Goal: Task Accomplishment & Management: Manage account settings

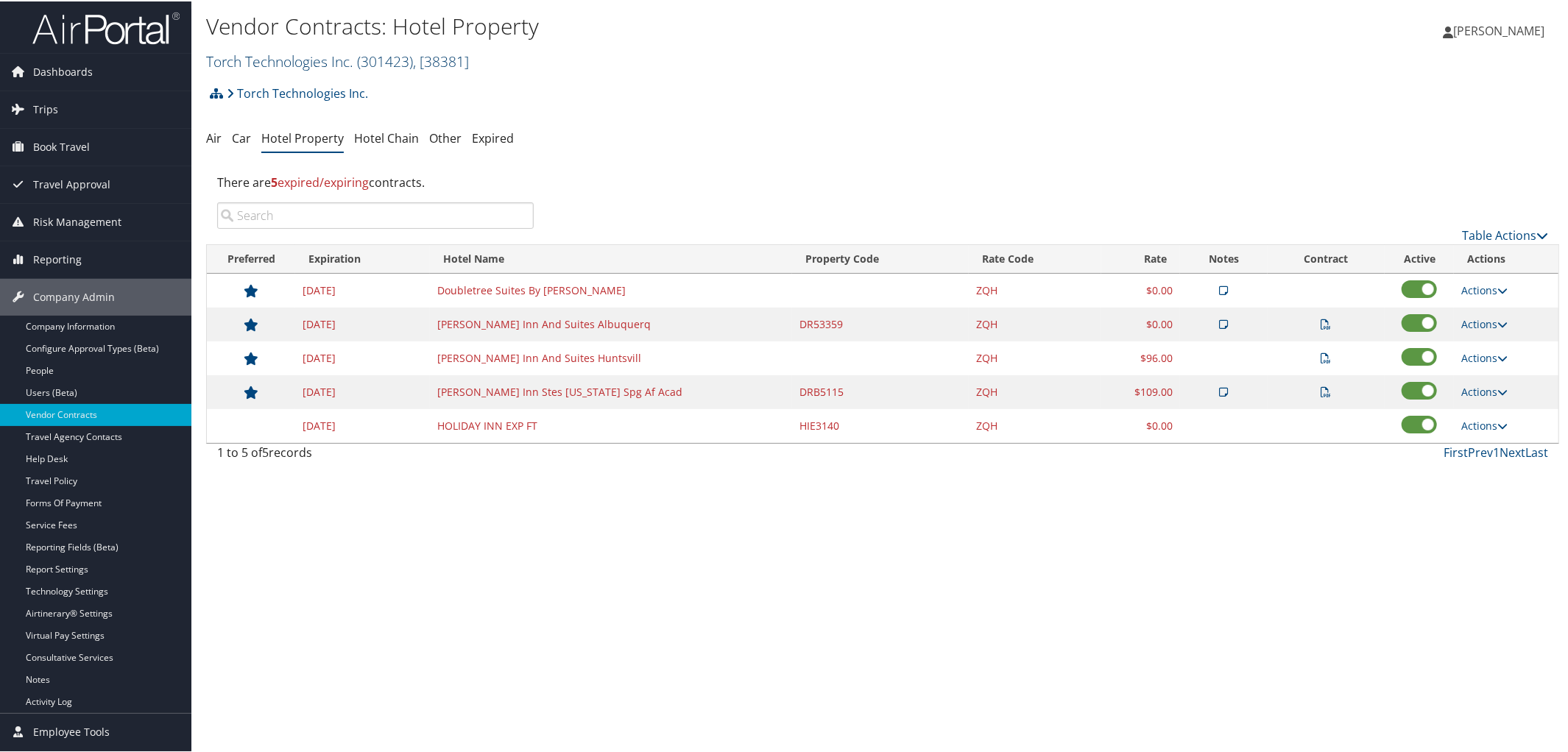
click at [265, 57] on link "Torch Technologies Inc. ( 301423 ) , [ 38381 ]" at bounding box center [337, 60] width 263 height 20
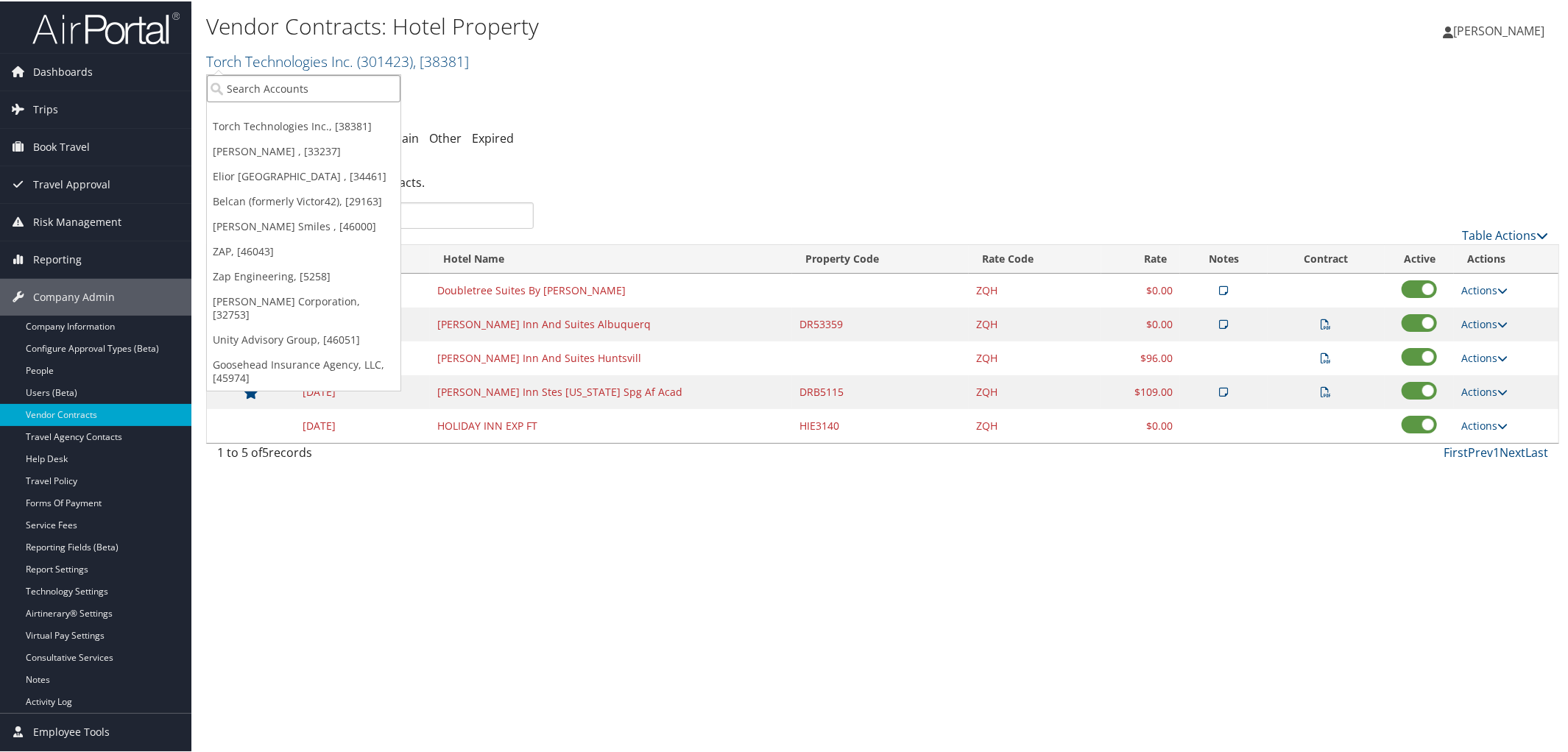
click at [273, 86] on input "search" at bounding box center [304, 87] width 194 height 27
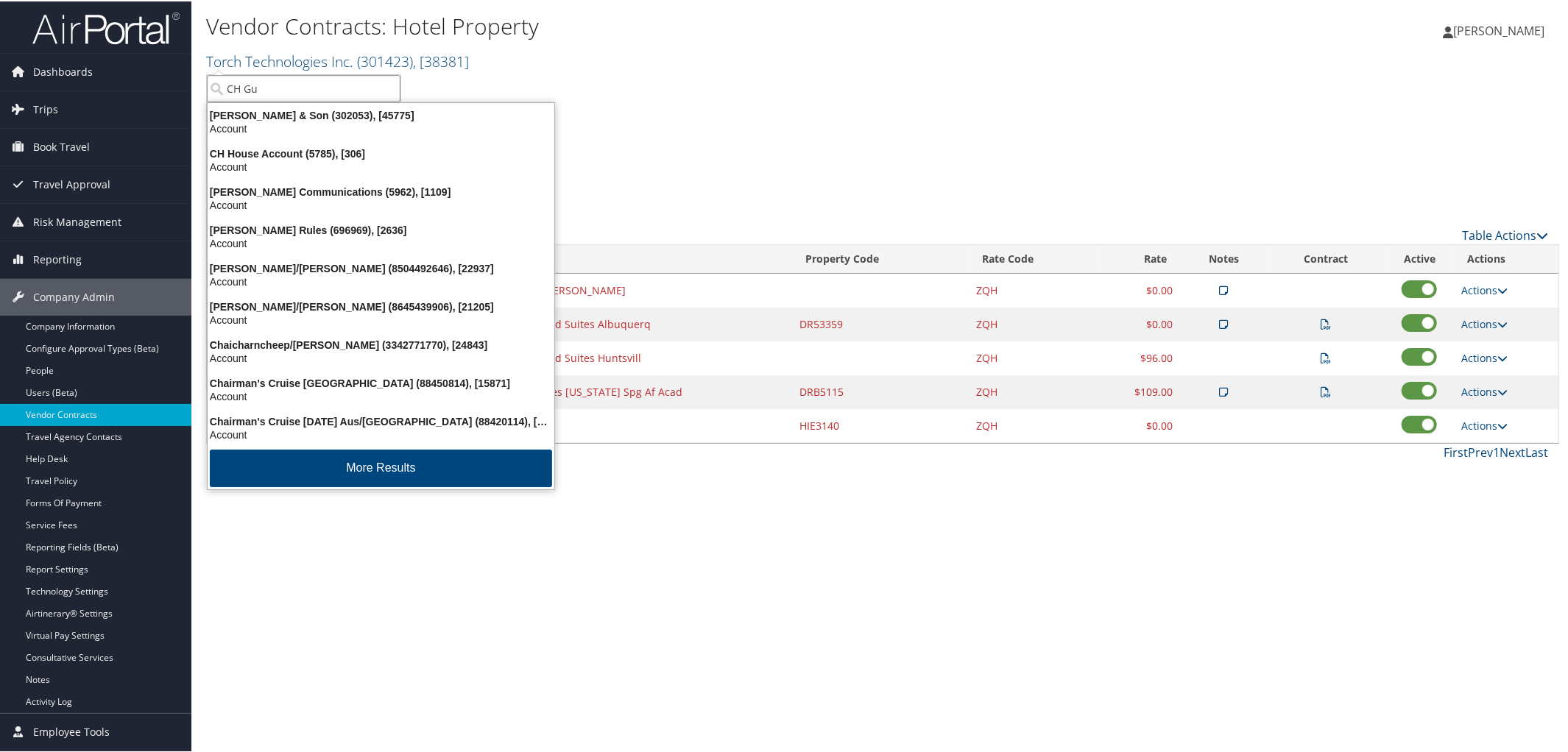
type input "[PERSON_NAME]"
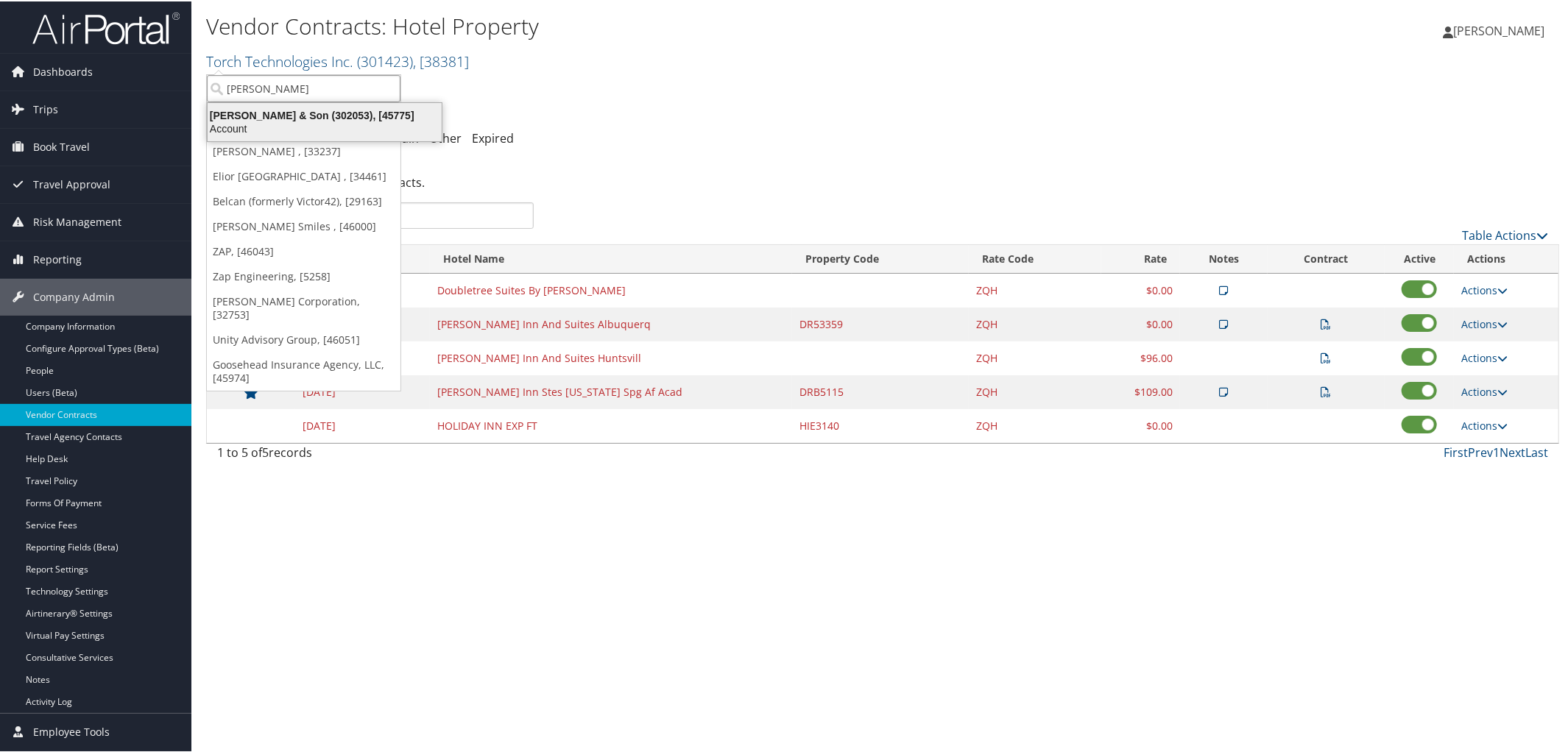
click at [269, 119] on div "CH Guenther & Son (302053), [45775]" at bounding box center [325, 114] width 252 height 13
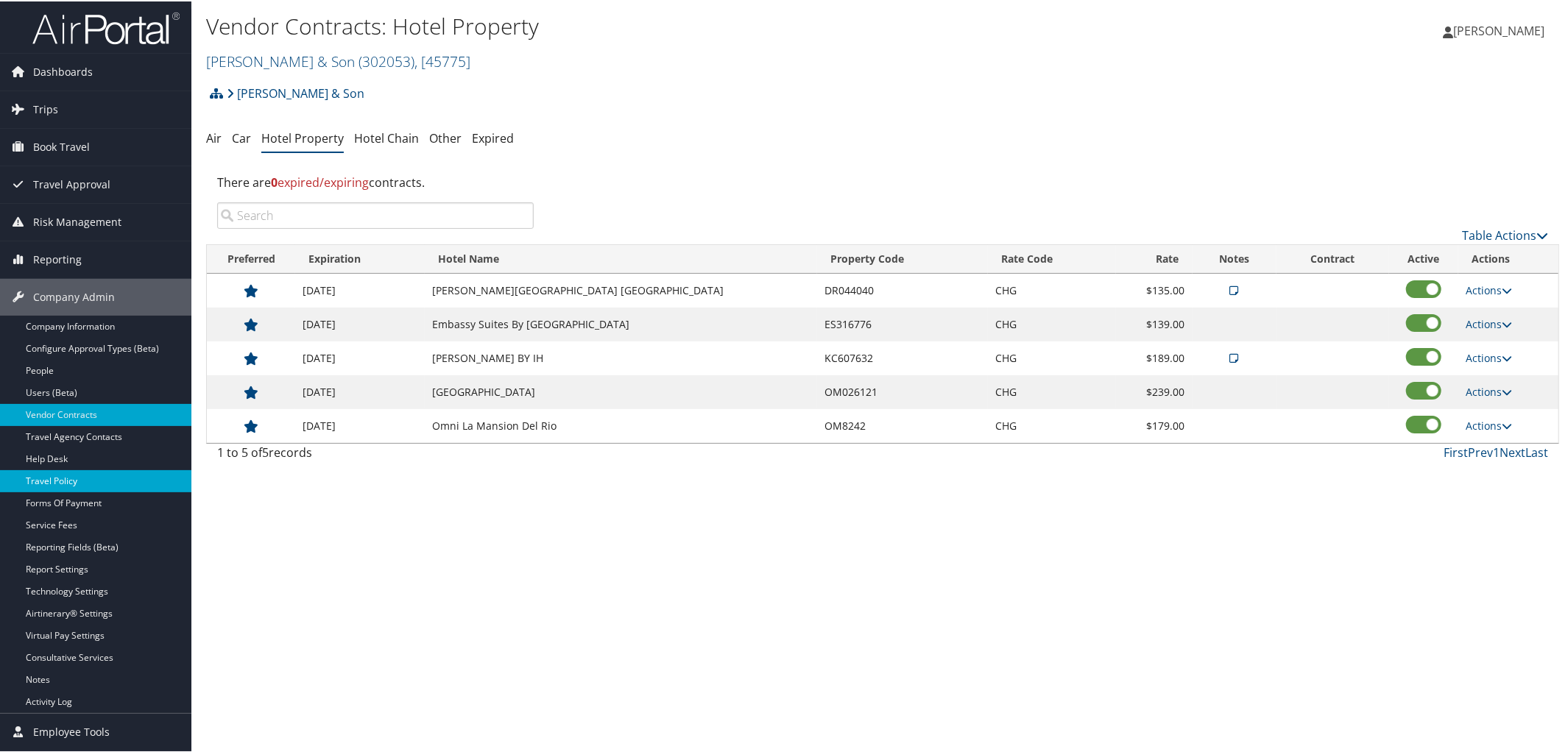
click at [91, 475] on link "Travel Policy" at bounding box center [96, 479] width 192 height 22
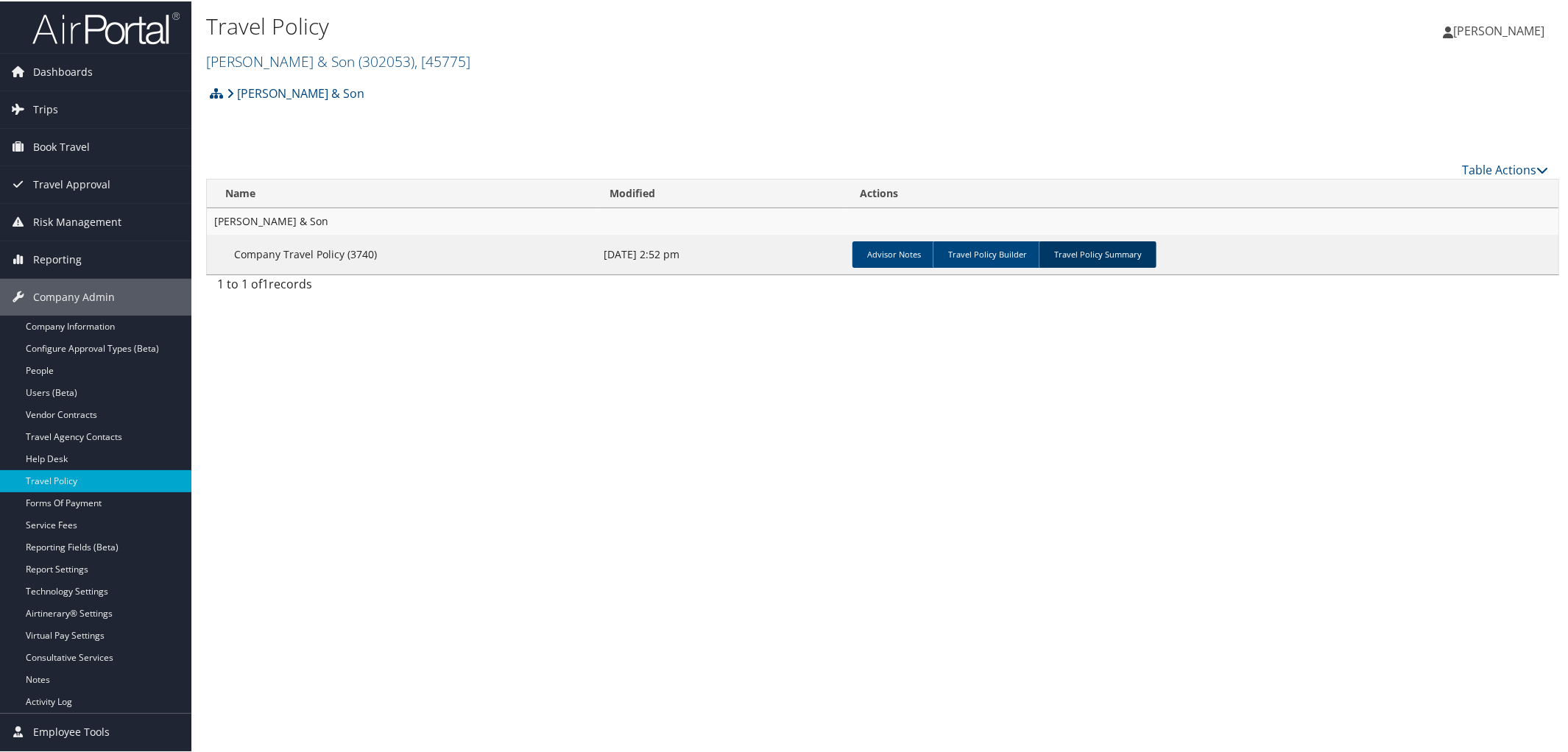
click at [1082, 259] on link "Travel Policy Summary" at bounding box center [1098, 253] width 118 height 27
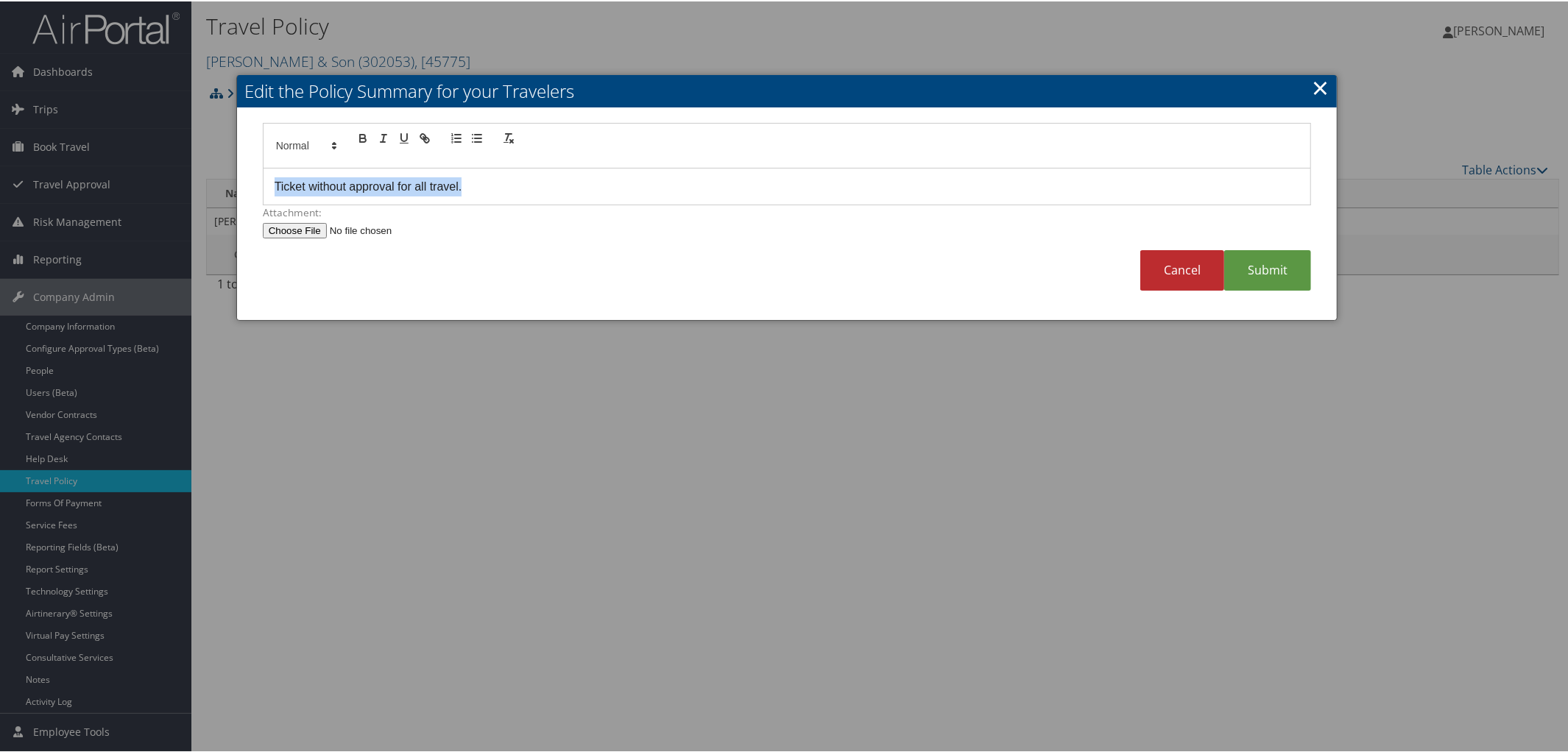
drag, startPoint x: 480, startPoint y: 184, endPoint x: 110, endPoint y: 175, distance: 370.1
click at [110, 175] on body "Menu Dashboards ► AirPortal 360™ (Manager) AirPortal 360™ (Agent) My Travel Das…" at bounding box center [787, 376] width 1574 height 752
click at [1281, 270] on link "Submit" at bounding box center [1267, 269] width 87 height 41
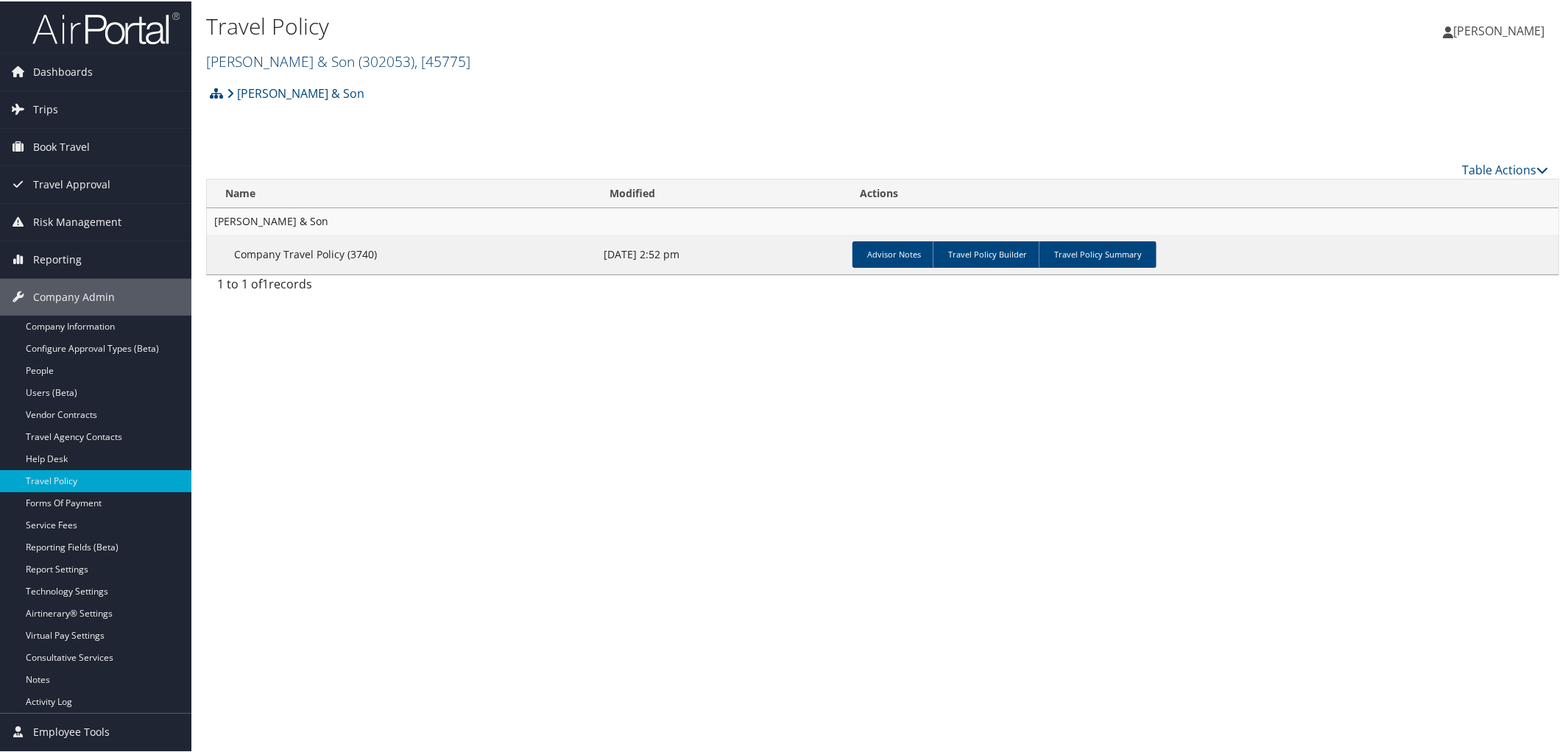
click at [301, 55] on link "CH Guenther & Son ( 302053 ) , [ 45775 ]" at bounding box center [338, 60] width 265 height 20
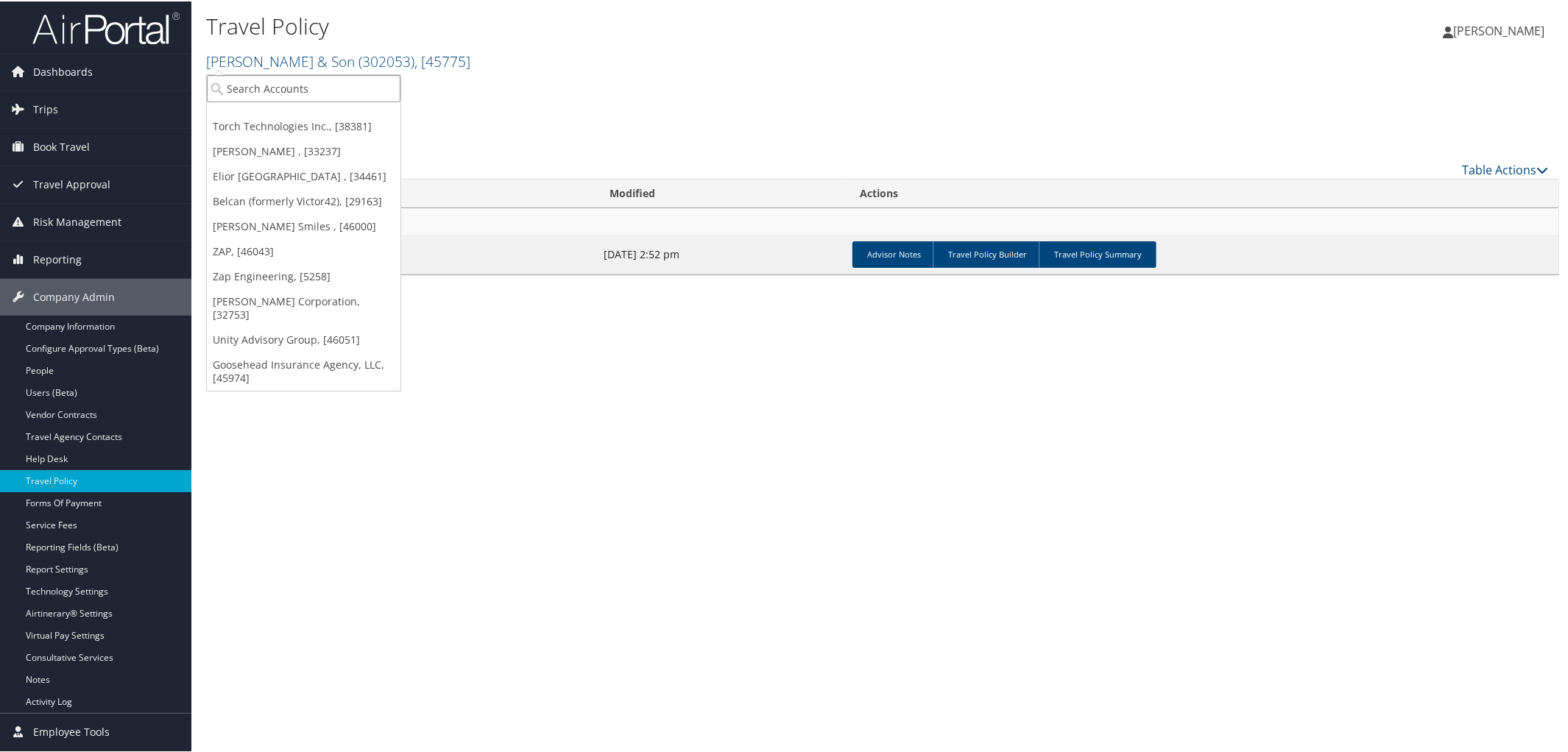
click at [296, 80] on input "search" at bounding box center [304, 87] width 194 height 27
click at [251, 303] on link "[PERSON_NAME] Corporation, [32753]" at bounding box center [304, 307] width 194 height 38
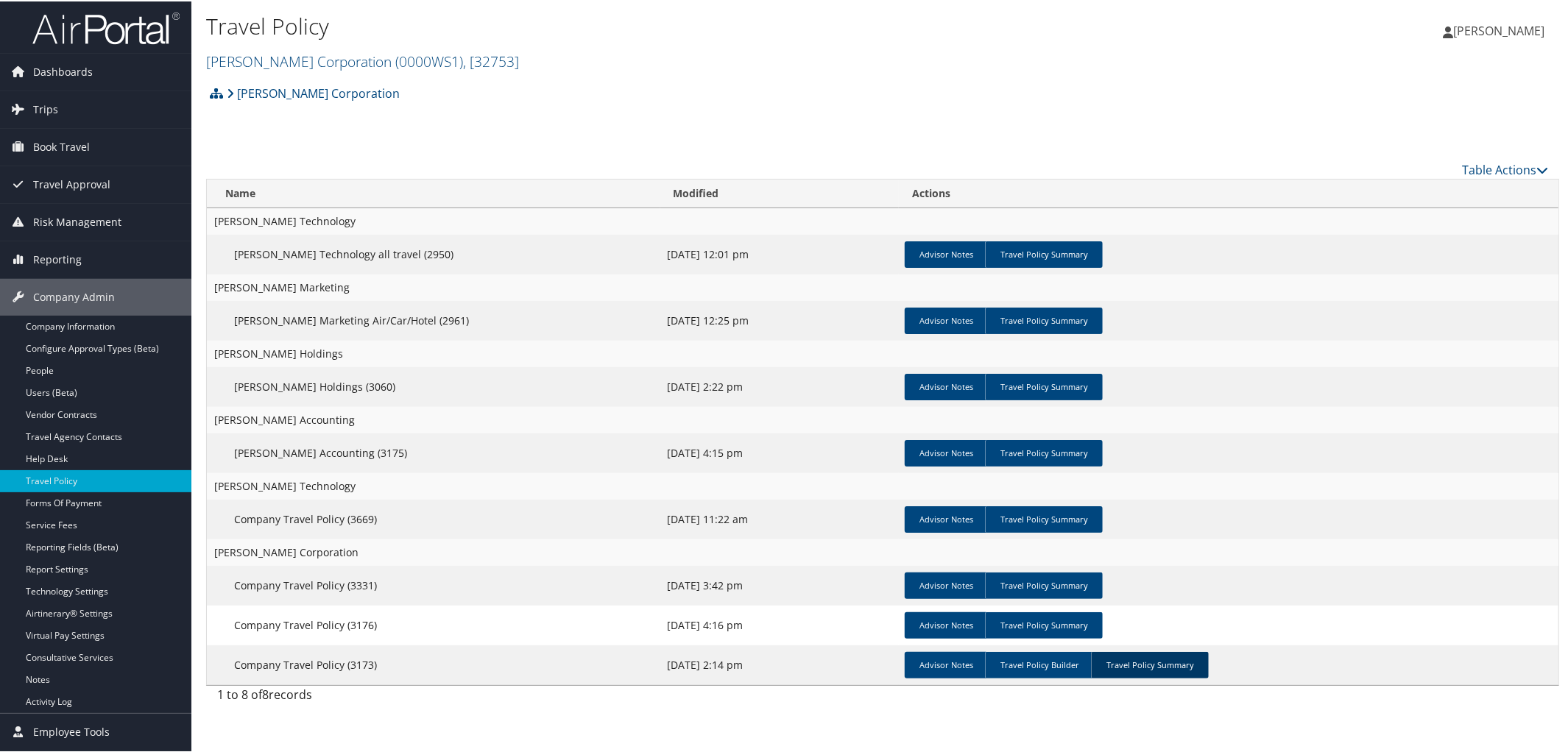
click at [1150, 665] on link "Travel Policy Summary" at bounding box center [1150, 664] width 118 height 27
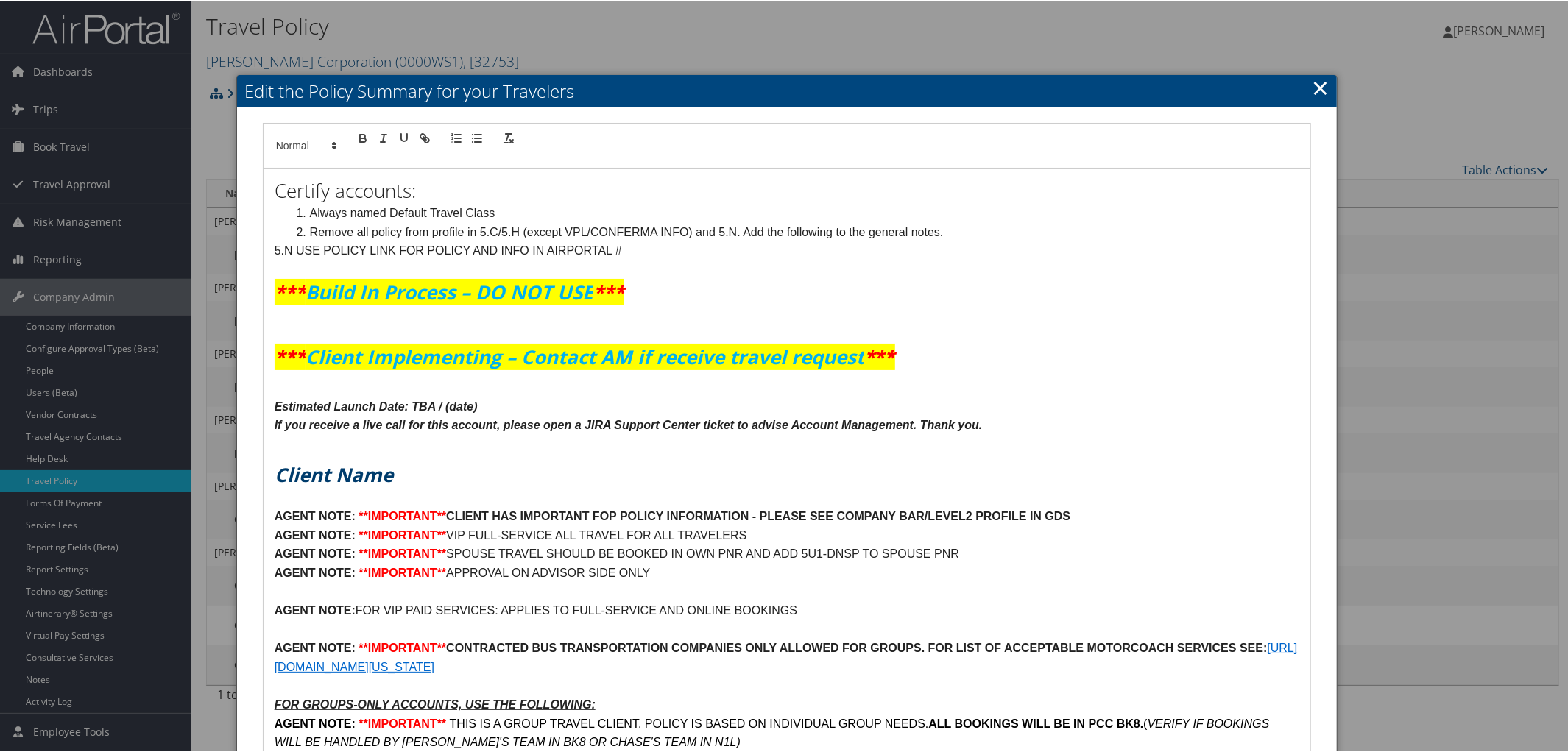
click at [1077, 375] on h1 at bounding box center [788, 382] width 1026 height 27
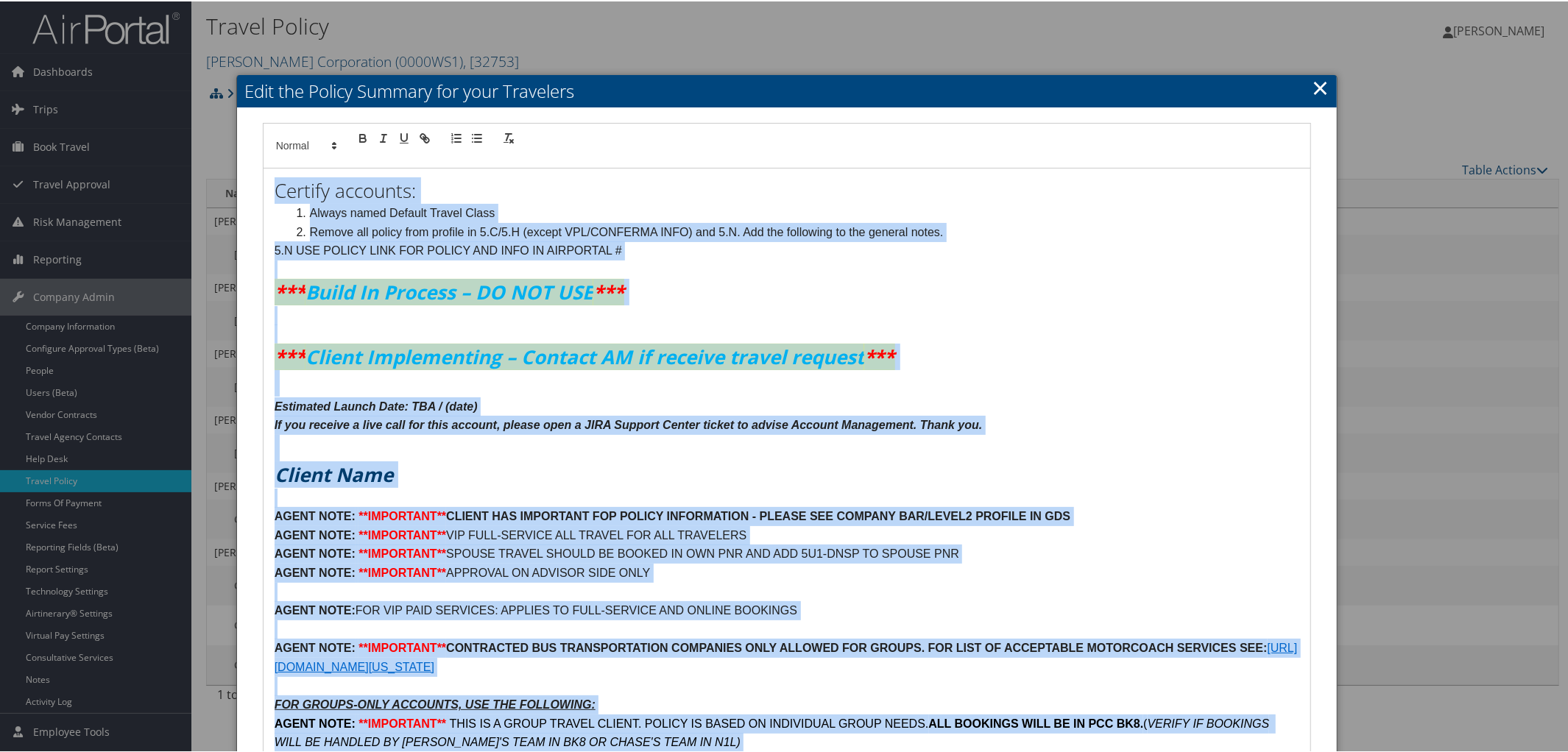
copy div "Certify accounts: Always named Default Travel Class Remove all policy from prof…"
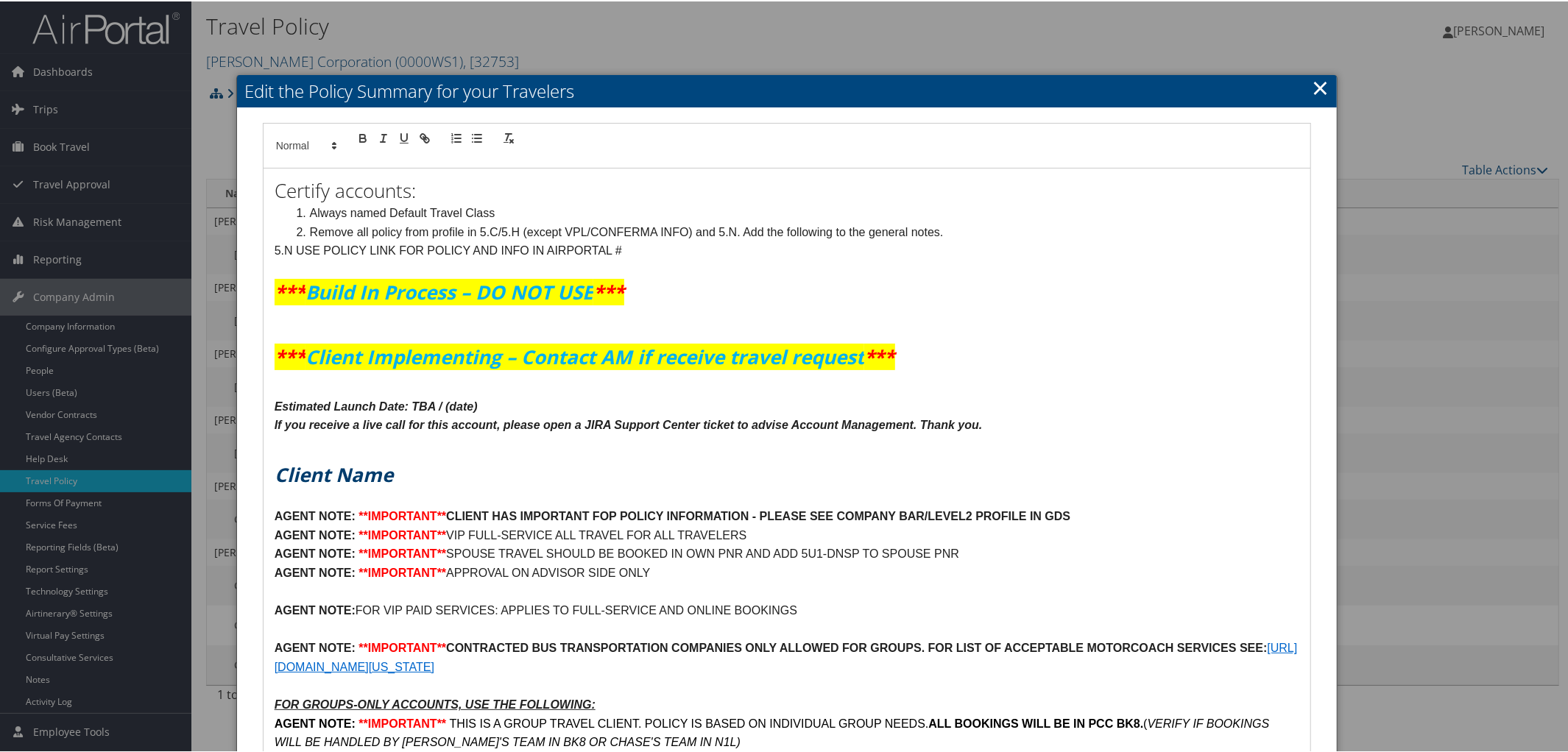
click at [1312, 79] on link "×" at bounding box center [1320, 86] width 17 height 29
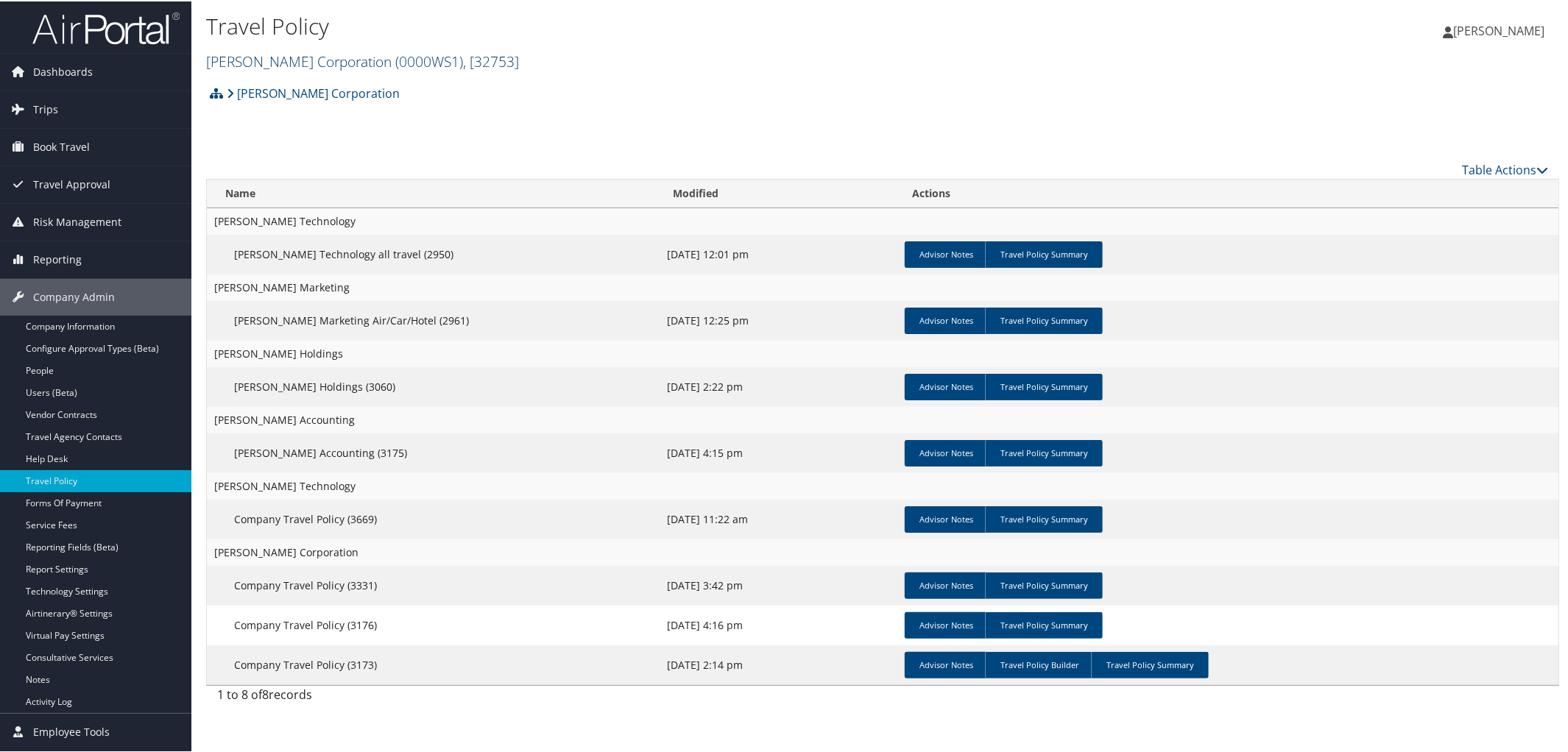
click at [250, 55] on link "Frasier Corporation ( 0000WS1 ) , [ 32753 ]" at bounding box center [363, 60] width 313 height 20
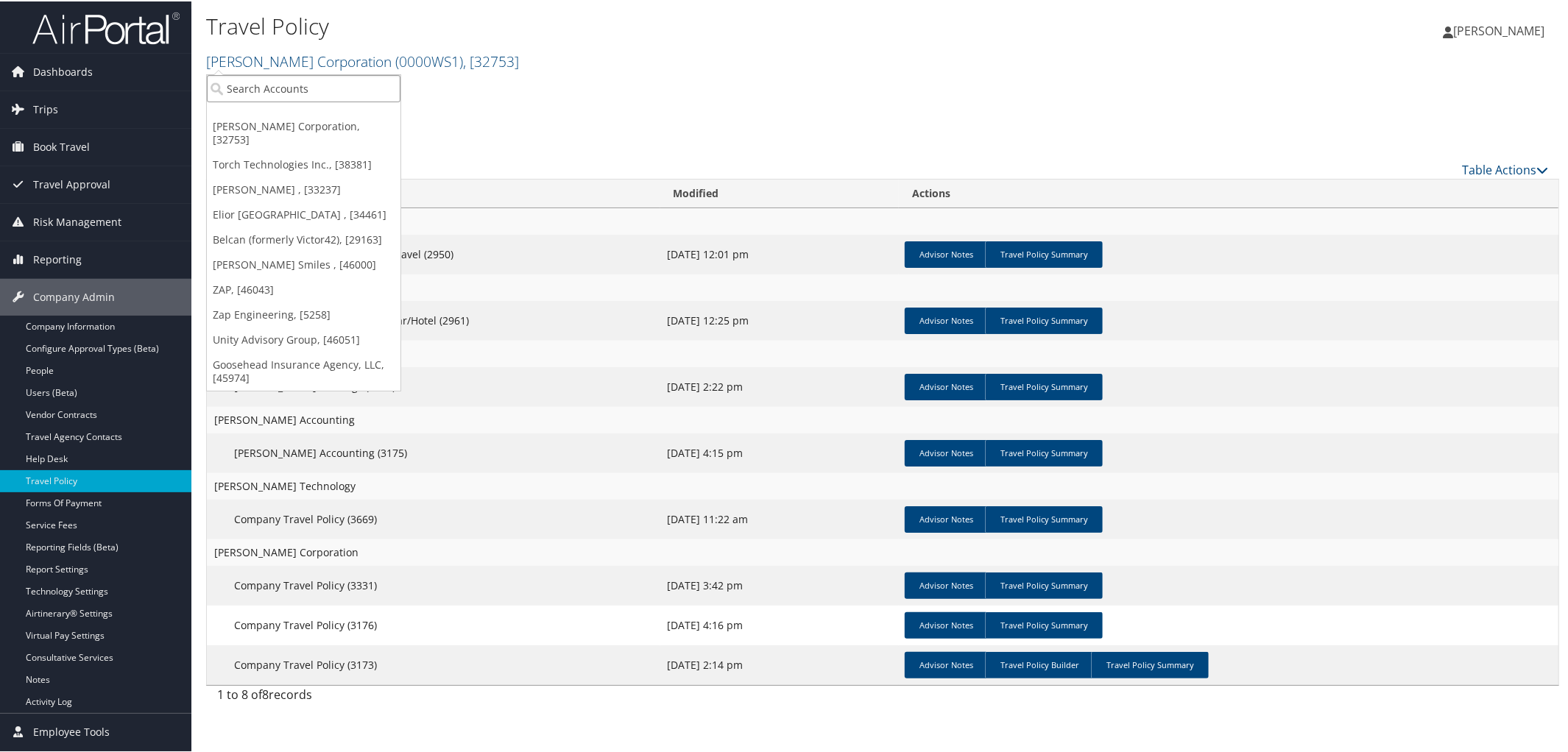
click at [251, 77] on input "search" at bounding box center [304, 87] width 194 height 27
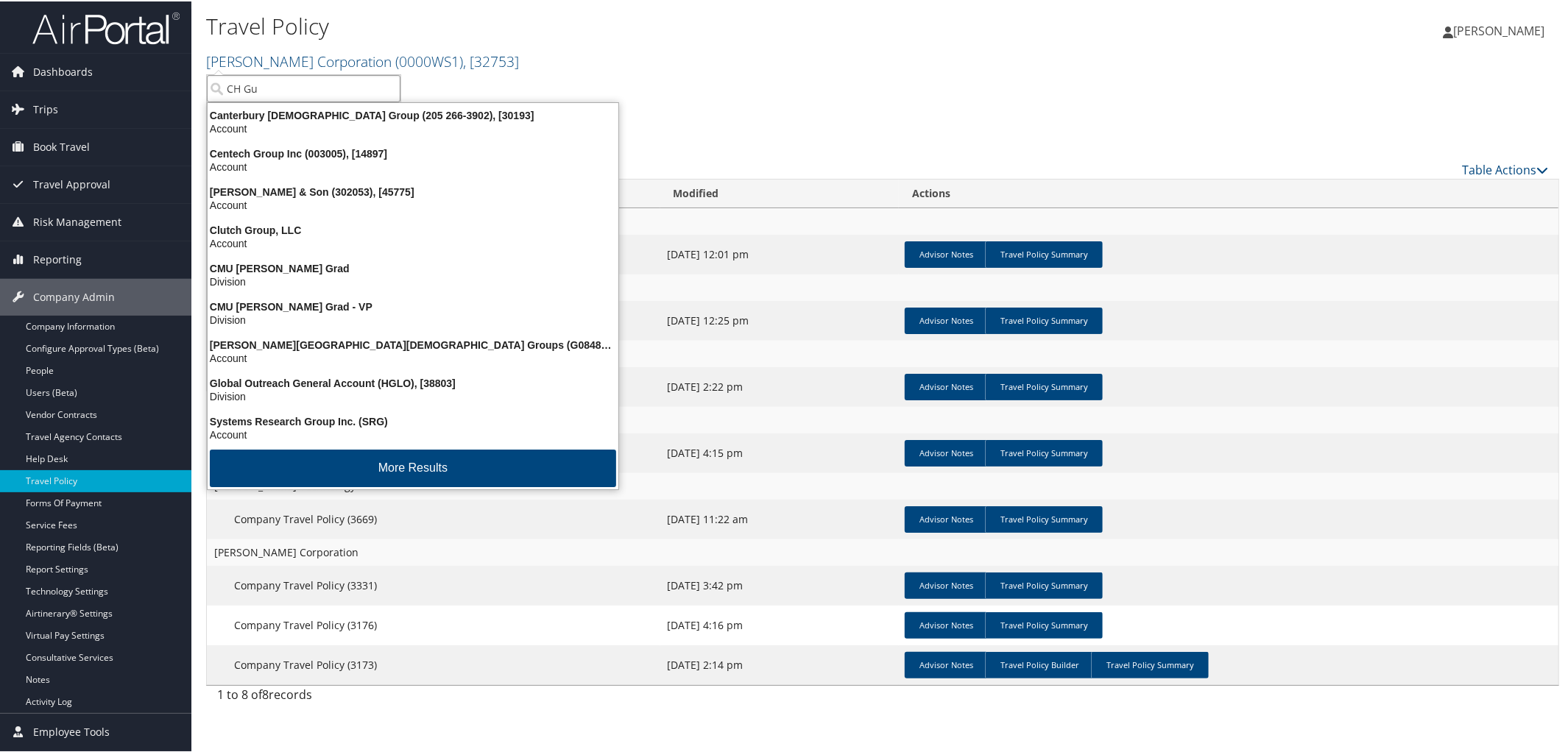
type input "CH Gue"
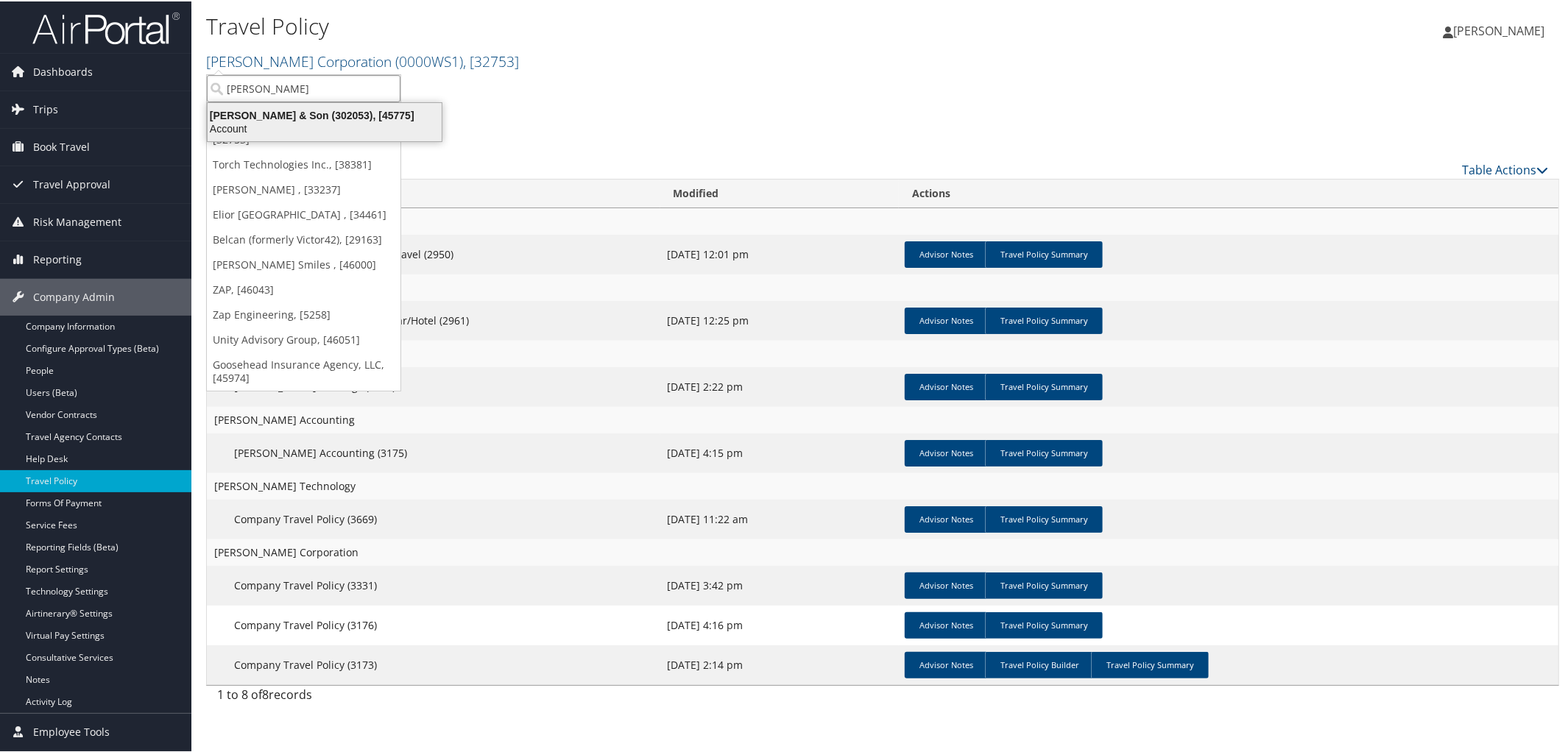
click at [256, 113] on div "CH Guenther & Son (302053), [45775]" at bounding box center [325, 114] width 252 height 13
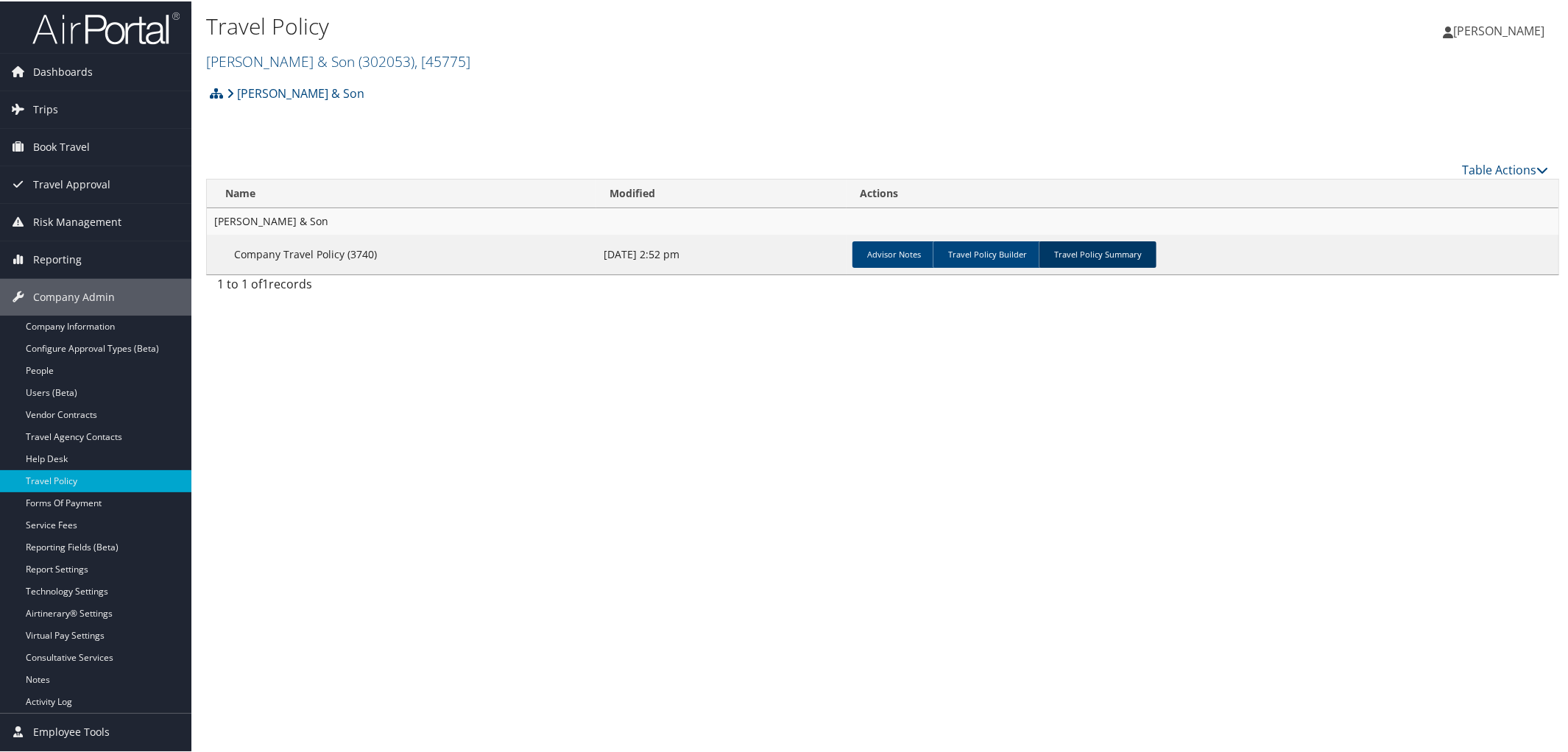
click at [1085, 259] on link "Travel Policy Summary" at bounding box center [1098, 253] width 118 height 27
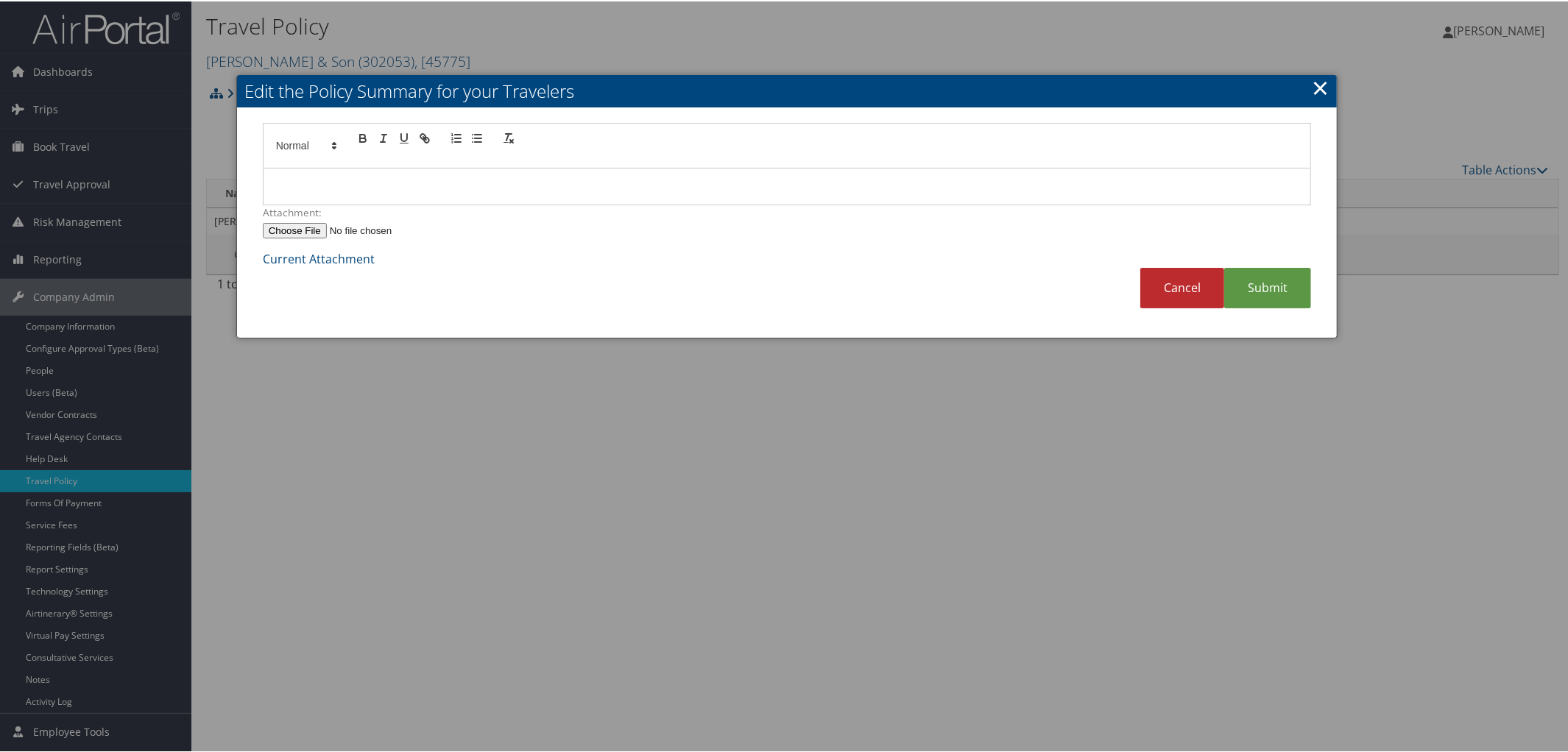
click at [401, 169] on div at bounding box center [788, 186] width 1048 height 37
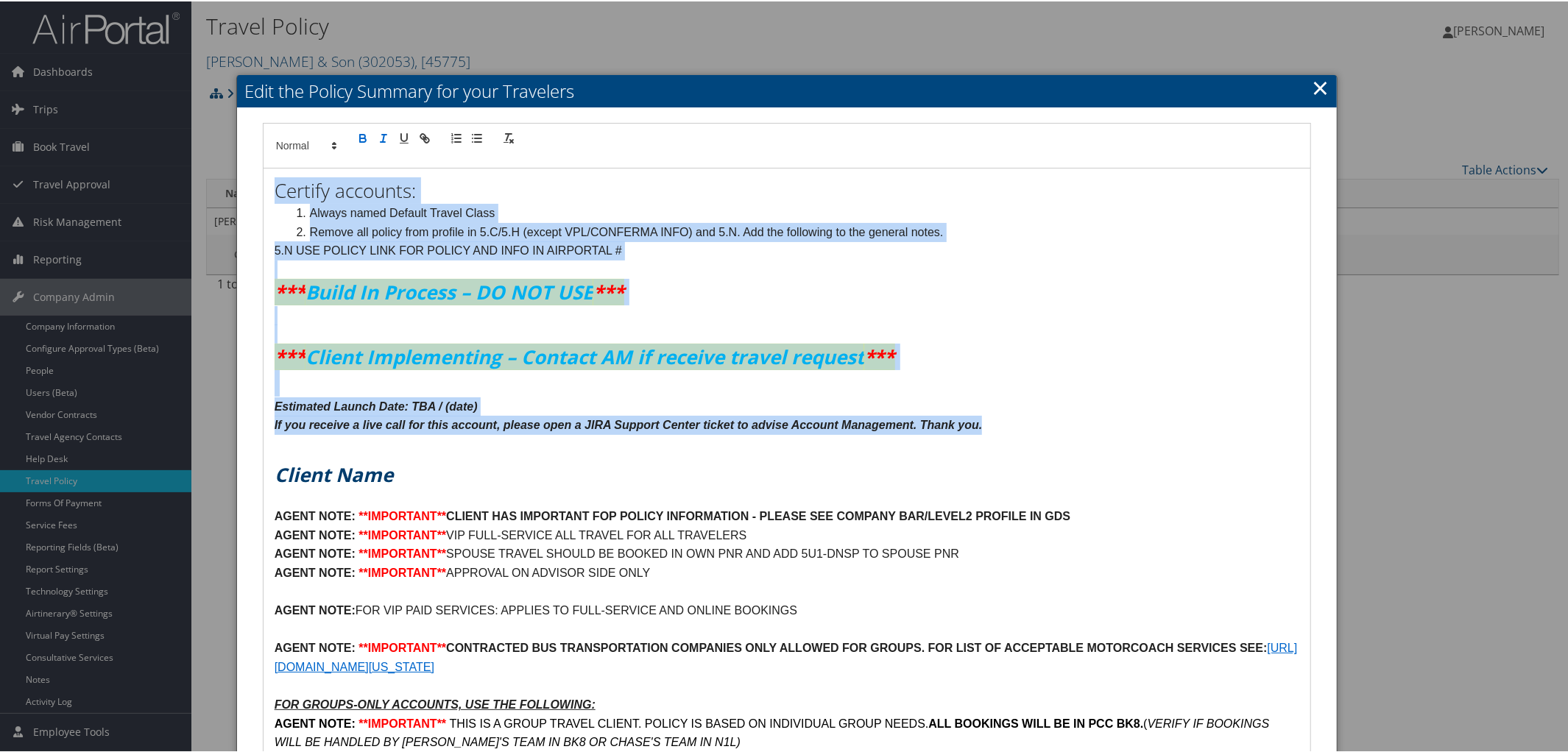
drag, startPoint x: 273, startPoint y: 186, endPoint x: 1018, endPoint y: 415, distance: 779.4
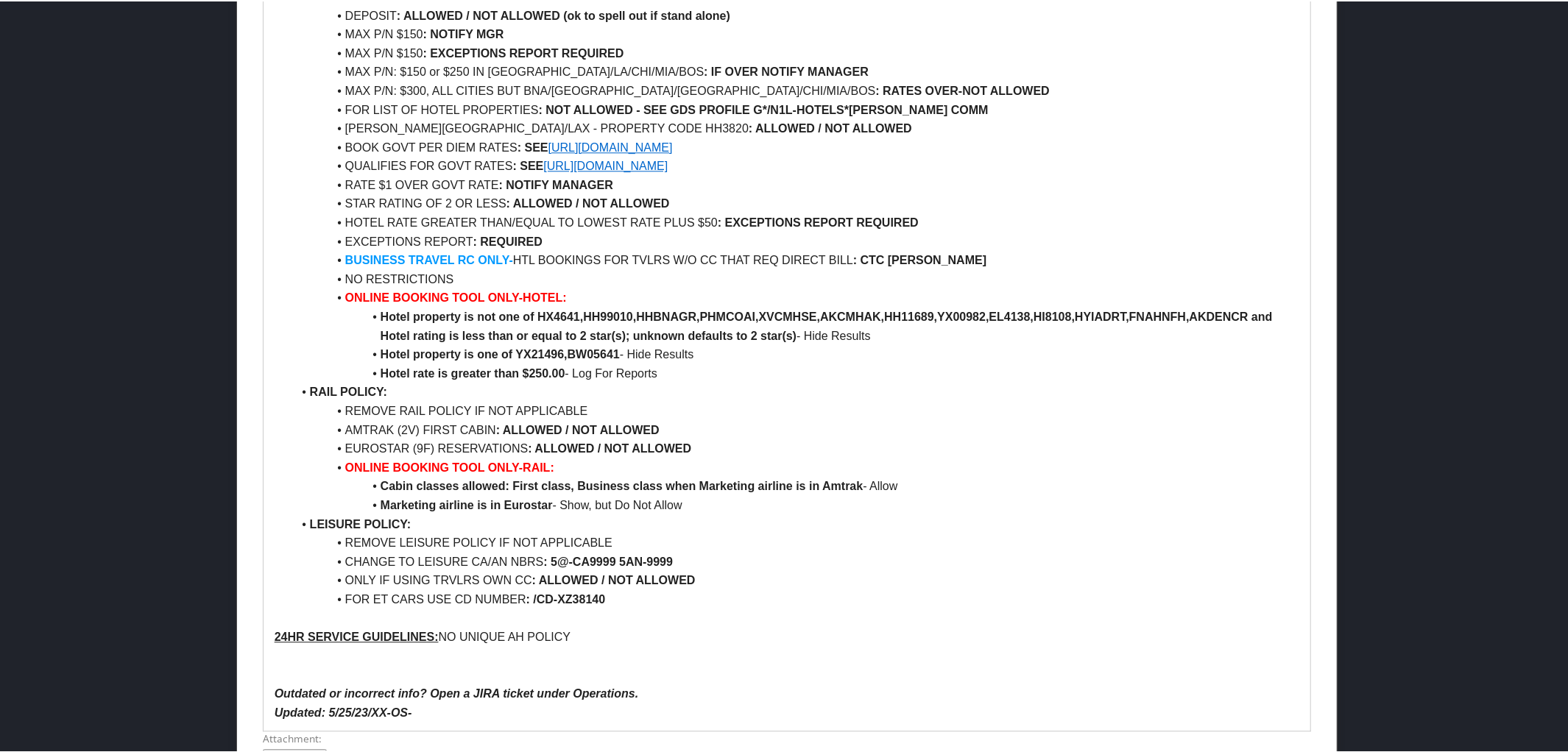
scroll to position [2830, 0]
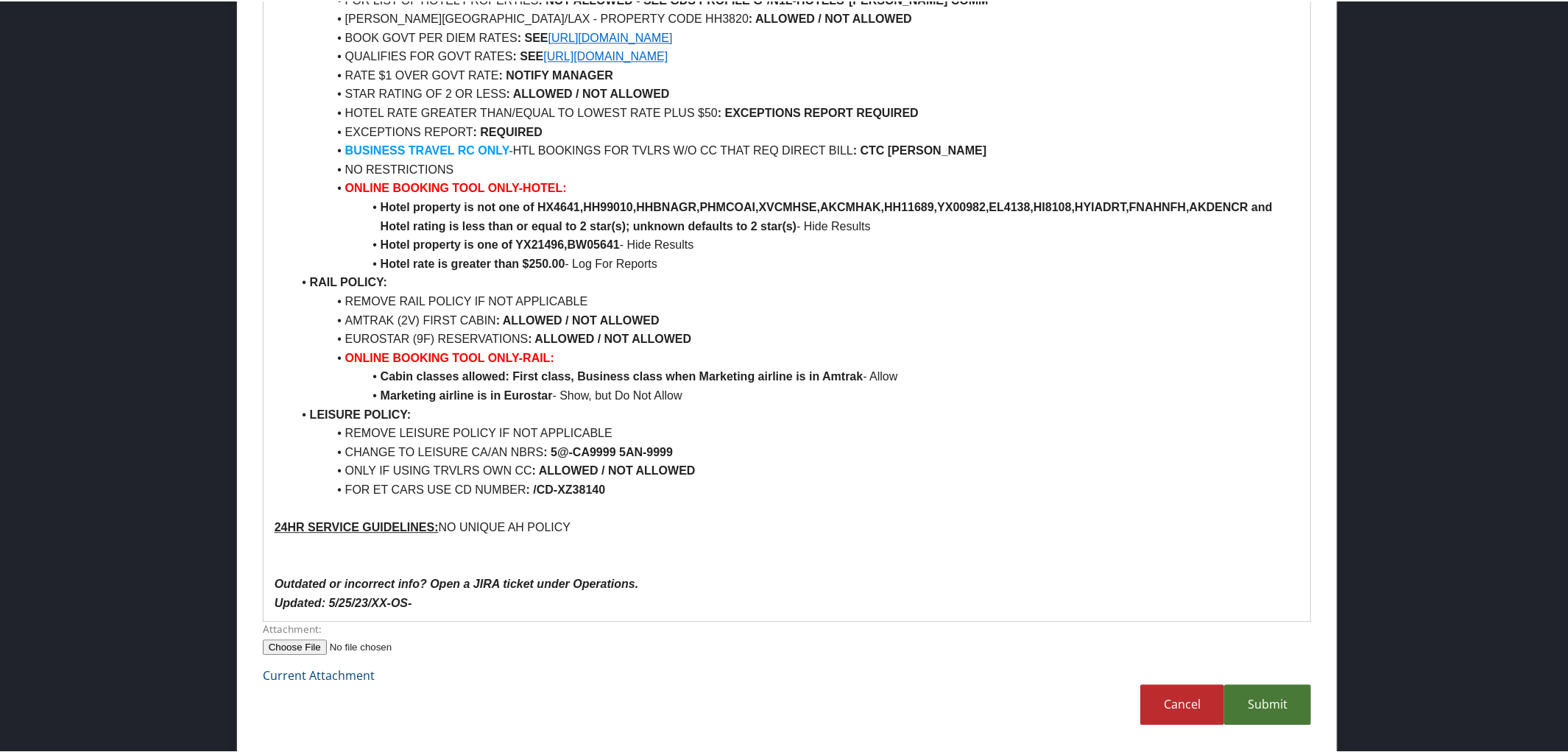
click at [1278, 695] on link "Submit" at bounding box center [1267, 703] width 87 height 41
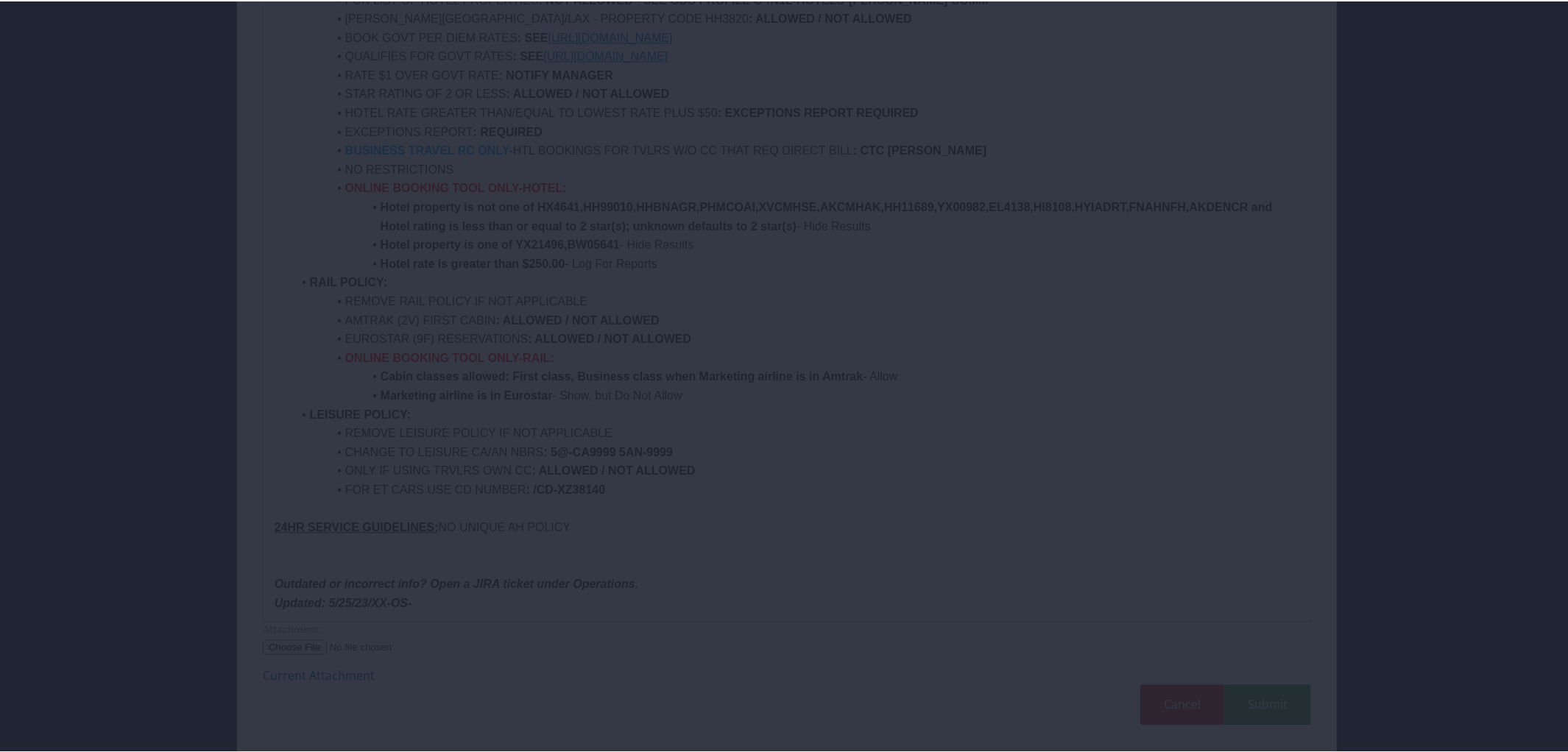
scroll to position [35, 0]
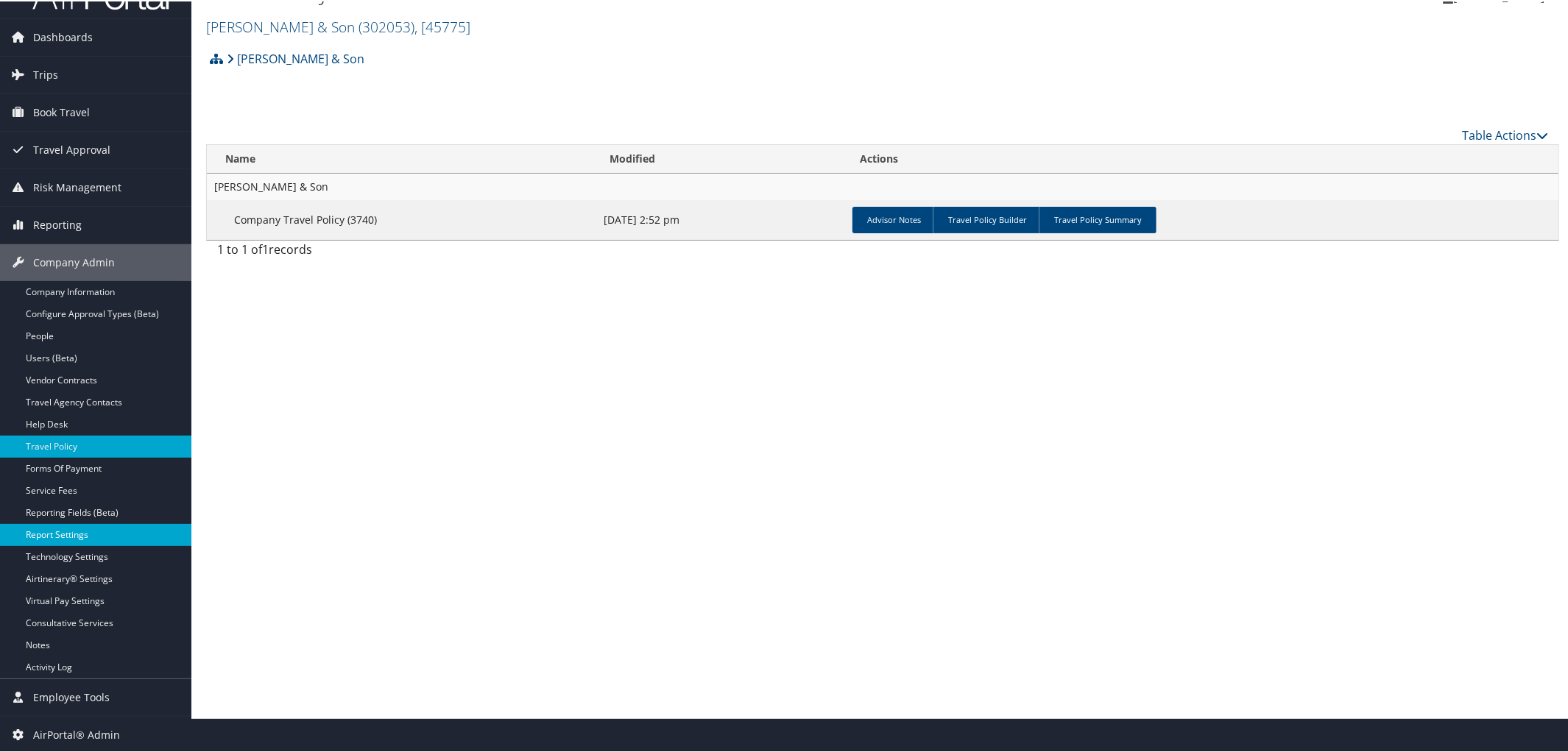
click at [42, 532] on link "Report Settings" at bounding box center [96, 533] width 192 height 22
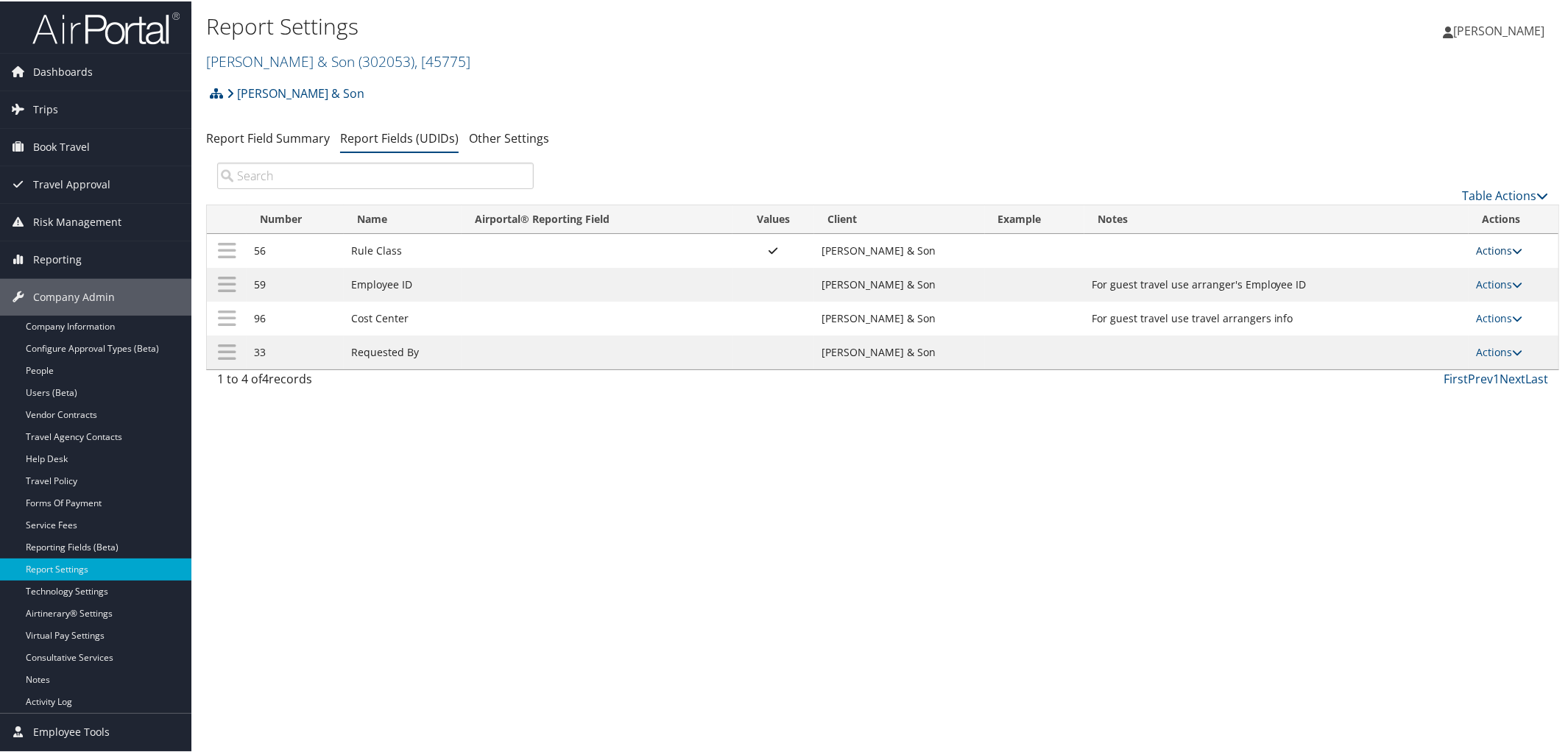
click at [1508, 243] on link "Actions" at bounding box center [1499, 249] width 46 height 14
click at [1423, 275] on link "Update Report Field Values" at bounding box center [1437, 273] width 159 height 25
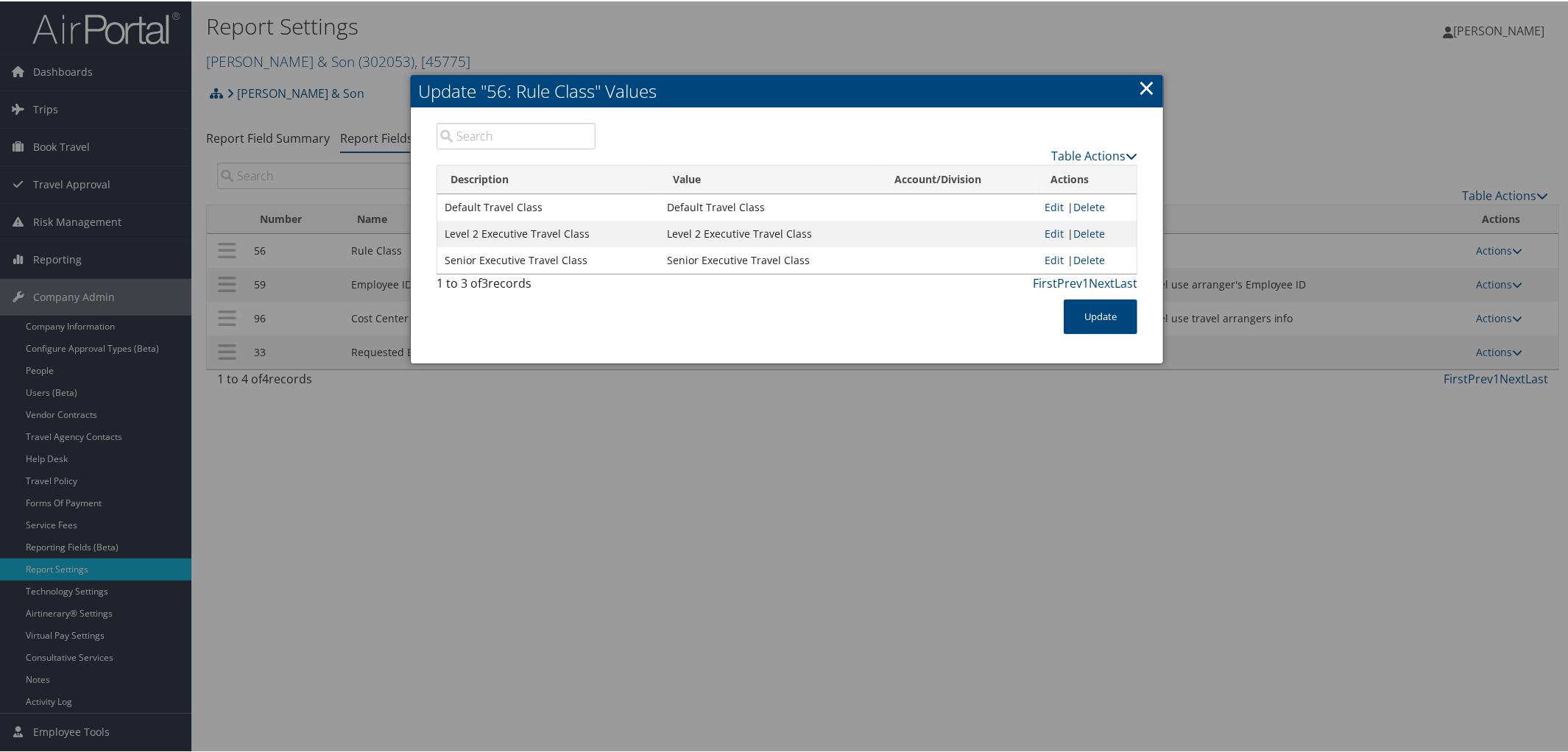
click at [1141, 87] on link "×" at bounding box center [1147, 86] width 17 height 29
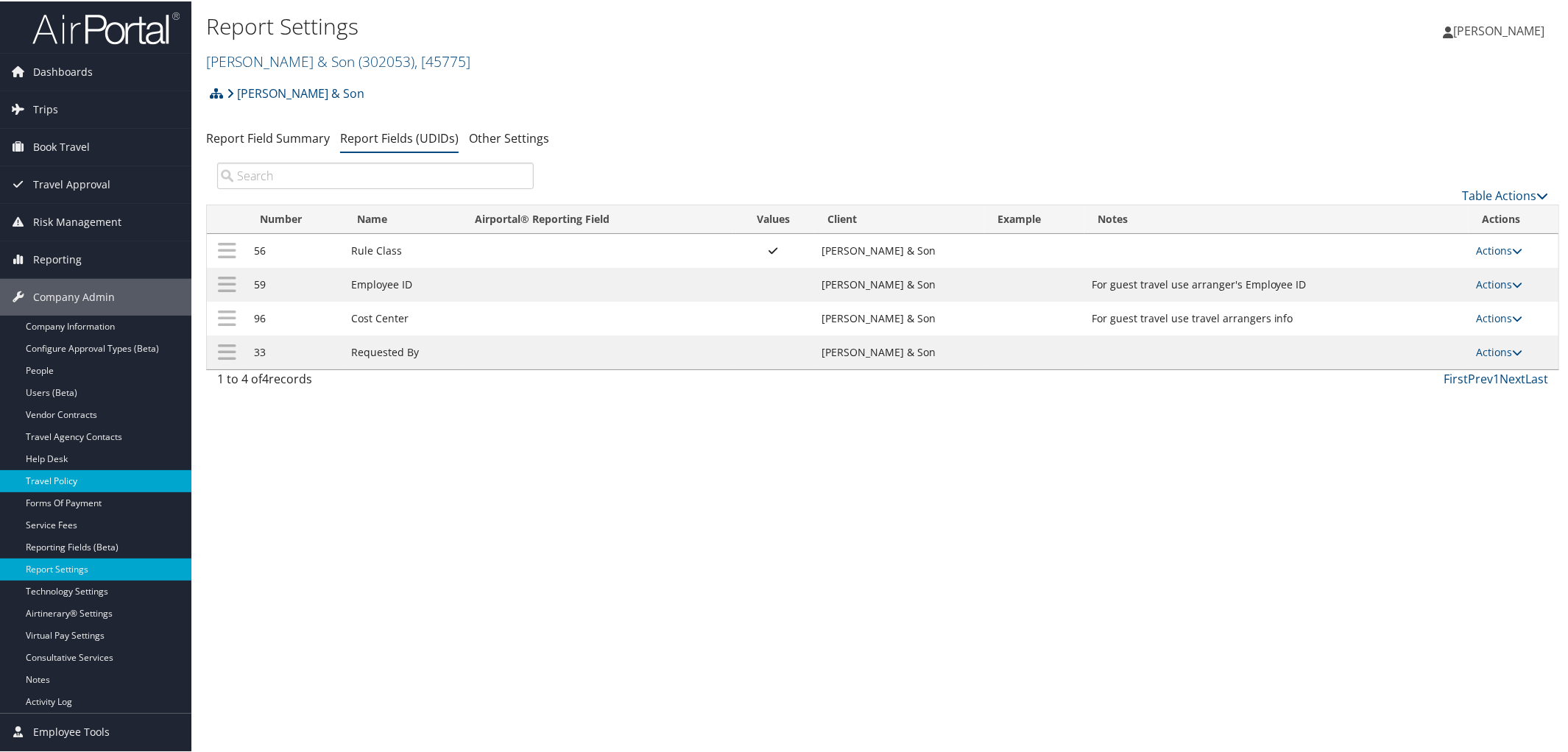
click at [105, 485] on link "Travel Policy" at bounding box center [96, 479] width 192 height 22
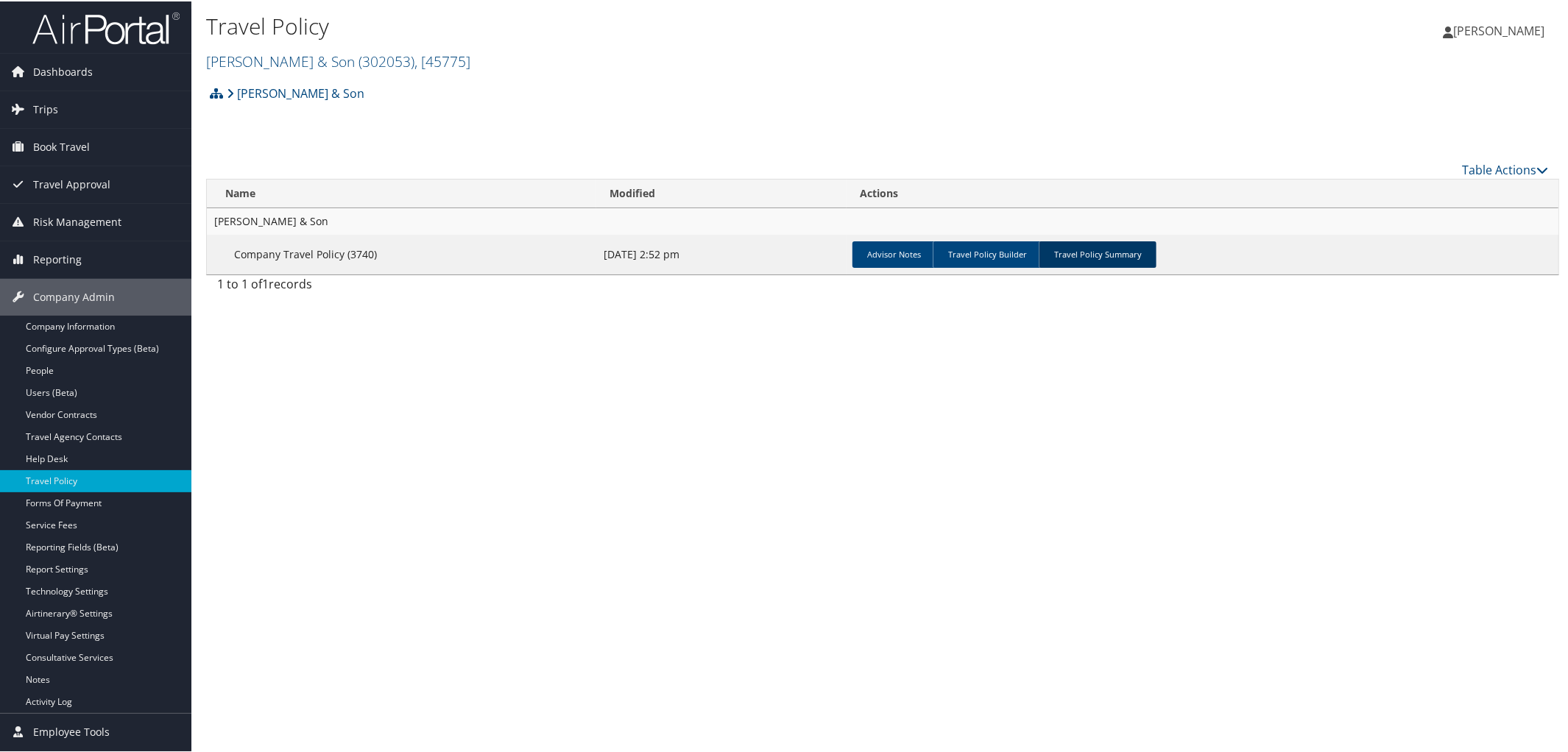
click at [1092, 243] on link "Travel Policy Summary" at bounding box center [1098, 253] width 118 height 27
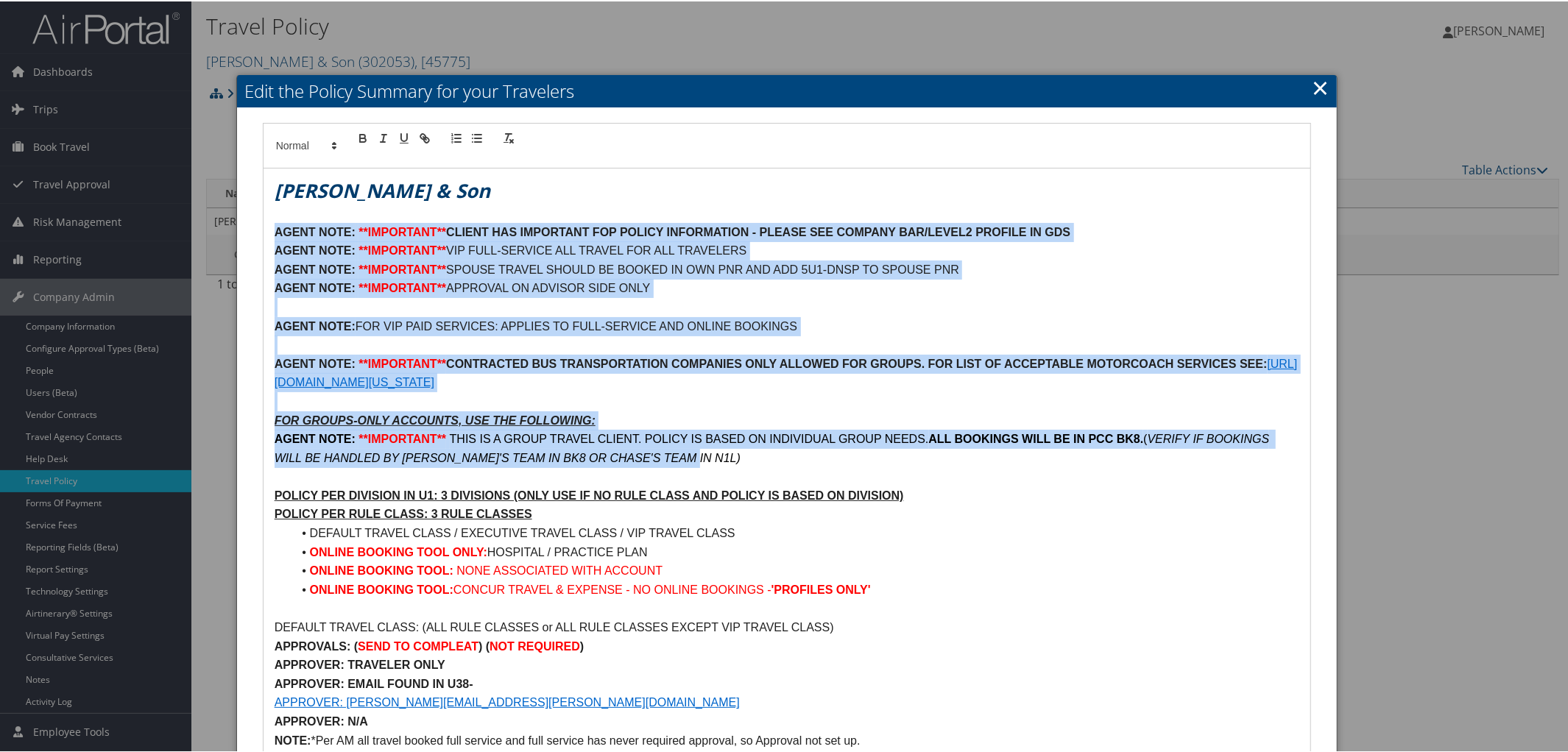
drag, startPoint x: 269, startPoint y: 231, endPoint x: 693, endPoint y: 454, distance: 479.1
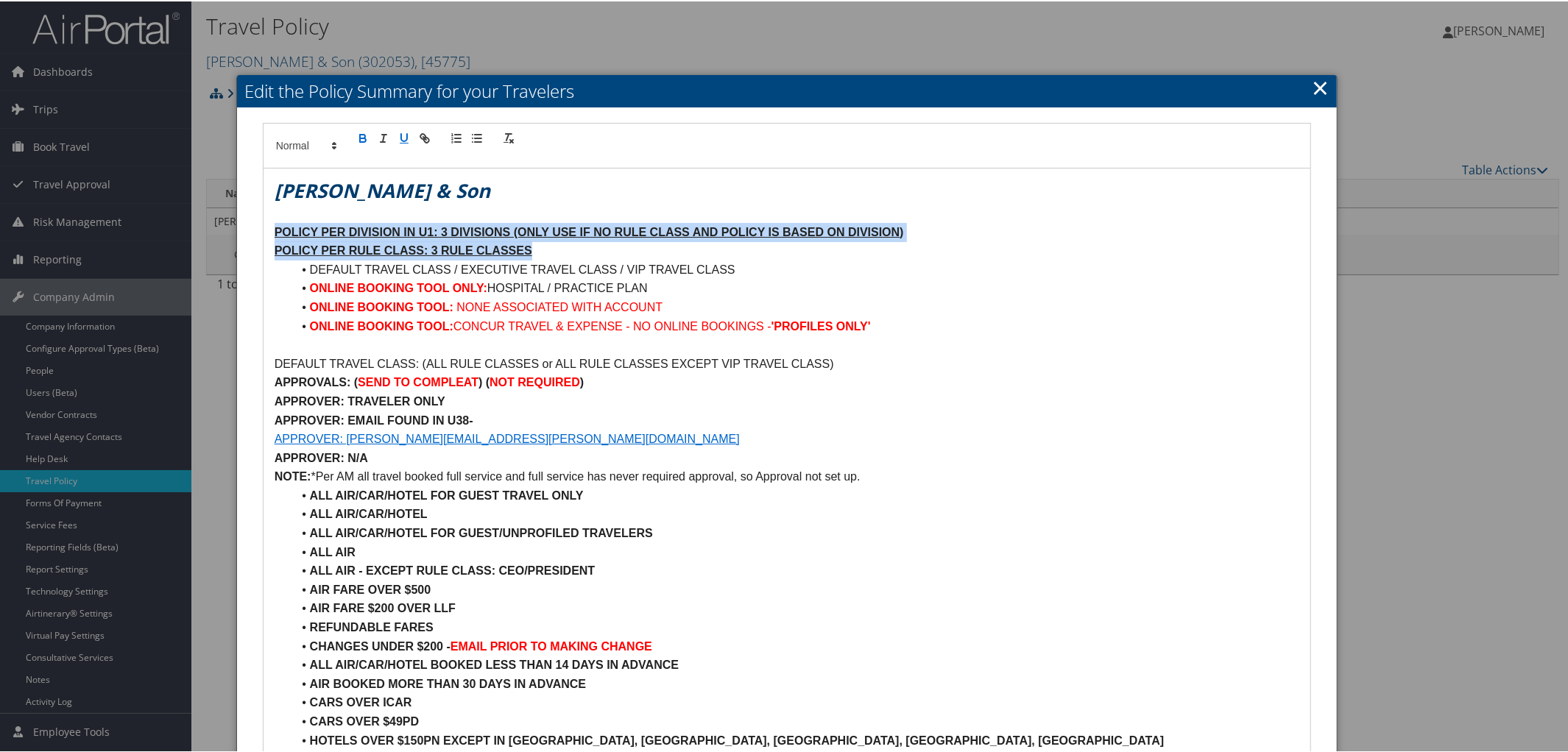
drag, startPoint x: 270, startPoint y: 222, endPoint x: 925, endPoint y: 242, distance: 655.3
click at [925, 242] on p "POLICY PER RULE CLASS: 3 RULE CLASSES" at bounding box center [788, 250] width 1026 height 19
drag, startPoint x: 270, startPoint y: 228, endPoint x: 934, endPoint y: 228, distance: 664.0
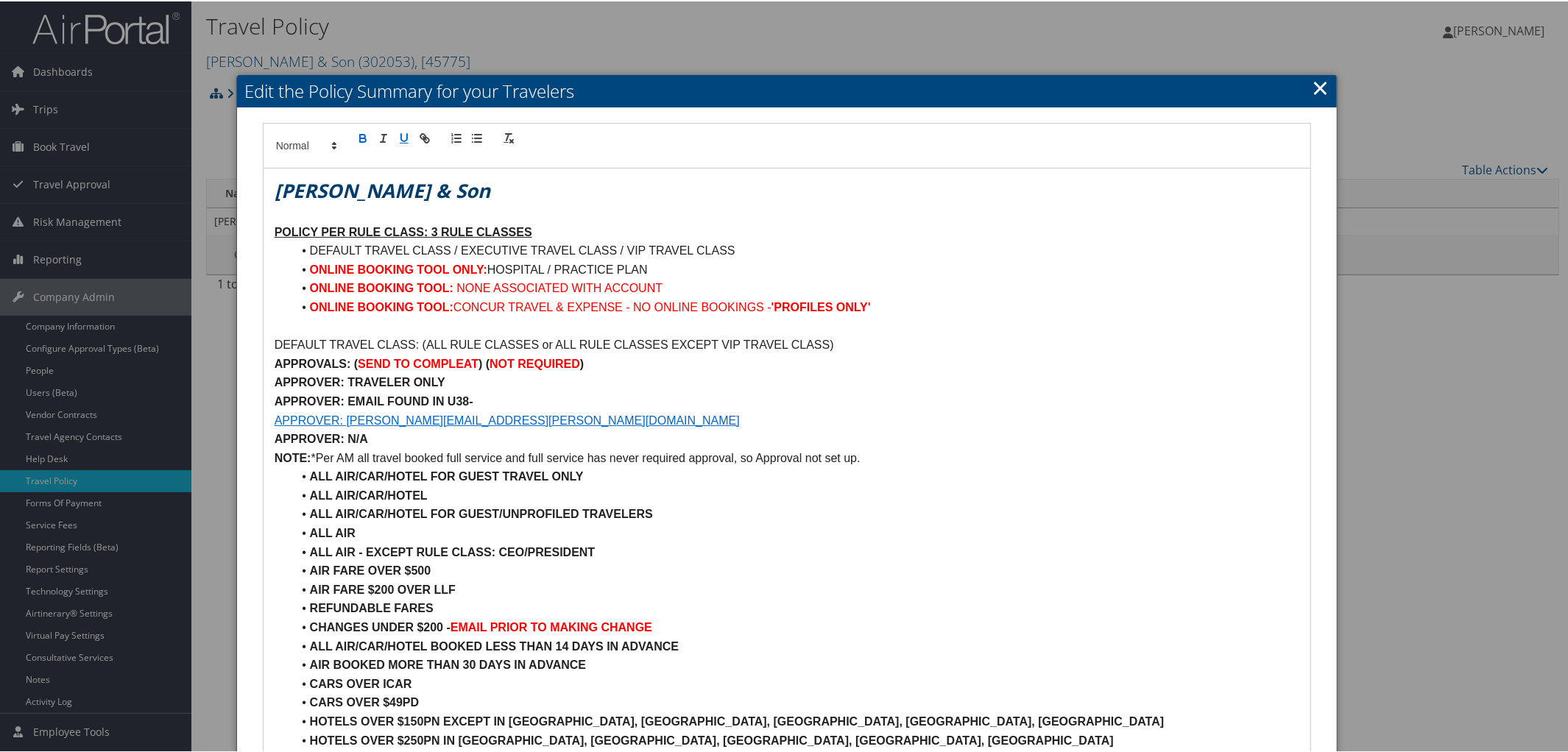
click at [461, 246] on li "DEFAULT TRAVEL CLASS / EXECUTIVE TRAVEL CLASS / VIP TRAVEL CLASS" at bounding box center [797, 250] width 1008 height 19
click at [817, 252] on li "DEFAULT TRAVEL CLASS / LEVEL 2 EXECUTIVE TRAVEL CLASS / VIP TRAVEL CLASS" at bounding box center [797, 250] width 1008 height 19
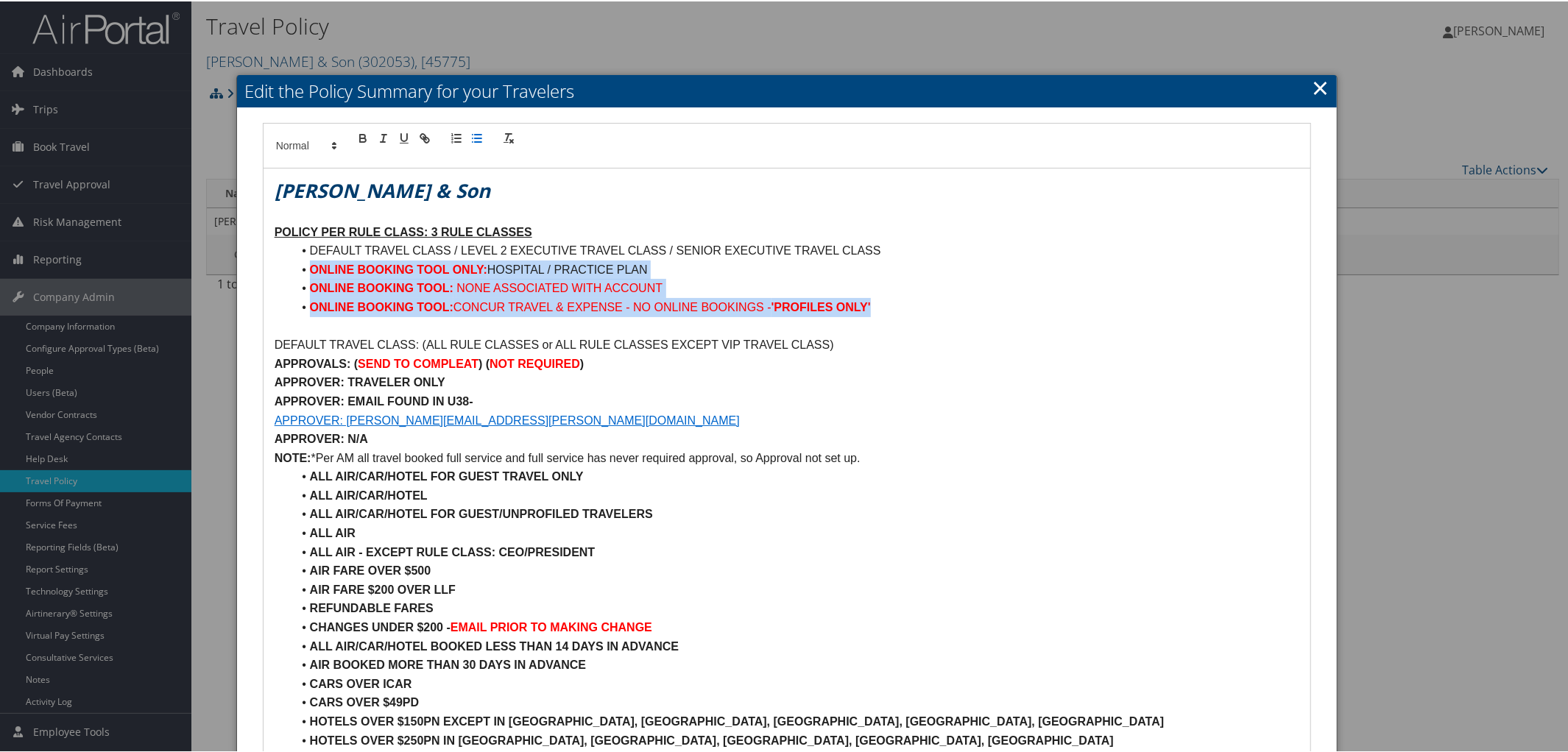
drag, startPoint x: 307, startPoint y: 269, endPoint x: 896, endPoint y: 307, distance: 590.2
click at [896, 307] on ul "DEFAULT TRAVEL CLASS / LEVEL 2 EXECUTIVE TRAVEL CLASS / SENIOR EXECUTIVE TRAVEL…" at bounding box center [788, 278] width 1026 height 75
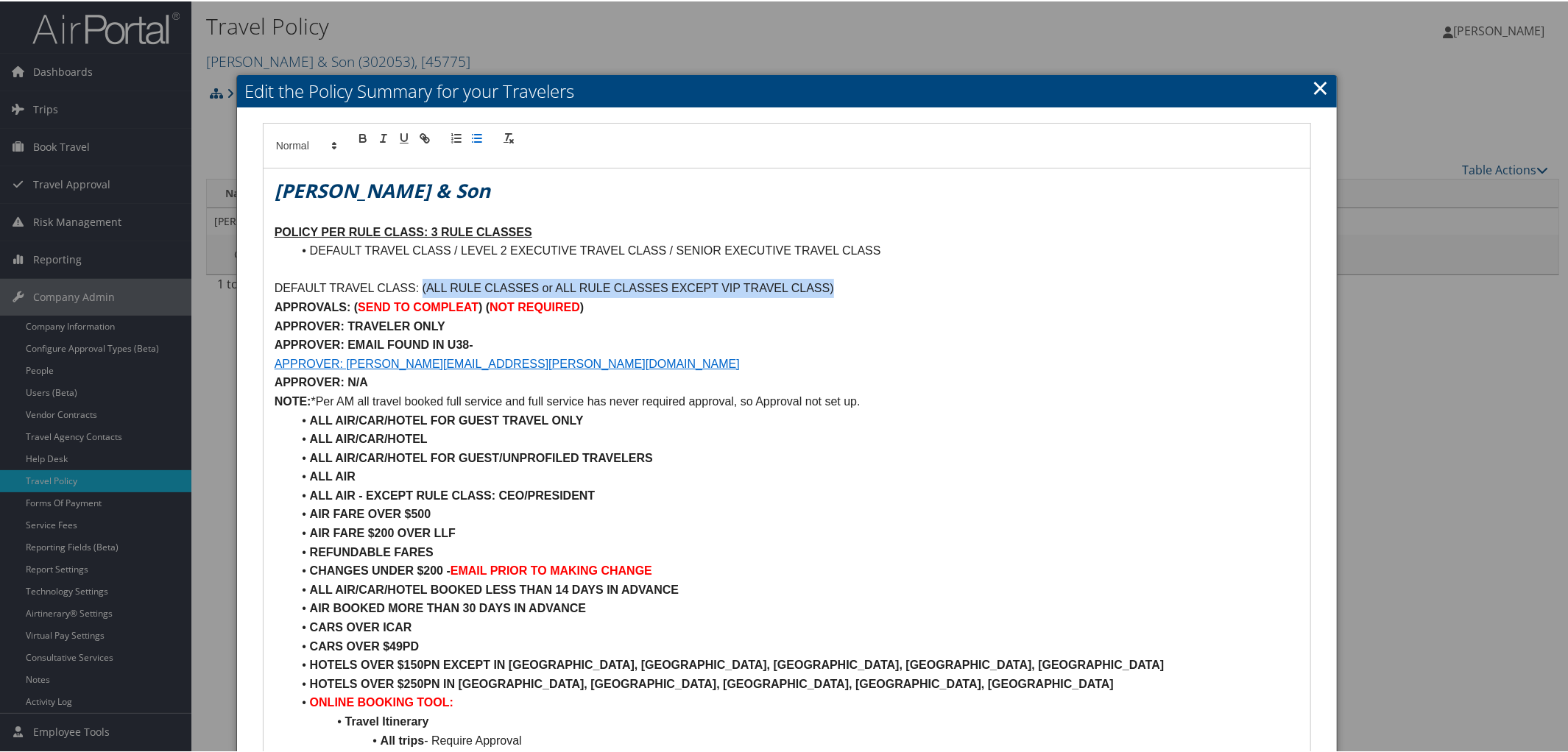
drag, startPoint x: 419, startPoint y: 286, endPoint x: 901, endPoint y: 287, distance: 482.0
click at [901, 287] on p "DEFAULT TRAVEL CLASS: (ALL RULE CLASSES or ALL RULE CLASSES EXCEPT VIP TRAVEL C…" at bounding box center [788, 287] width 1026 height 19
click at [483, 302] on strong ") (" at bounding box center [483, 306] width 11 height 13
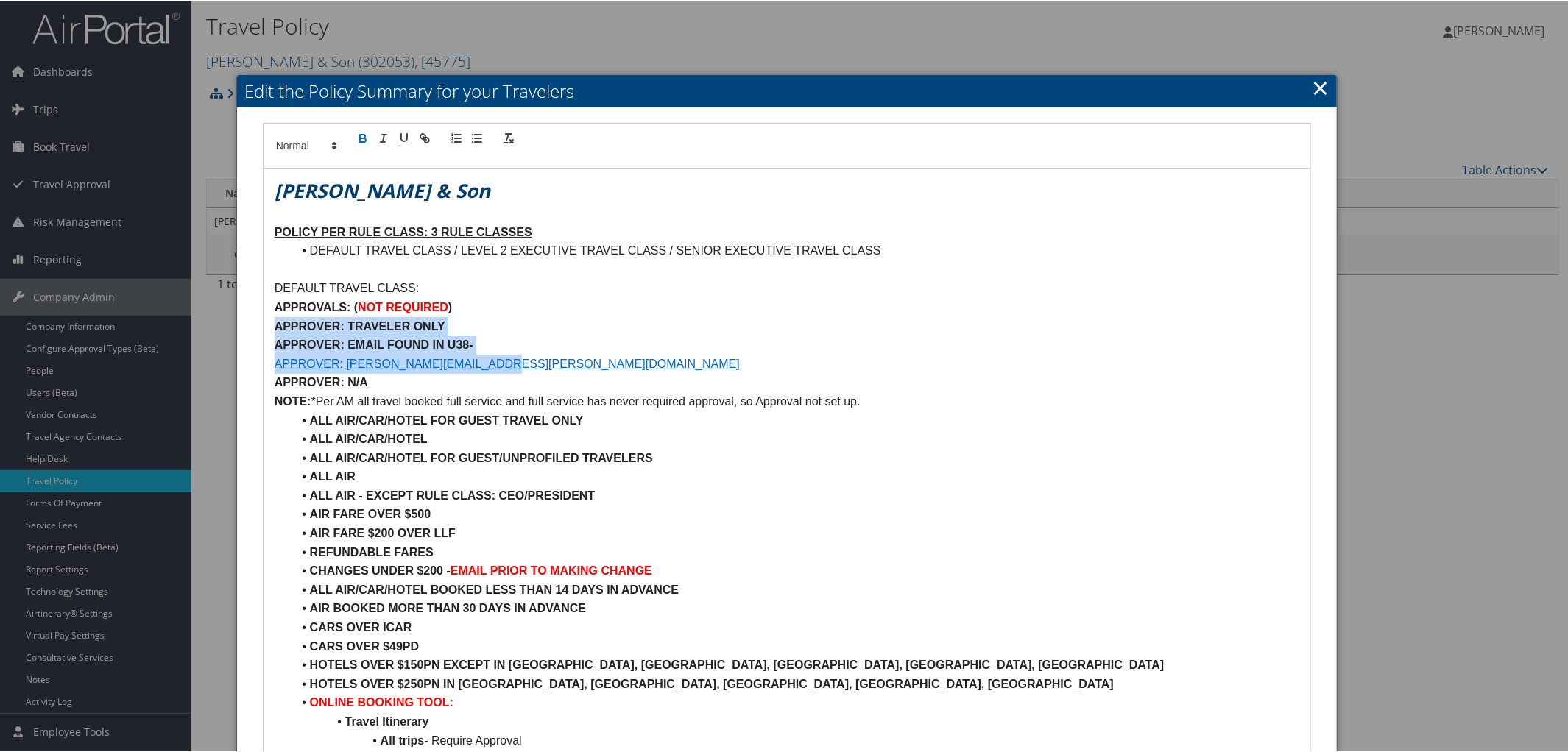
drag, startPoint x: 273, startPoint y: 323, endPoint x: 575, endPoint y: 367, distance: 305.2
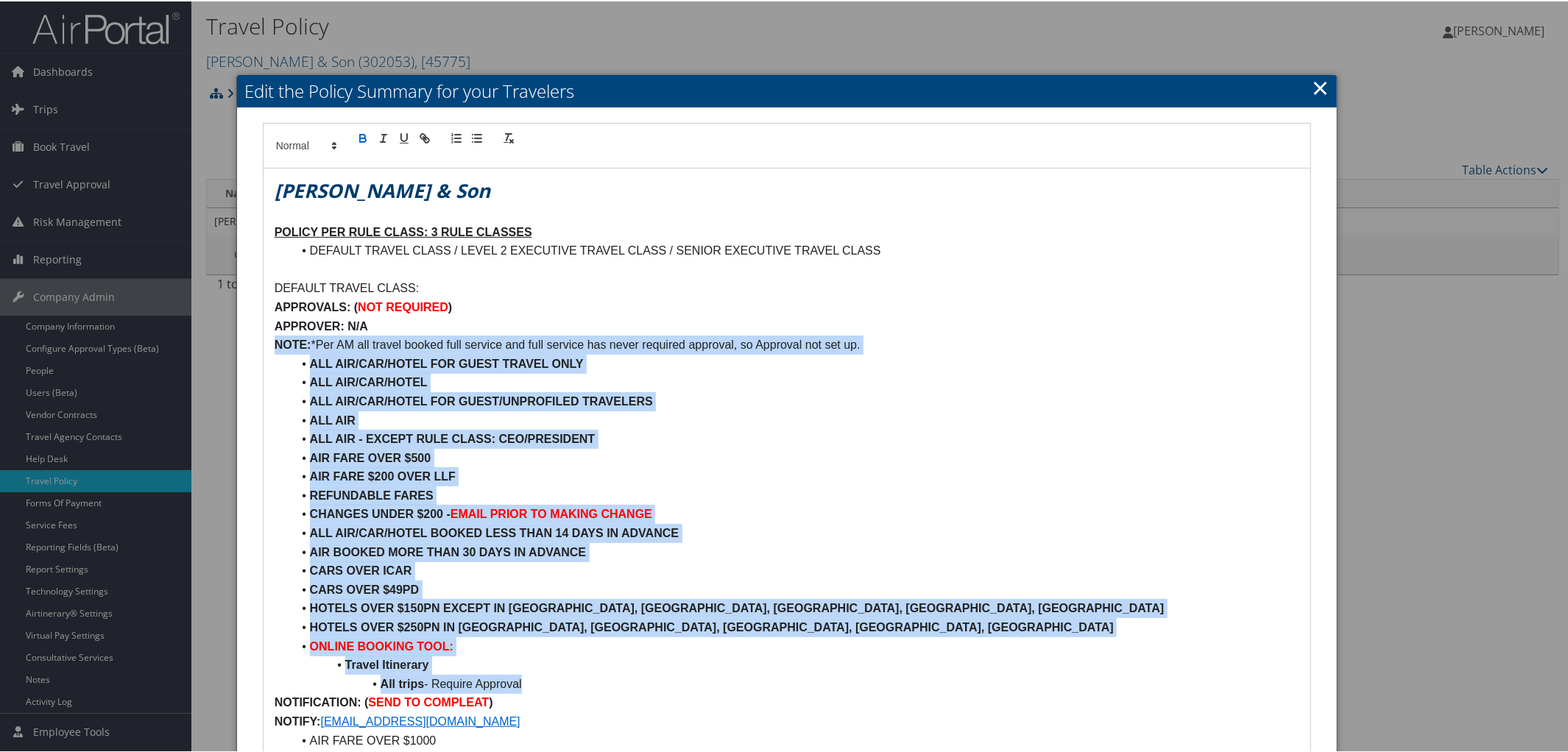
drag, startPoint x: 273, startPoint y: 338, endPoint x: 527, endPoint y: 684, distance: 429.2
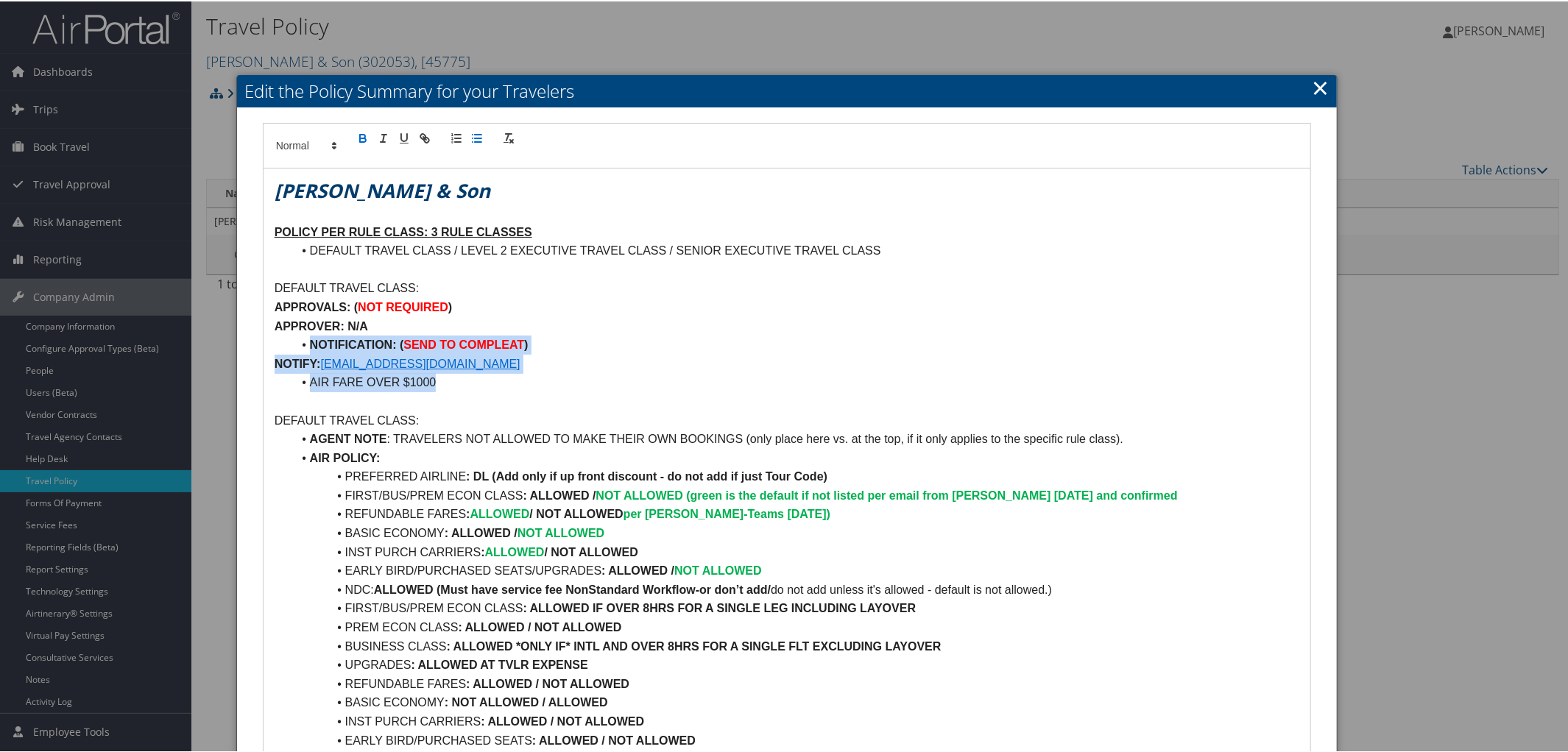
drag, startPoint x: 274, startPoint y: 344, endPoint x: 444, endPoint y: 378, distance: 173.4
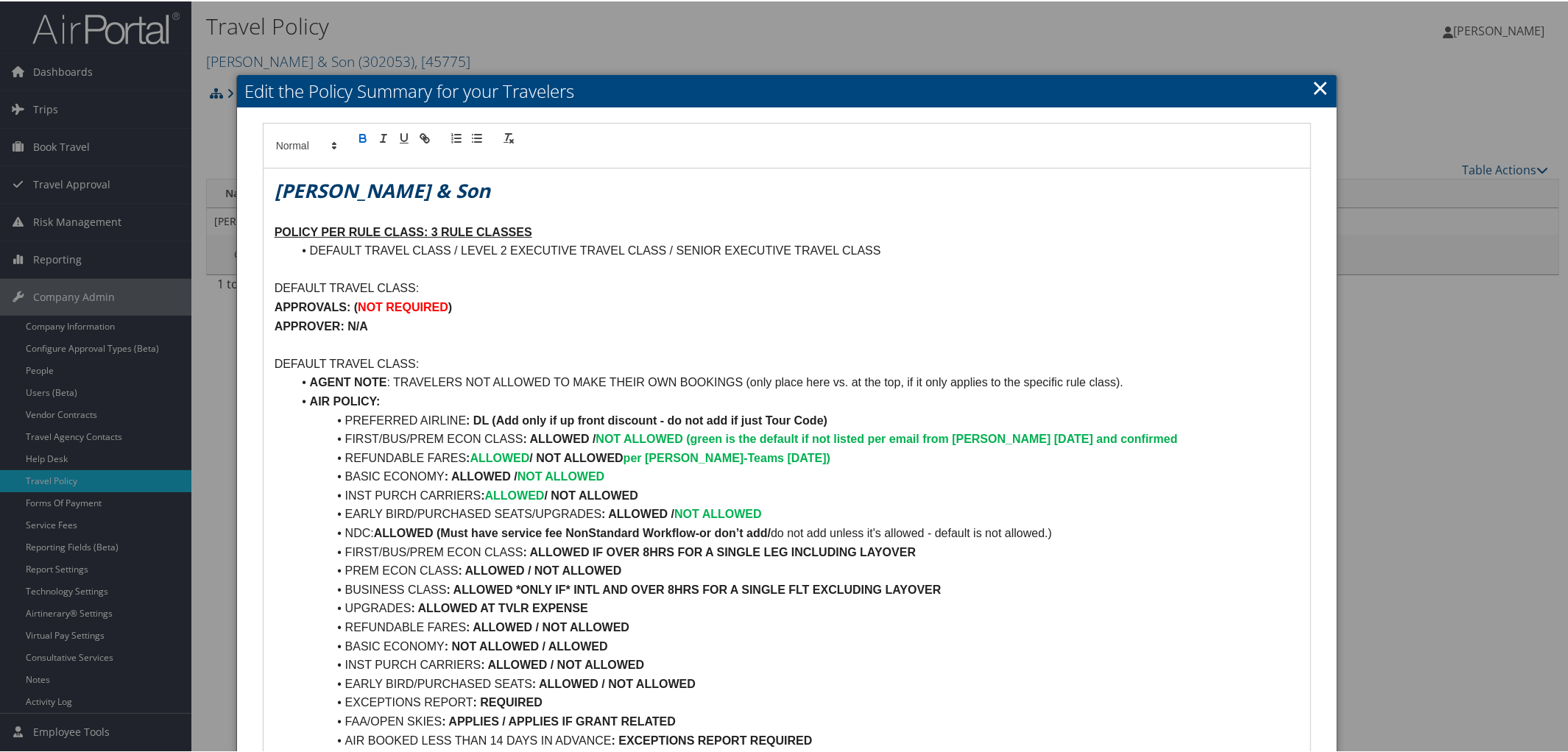
scroll to position [49, 0]
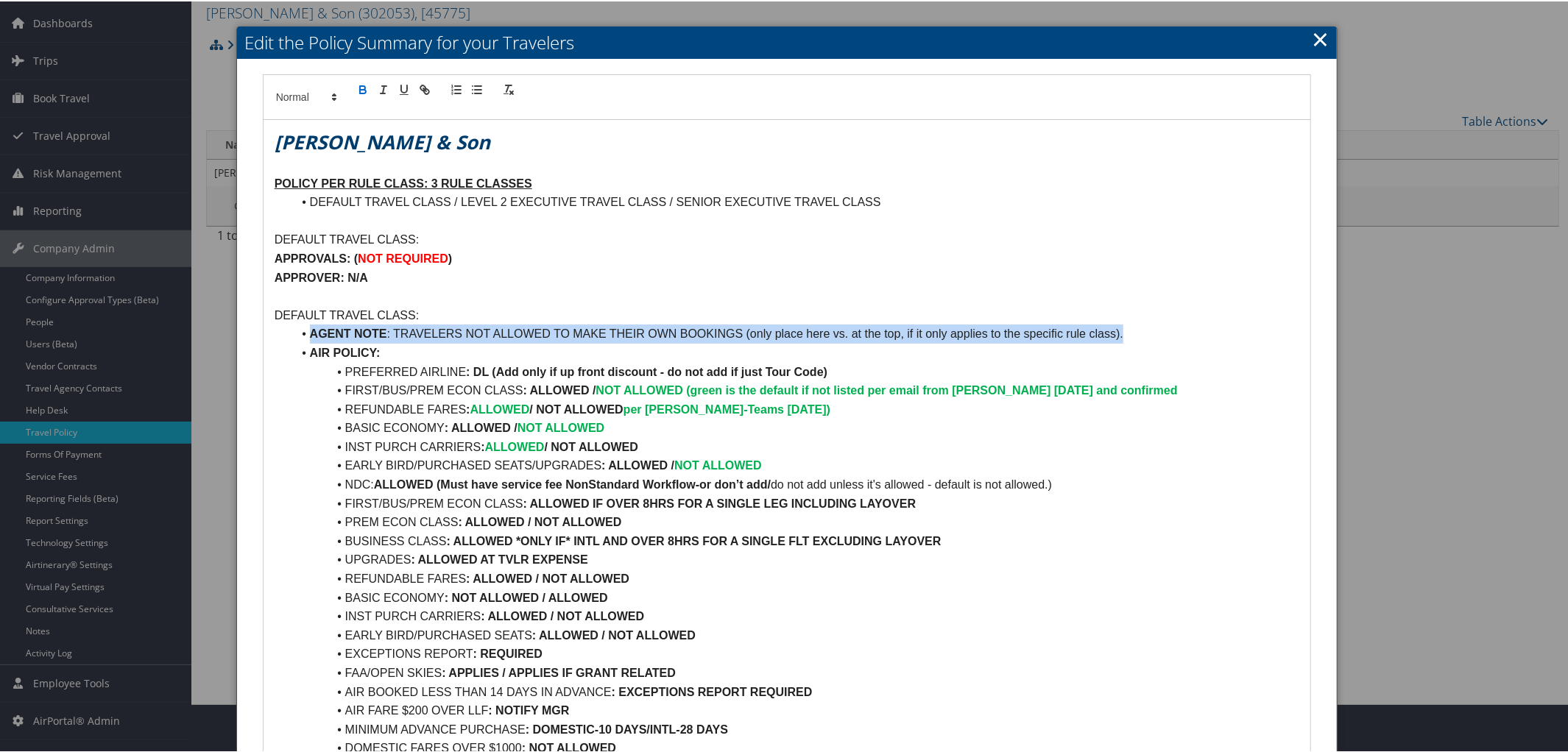
drag, startPoint x: 310, startPoint y: 328, endPoint x: 1247, endPoint y: 336, distance: 937.0
click at [1247, 336] on li "AGENT NOTE : TRAVELERS NOT ALLOWED TO MAKE THEIR OWN BOOKINGS (only place here …" at bounding box center [797, 333] width 1008 height 19
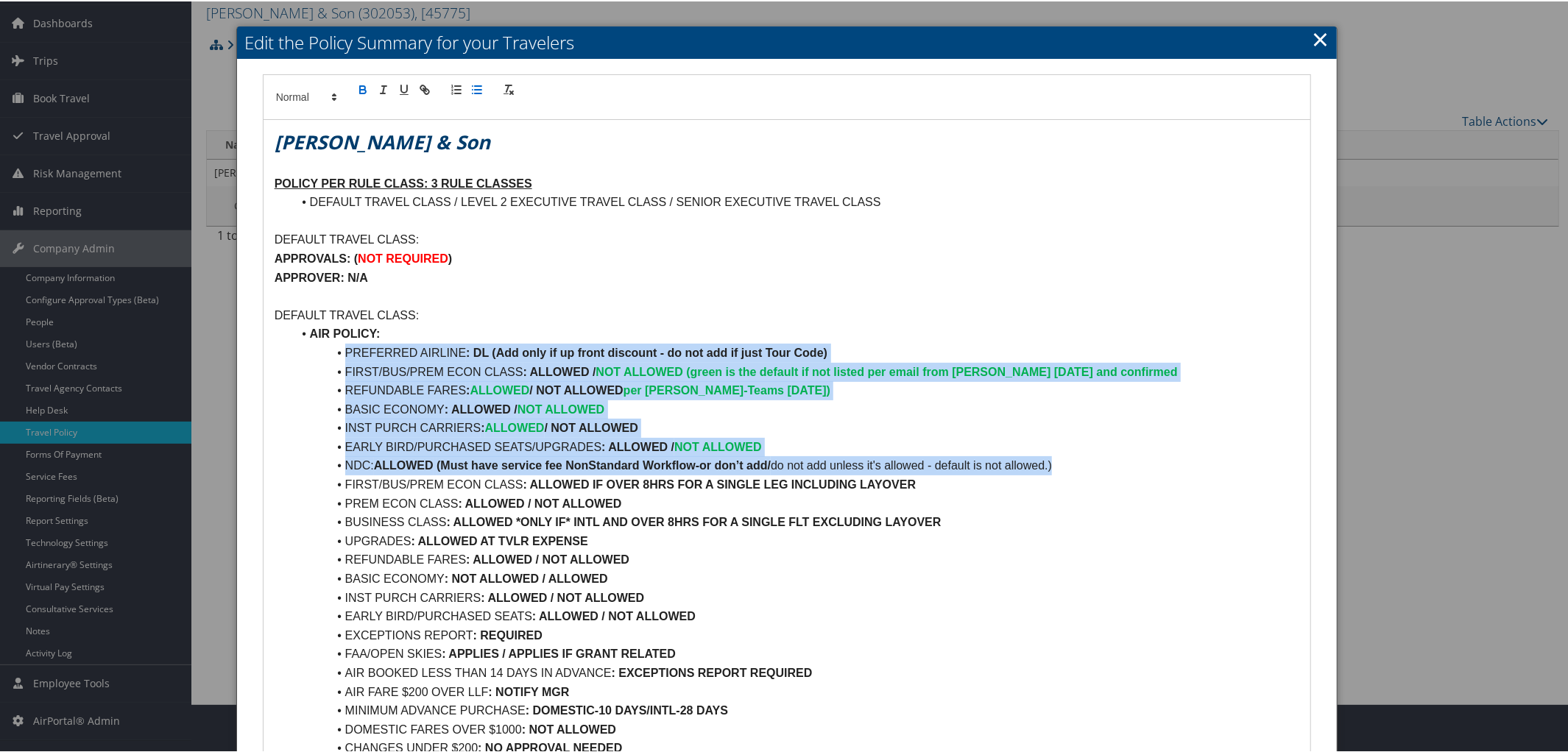
drag, startPoint x: 343, startPoint y: 351, endPoint x: 1136, endPoint y: 455, distance: 799.8
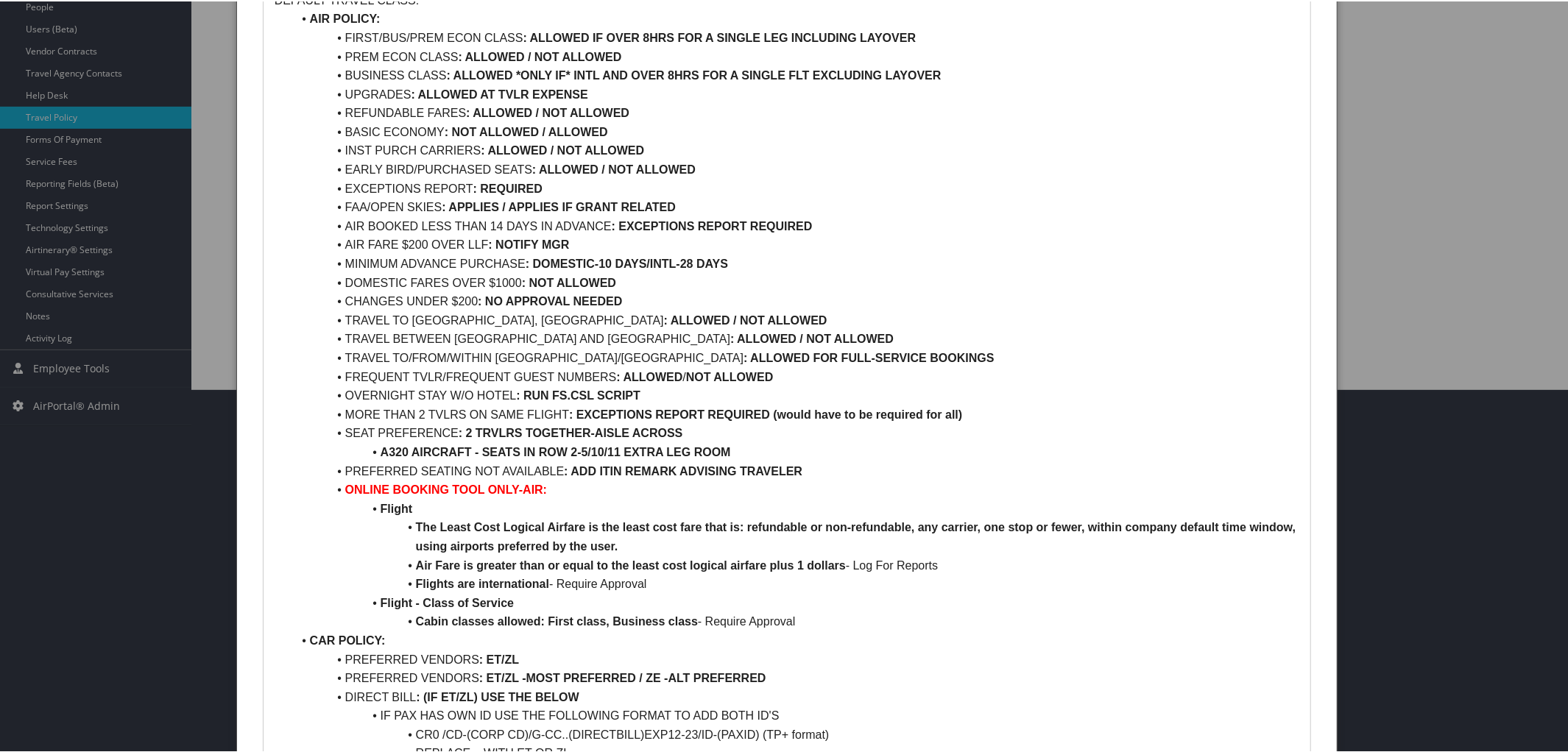
scroll to position [365, 0]
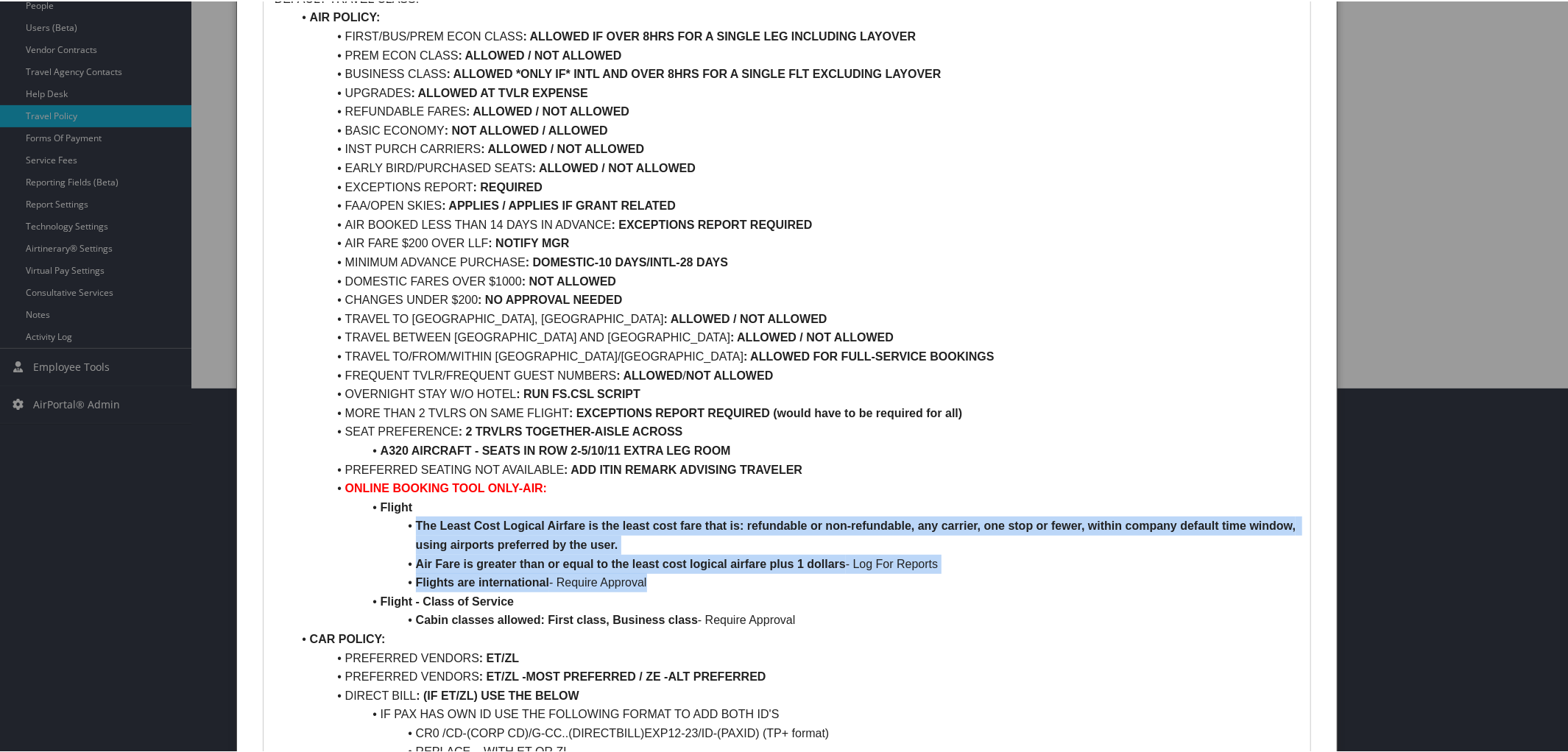
drag, startPoint x: 415, startPoint y: 530, endPoint x: 675, endPoint y: 577, distance: 264.2
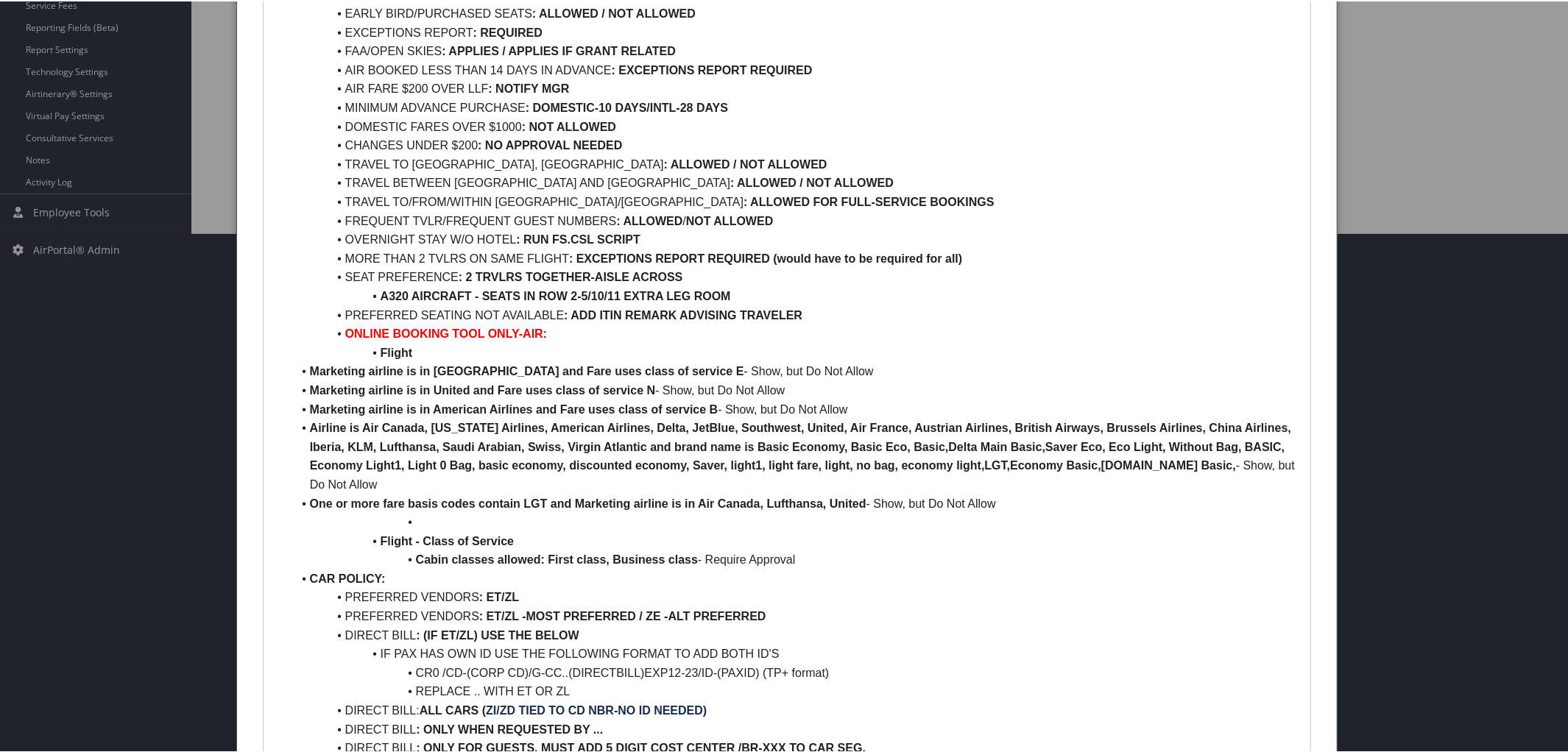
scroll to position [520, 0]
click at [309, 370] on li "Marketing airline is in Delta and Fare uses class of service E - Show, but Do N…" at bounding box center [797, 370] width 1008 height 19
click at [307, 387] on li "Marketing airline is in United and Fare uses class of service N - Show, but Do …" at bounding box center [797, 389] width 1008 height 19
click at [309, 398] on li "Marketing airline is in American Airlines and Fare uses class of service B - Sh…" at bounding box center [797, 407] width 1008 height 19
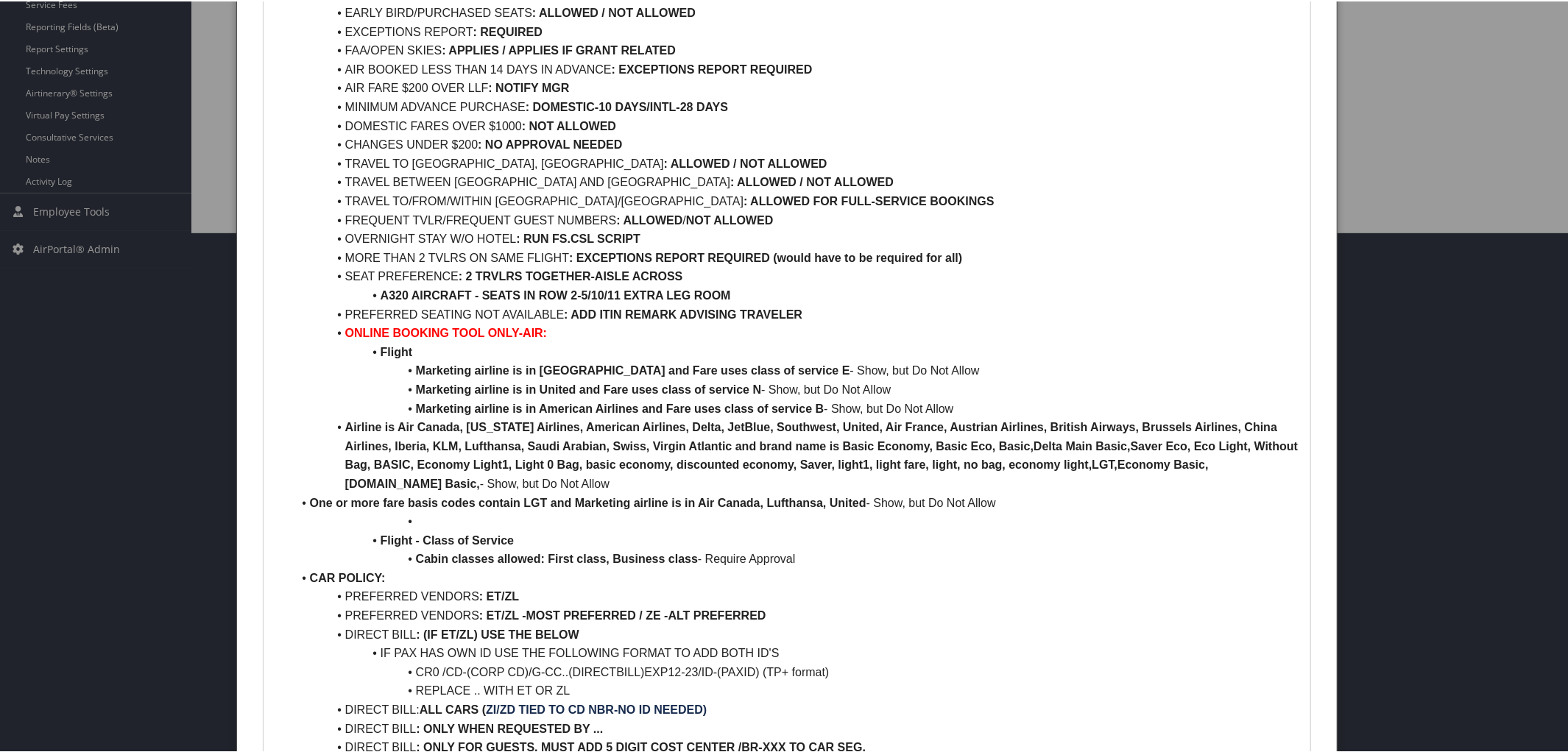
click at [308, 423] on li "Airline is Air Canada, Alaska Airlines, American Airlines, Delta, JetBlue, Sout…" at bounding box center [797, 454] width 1008 height 75
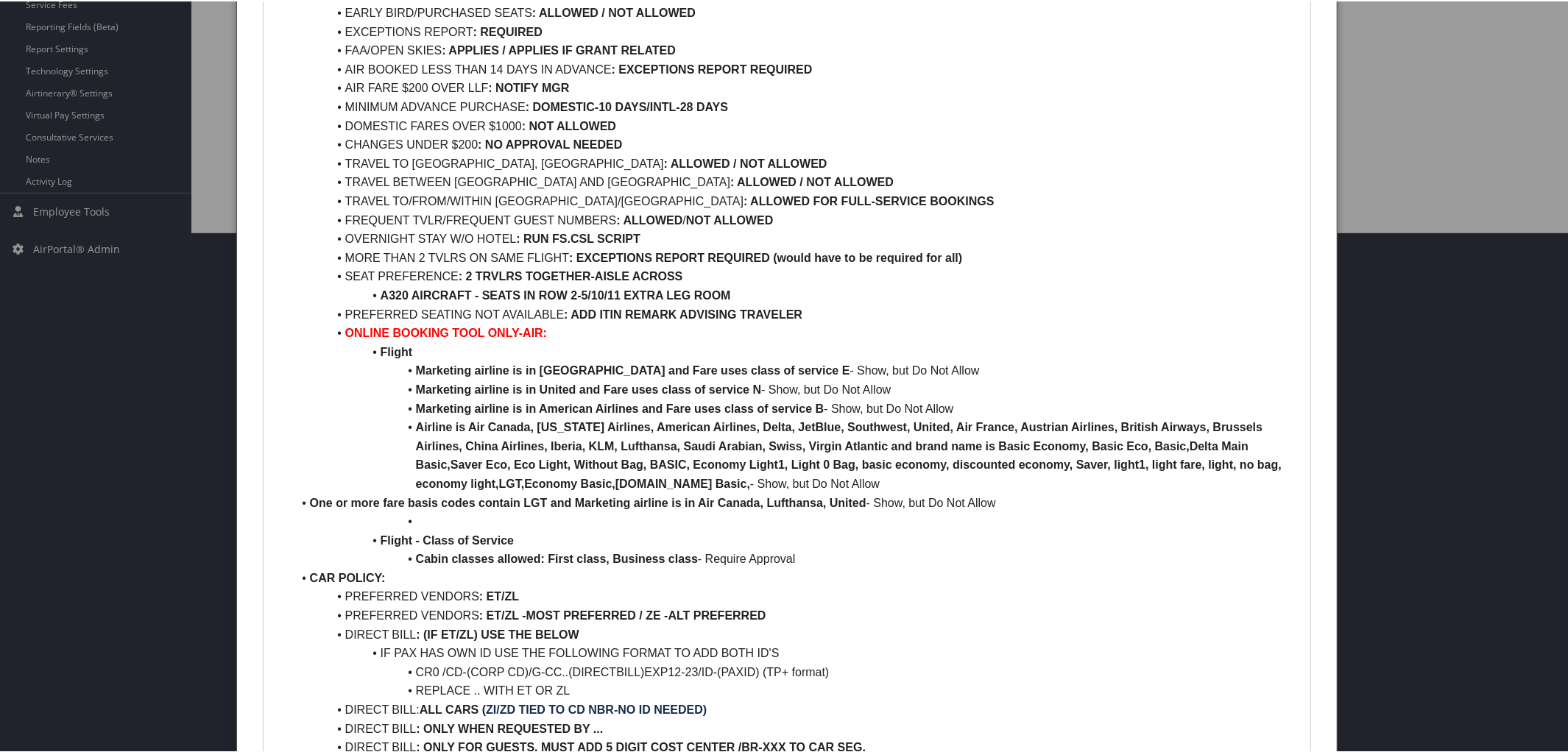
click at [307, 496] on li "One or more fare basis codes contain LGT and Marketing airline is in Air Canada…" at bounding box center [797, 502] width 1008 height 19
click at [428, 524] on li at bounding box center [797, 520] width 1008 height 19
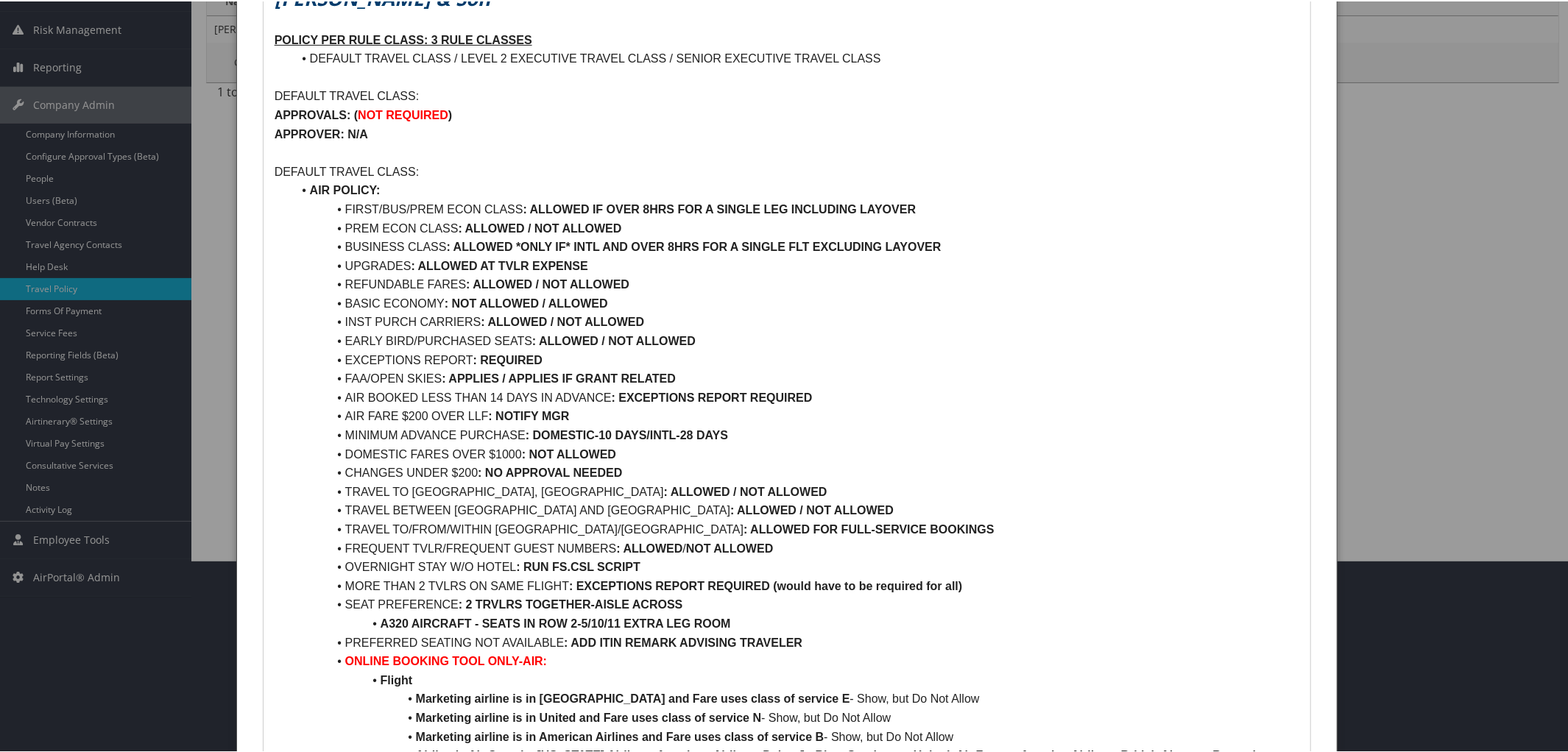
scroll to position [191, 0]
click at [477, 213] on li "FIRST/BUS/PREM ECON CLASS : ALLOWED IF OVER 8HRS FOR A SINGLE LEG INCLUDING LAY…" at bounding box center [797, 209] width 1008 height 19
click at [453, 205] on strong ": ALLOWED IF OVER 8HRS FOR A SINGLE LEG INCLUDING LAYOVER" at bounding box center [644, 208] width 393 height 13
drag, startPoint x: 545, startPoint y: 208, endPoint x: 881, endPoint y: 208, distance: 336.0
click at [881, 208] on li "FIRST/BUS CLASS : NOT ALLOWED IF OVER 8HRS FOR A SINGLE LEG INCLUDING LAYOVER" at bounding box center [797, 209] width 1008 height 19
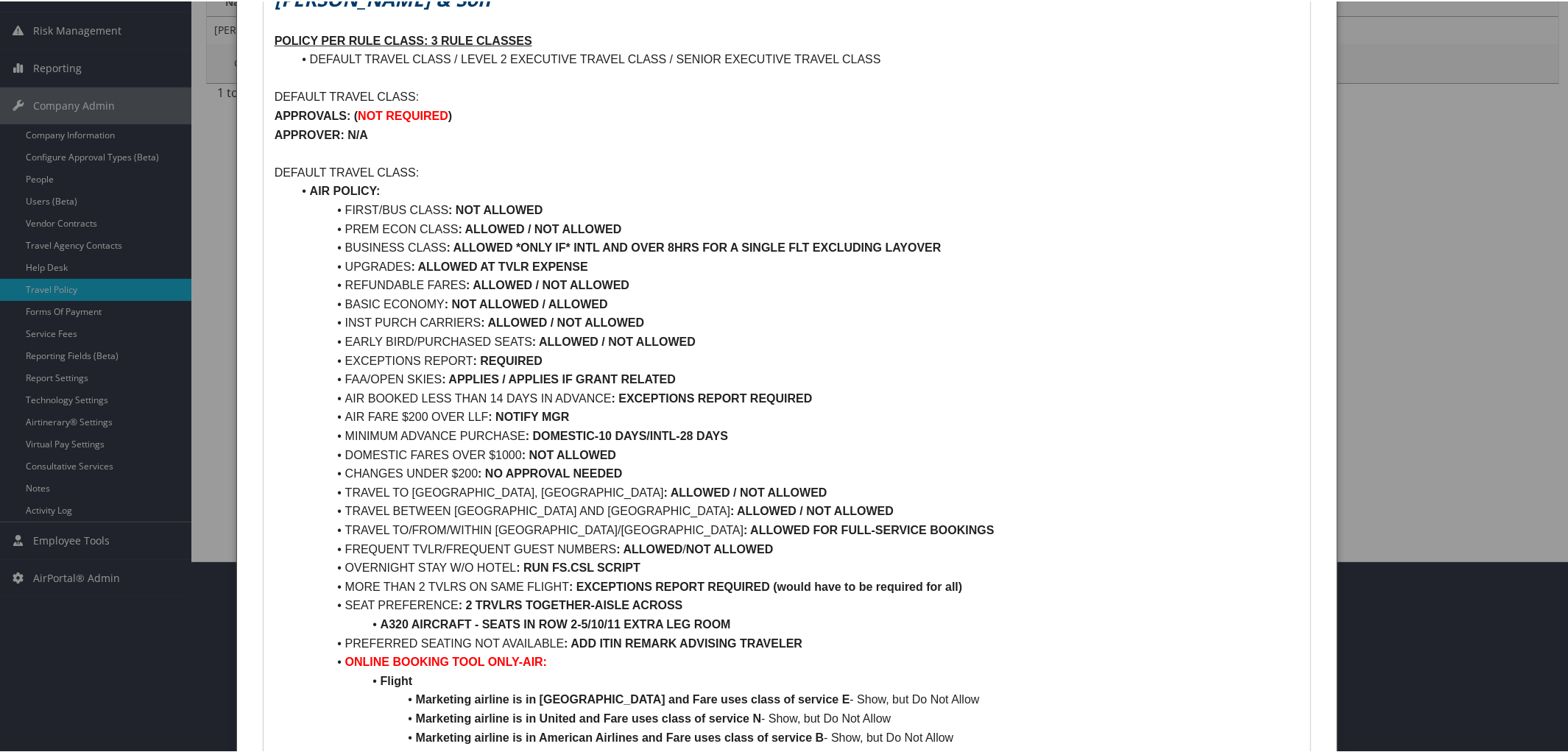
drag, startPoint x: 526, startPoint y: 225, endPoint x: 631, endPoint y: 217, distance: 105.3
click at [631, 217] on li "FIRST/BUS CLASS : NOT ALLOWED" at bounding box center [797, 209] width 1008 height 19
drag, startPoint x: 524, startPoint y: 228, endPoint x: 643, endPoint y: 225, distance: 119.0
click at [643, 225] on li "PREM ECON CLASS : ALLOWED / NOT ALLOWED" at bounding box center [797, 228] width 1008 height 19
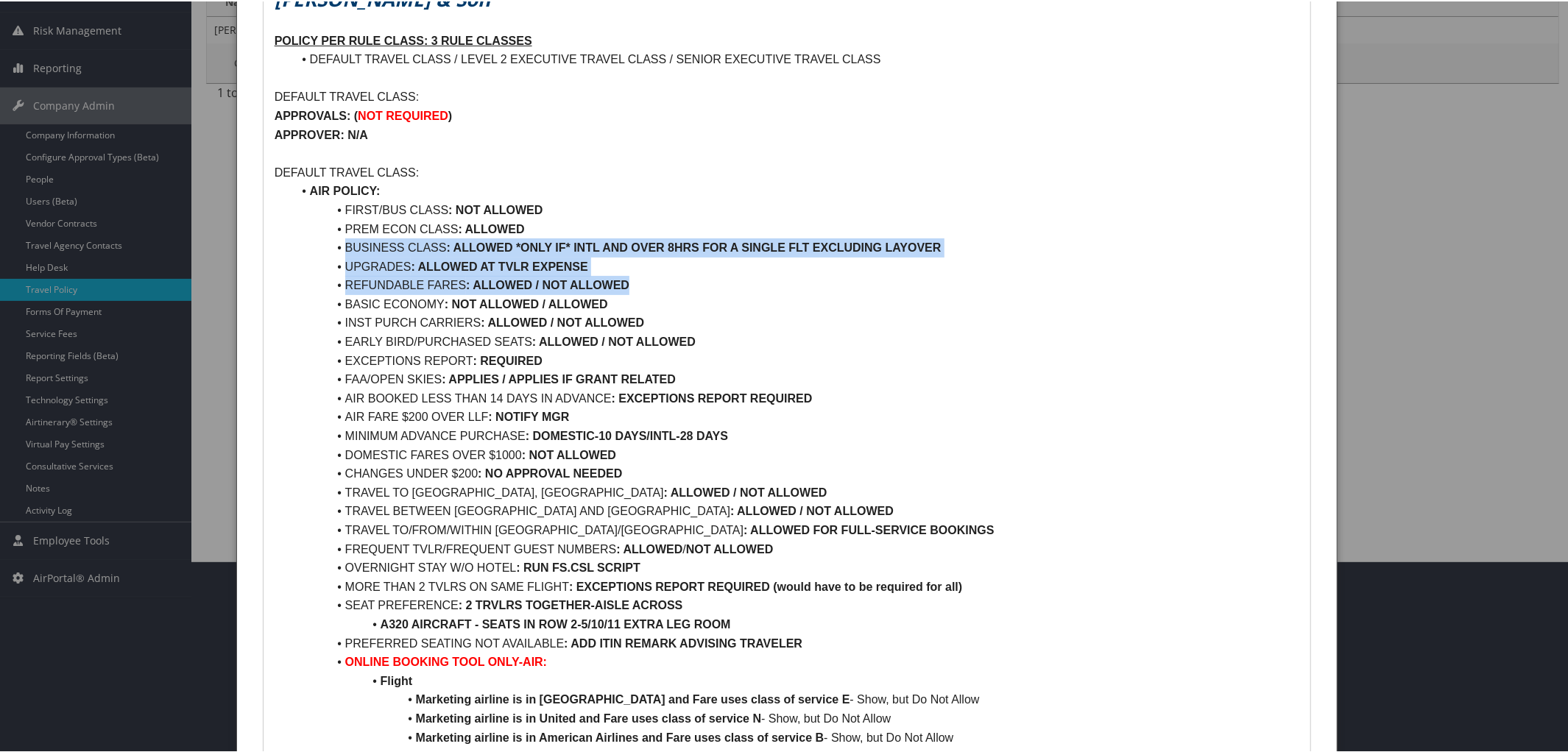
drag, startPoint x: 342, startPoint y: 248, endPoint x: 633, endPoint y: 281, distance: 292.9
click at [646, 270] on li "UPGRADES : ALLOWED AT TVLR EXPENSE" at bounding box center [797, 266] width 1008 height 19
drag, startPoint x: 345, startPoint y: 243, endPoint x: 609, endPoint y: 256, distance: 264.3
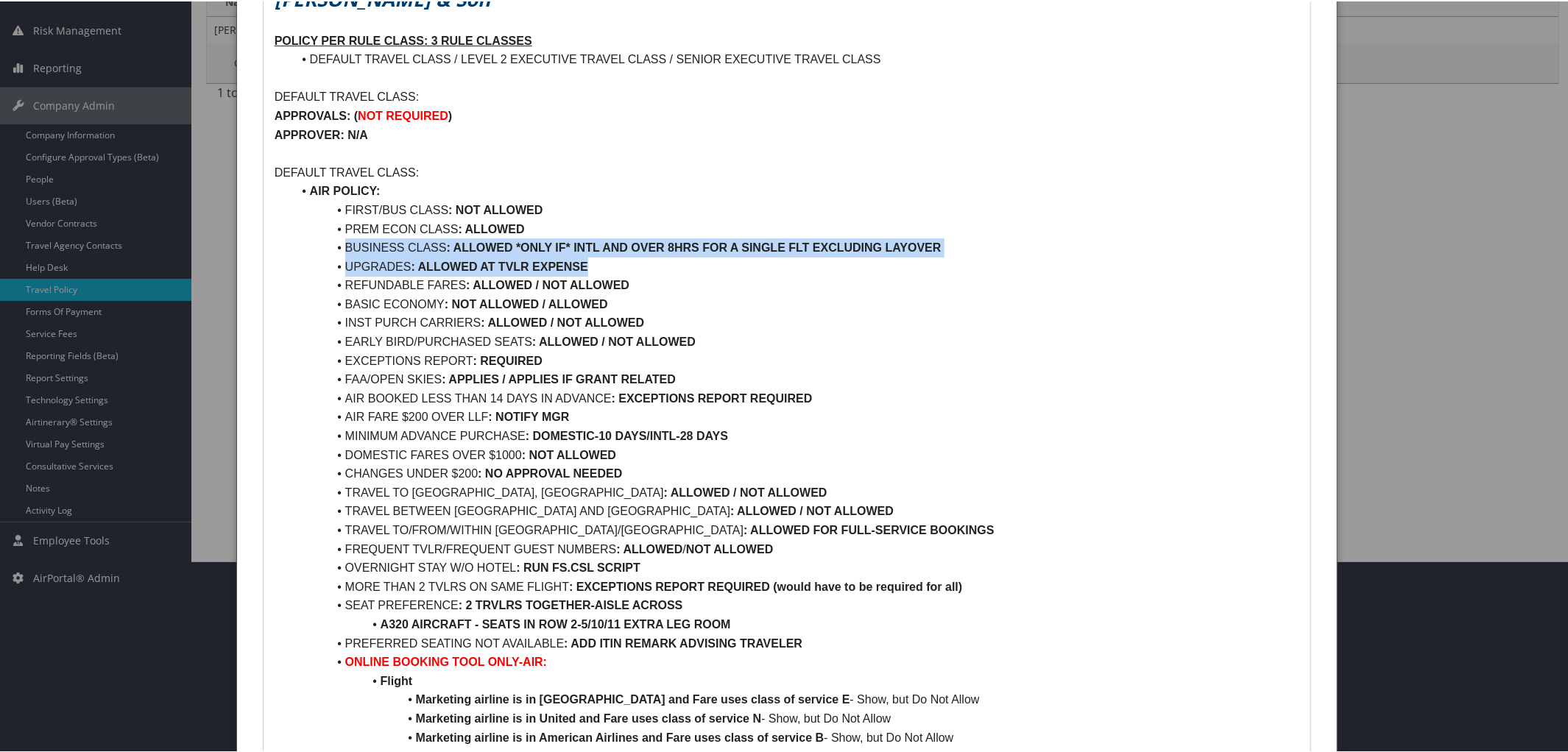
drag, startPoint x: 343, startPoint y: 244, endPoint x: 601, endPoint y: 258, distance: 258.4
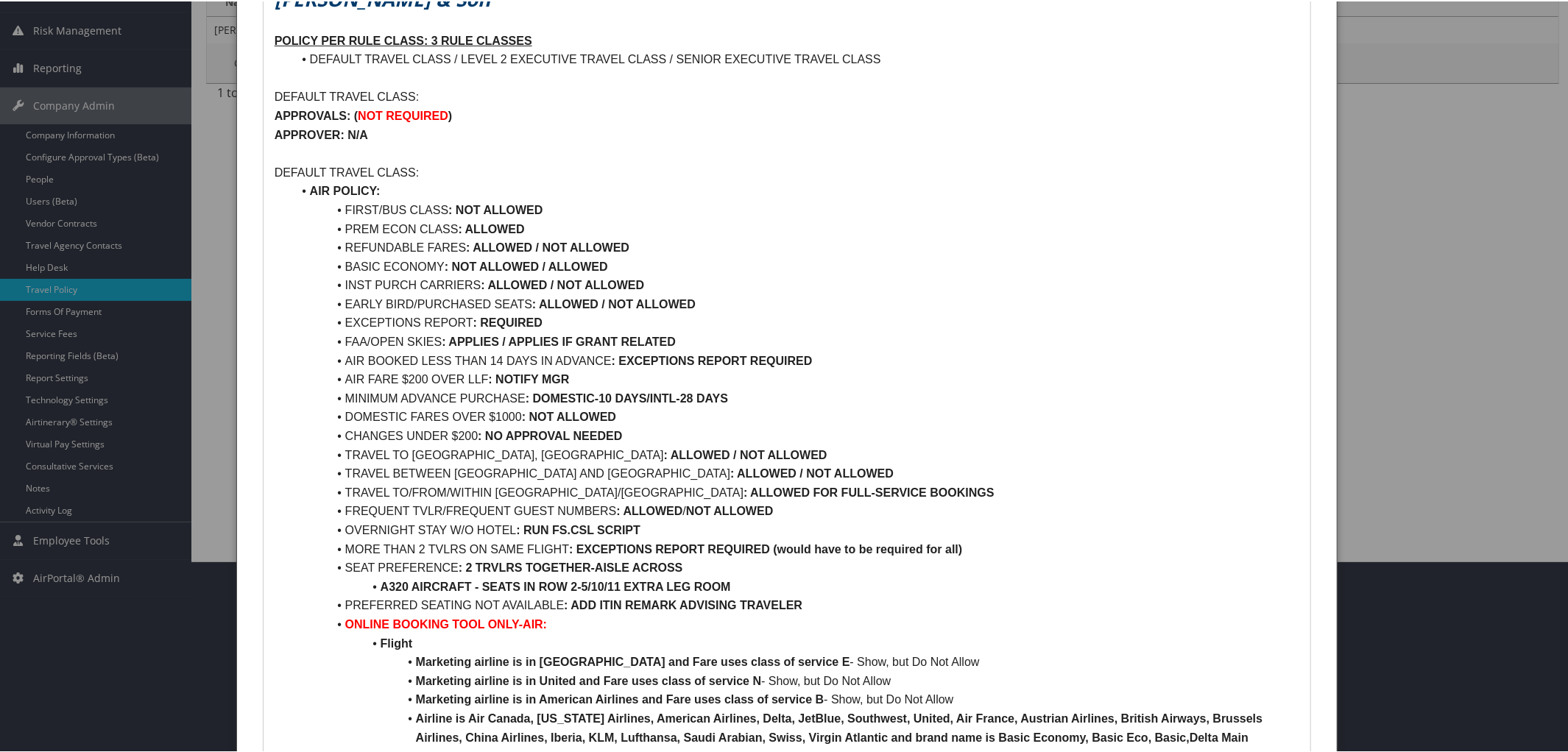
click at [634, 236] on li "PREM ECON CLASS : ALLOWED" at bounding box center [797, 228] width 1008 height 19
drag, startPoint x: 533, startPoint y: 246, endPoint x: 658, endPoint y: 248, distance: 125.0
click at [658, 248] on li "REFUNDABLE FARES : ALLOWED / NOT ALLOWED" at bounding box center [797, 247] width 1008 height 19
drag, startPoint x: 542, startPoint y: 263, endPoint x: 615, endPoint y: 267, distance: 73.1
click at [615, 267] on li "BASIC ECONOMY : NOT ALLOWED / ALLOWED" at bounding box center [797, 266] width 1008 height 19
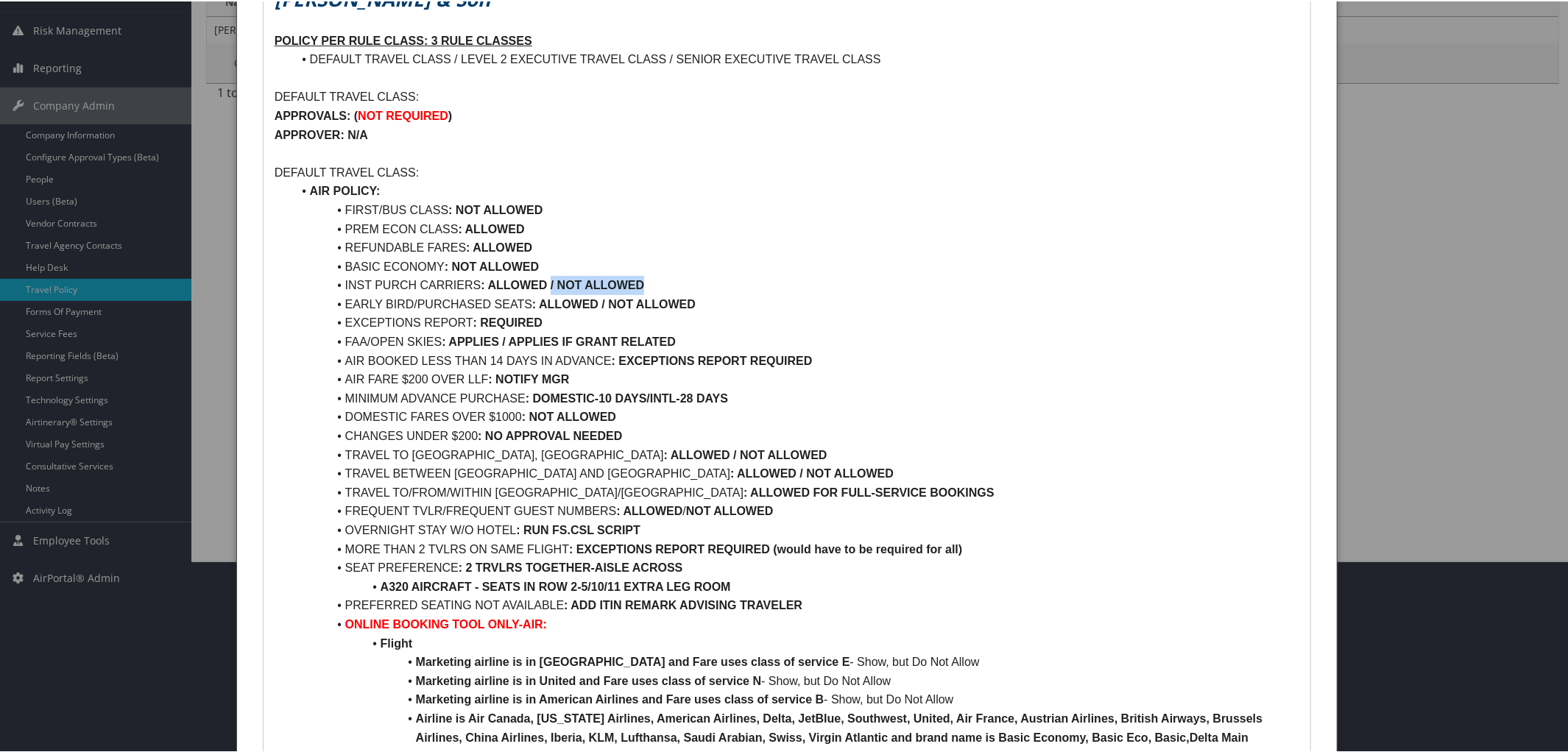
drag, startPoint x: 548, startPoint y: 285, endPoint x: 654, endPoint y: 282, distance: 106.0
click at [654, 282] on li "INST PURCH CARRIERS : ALLOWED / NOT ALLOWED" at bounding box center [797, 284] width 1008 height 19
drag, startPoint x: 538, startPoint y: 301, endPoint x: 608, endPoint y: 314, distance: 71.2
click at [726, 257] on li "BASIC ECONOMY : NOT ALLOWED" at bounding box center [797, 266] width 1008 height 19
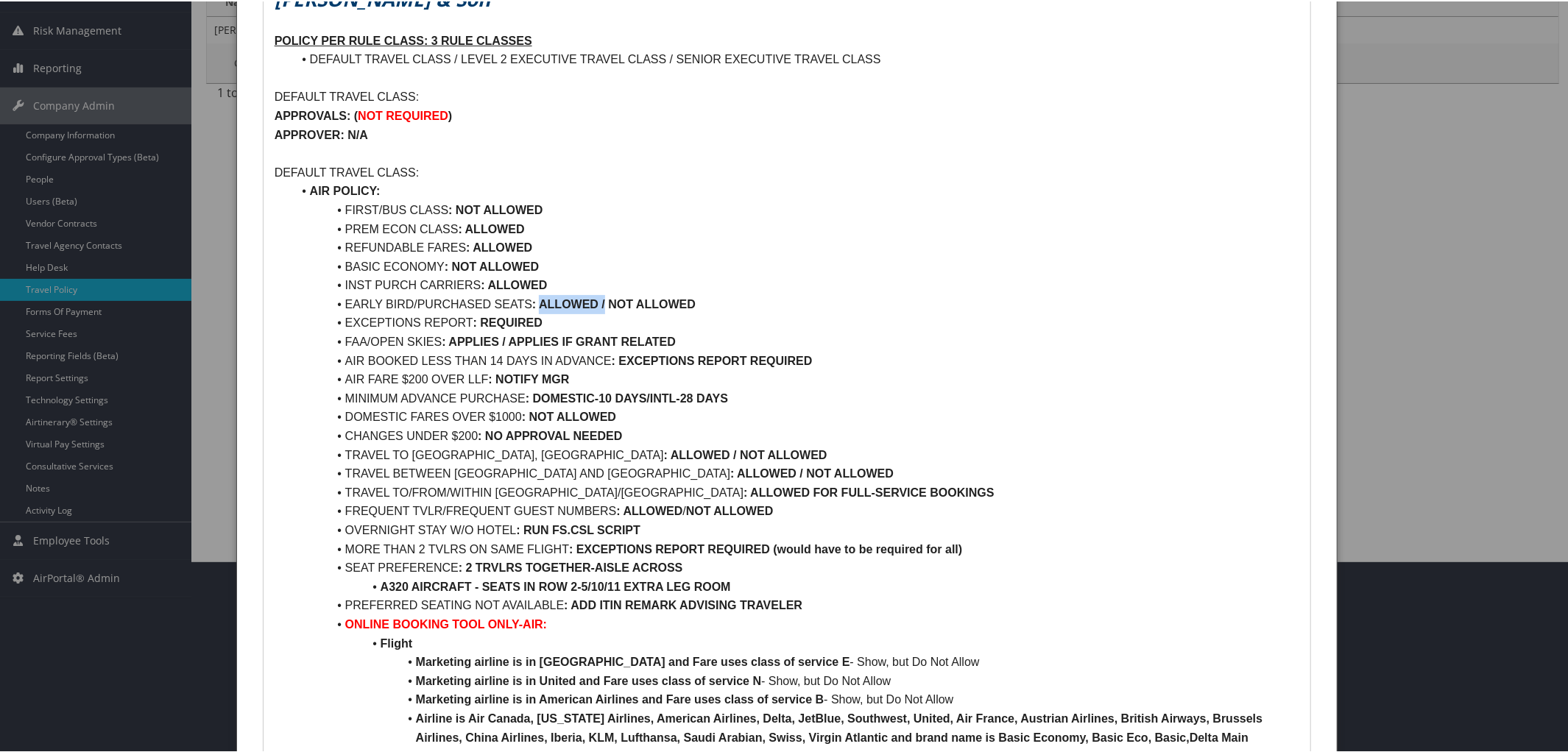
drag, startPoint x: 540, startPoint y: 301, endPoint x: 604, endPoint y: 304, distance: 64.1
click at [604, 304] on strong ": ALLOWED / NOT ALLOWED" at bounding box center [614, 303] width 164 height 13
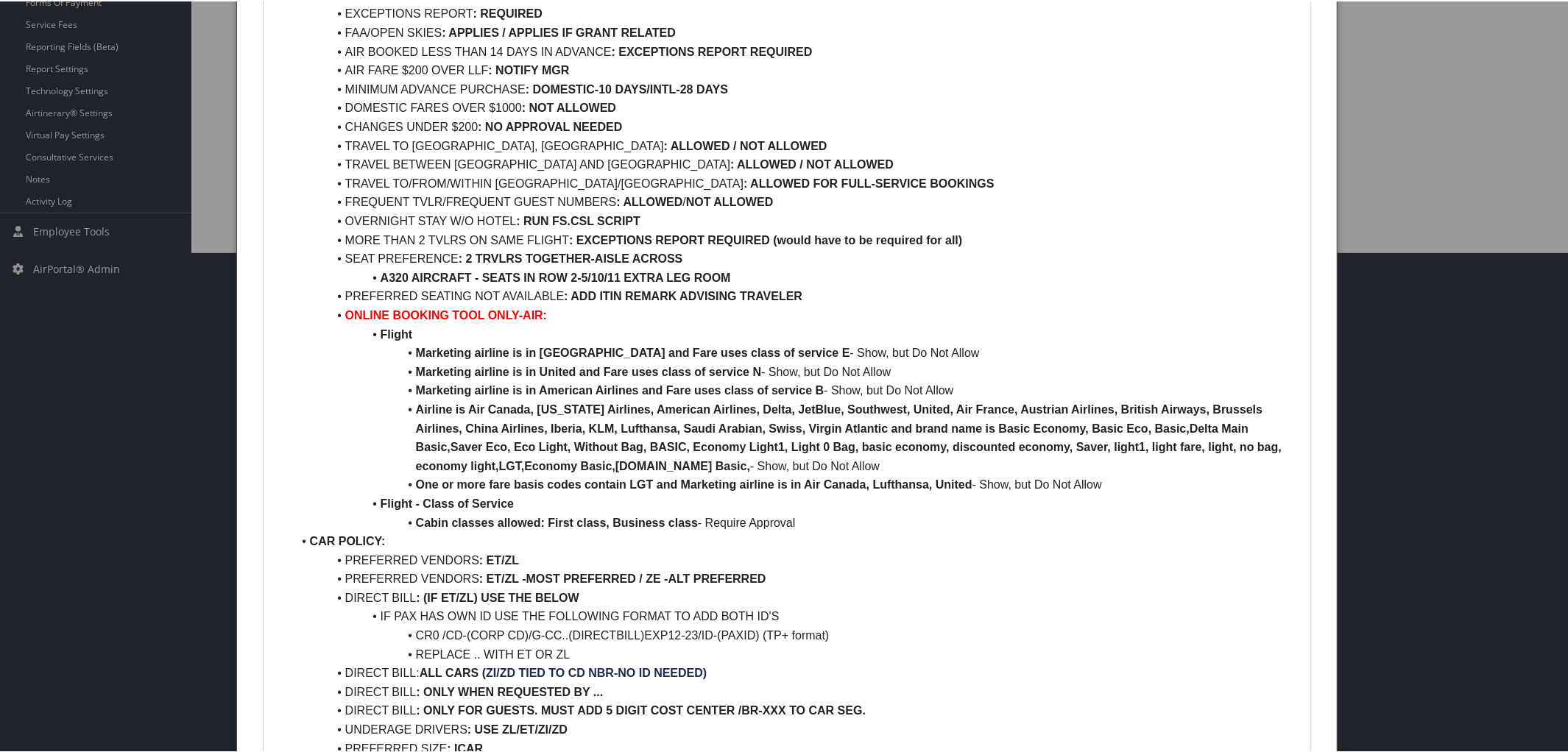
scroll to position [506, 0]
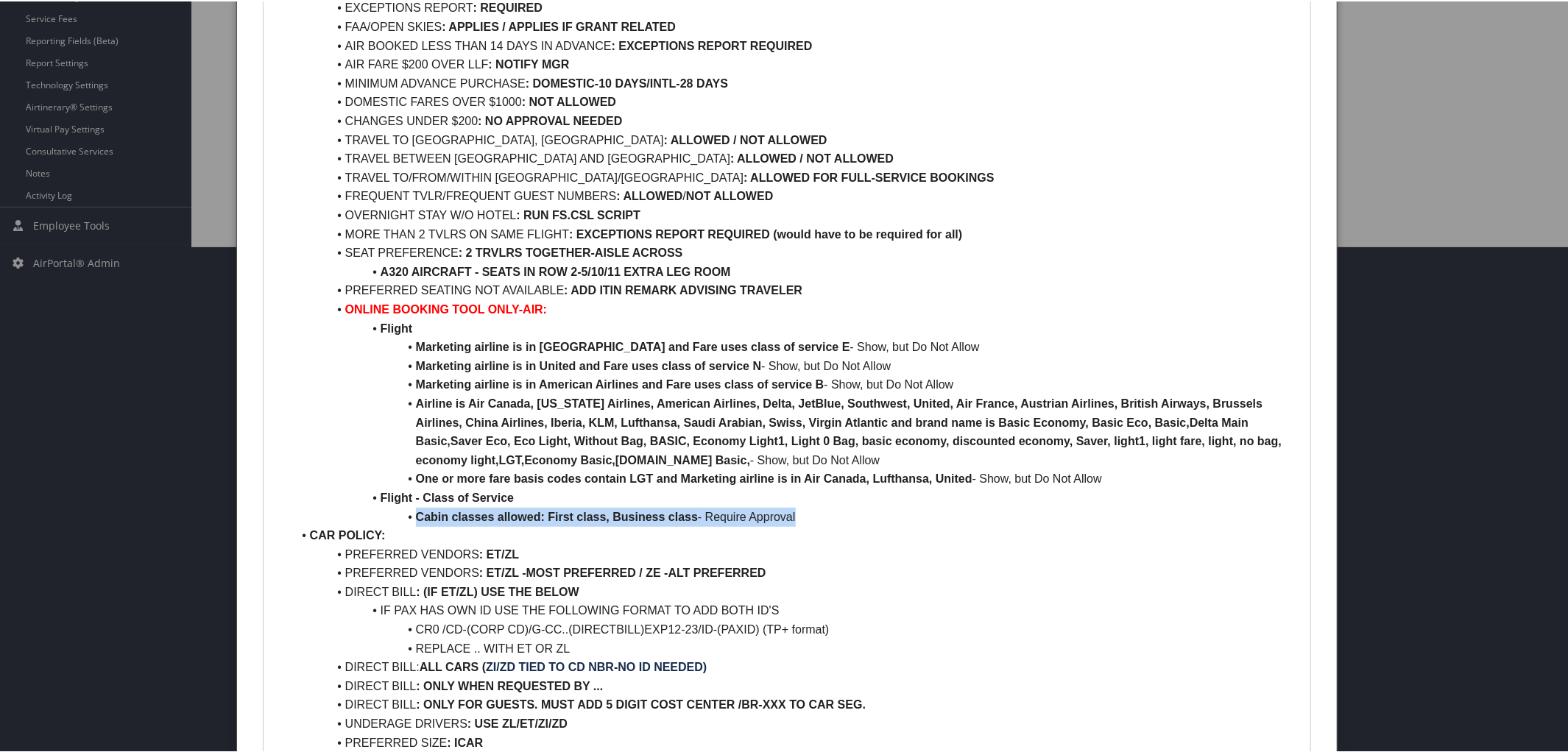
drag, startPoint x: 415, startPoint y: 514, endPoint x: 836, endPoint y: 512, distance: 421.0
click at [836, 512] on li "Cabin classes allowed: First class, Business class - Require Approval" at bounding box center [797, 516] width 1008 height 19
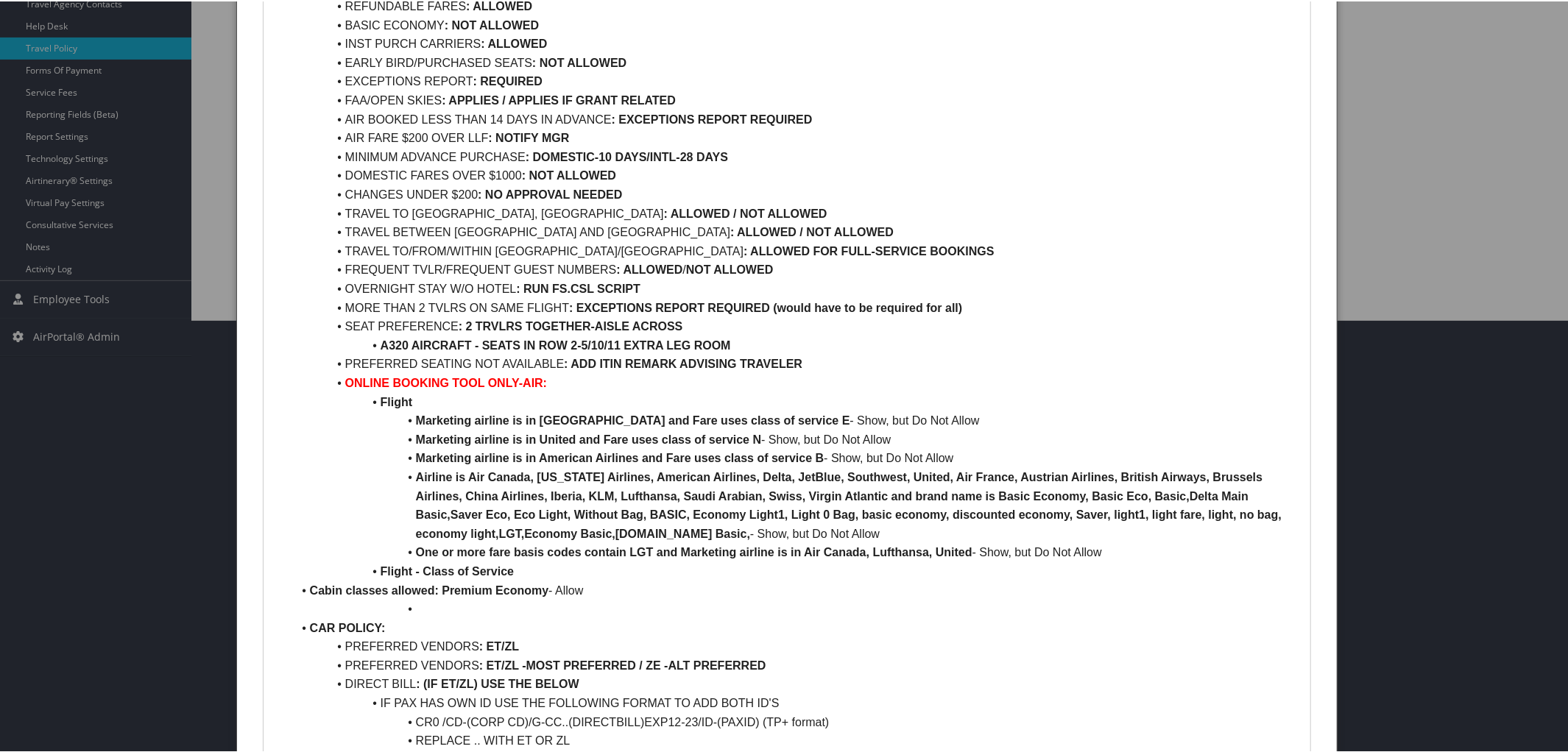
scroll to position [439, 0]
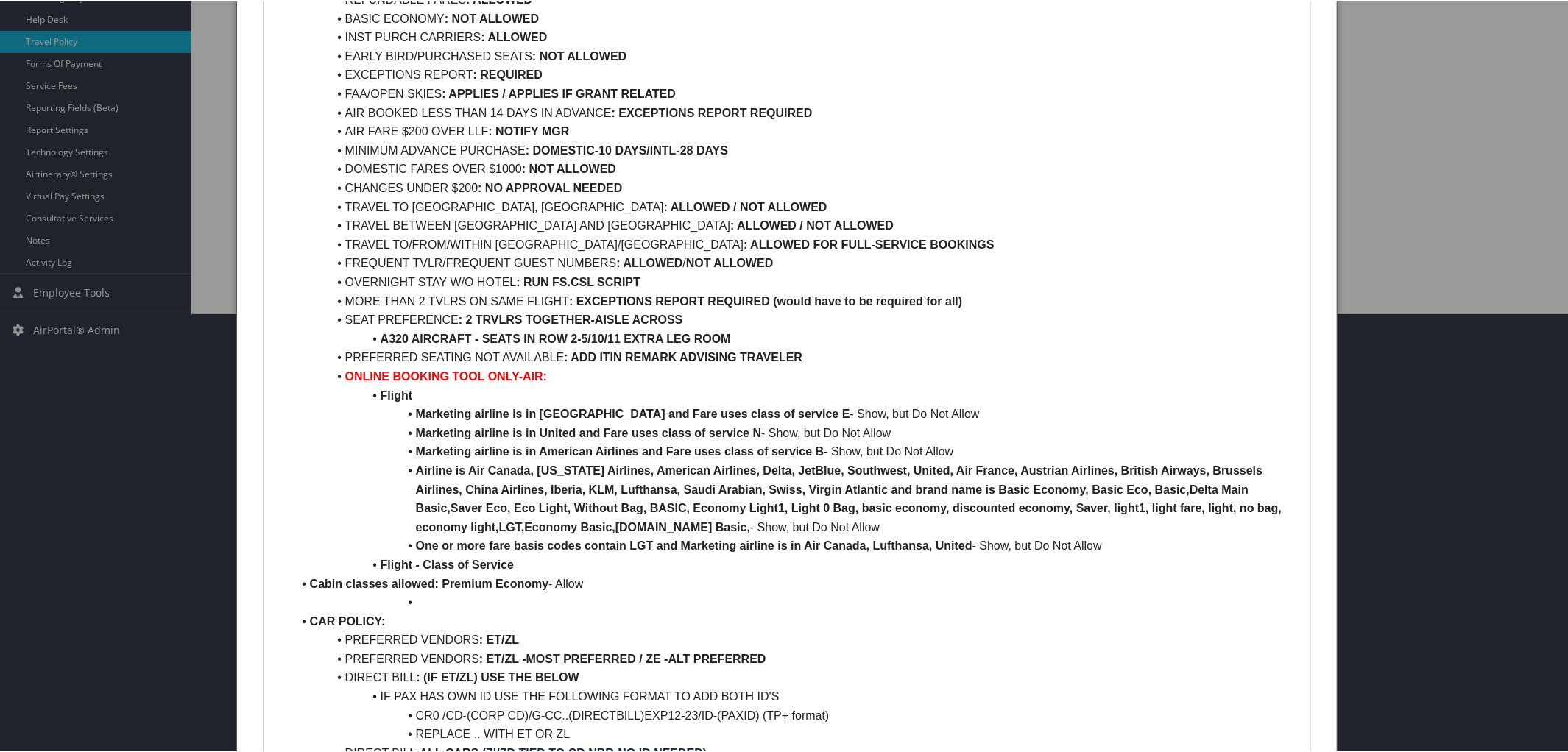
click at [307, 583] on li "Cabin classes allowed: Premium Economy - Allow" at bounding box center [797, 583] width 1008 height 19
click at [423, 606] on li at bounding box center [797, 601] width 1008 height 19
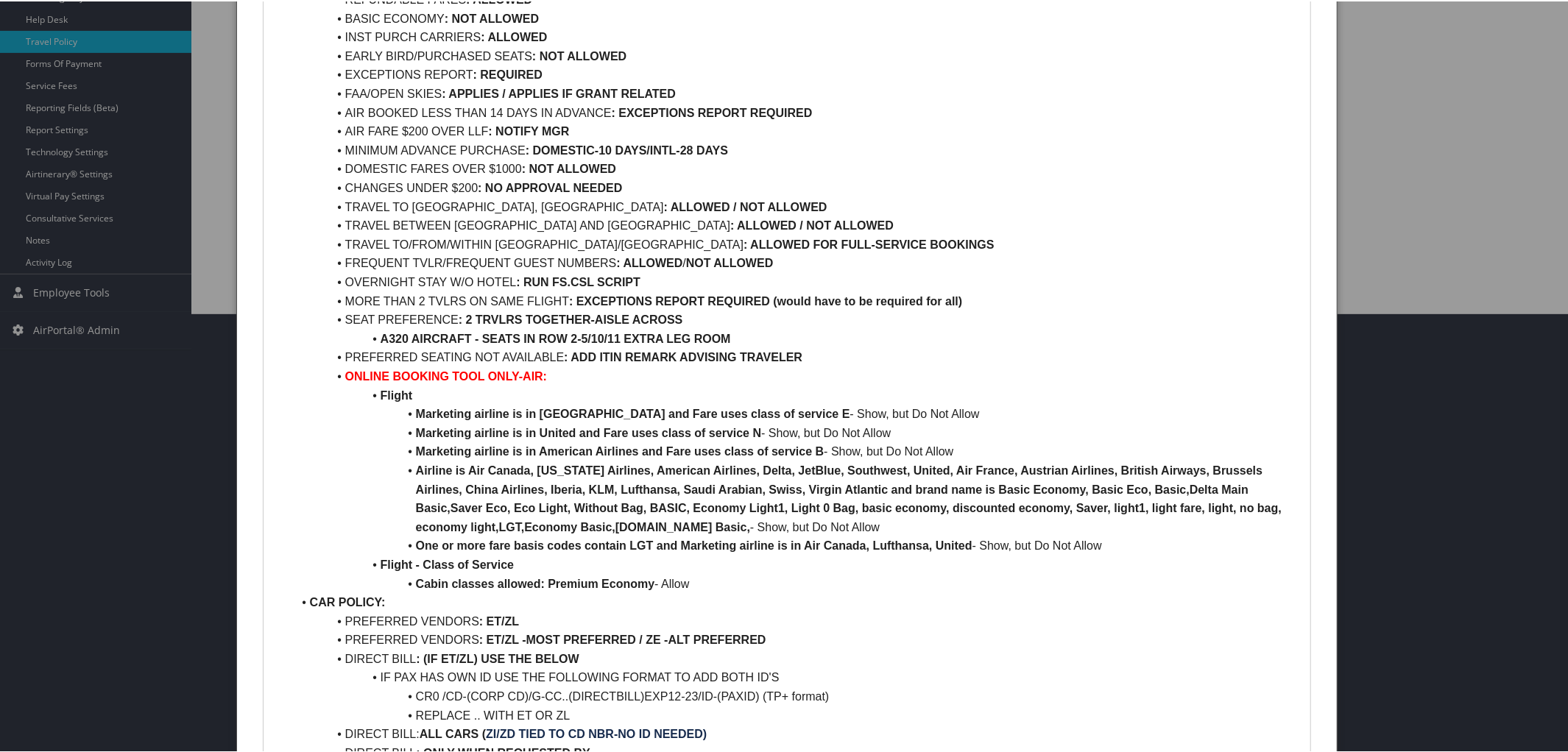
drag, startPoint x: 346, startPoint y: 76, endPoint x: 837, endPoint y: 358, distance: 566.2
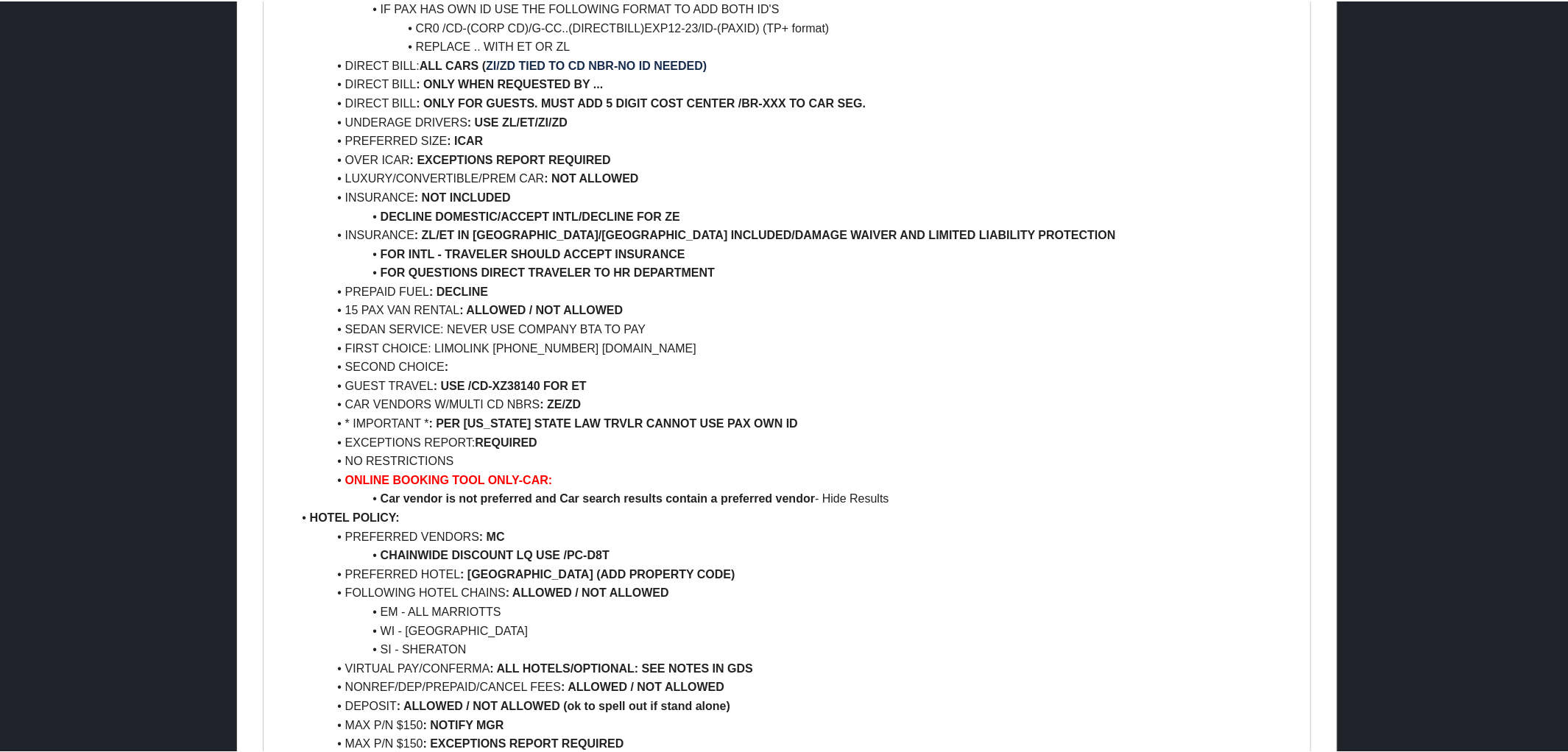
scroll to position [812, 0]
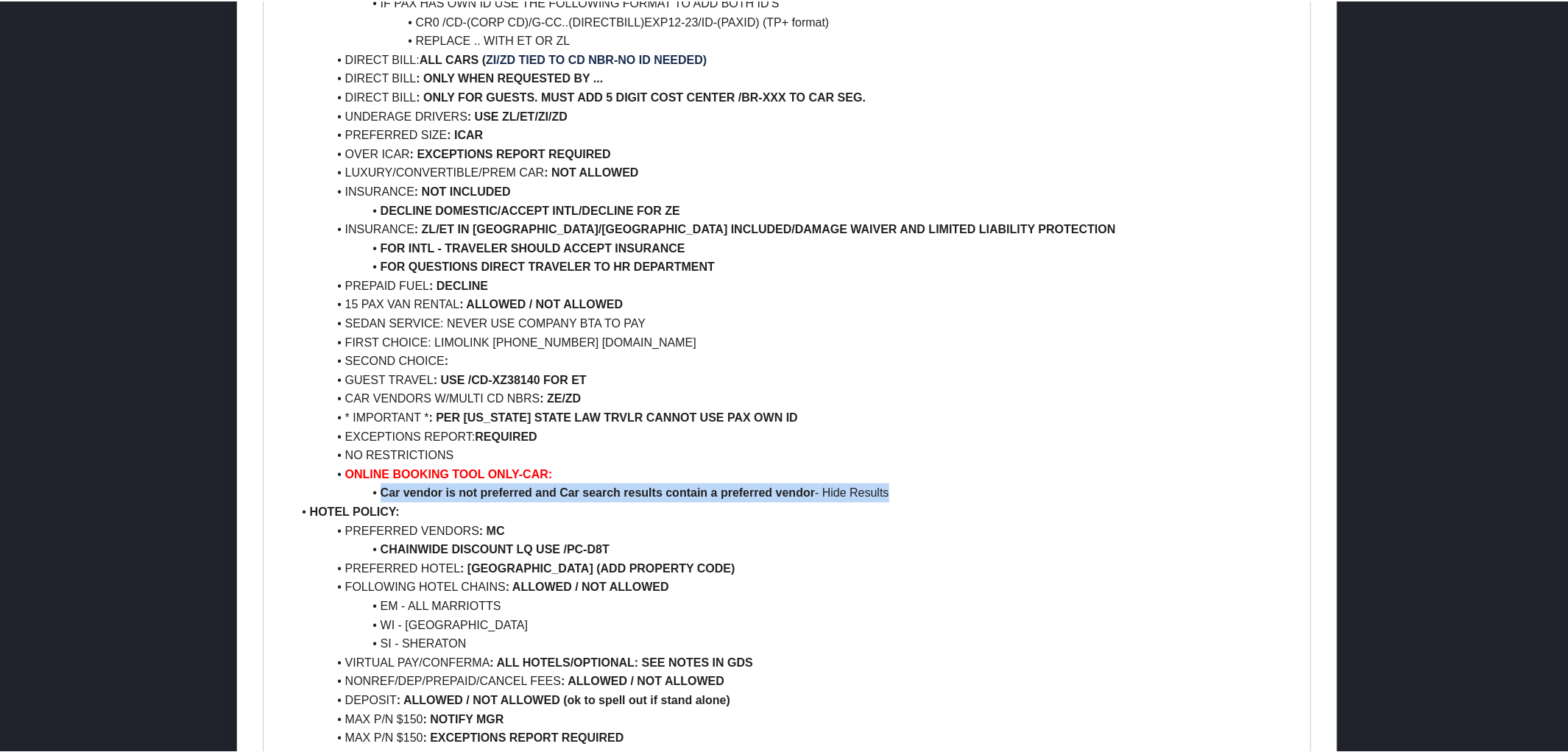
drag, startPoint x: 381, startPoint y: 491, endPoint x: 927, endPoint y: 491, distance: 546.0
click at [927, 491] on li "Car vendor is not preferred and Car search results contain a preferred vendor -…" at bounding box center [797, 491] width 1008 height 19
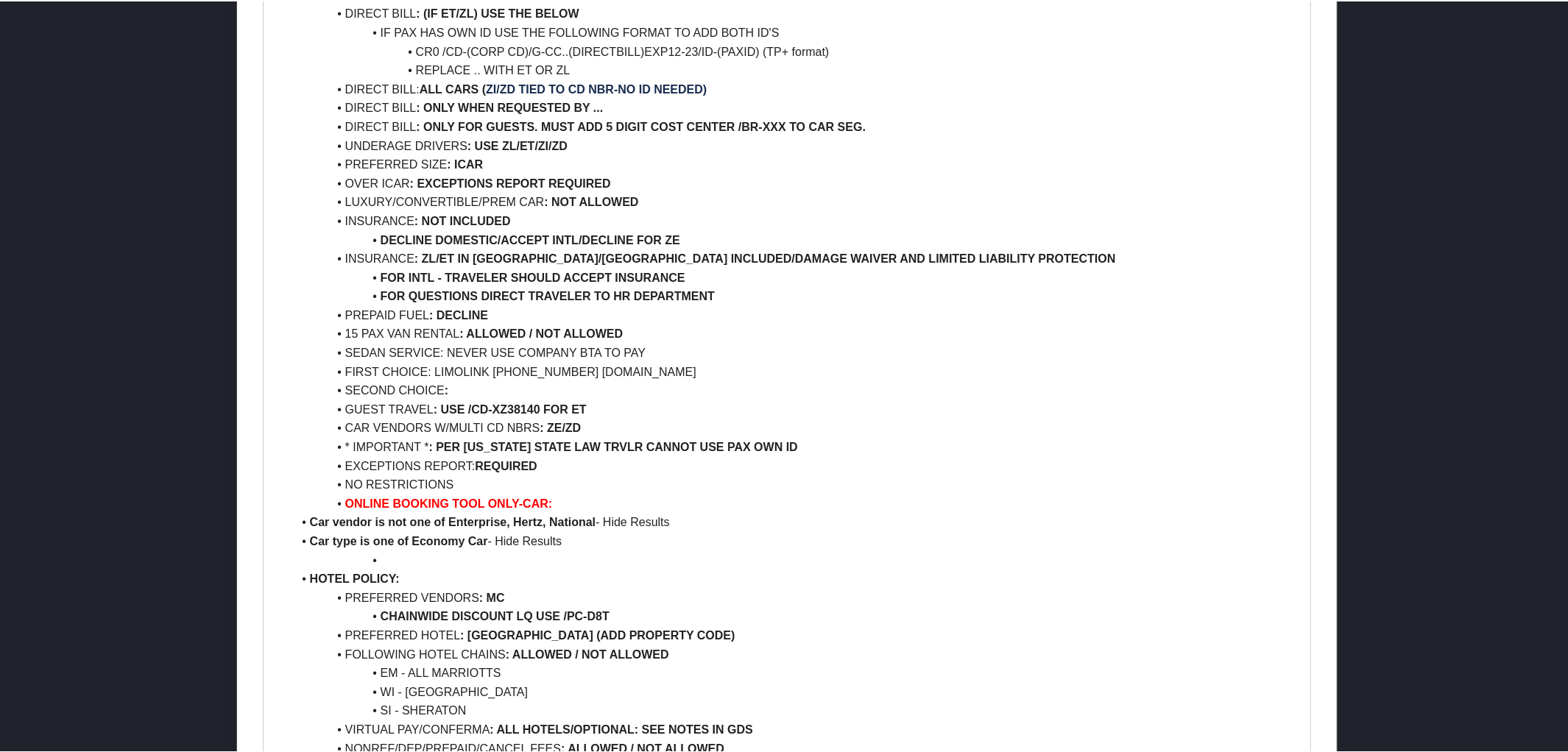
scroll to position [785, 0]
click at [307, 513] on li "Car vendor is not one of Enterprise, Hertz, National - Hide Results" at bounding box center [797, 519] width 1008 height 19
click at [307, 538] on li "Car type is one of Economy Car - Hide Results" at bounding box center [797, 538] width 1008 height 19
click at [399, 557] on li at bounding box center [797, 557] width 1008 height 19
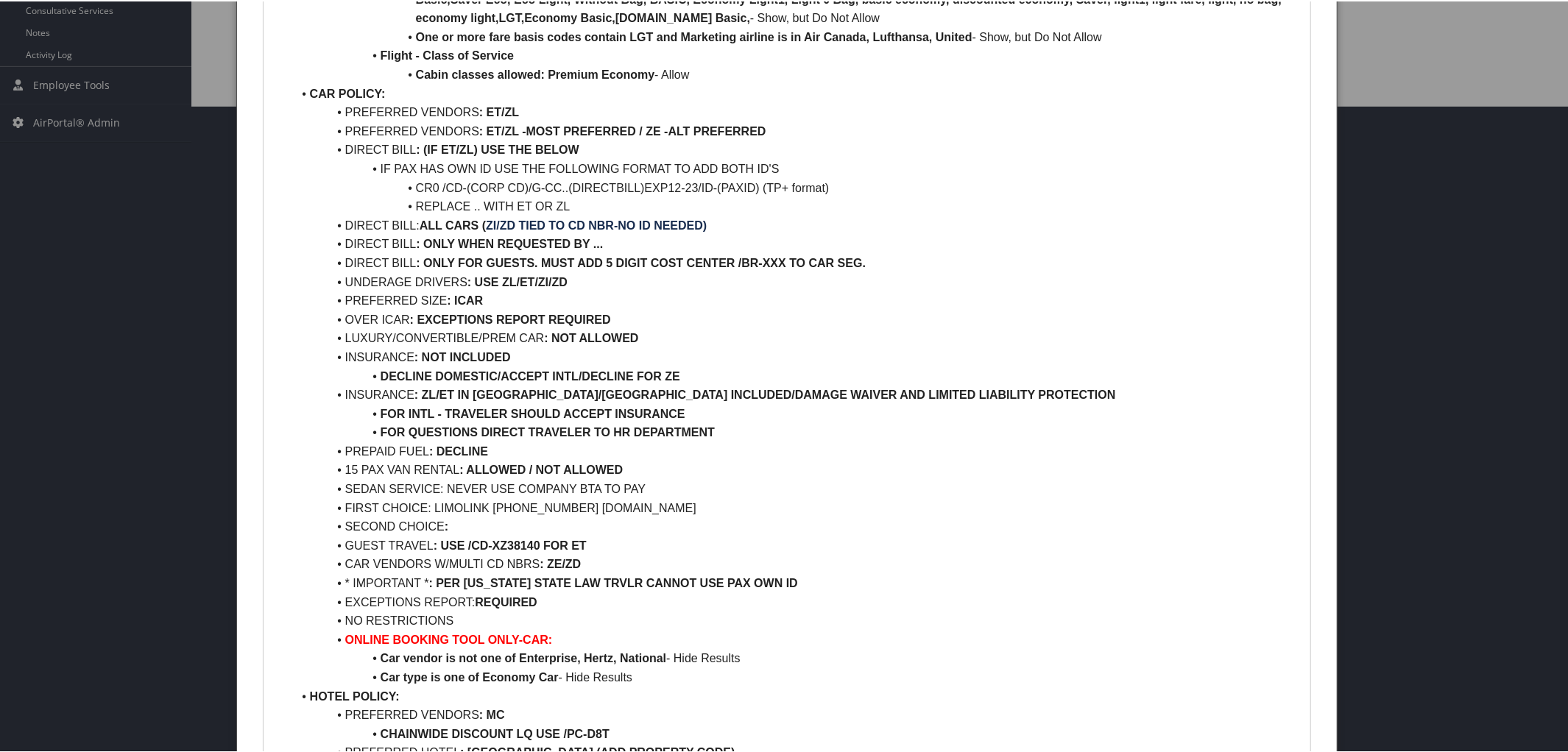
scroll to position [643, 0]
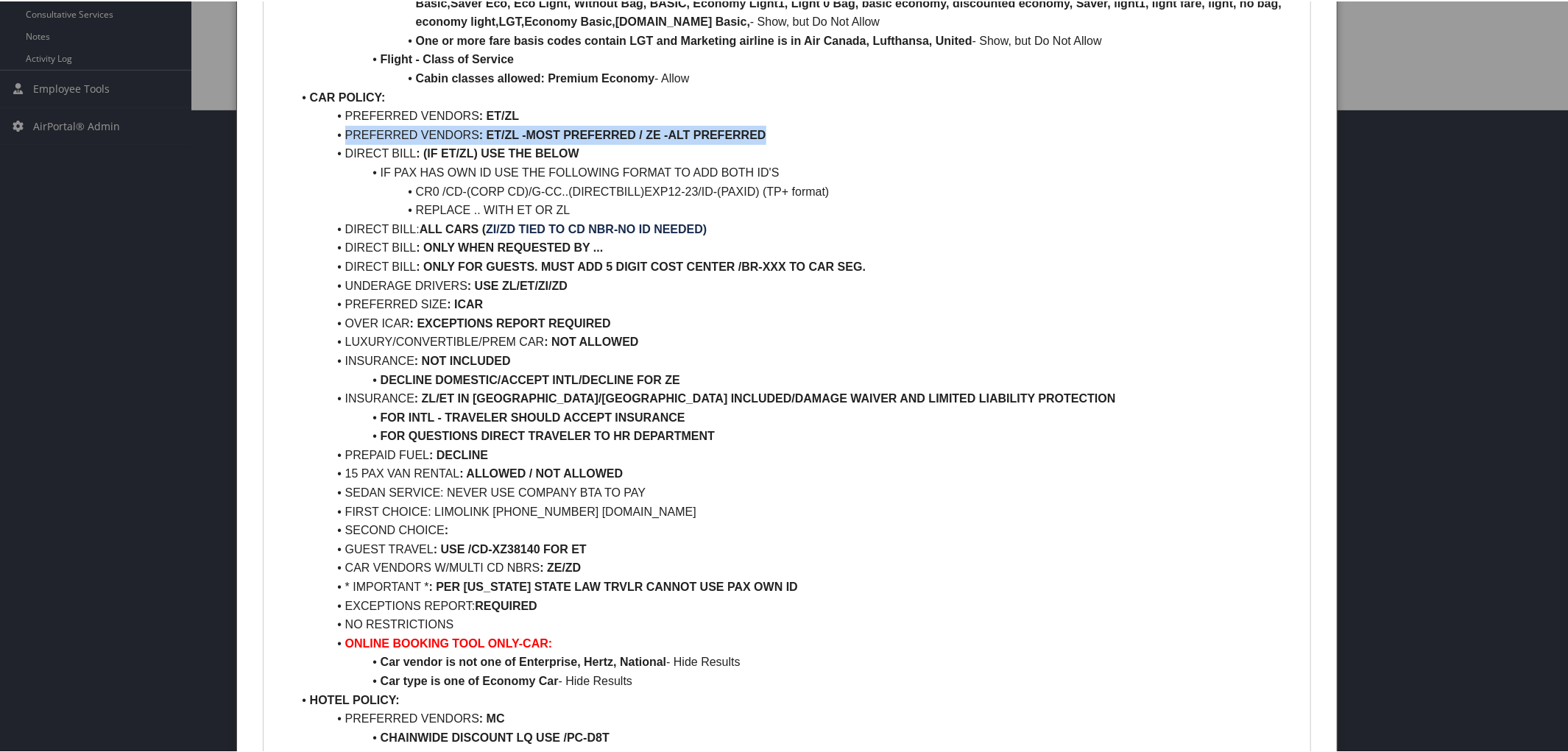
drag, startPoint x: 339, startPoint y: 127, endPoint x: 788, endPoint y: 133, distance: 449.0
click at [788, 133] on li "PREFERRED VENDORS : ET/ZL -MOST PREFERRED / ZE -ALT PREFERRED" at bounding box center [797, 134] width 1008 height 19
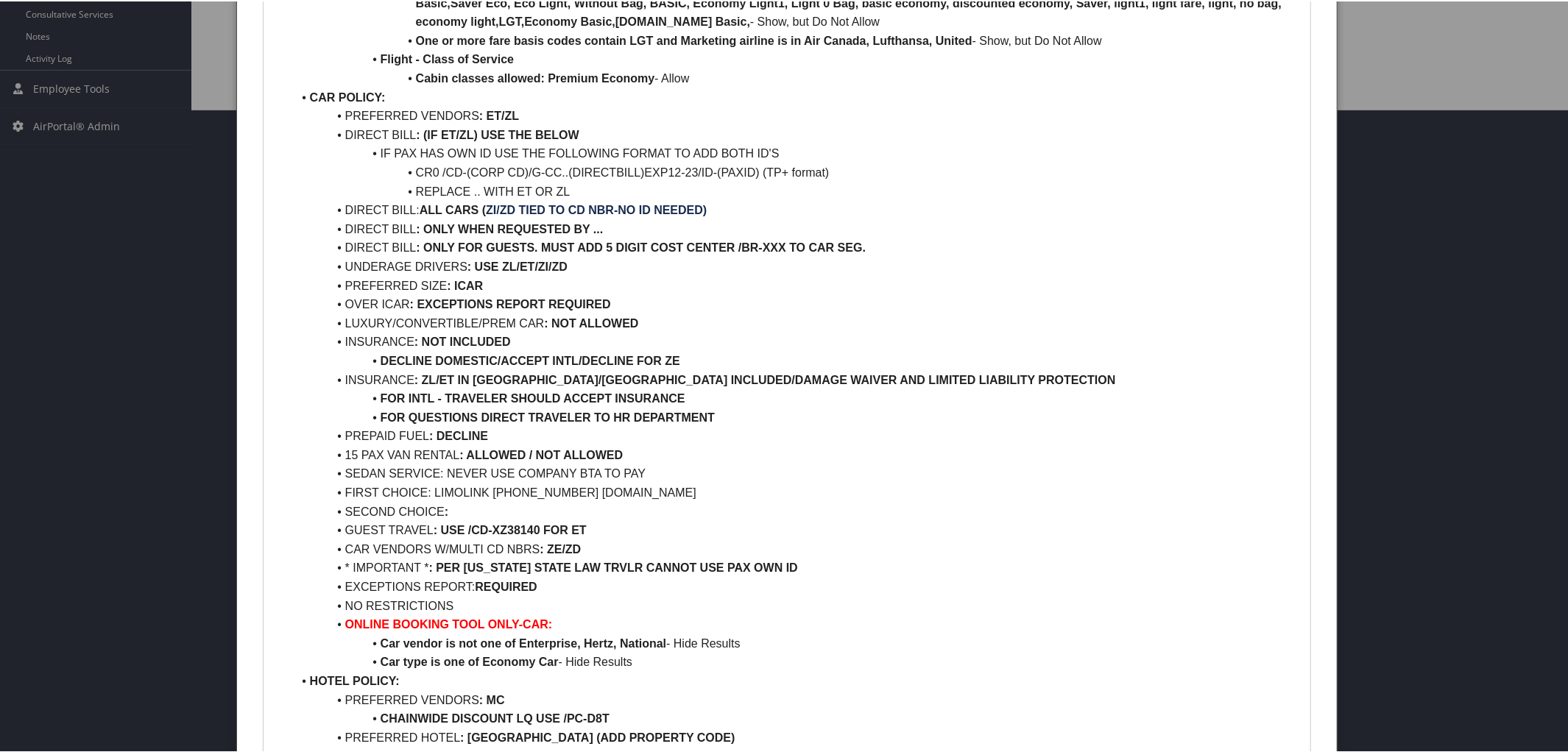
click at [519, 114] on li "PREFERRED VENDORS : ET/ZL" at bounding box center [797, 115] width 1008 height 19
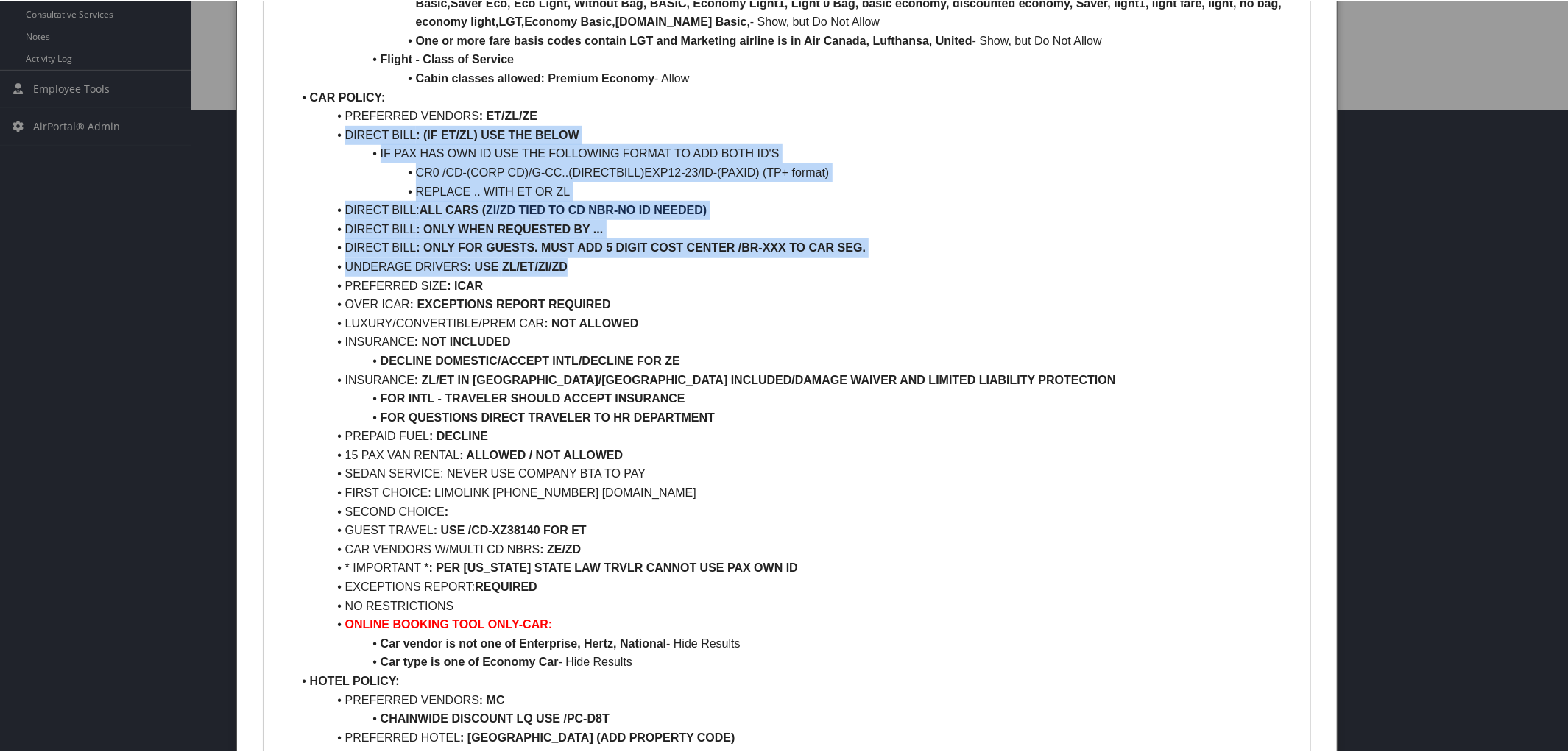
drag, startPoint x: 343, startPoint y: 136, endPoint x: 780, endPoint y: 272, distance: 457.7
click at [780, 272] on ul "AIR POLICY: FIRST/BUS CLASS : NOT ALLOWED PREM ECON CLASS : ALLOWED REFUNDABLE …" at bounding box center [788, 594] width 1026 height 1733
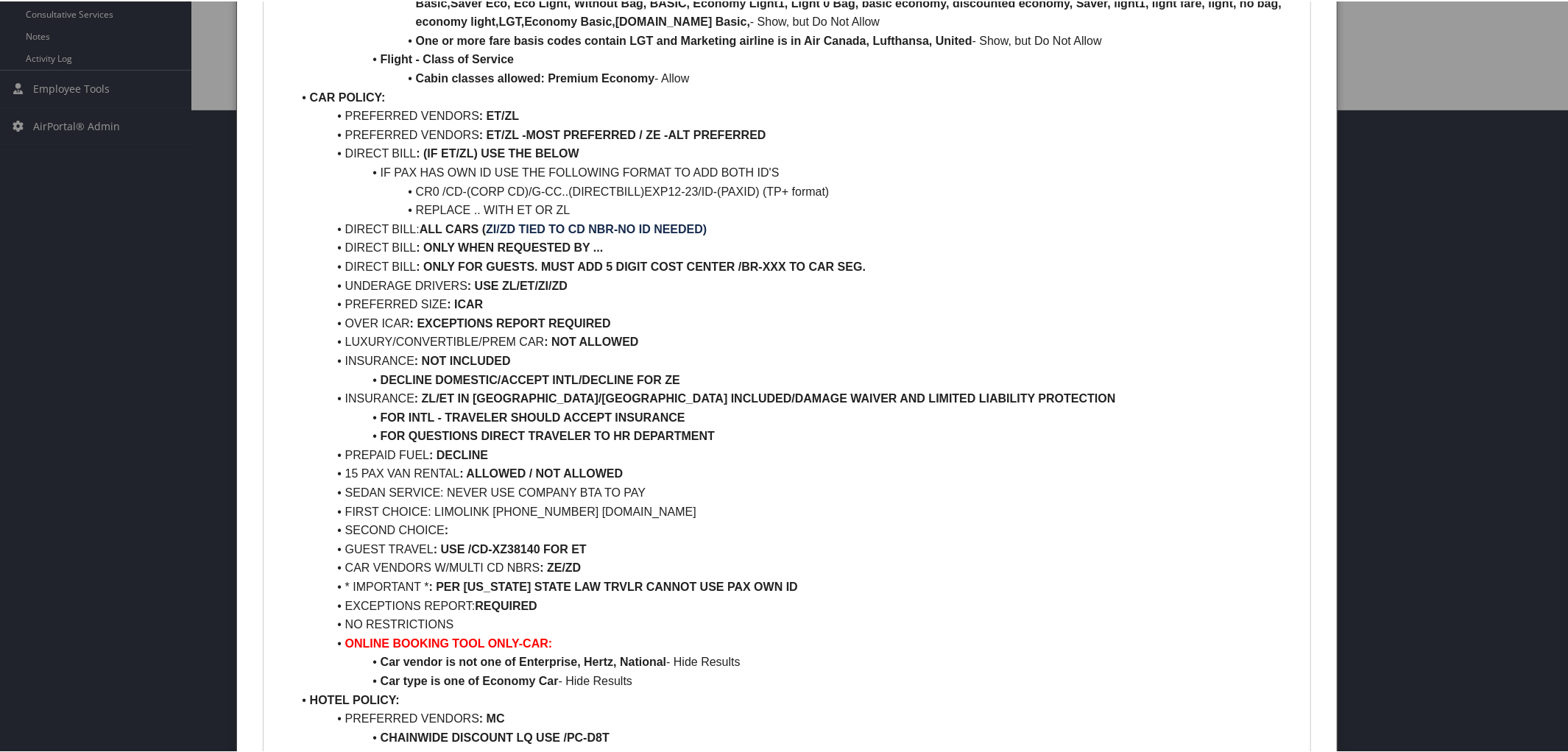
click at [529, 106] on li "PREFERRED VENDORS : ET/ZL" at bounding box center [797, 115] width 1008 height 19
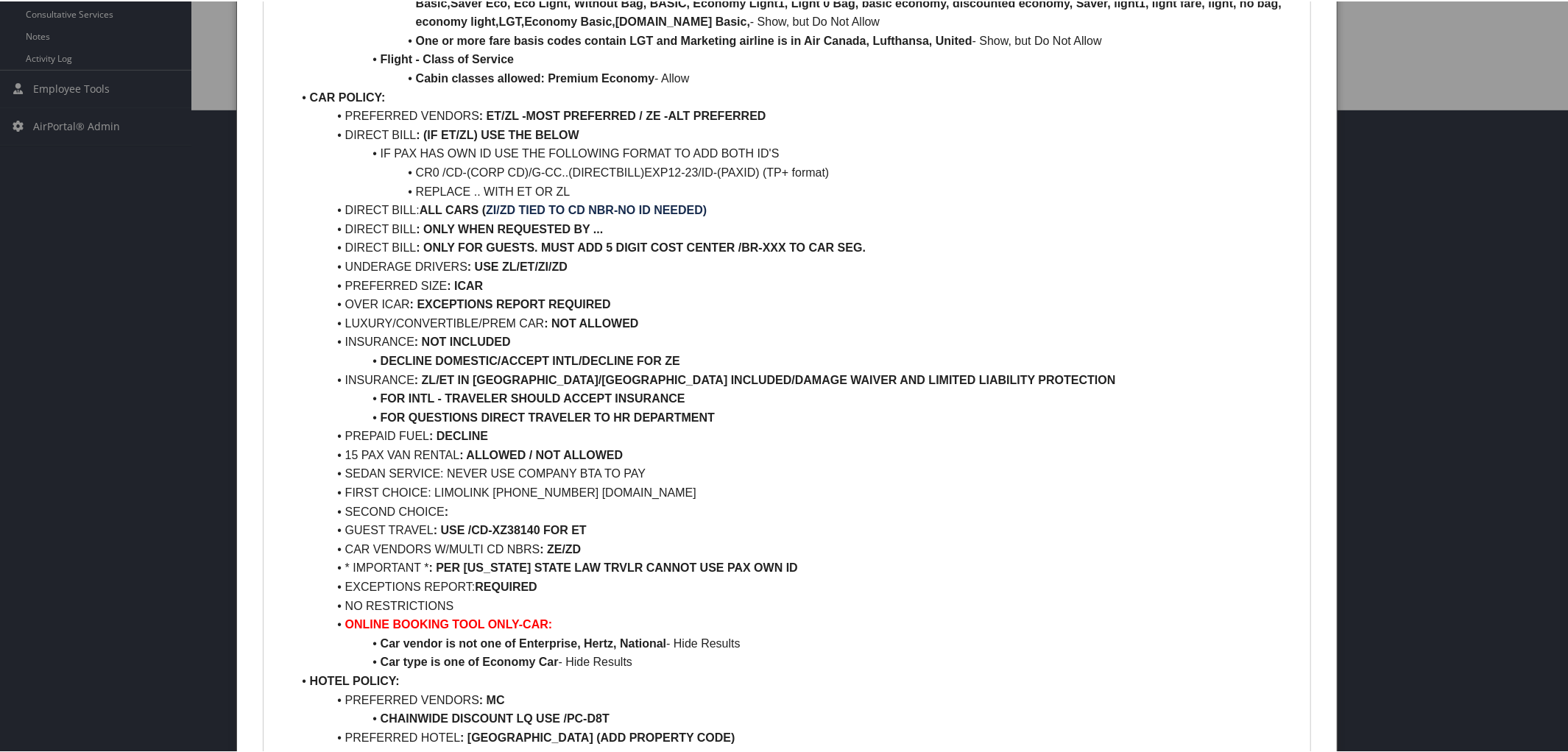
click at [501, 116] on strong ": ET/ZL -MOST PREFERRED / ZE -ALT PREFERRED" at bounding box center [623, 114] width 287 height 13
click at [484, 118] on strong ":/ZL -MOST PREFERRED / ZE -ALT PREFERRED" at bounding box center [613, 114] width 269 height 13
click at [640, 116] on strong ": ZL -MOST PREFERRED / ZE -ALT PREFERRED" at bounding box center [613, 114] width 269 height 13
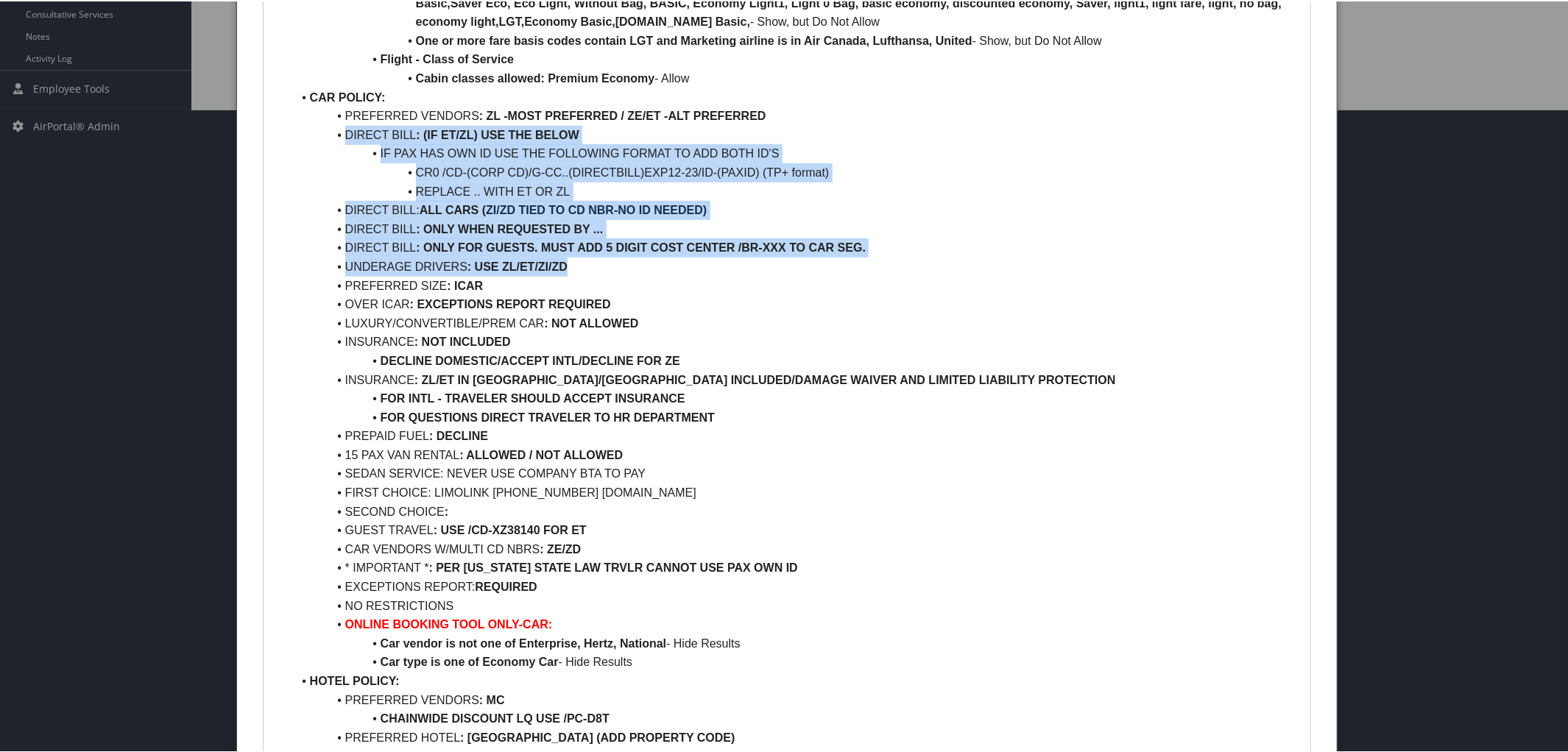
drag, startPoint x: 339, startPoint y: 136, endPoint x: 696, endPoint y: 268, distance: 380.6
click at [696, 268] on ul "AIR POLICY: FIRST/BUS CLASS : NOT ALLOWED PREM ECON CLASS : ALLOWED REFUNDABLE …" at bounding box center [788, 594] width 1026 height 1733
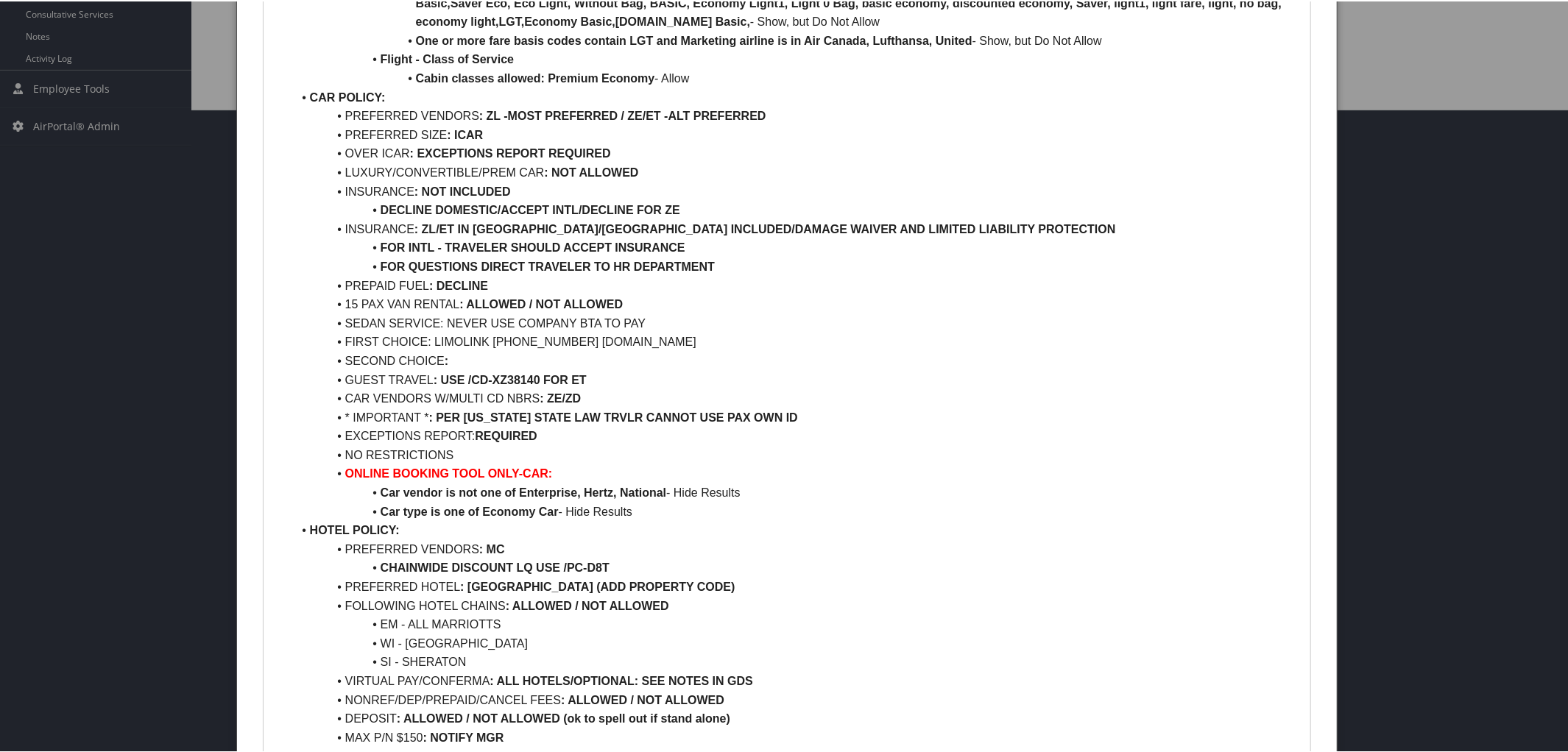
click at [511, 171] on li "LUXURY/CONVERTIBLE/PREM CAR : NOT ALLOWED" at bounding box center [797, 172] width 1008 height 19
click at [357, 170] on li "E CAR : NOT ALLOWED" at bounding box center [797, 172] width 1008 height 19
drag, startPoint x: 343, startPoint y: 142, endPoint x: 673, endPoint y: 155, distance: 330.3
click at [673, 155] on li "OVER ICAR : EXCEPTIONS REPORT REQUIRED" at bounding box center [797, 152] width 1008 height 19
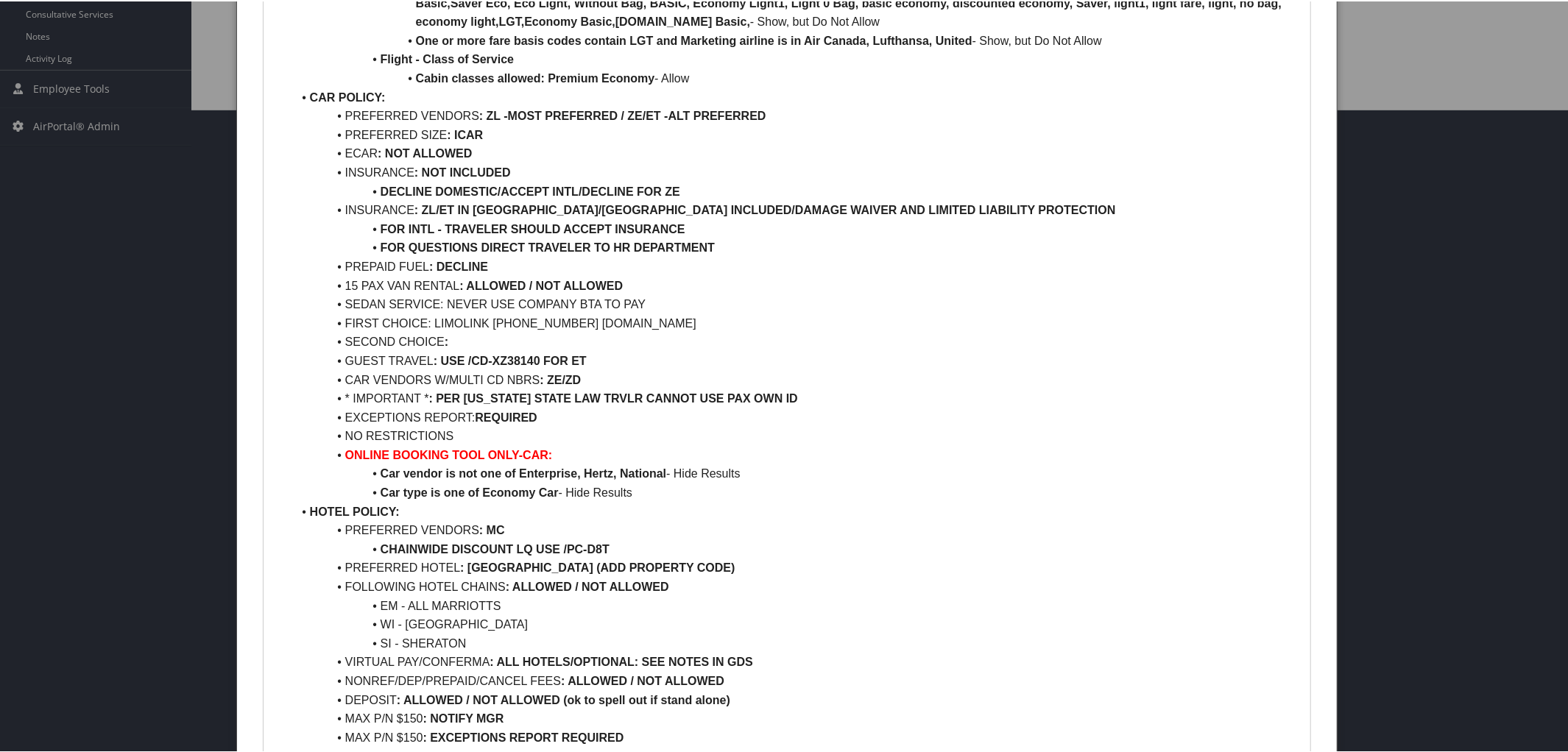
click at [791, 116] on li "PREFERRED VENDORS : ZL -MOST PREFERRED / ZE/ET -ALT PREFERRED" at bounding box center [797, 115] width 1008 height 19
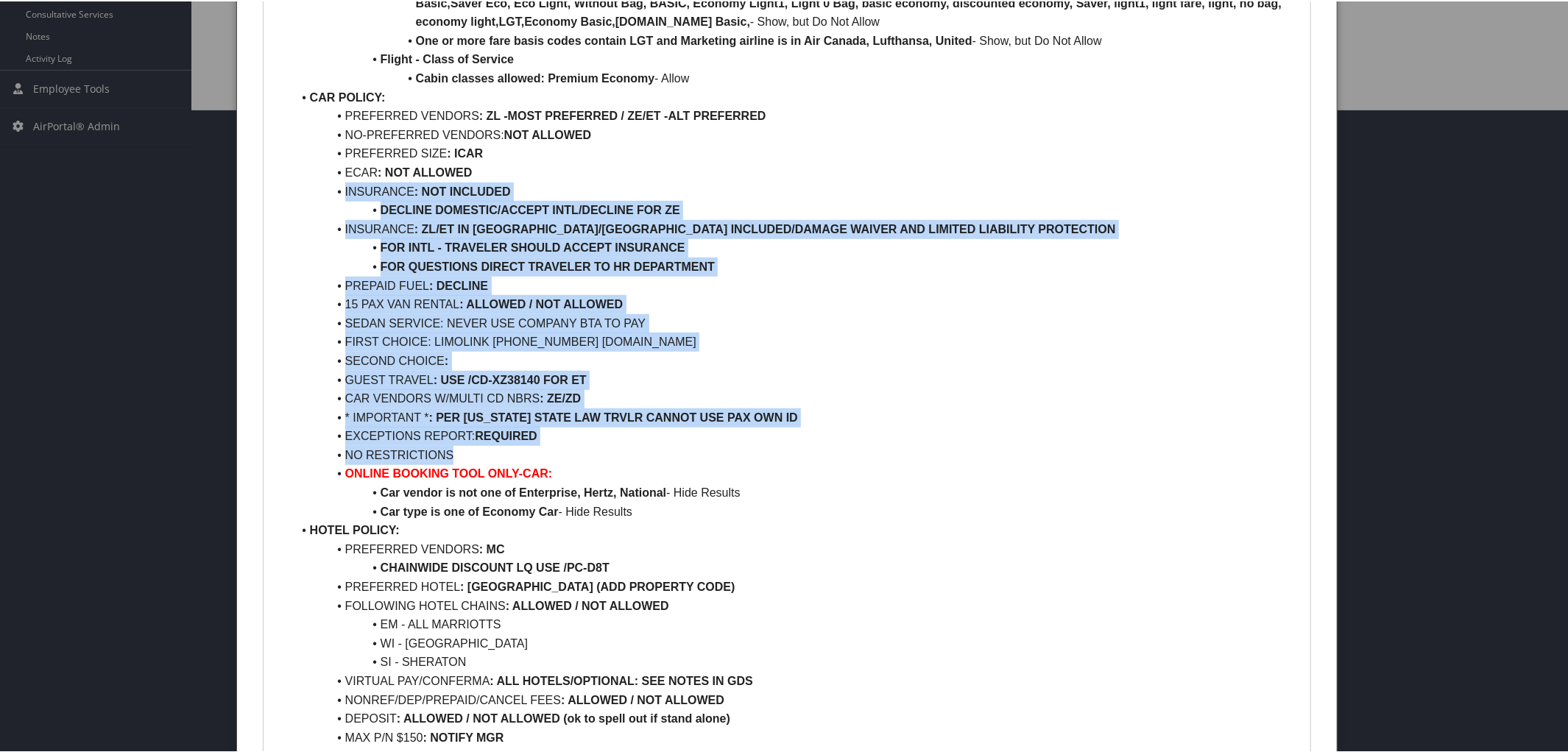
drag, startPoint x: 341, startPoint y: 193, endPoint x: 636, endPoint y: 454, distance: 393.9
click at [636, 454] on ul "AIR POLICY: FIRST/BUS CLASS : NOT ALLOWED PREM ECON CLASS : ALLOWED REFUNDABLE …" at bounding box center [788, 519] width 1026 height 1582
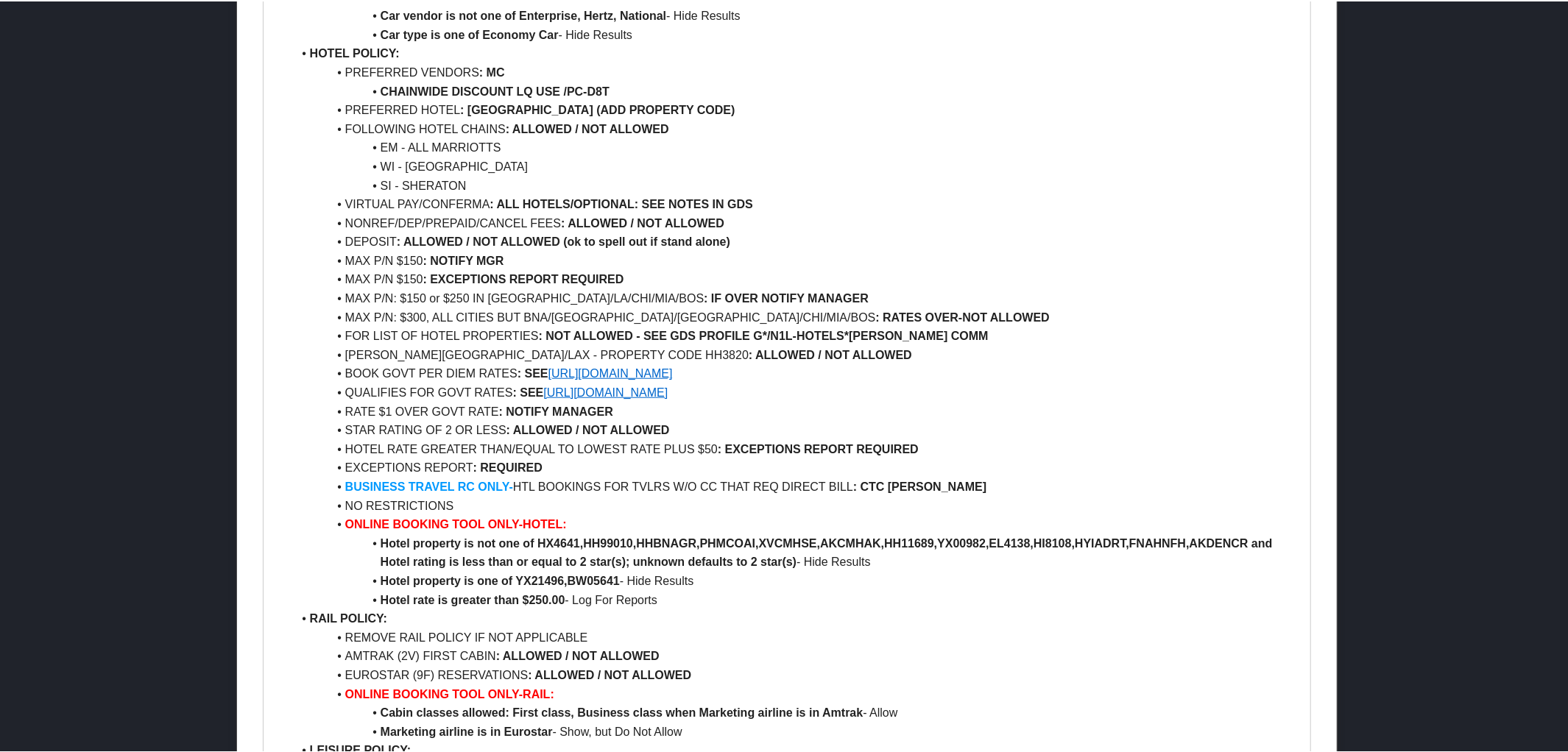
scroll to position [853, 0]
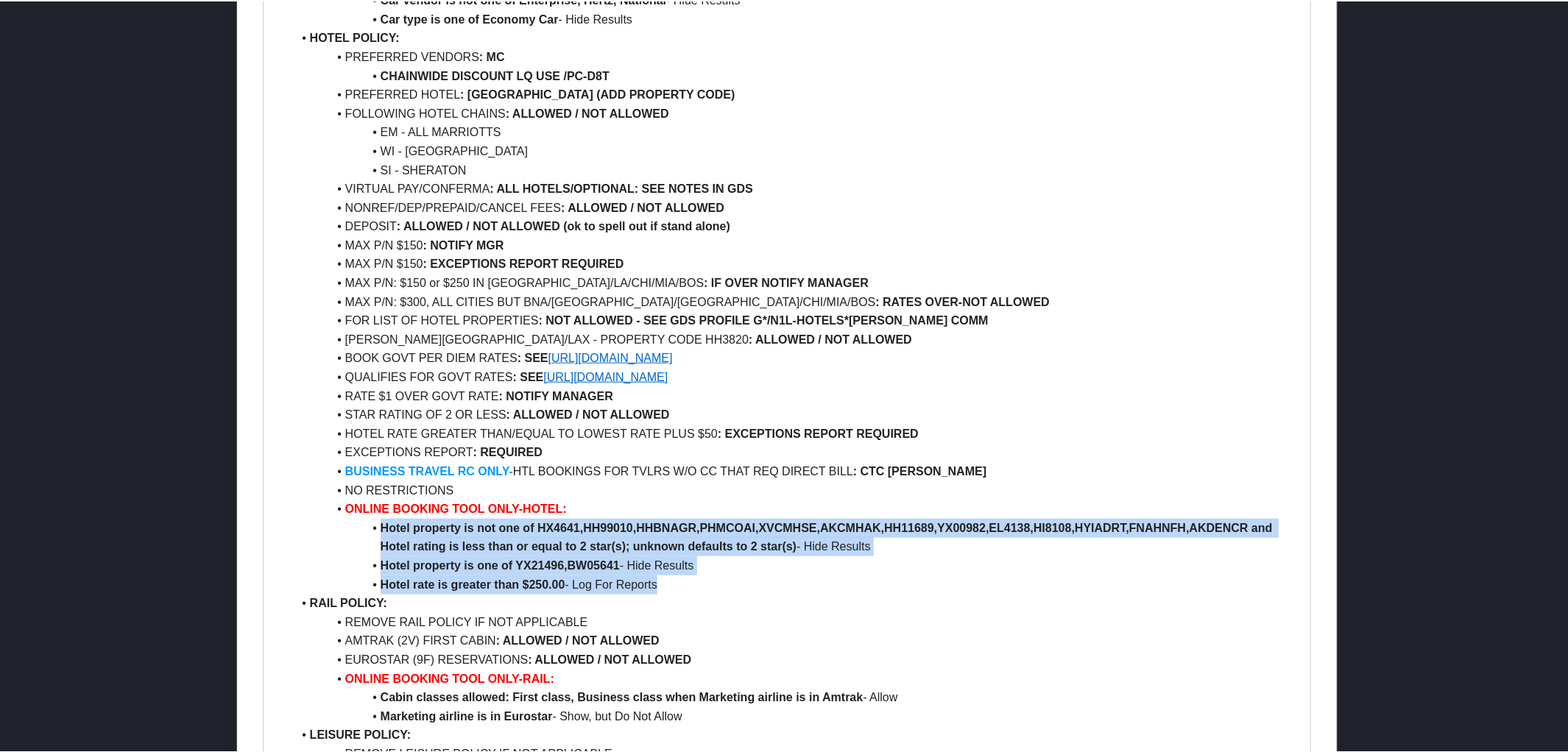
drag, startPoint x: 378, startPoint y: 527, endPoint x: 675, endPoint y: 577, distance: 301.2
click at [675, 577] on ul "AIR POLICY: FIRST/BUS CLASS : NOT ALLOWED PREM ECON CLASS : ALLOWED REFUNDABLE …" at bounding box center [788, 169] width 1026 height 1299
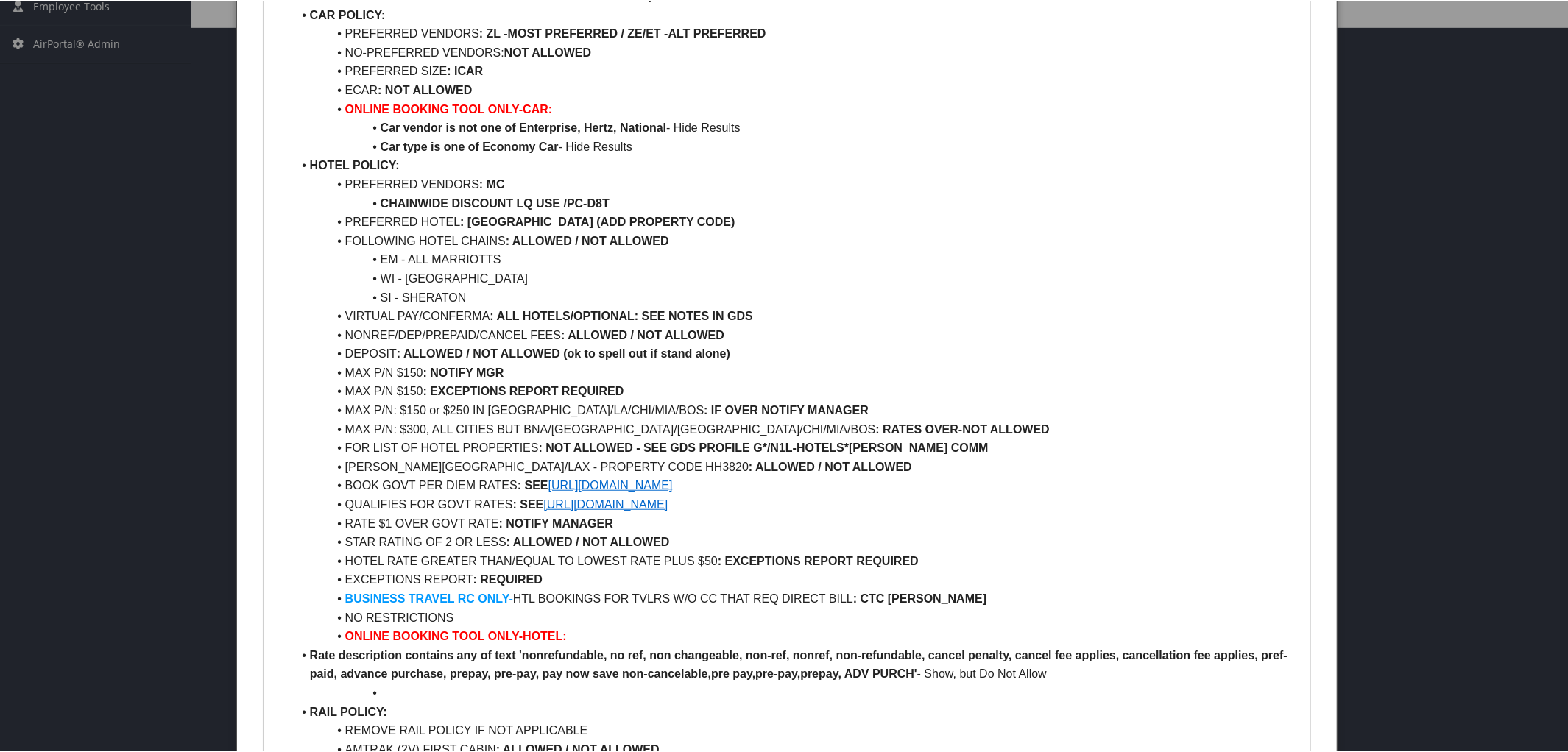
scroll to position [728, 0]
click at [311, 648] on strong "Rate description contains any of text 'nonrefundable, no ref, non changeable, n…" at bounding box center [799, 661] width 978 height 32
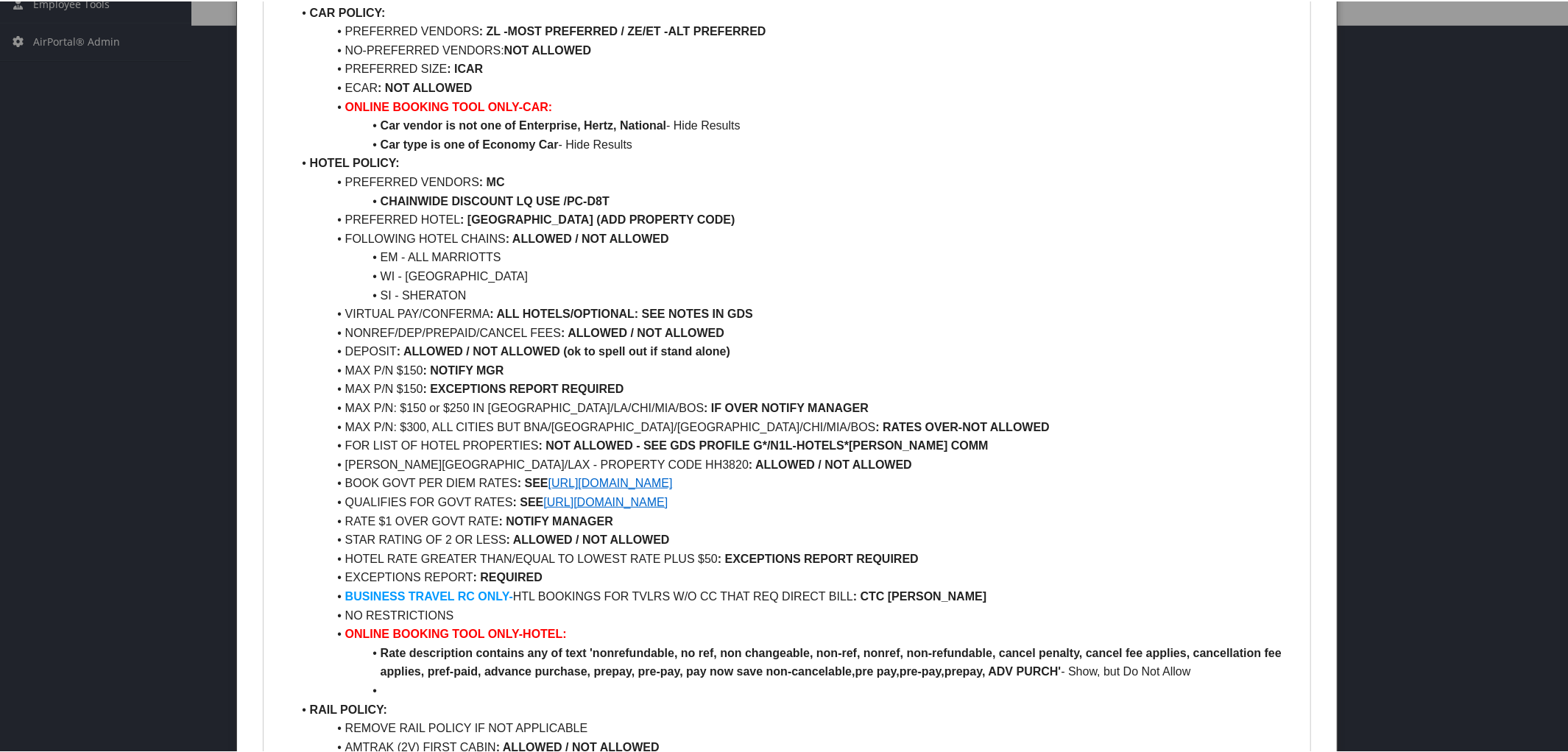
click at [377, 687] on li at bounding box center [797, 689] width 1008 height 19
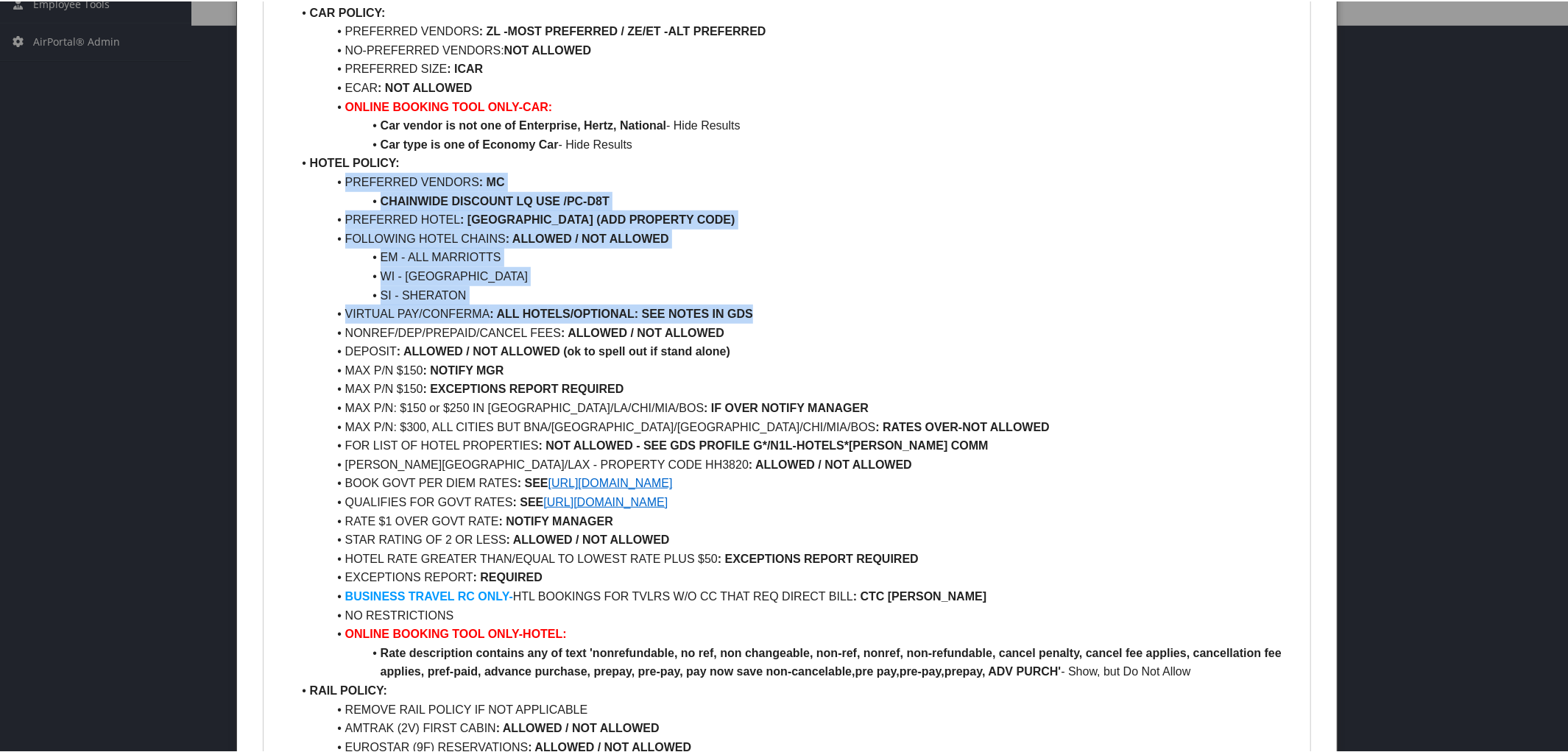
drag, startPoint x: 340, startPoint y: 176, endPoint x: 772, endPoint y: 315, distance: 453.8
click at [772, 315] on ul "AIR POLICY: FIRST/BUS CLASS : NOT ALLOWED PREM ECON CLASS : ALLOWED REFUNDABLE …" at bounding box center [788, 274] width 1026 height 1262
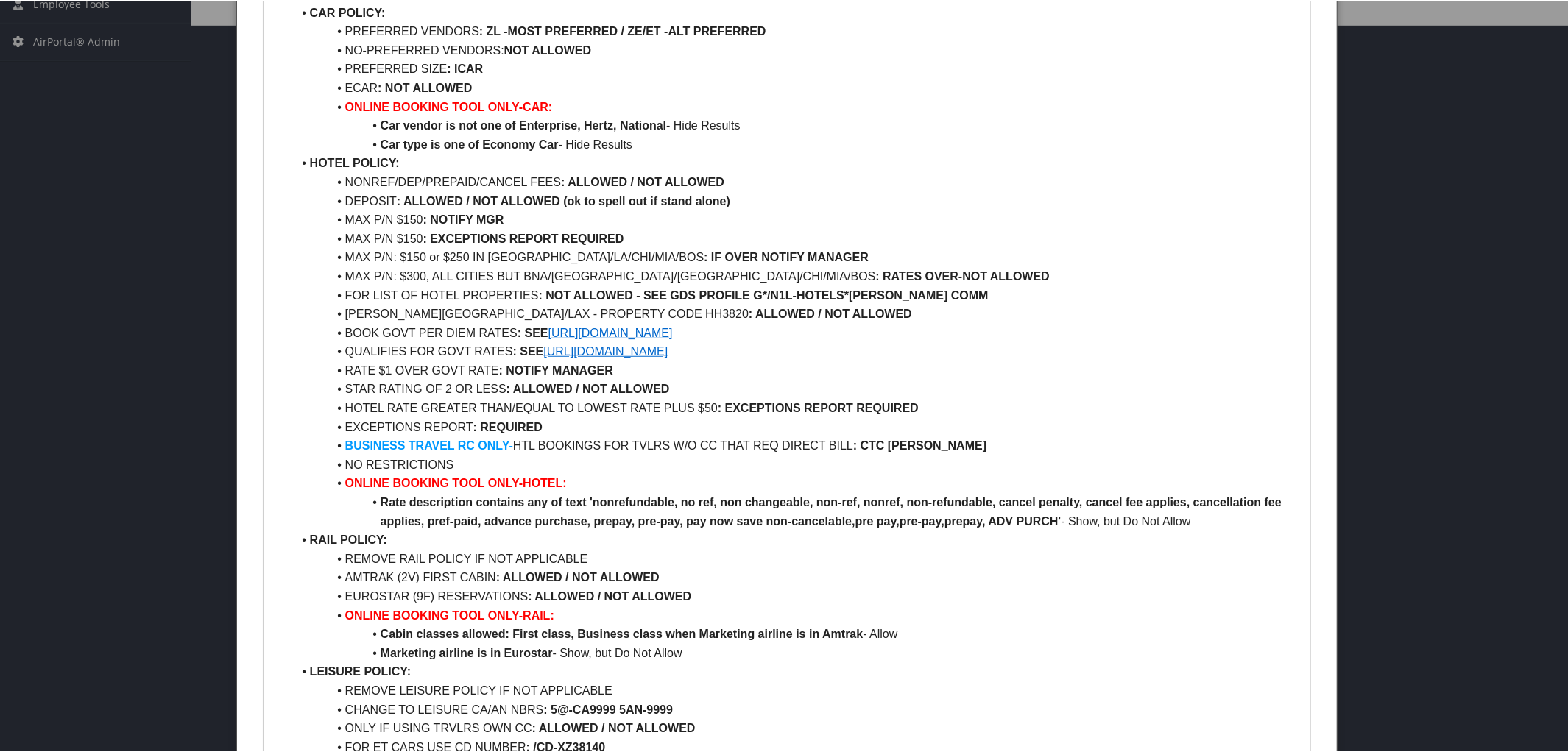
click at [419, 175] on li "NONREF/DEP/PREPAID/CANCEL FEES : ALLOWED / NOT ALLOWED" at bounding box center [797, 181] width 1008 height 19
click at [609, 180] on strong ": ALLOWED / NOT ALLOWED" at bounding box center [615, 180] width 164 height 13
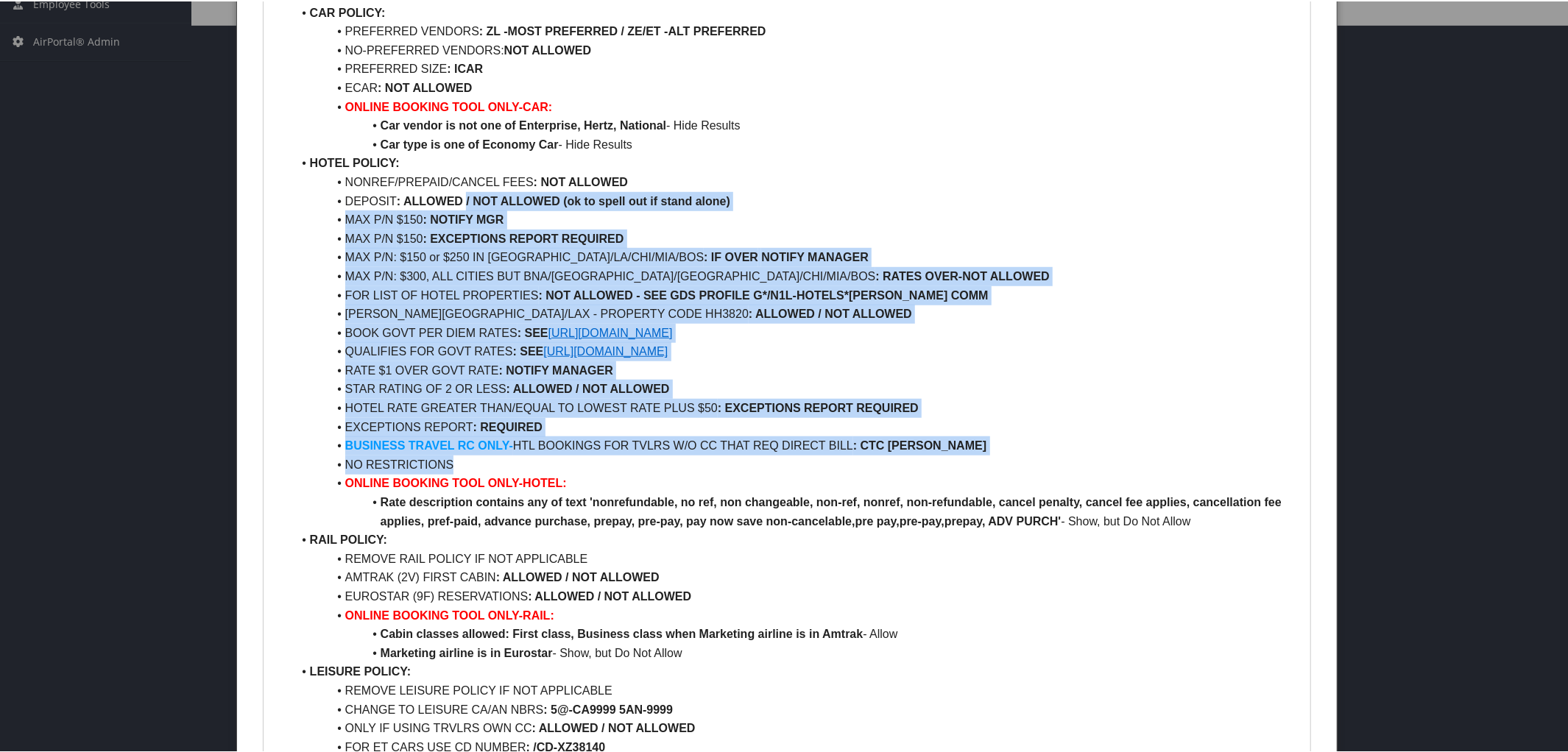
drag, startPoint x: 464, startPoint y: 194, endPoint x: 928, endPoint y: 460, distance: 534.8
click at [928, 460] on ul "AIR POLICY: FIRST/BUS CLASS : NOT ALLOWED PREM ECON CLASS : ALLOWED REFUNDABLE …" at bounding box center [788, 199] width 1026 height 1111
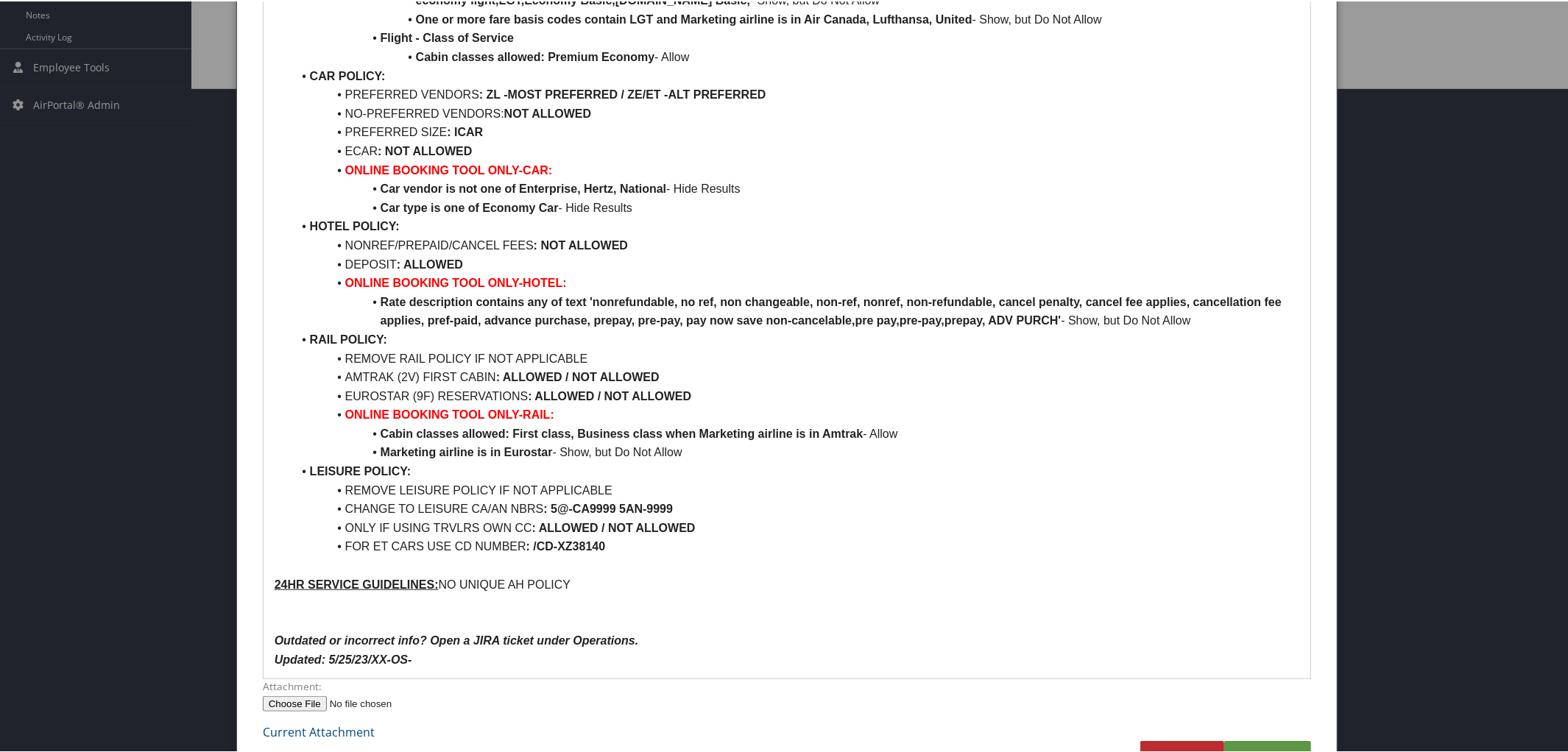
scroll to position [655, 0]
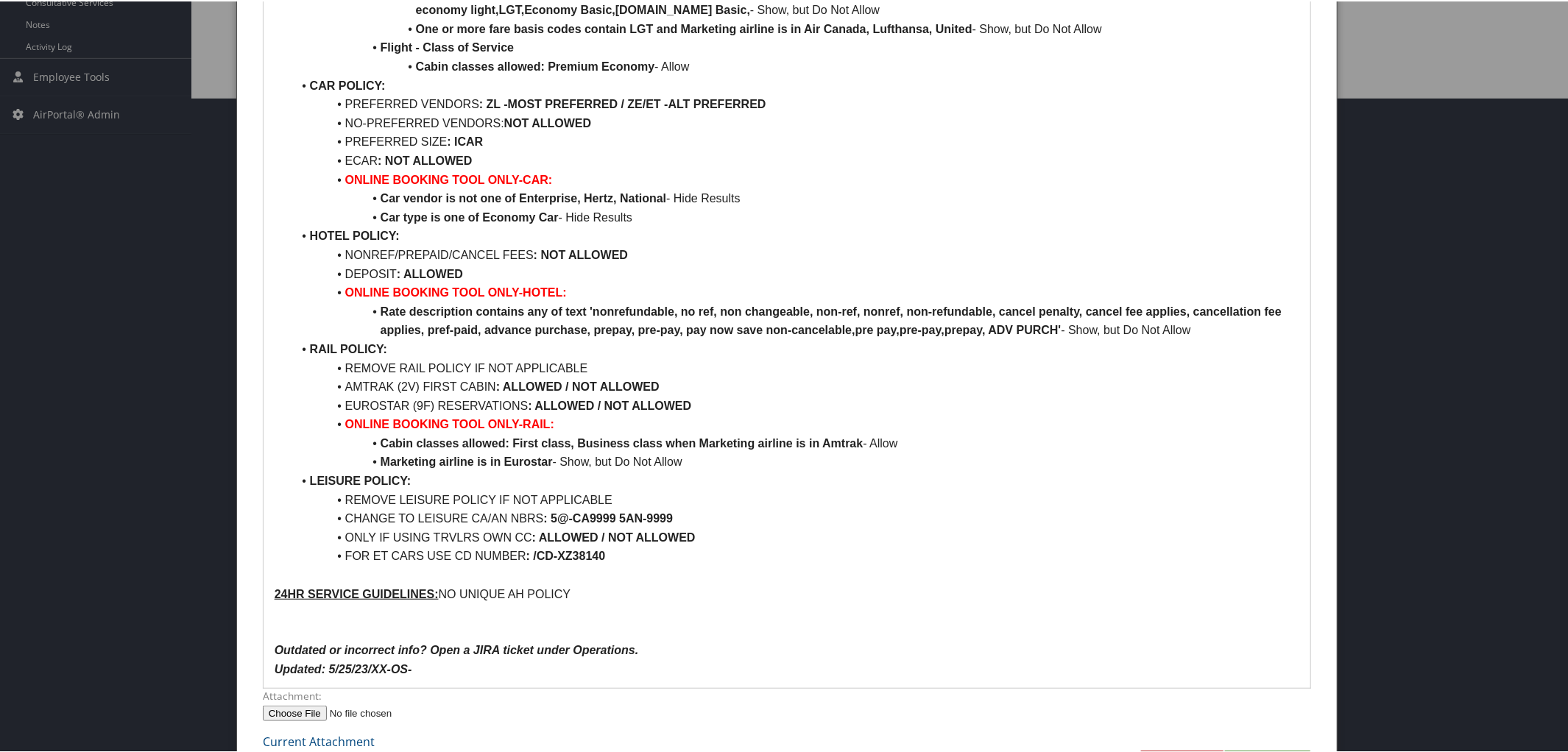
click at [312, 477] on strong "LEISURE POLICY:" at bounding box center [361, 479] width 102 height 13
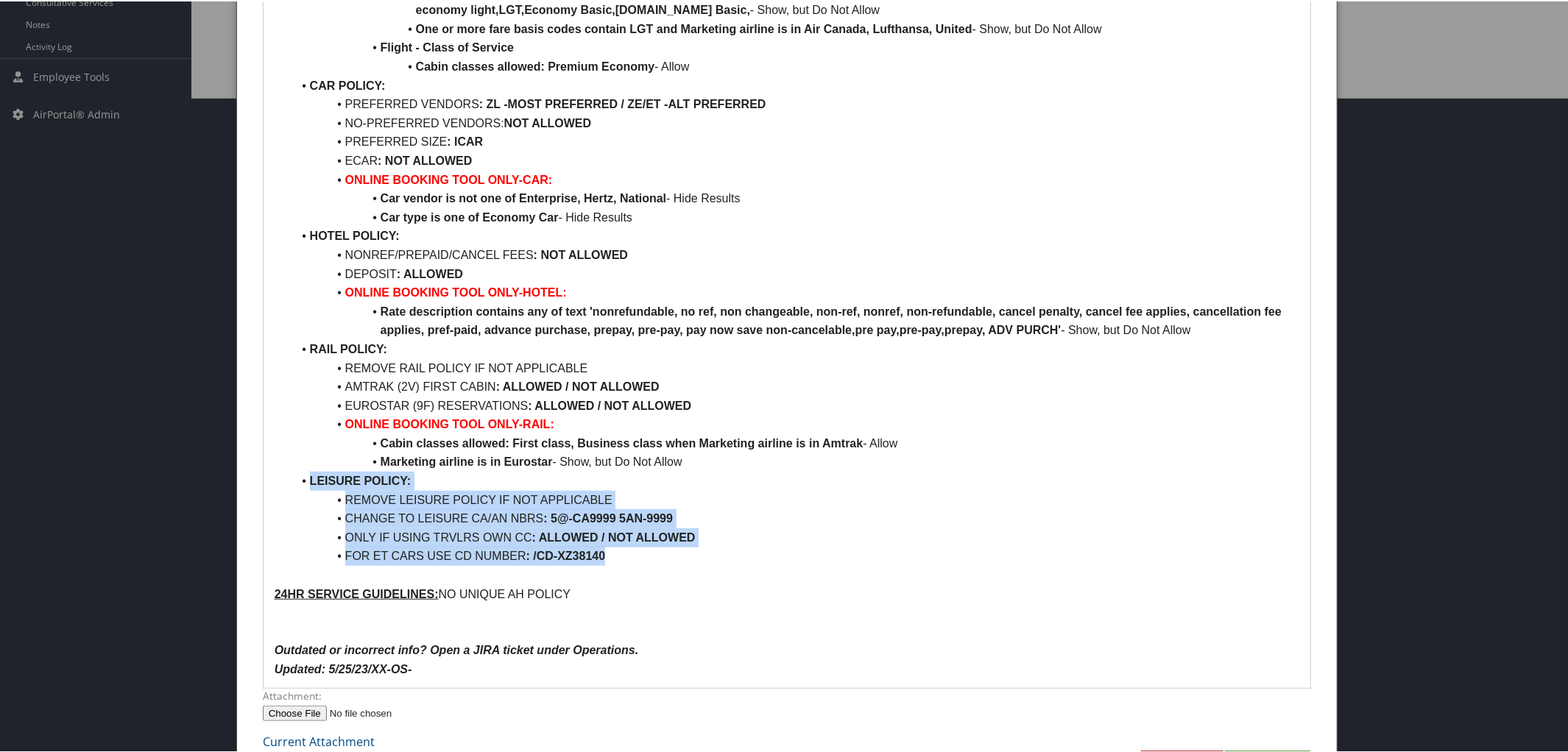
drag, startPoint x: 308, startPoint y: 477, endPoint x: 638, endPoint y: 549, distance: 337.8
click at [638, 549] on ul "AIR POLICY: FIRST/BUS CLASS : NOT ALLOWED PREM ECON CLASS : ALLOWED REFUNDABLE …" at bounding box center [788, 140] width 1026 height 848
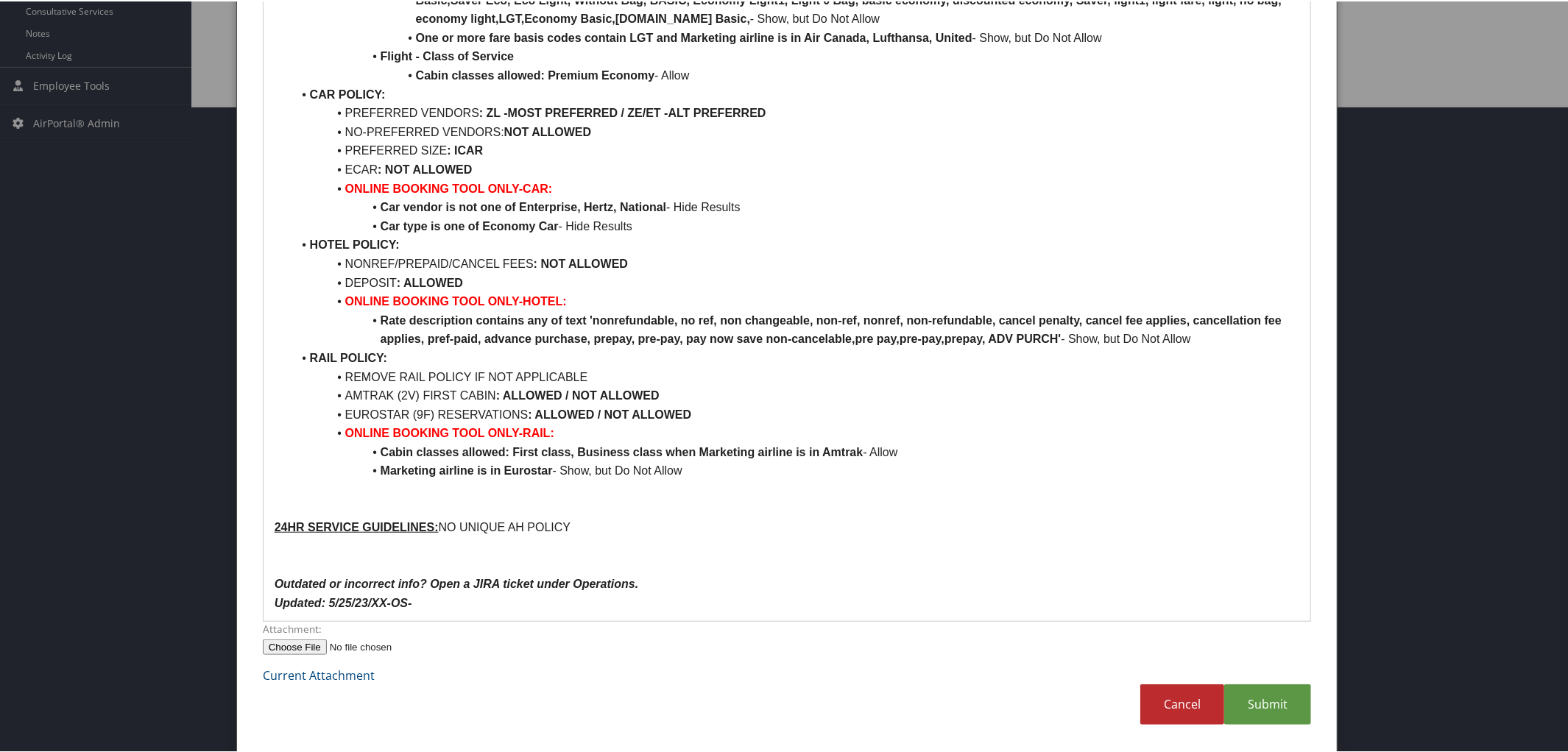
scroll to position [627, 0]
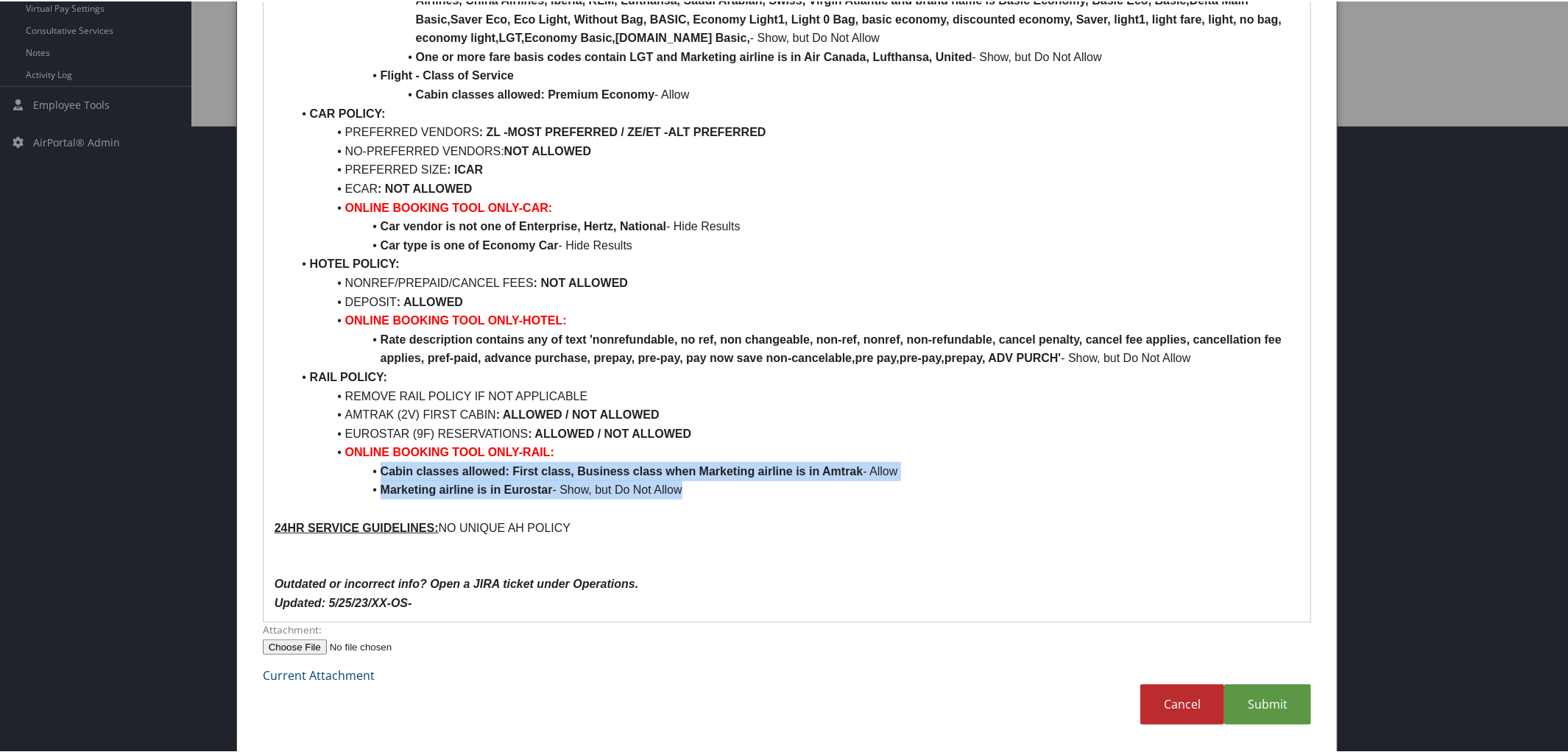
drag, startPoint x: 374, startPoint y: 471, endPoint x: 729, endPoint y: 488, distance: 355.4
click at [729, 488] on ul "AIR POLICY: FIRST/BUS CLASS : NOT ALLOWED PREM ECON CLASS : ALLOWED REFUNDABLE …" at bounding box center [788, 121] width 1026 height 753
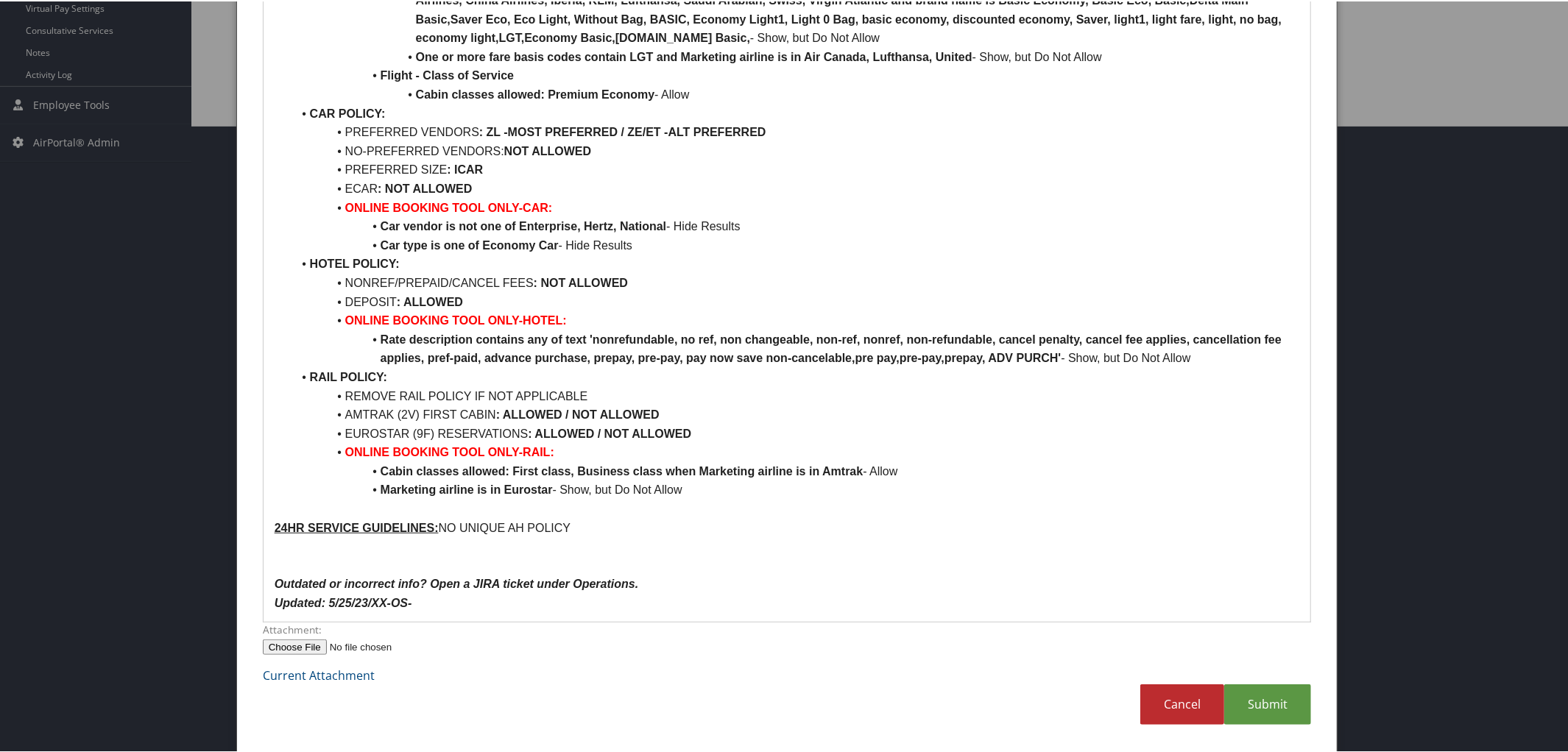
scroll to position [608, 0]
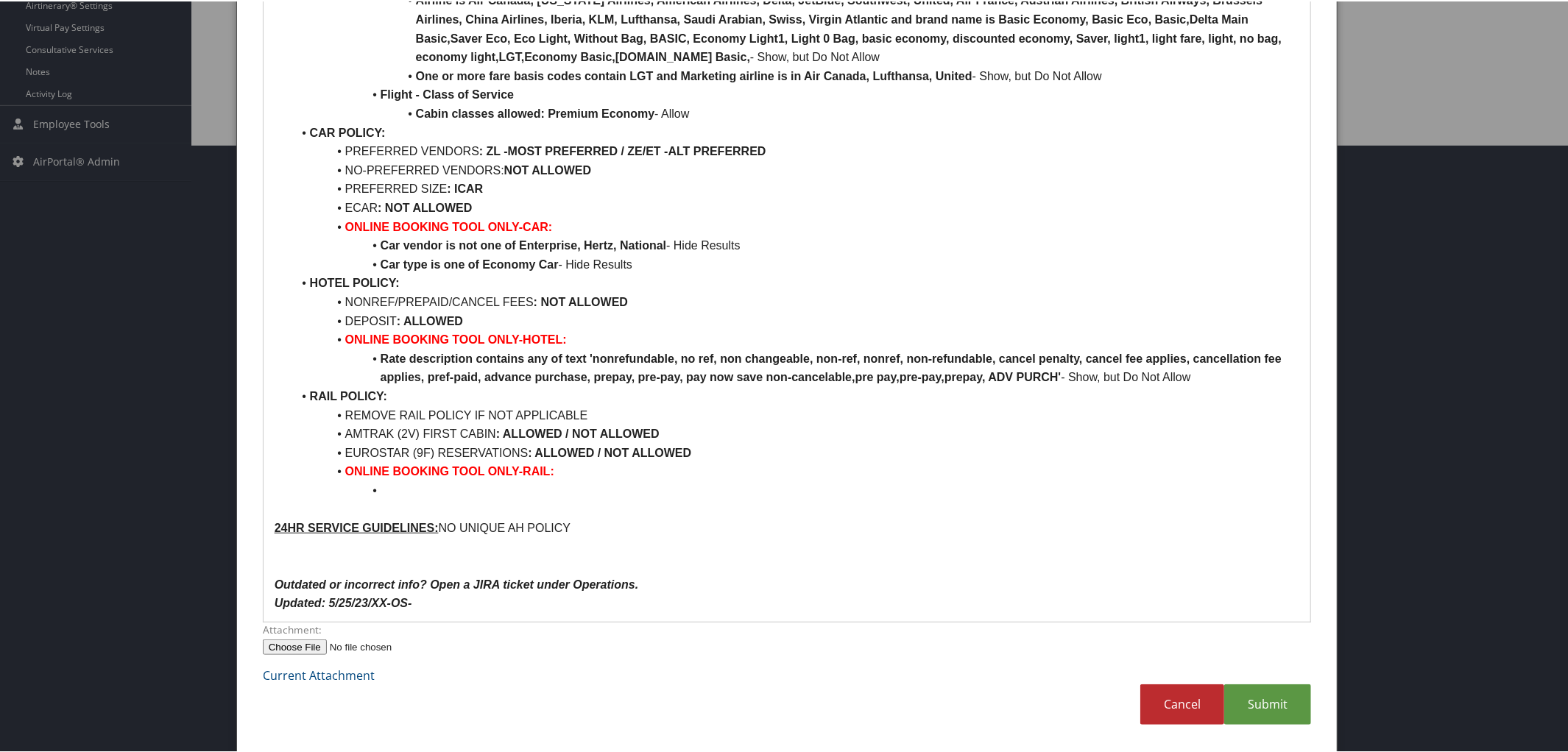
click at [729, 488] on li at bounding box center [797, 489] width 1008 height 19
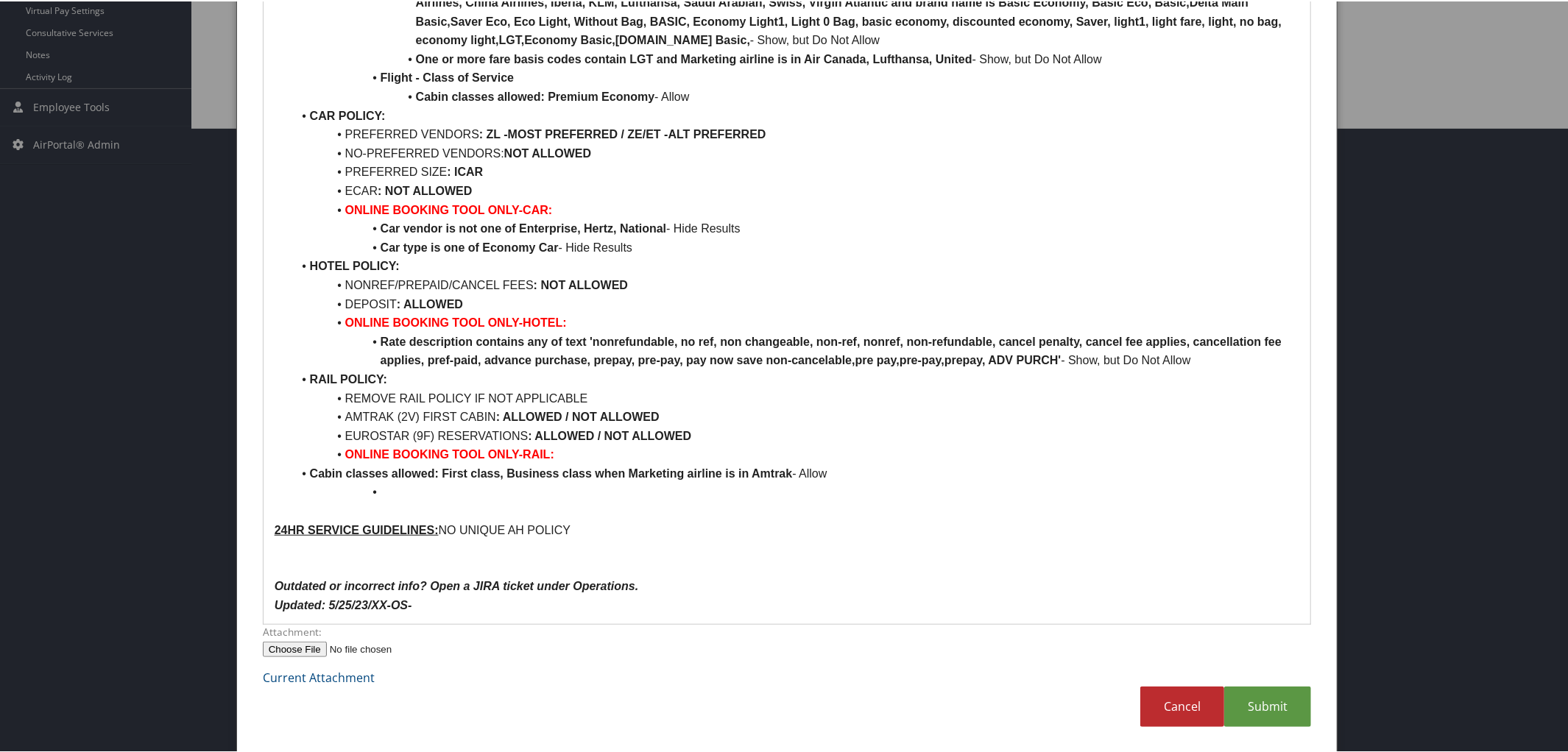
scroll to position [627, 0]
click at [305, 469] on li "Cabin classes allowed: First class, Business class when Marketing airline is in…" at bounding box center [797, 470] width 1008 height 19
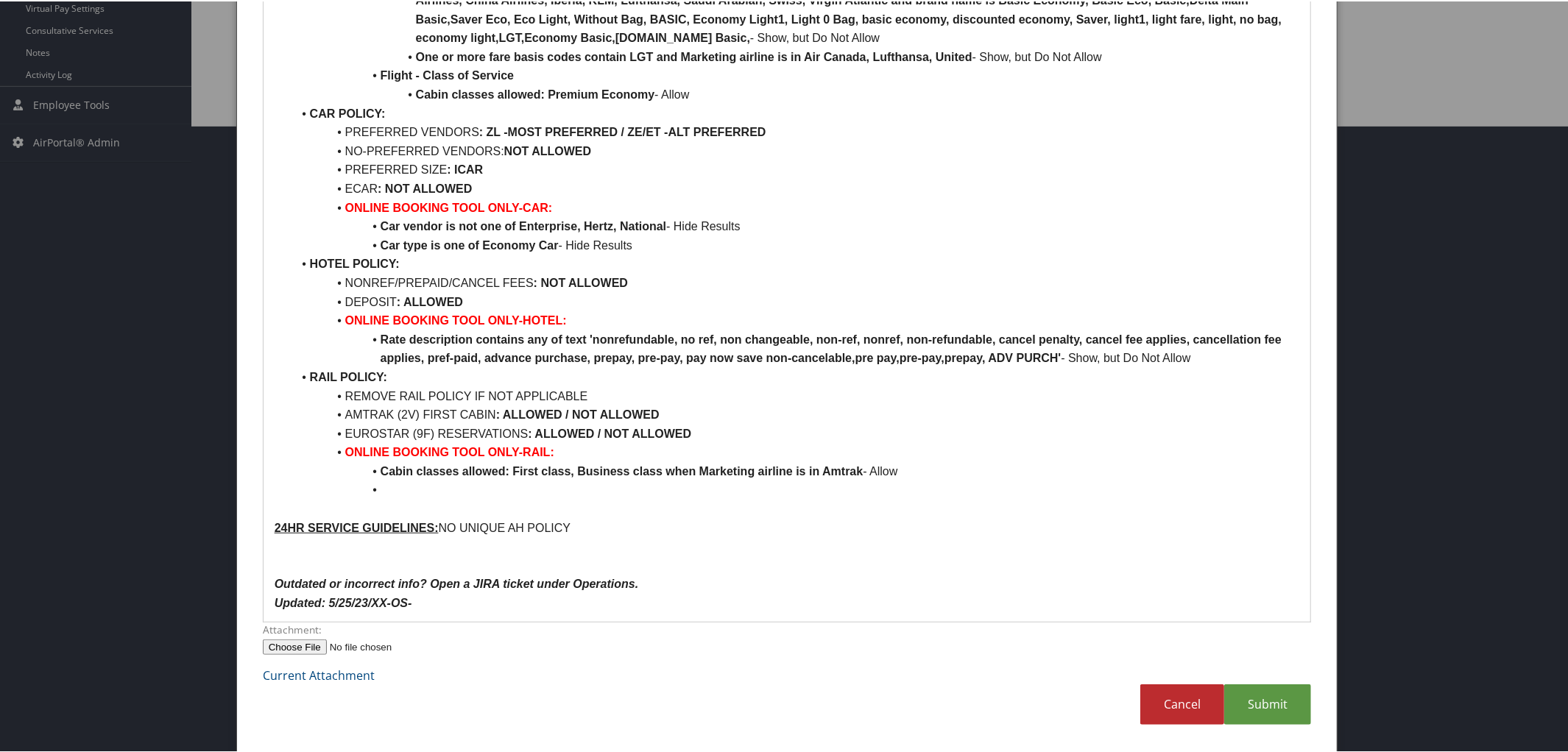
click at [386, 490] on li at bounding box center [797, 488] width 1008 height 19
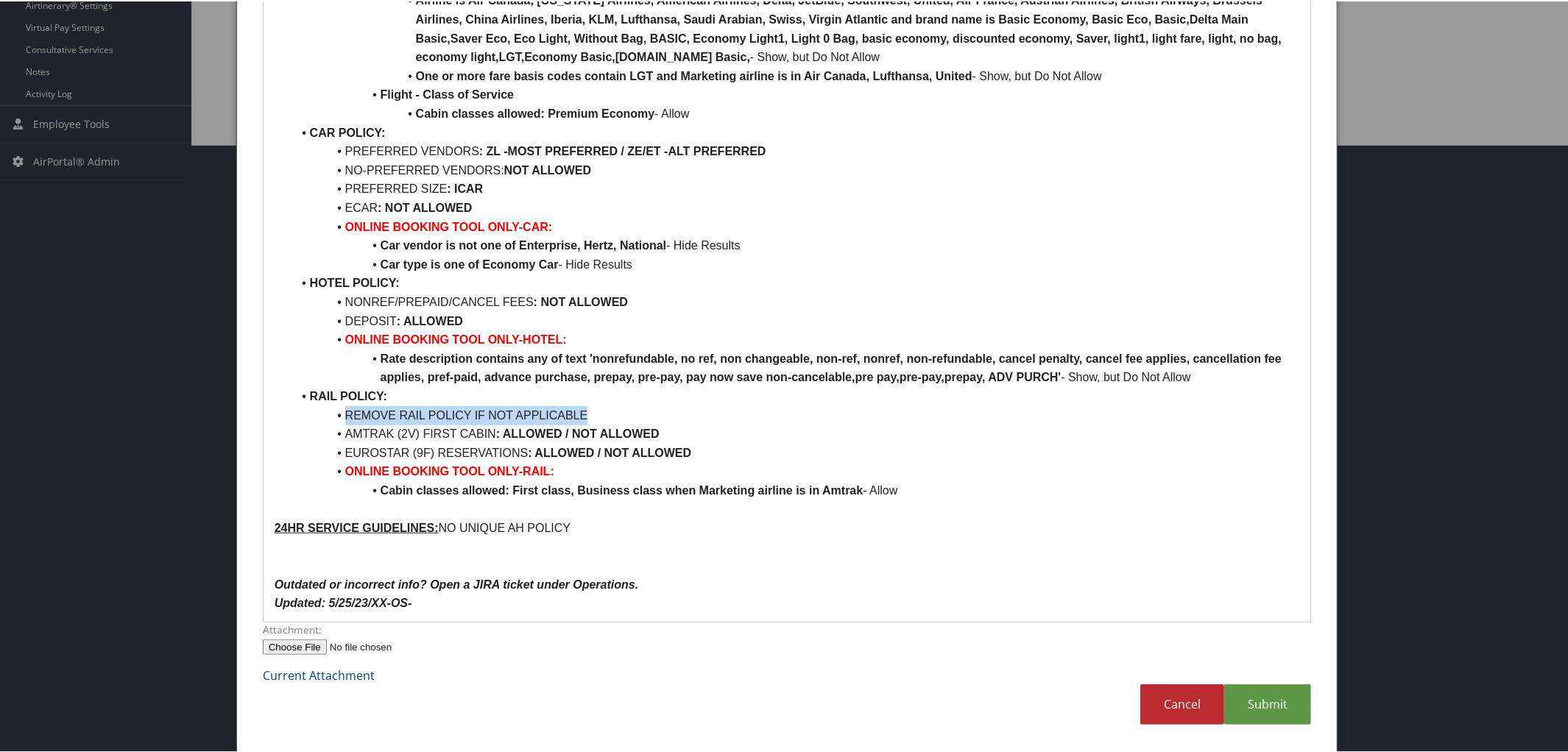
drag, startPoint x: 344, startPoint y: 412, endPoint x: 616, endPoint y: 407, distance: 272.0
click at [616, 407] on li "REMOVE RAIL POLICY IF NOT APPLICABLE" at bounding box center [797, 414] width 1008 height 19
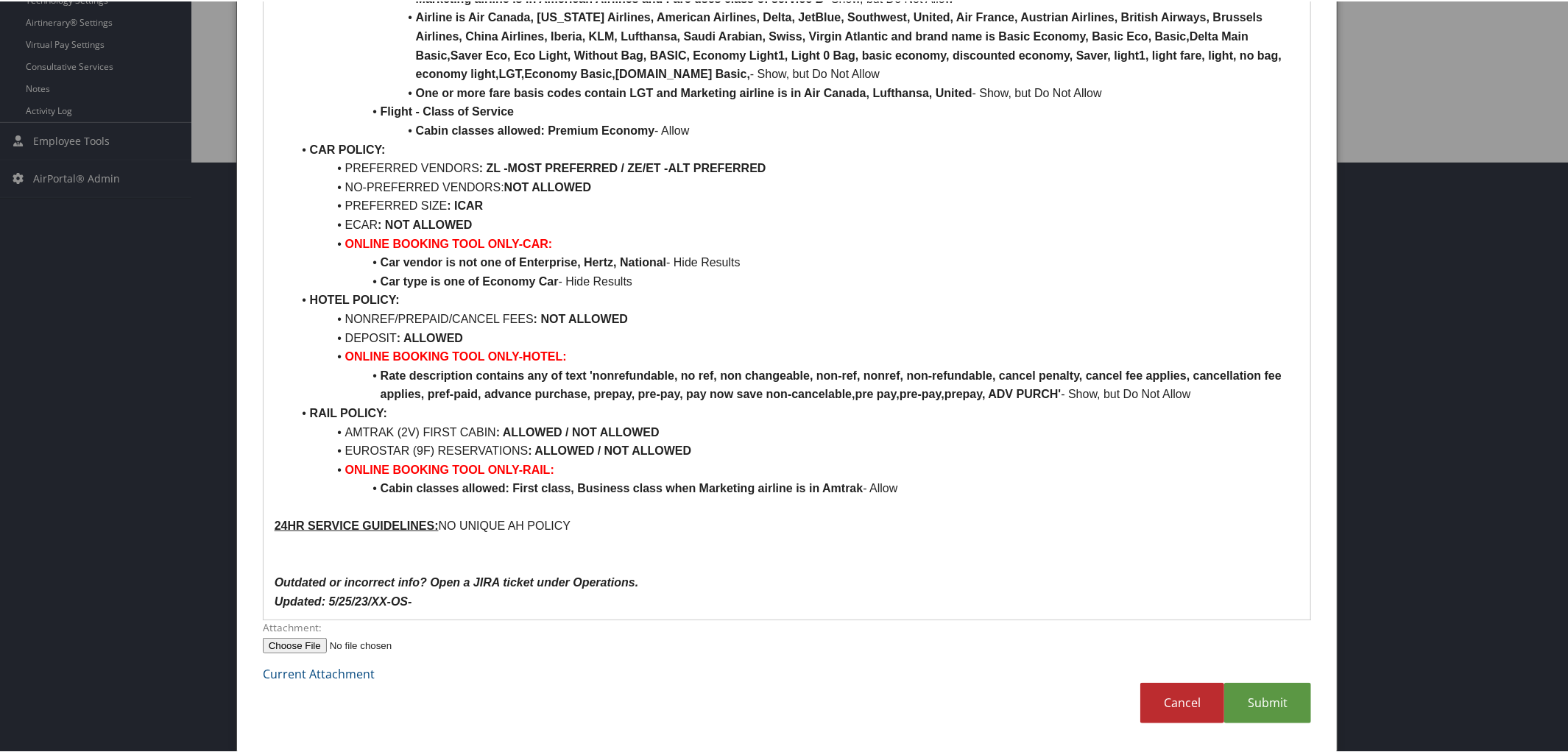
scroll to position [589, 0]
click at [454, 430] on li "AMTRAK (2V) FIRST CABIN : ALLOWED / NOT ALLOWED" at bounding box center [797, 432] width 1008 height 19
click at [712, 434] on li "AMTRAK (2V) FIRST/BUSNS CABIN : ALLOWED / NOT ALLOWED" at bounding box center [797, 432] width 1008 height 19
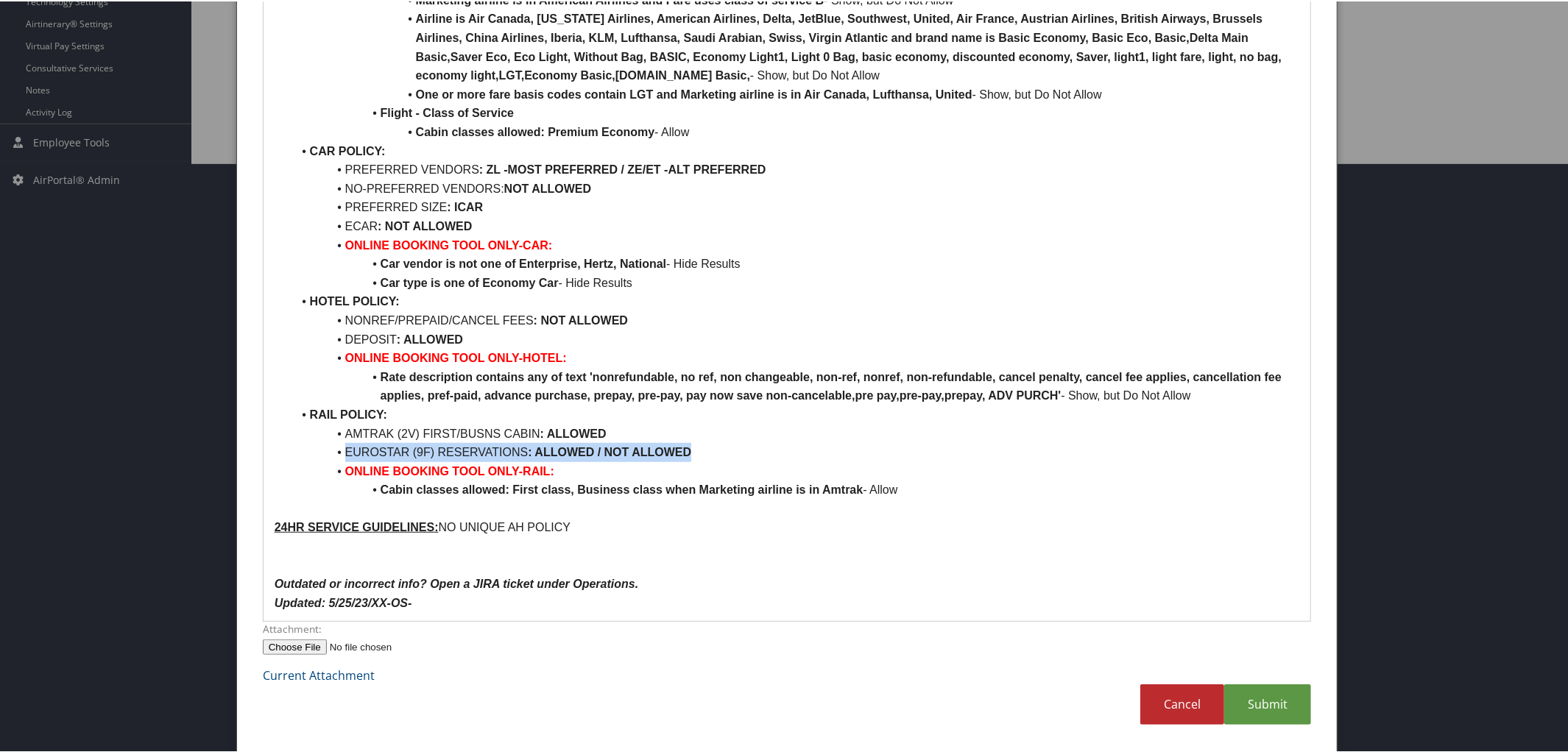
drag, startPoint x: 343, startPoint y: 447, endPoint x: 729, endPoint y: 454, distance: 386.1
click at [729, 454] on li "EUROSTAR (9F) RESERVATIONS : ALLOWED / NOT ALLOWED" at bounding box center [797, 451] width 1008 height 19
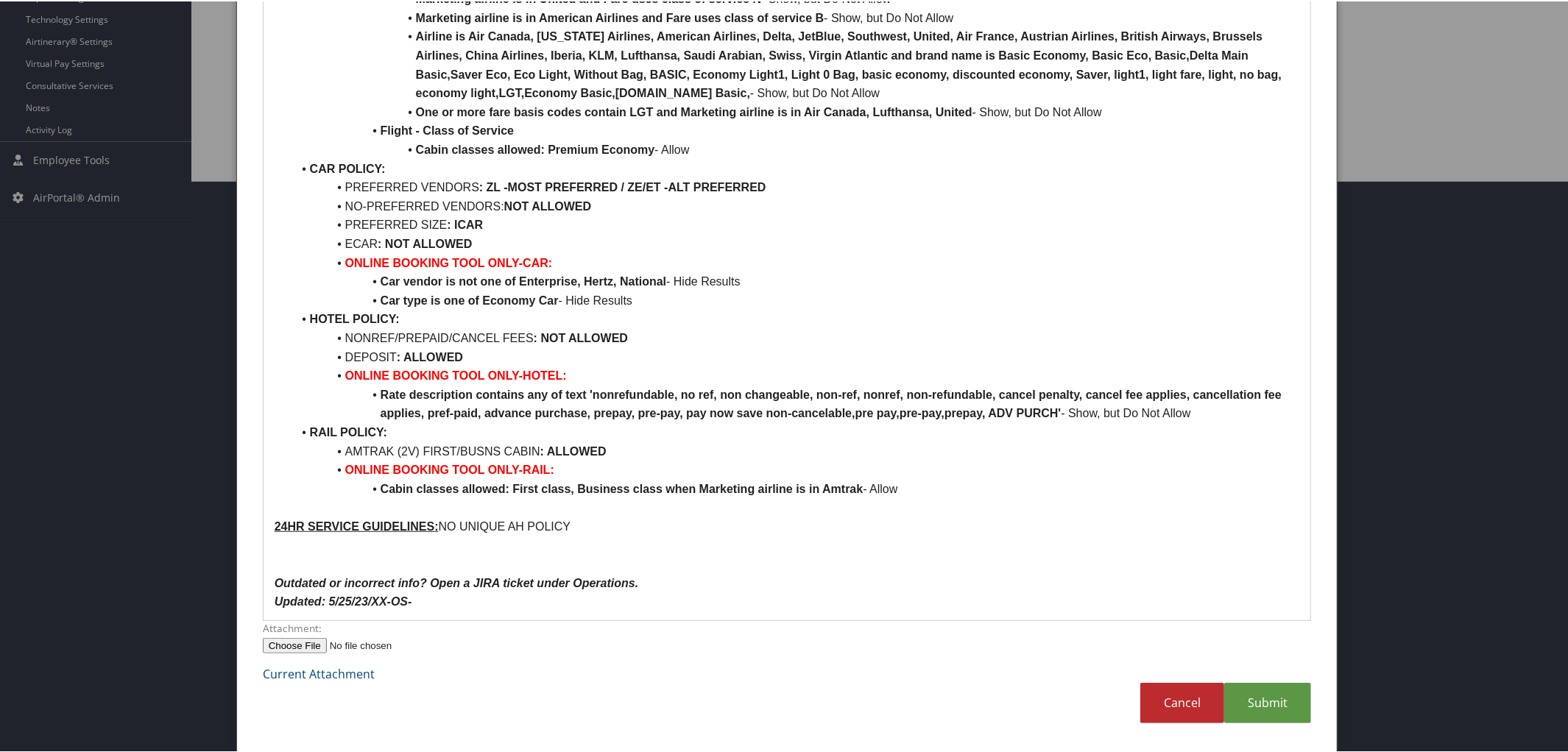
scroll to position [570, 0]
click at [424, 611] on p "Updated: 5/25/23/XX-OS-" at bounding box center [788, 602] width 1026 height 19
click at [1257, 702] on link "Submit" at bounding box center [1267, 703] width 87 height 41
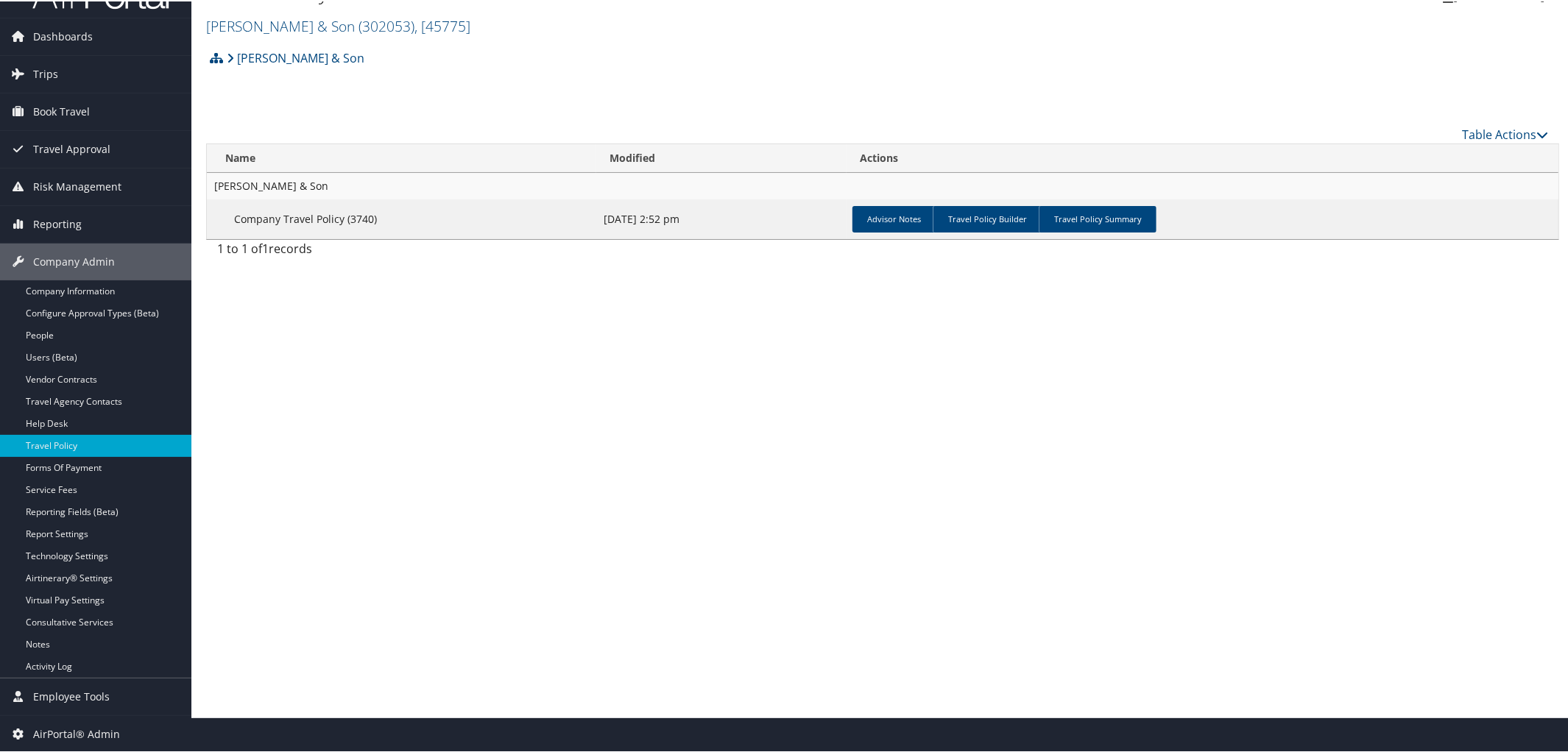
scroll to position [35, 0]
click at [1068, 222] on link "Travel Policy Summary" at bounding box center [1098, 219] width 118 height 27
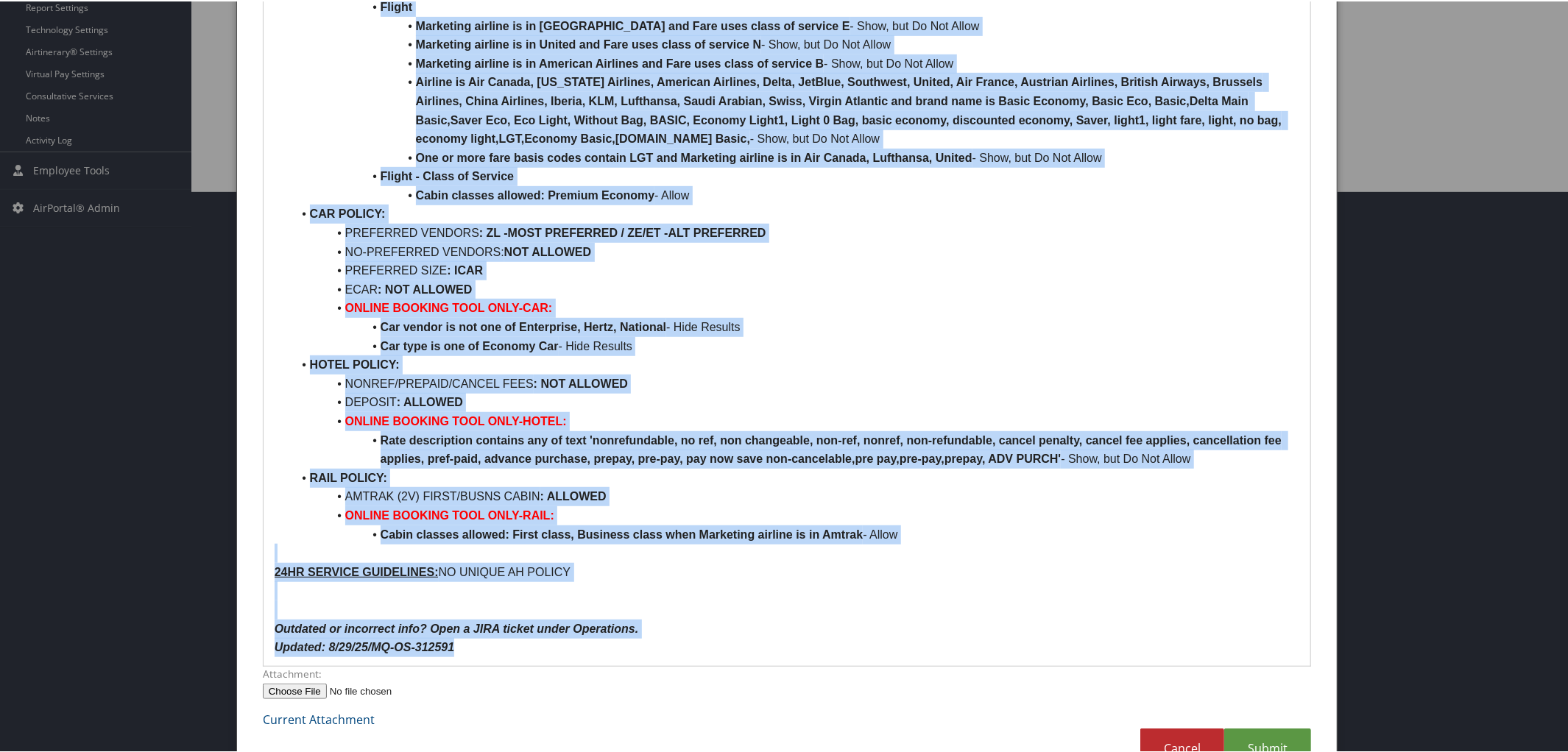
scroll to position [573, 0]
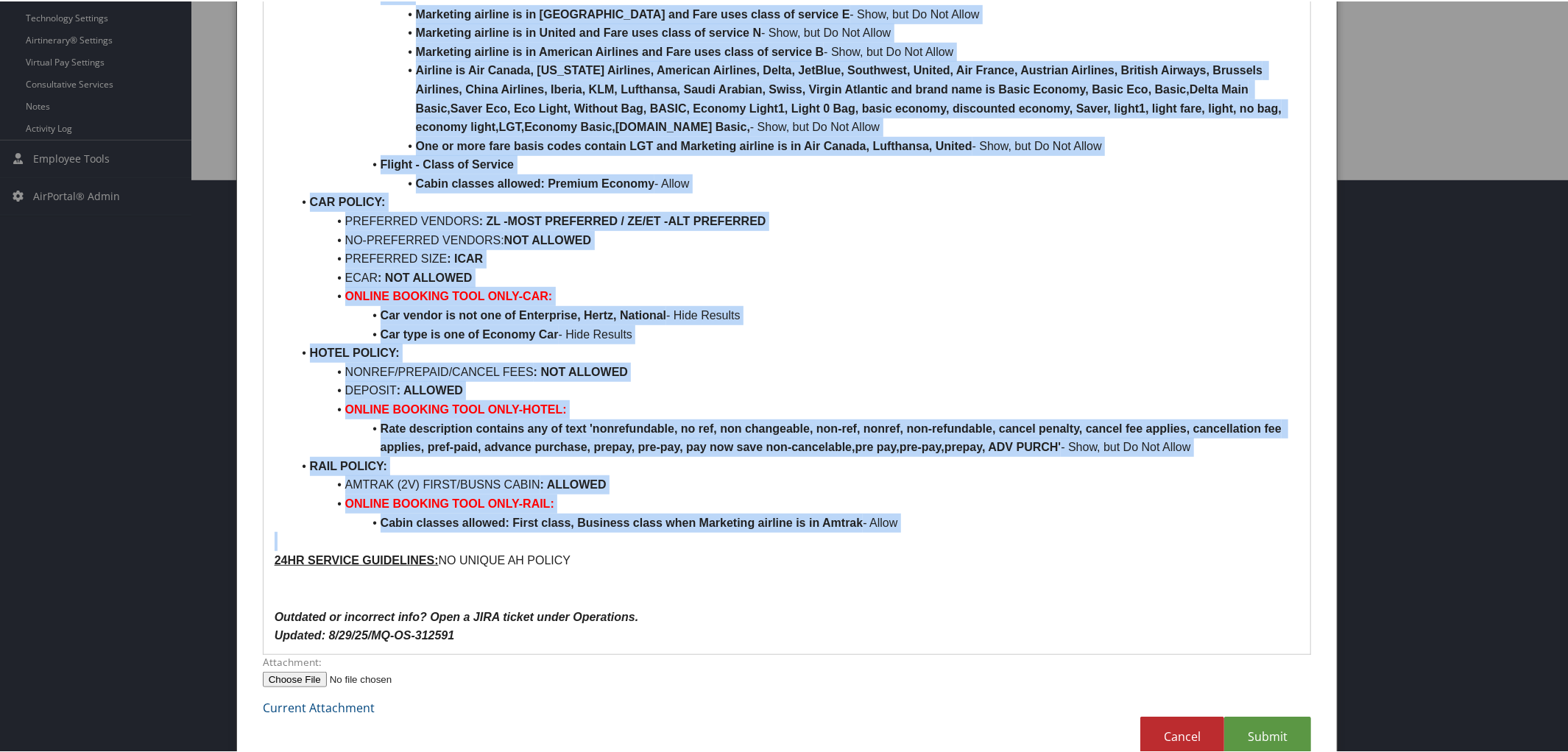
drag, startPoint x: 272, startPoint y: 149, endPoint x: 1043, endPoint y: 531, distance: 860.4
click at [1043, 531] on div "CH Guenther & Son POLICY PER RULE CLASS: 3 RULE CLASSES DEFAULT TRAVEL CLASS / …" at bounding box center [788, 140] width 1048 height 1024
copy div "DEFAULT TRAVEL CLASS: APPROVALS: ( NOT REQUIRED ) APPROVER: N/A DEFAULT TRAVEL …"
click at [275, 541] on p at bounding box center [788, 540] width 1026 height 19
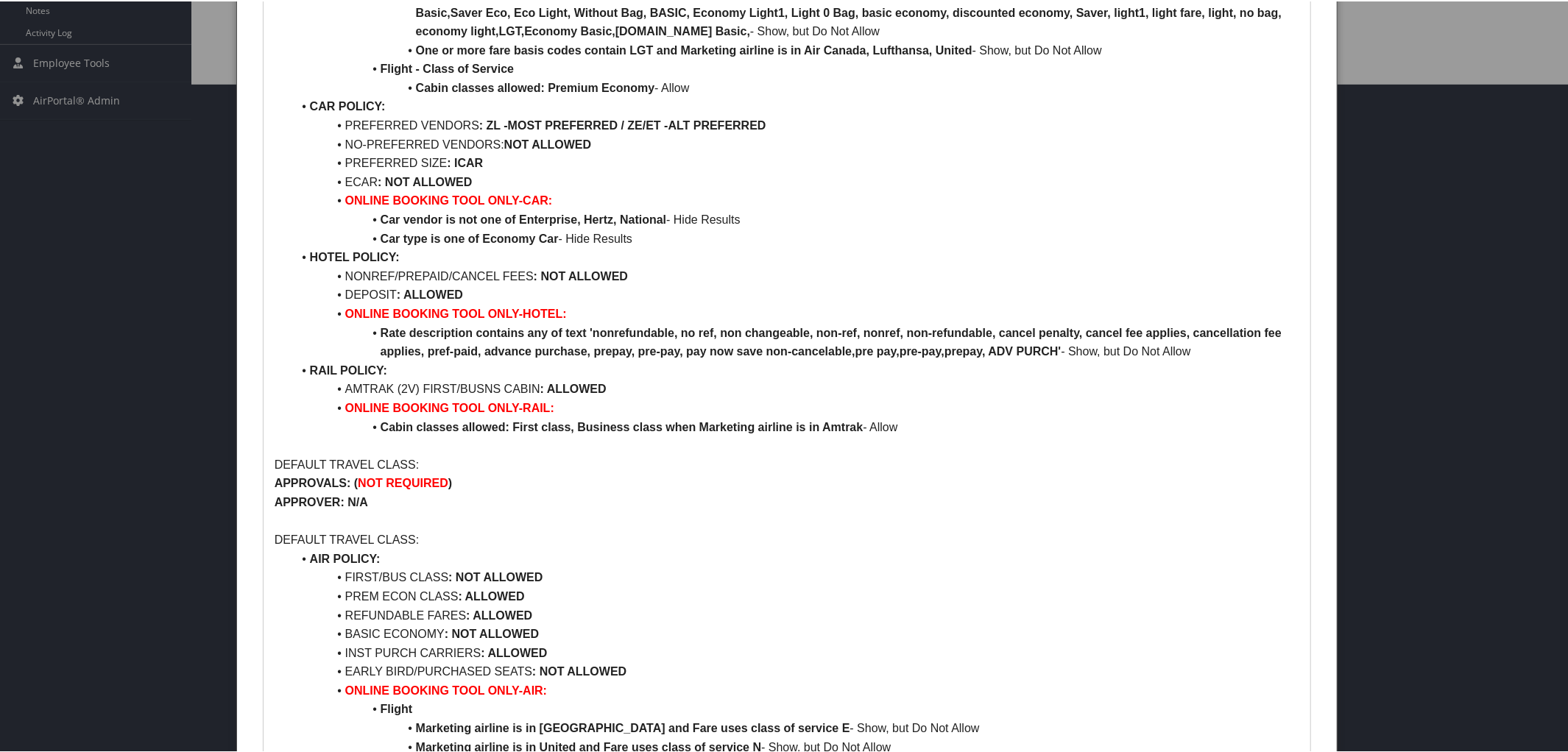
scroll to position [670, 0]
click at [323, 460] on p "DEFAULT TRAVEL CLASS:" at bounding box center [788, 463] width 1026 height 19
click at [325, 533] on p "DEFAULT TRAVEL CLASS:" at bounding box center [788, 538] width 1026 height 19
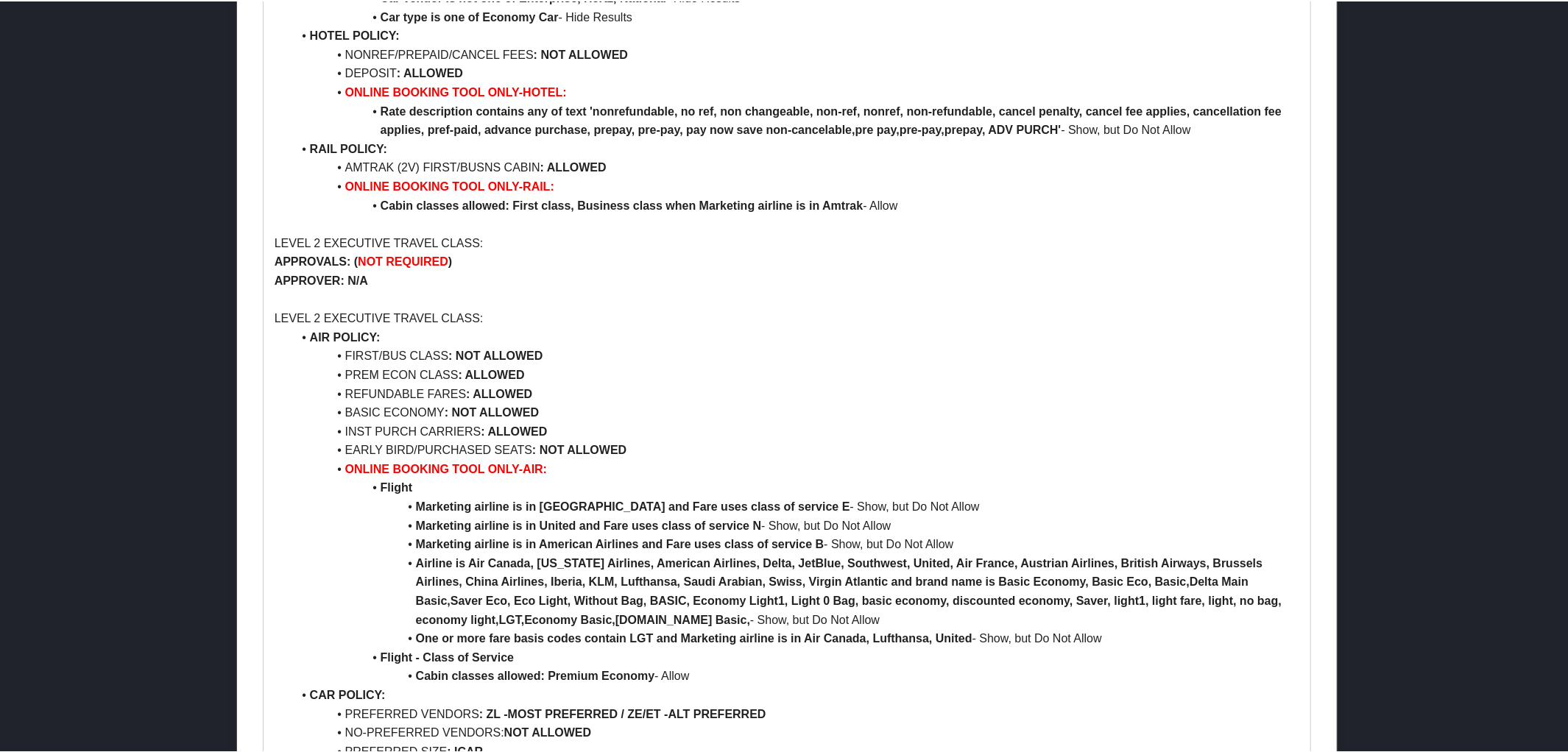
scroll to position [893, 0]
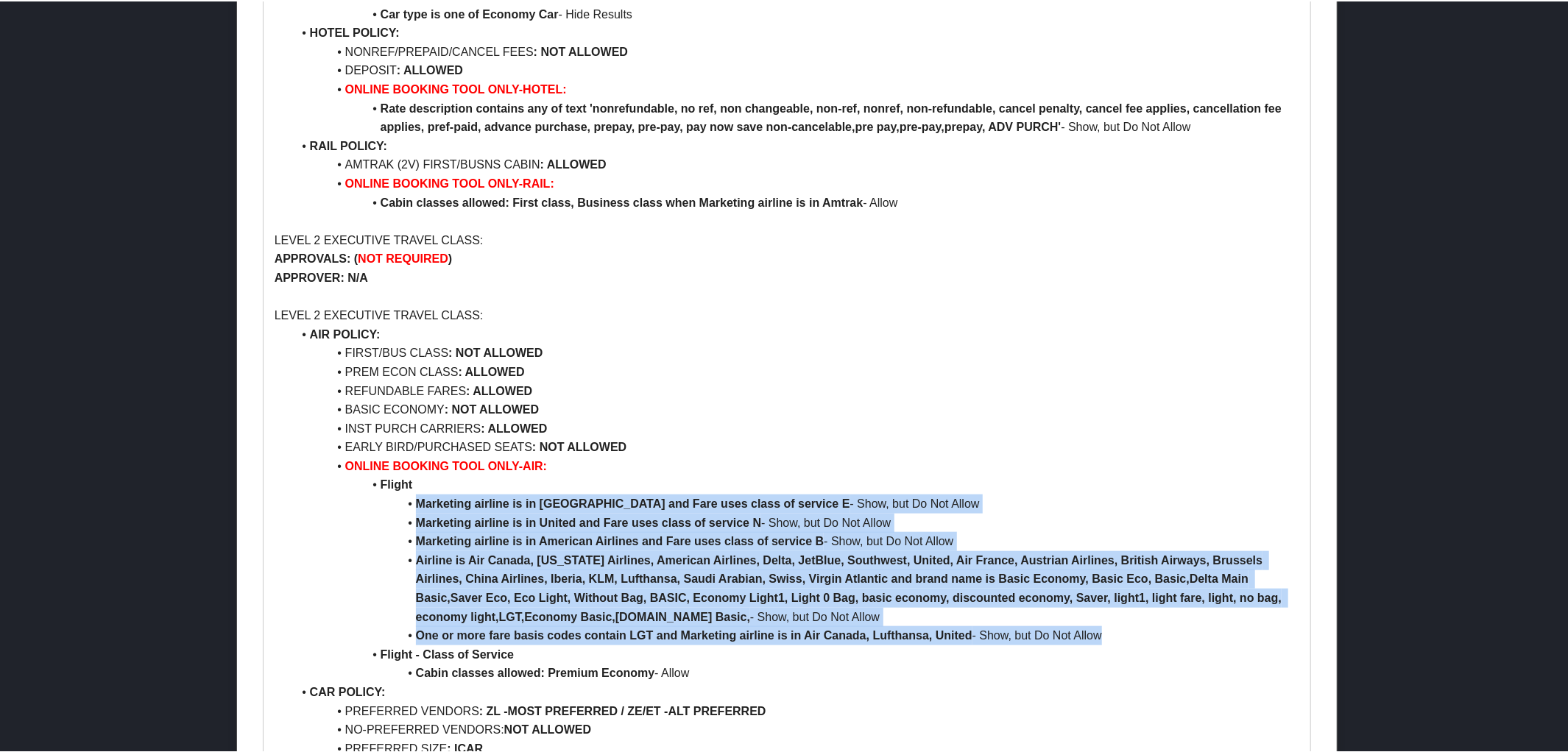
drag, startPoint x: 413, startPoint y: 503, endPoint x: 1122, endPoint y: 628, distance: 719.9
click at [1122, 628] on ul "AIR POLICY: FIRST/BUS CLASS : NOT ALLOWED PREM ECON CLASS : ALLOWED REFUNDABLE …" at bounding box center [788, 672] width 1026 height 697
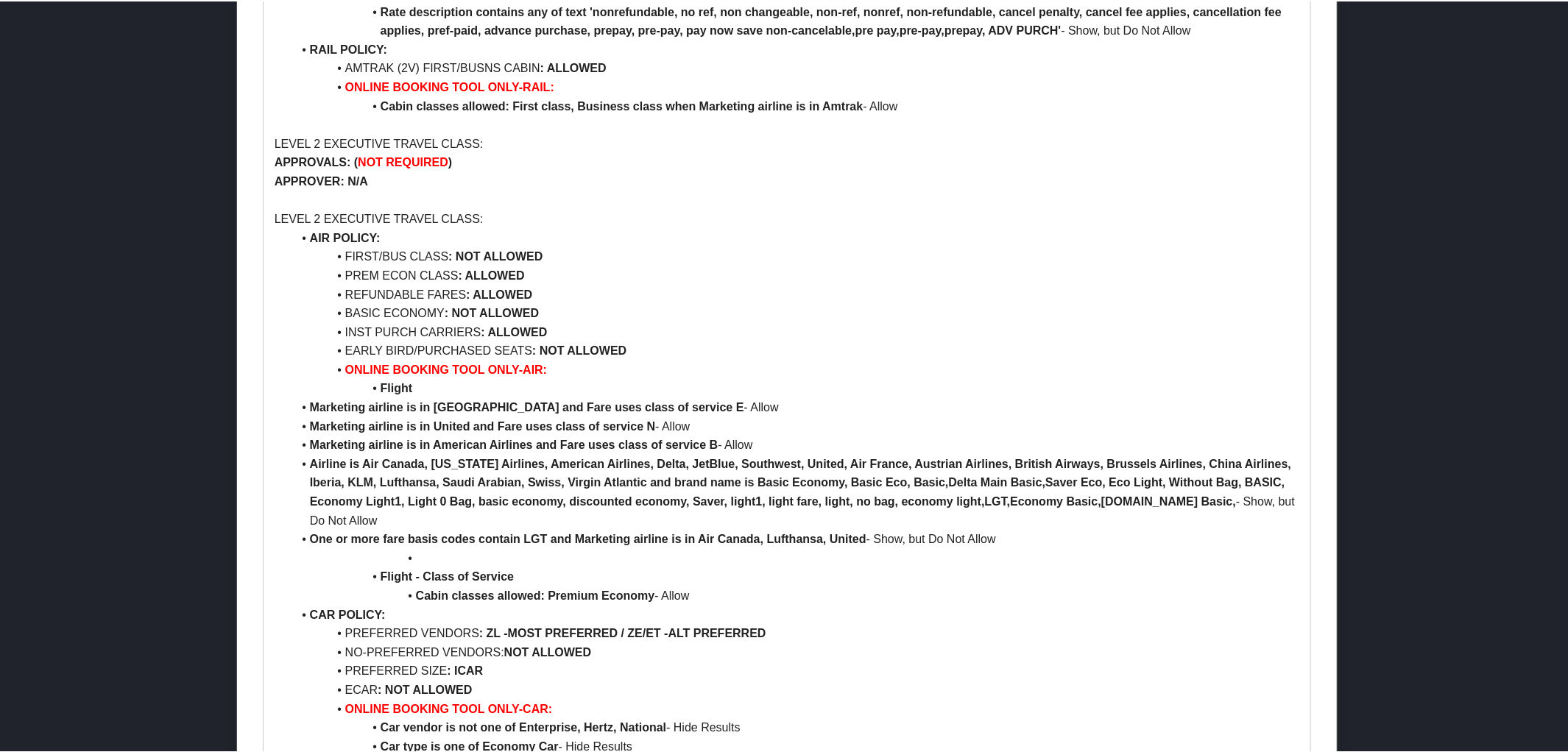
scroll to position [991, 0]
click at [306, 407] on li "Marketing airline is in Delta and Fare uses class of service E - Allow" at bounding box center [797, 405] width 1008 height 19
click at [307, 423] on li "Marketing airline is in United and Fare uses class of service N - Allow" at bounding box center [797, 424] width 1008 height 19
click at [309, 438] on li "Marketing airline is in American Airlines and Fare uses class of service B - Al…" at bounding box center [797, 443] width 1008 height 19
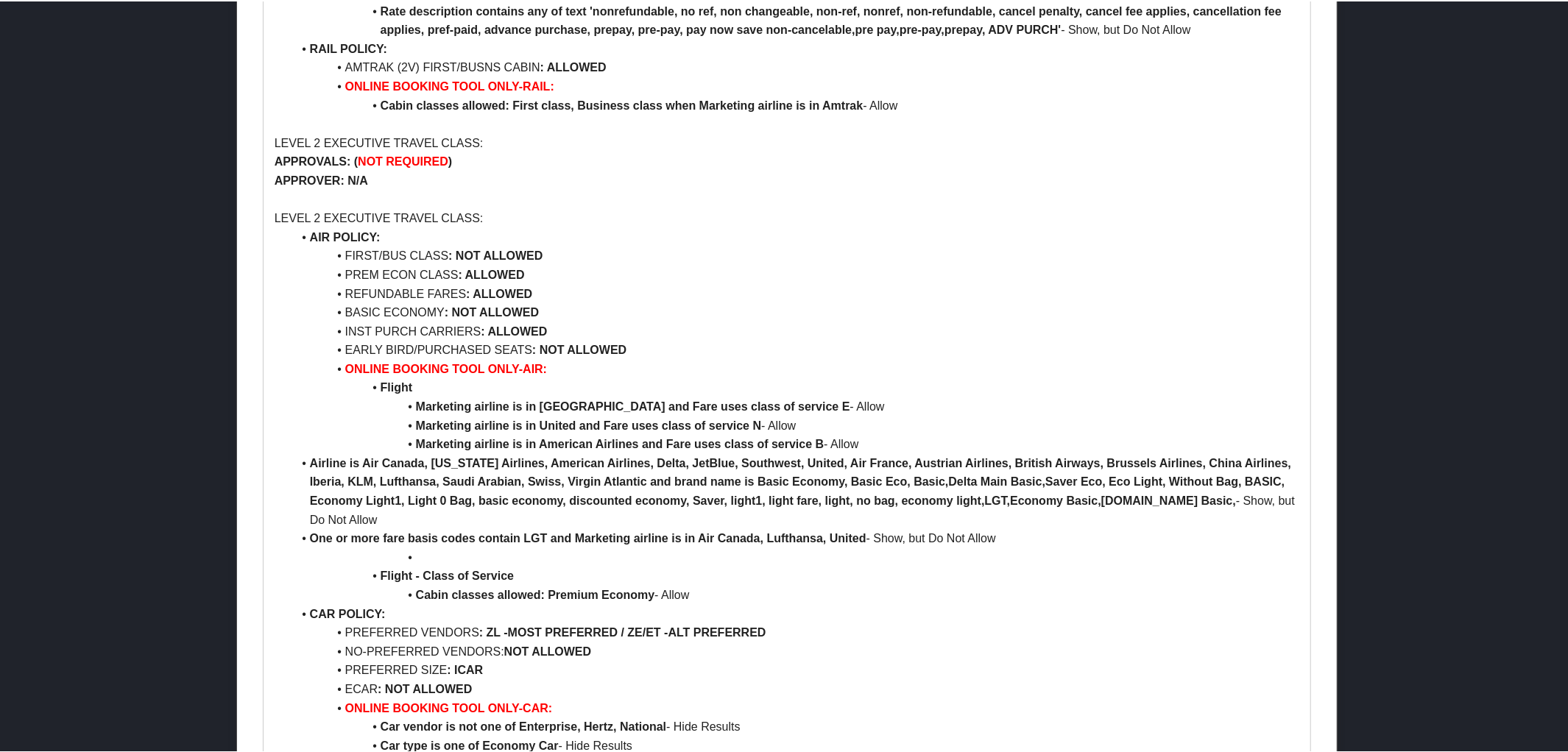
click at [309, 452] on li "Airline is Air Canada, Alaska Airlines, American Airlines, Delta, JetBlue, Sout…" at bounding box center [797, 490] width 1008 height 75
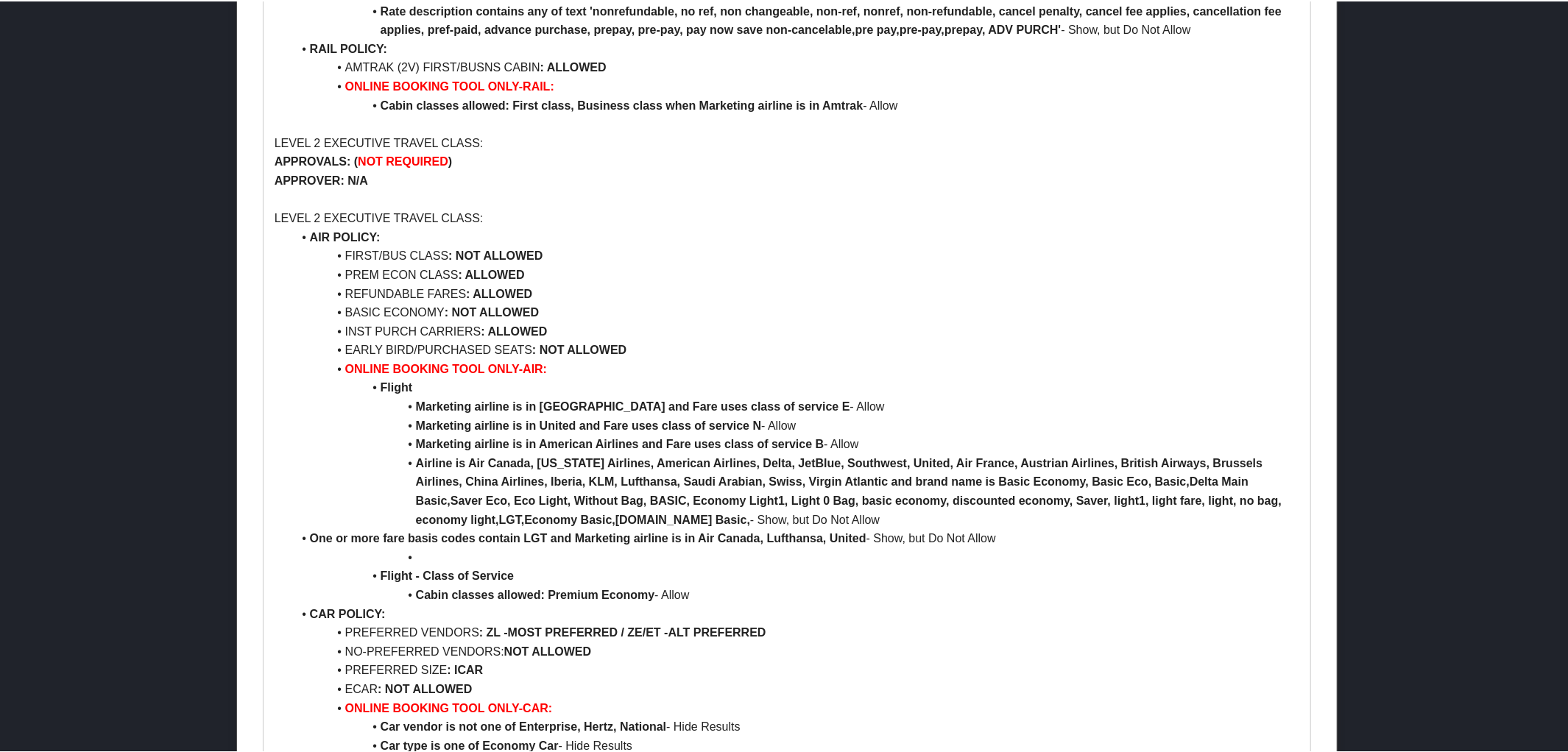
click at [309, 535] on li "One or more fare basis codes contain LGT and Marketing airline is in Air Canada…" at bounding box center [797, 537] width 1008 height 19
click at [423, 554] on li at bounding box center [797, 556] width 1008 height 19
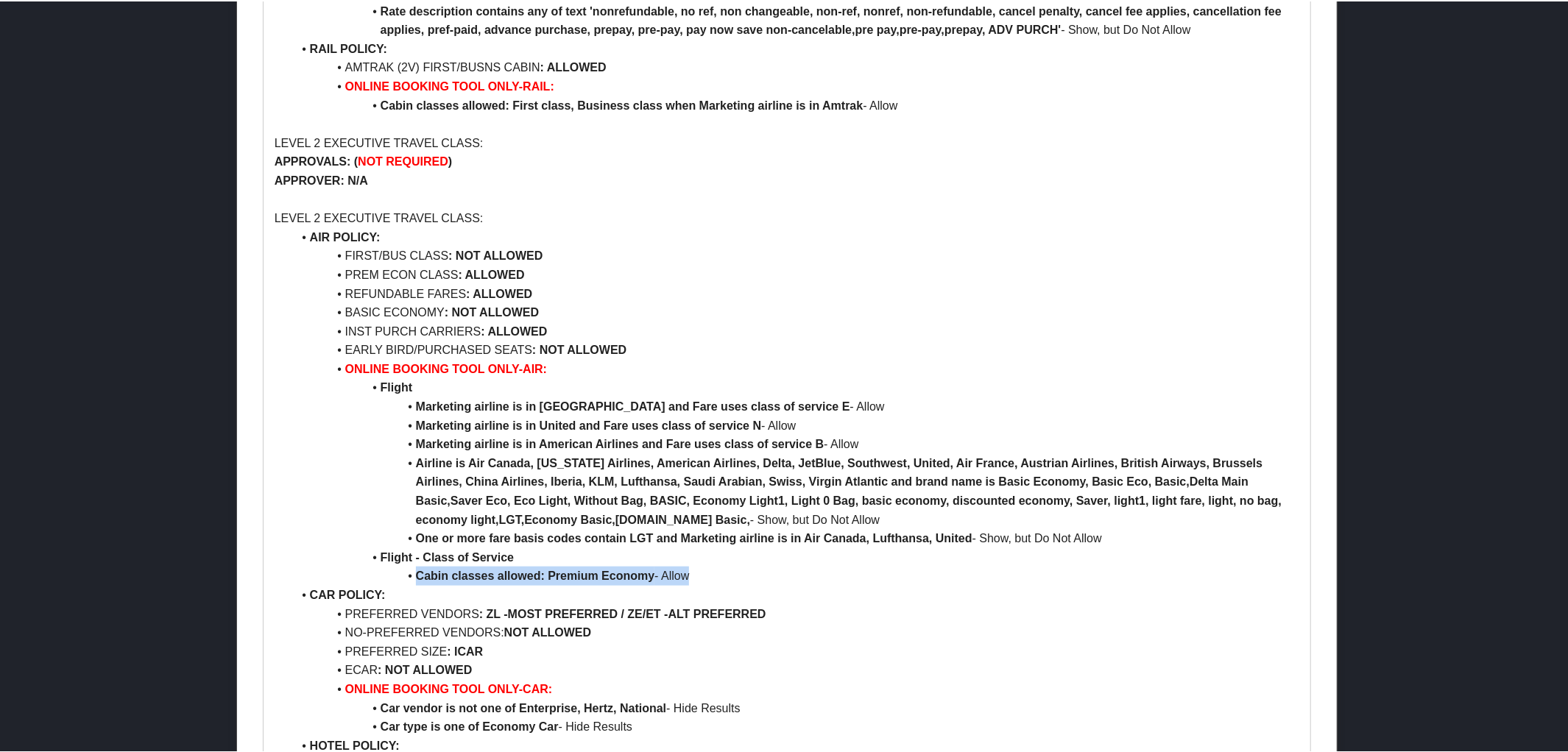
drag, startPoint x: 415, startPoint y: 577, endPoint x: 729, endPoint y: 580, distance: 314.0
click at [729, 580] on li "Cabin classes allowed: Premium Economy - Allow" at bounding box center [797, 574] width 1008 height 19
click at [729, 580] on li at bounding box center [797, 574] width 1008 height 19
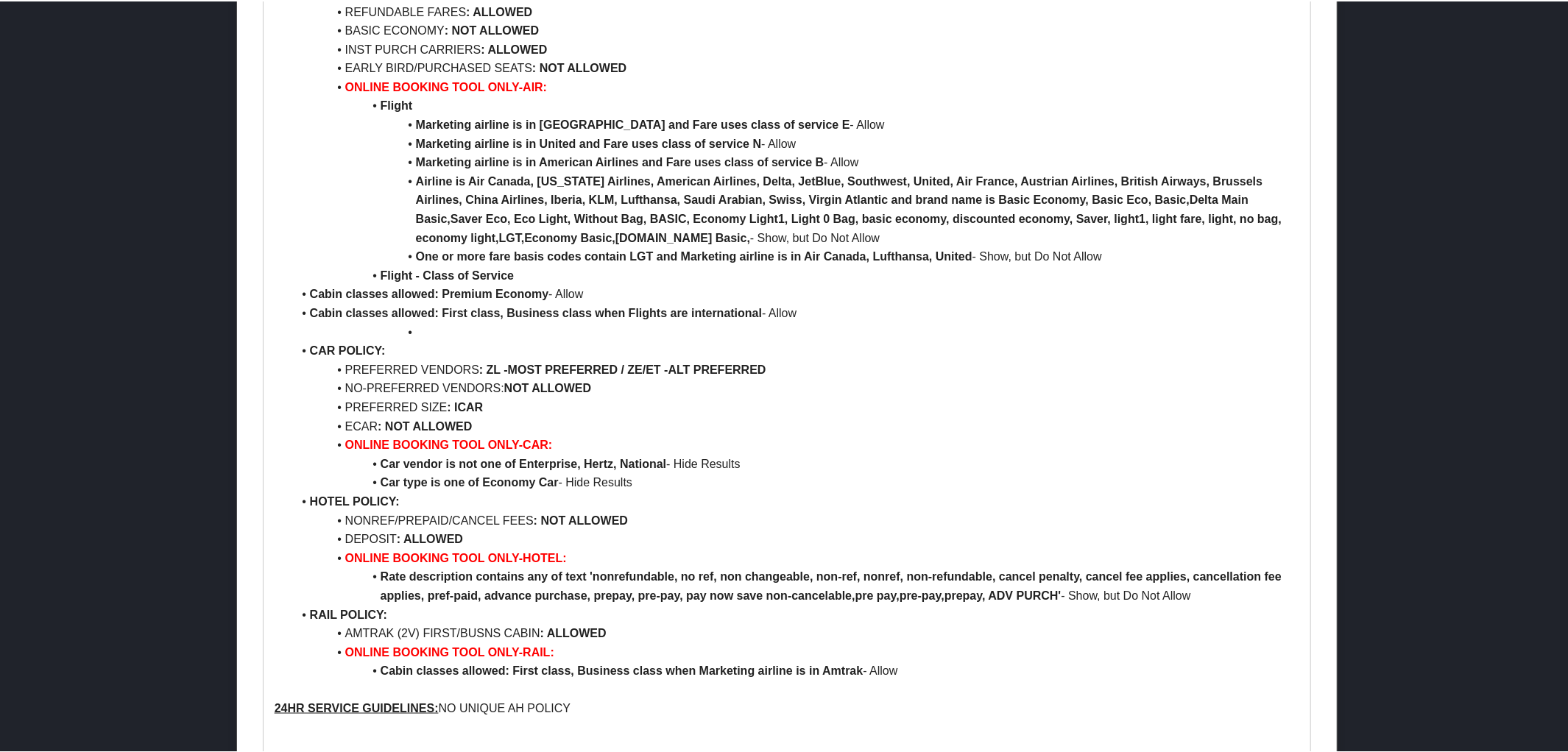
scroll to position [1243, 0]
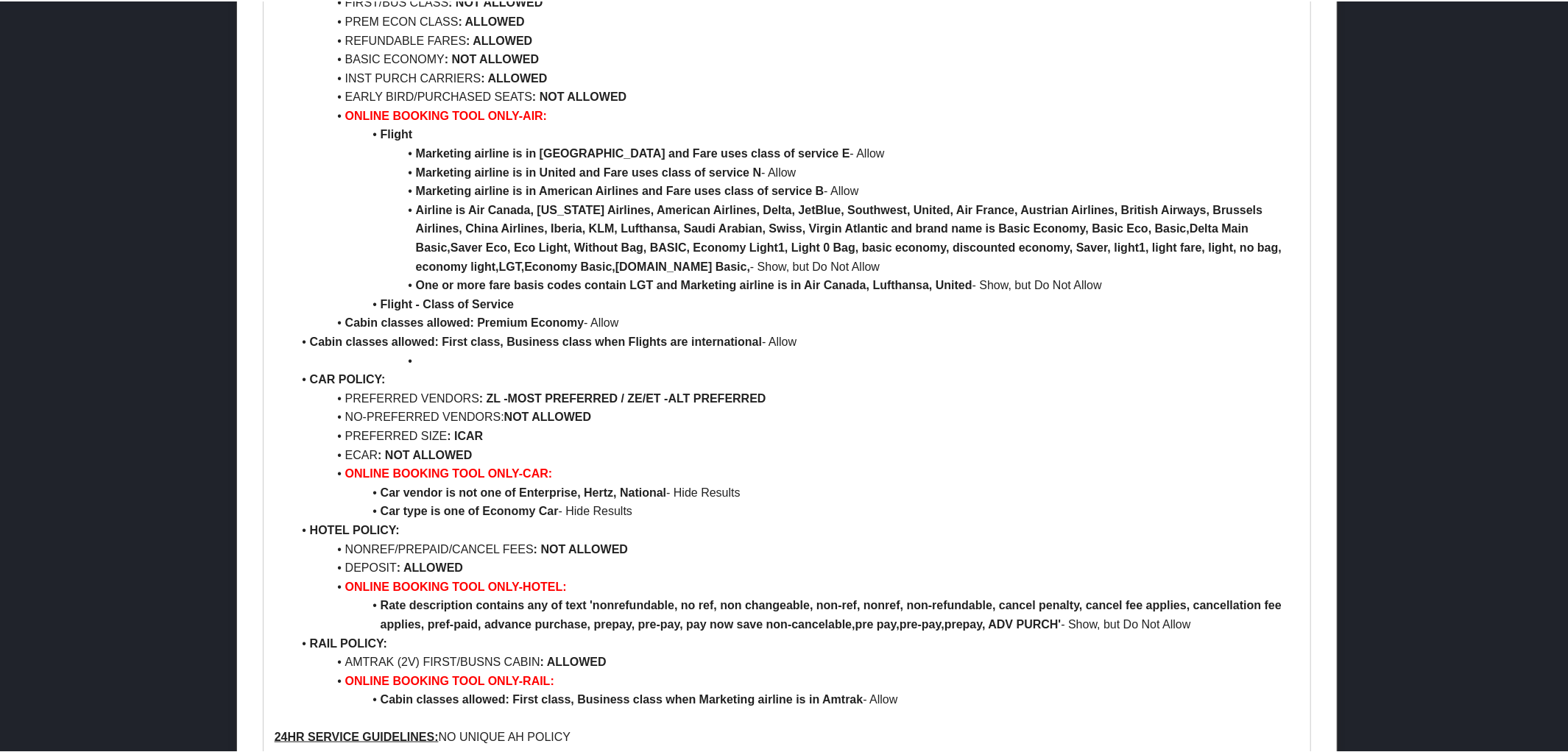
click at [309, 320] on li "Cabin classes allowed: Premium Economy - Allow" at bounding box center [797, 322] width 1008 height 19
click at [309, 337] on li "Cabin classes allowed: First class, Business class when Flights are internation…" at bounding box center [797, 341] width 1008 height 19
click at [426, 351] on li at bounding box center [797, 360] width 1008 height 19
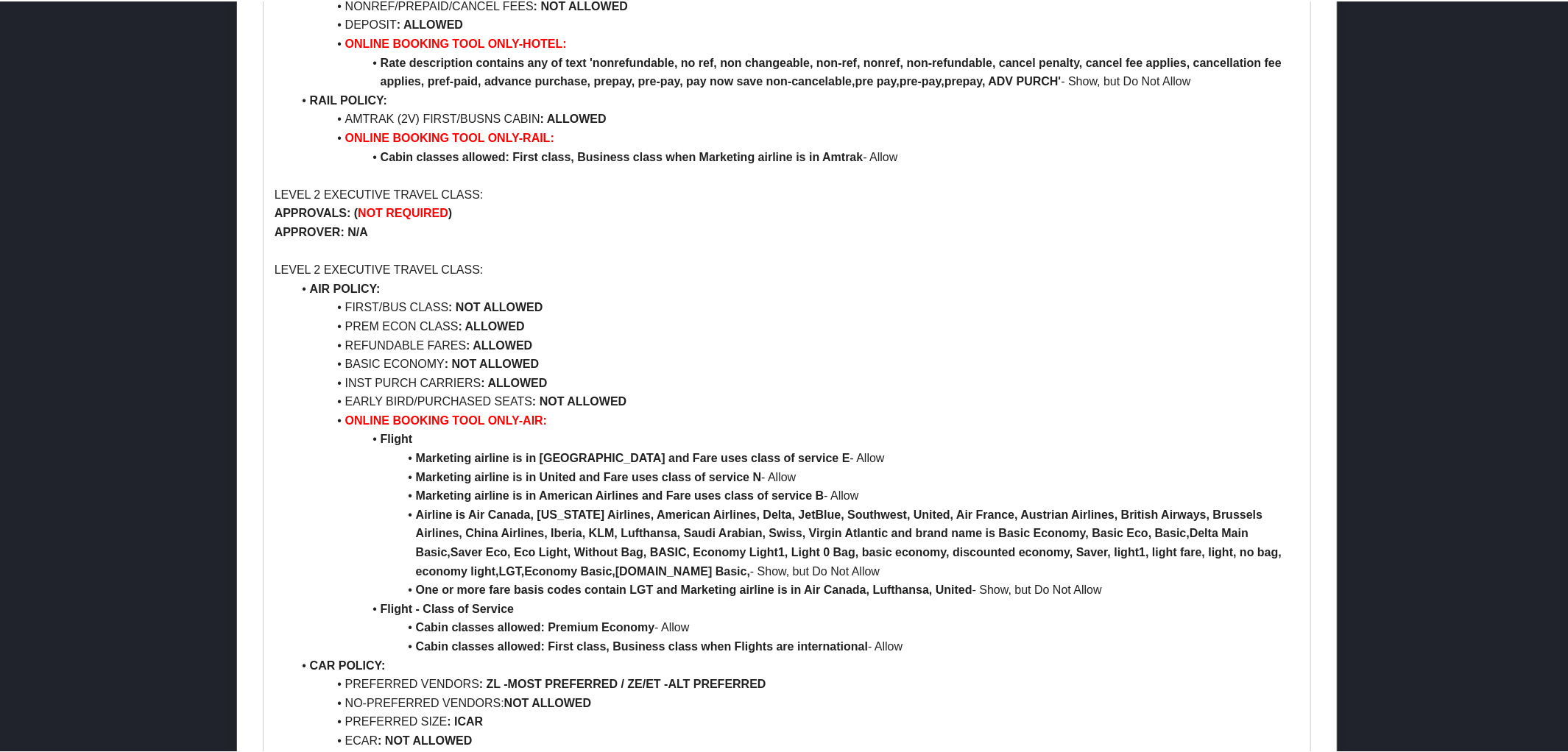
scroll to position [938, 0]
click at [556, 309] on li "FIRST/BUS CLASS : NOT ALLOWED" at bounding box center [797, 308] width 1008 height 19
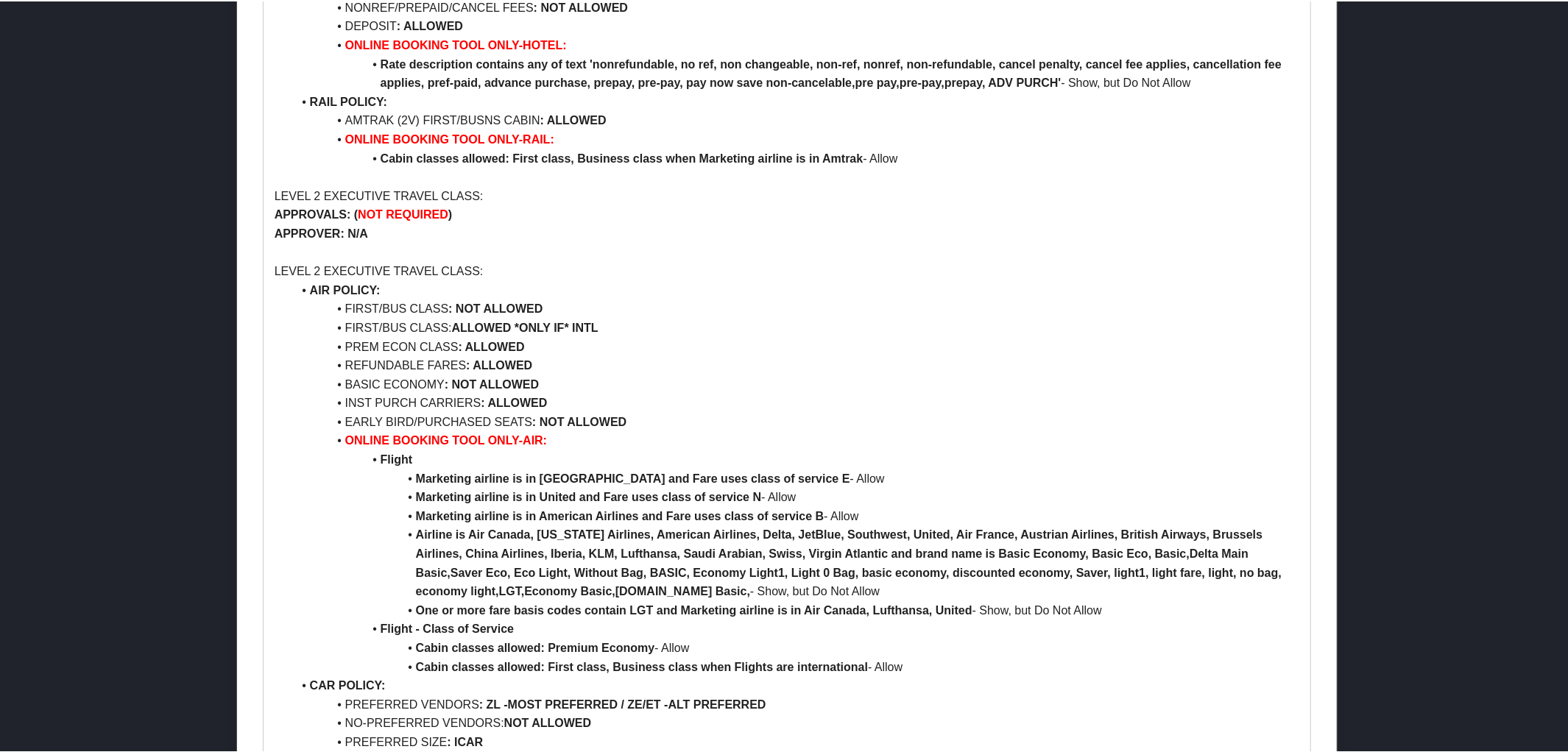
drag, startPoint x: 343, startPoint y: 304, endPoint x: 605, endPoint y: 303, distance: 262.0
click at [605, 303] on li "FIRST/BUS CLASS : NOT ALLOWED" at bounding box center [797, 308] width 1008 height 19
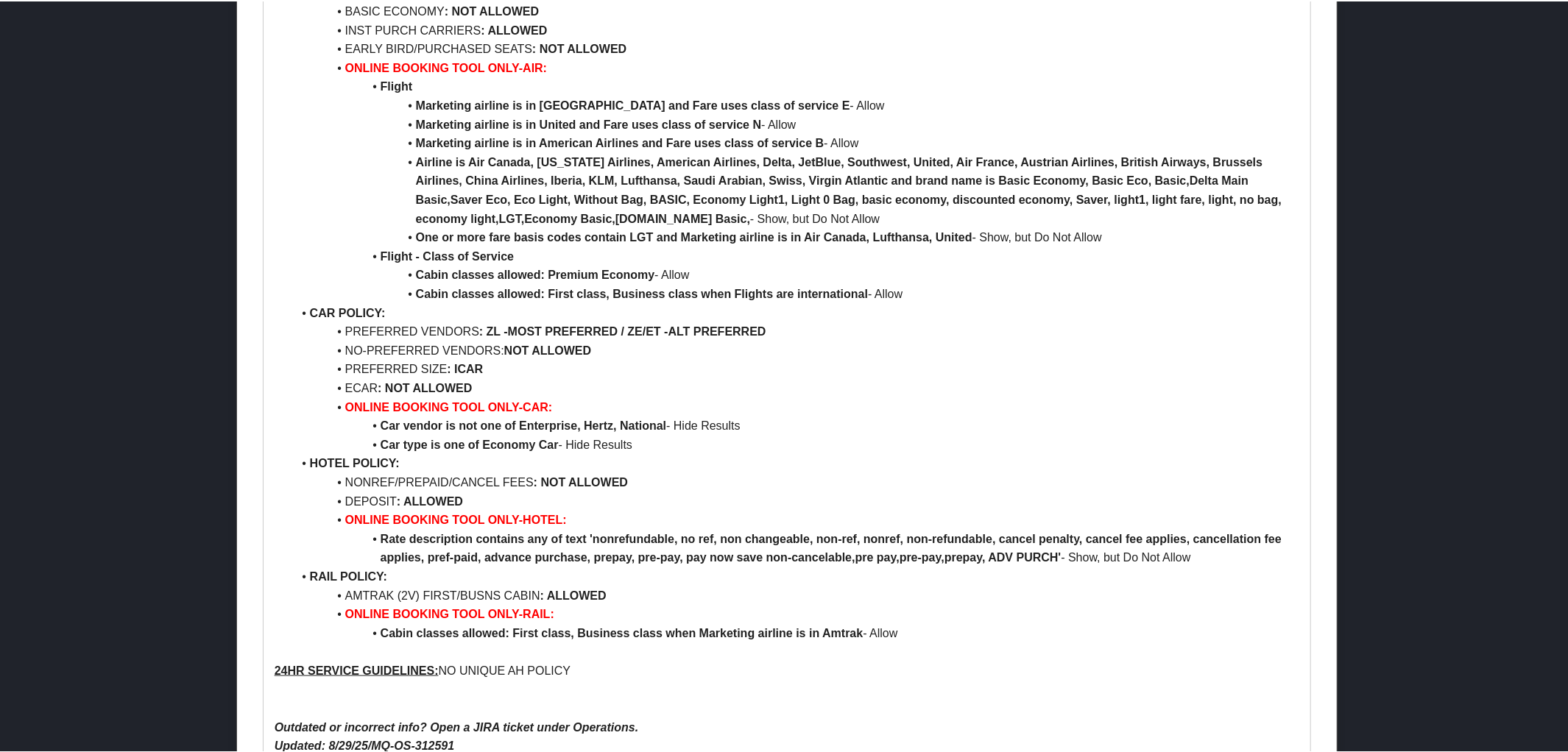
scroll to position [1384, 0]
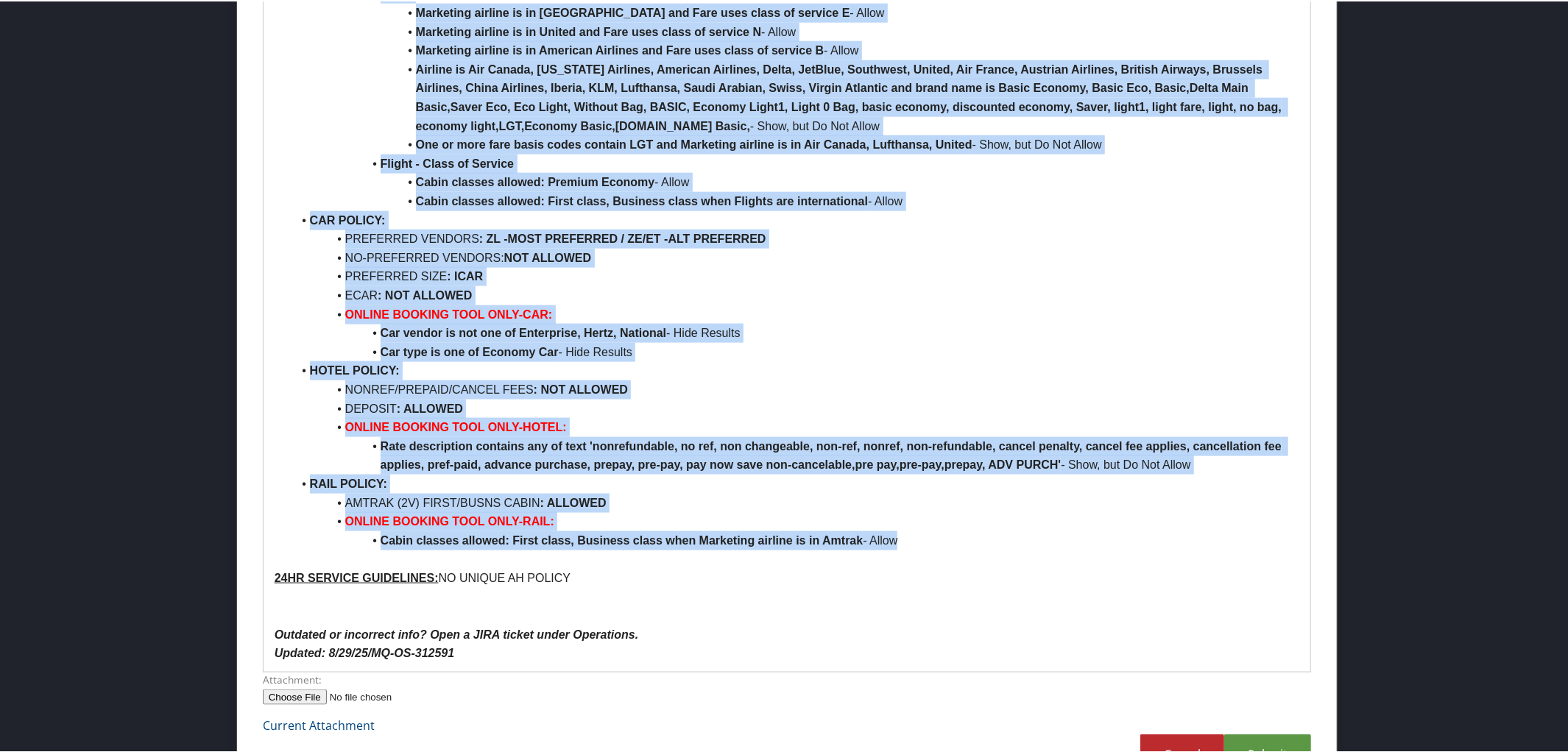
drag, startPoint x: 266, startPoint y: 14, endPoint x: 1114, endPoint y: 541, distance: 998.4
copy div "LEVEL 2 EXECUTIVE TRAVEL CLASS: APPROVALS: ( NOT REQUIRED ) APPROVER: N/A LEVEL…"
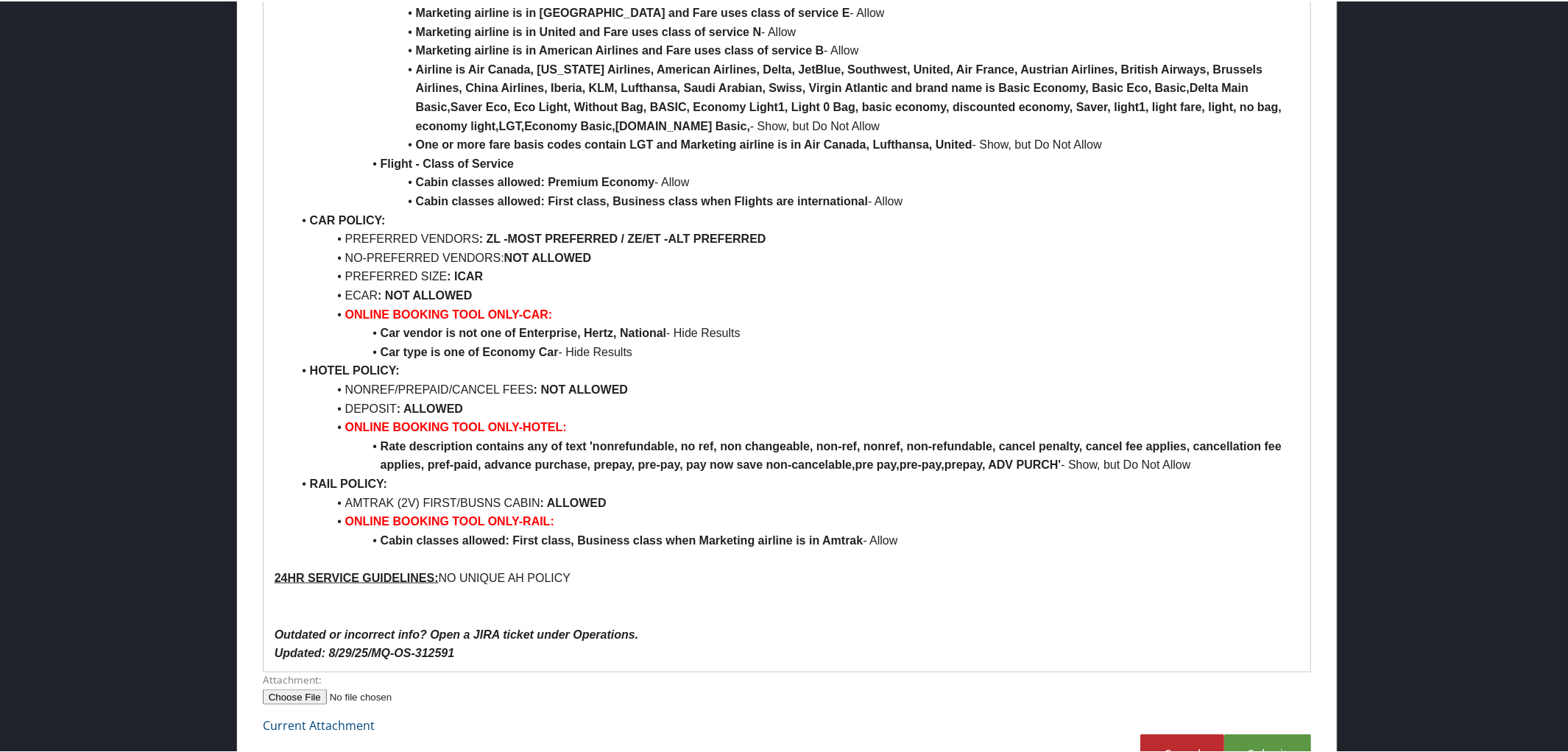
click at [287, 552] on p at bounding box center [788, 558] width 1026 height 19
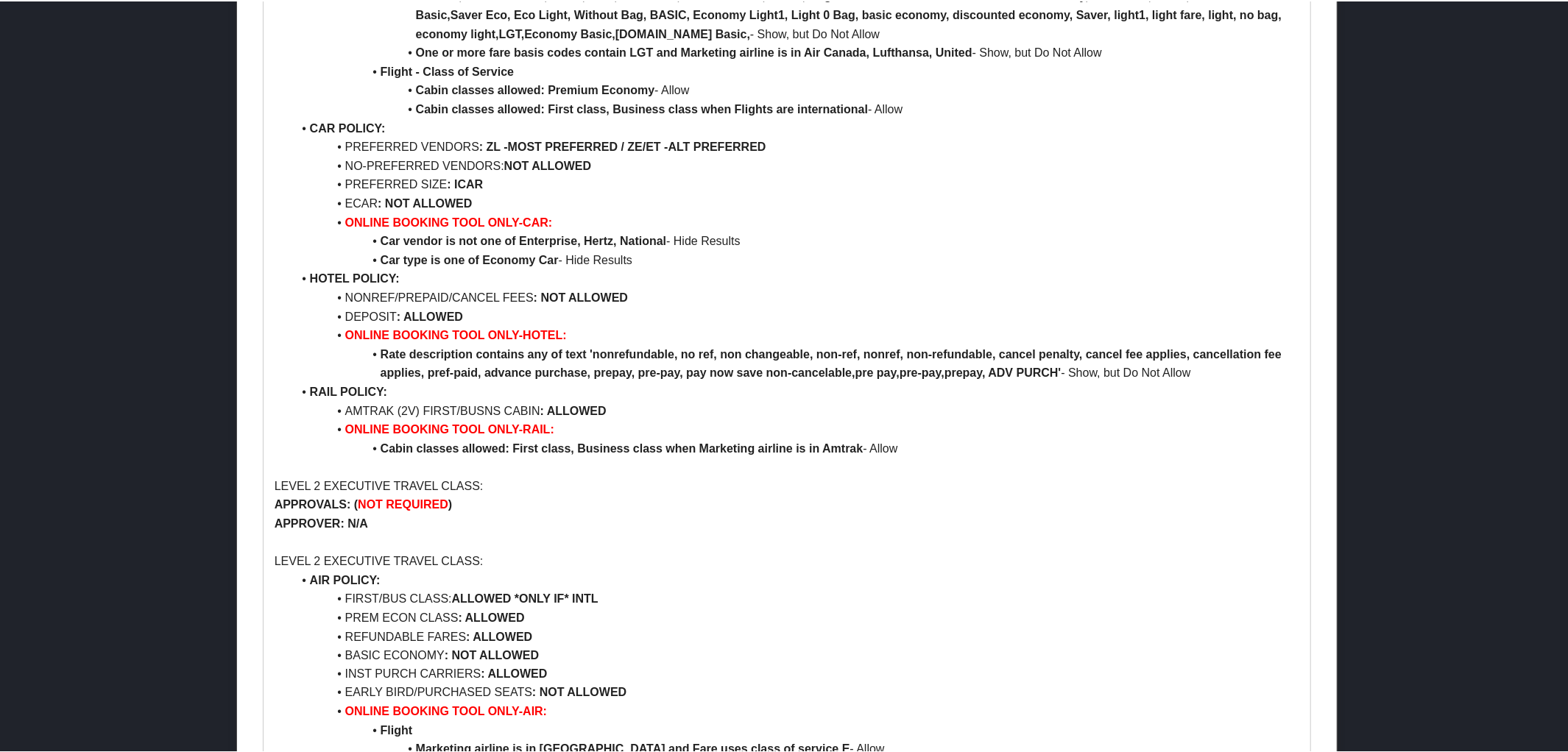
scroll to position [1479, 0]
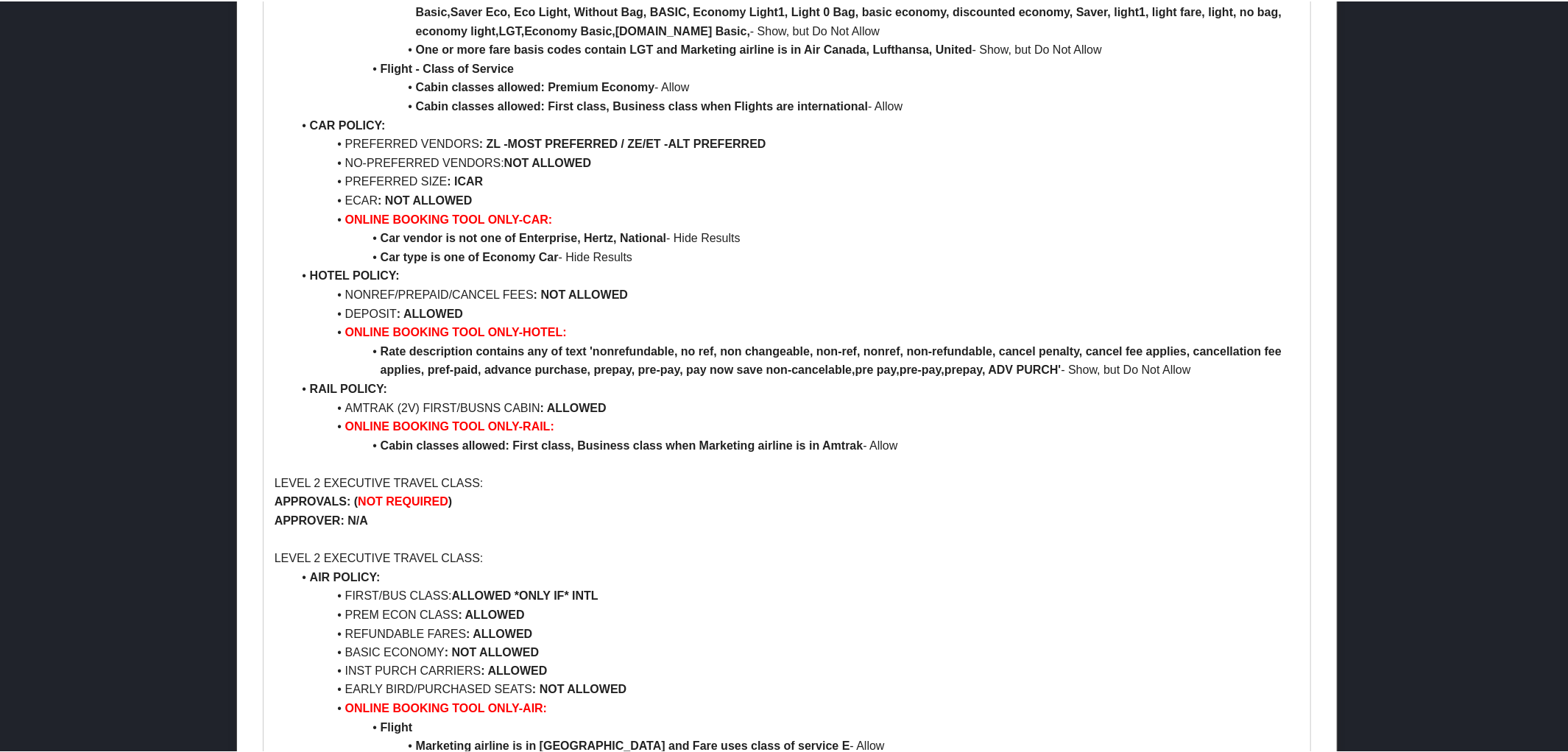
click at [315, 477] on p "LEVEL 2 EXECUTIVE TRAVEL CLASS:" at bounding box center [788, 482] width 1026 height 19
click at [318, 479] on p "LEVEL 2 EXECUTIVE TRAVEL CLASS:" at bounding box center [788, 482] width 1026 height 19
click at [318, 555] on p "LEVEL 2 EXECUTIVE TRAVEL CLASS:" at bounding box center [788, 557] width 1026 height 19
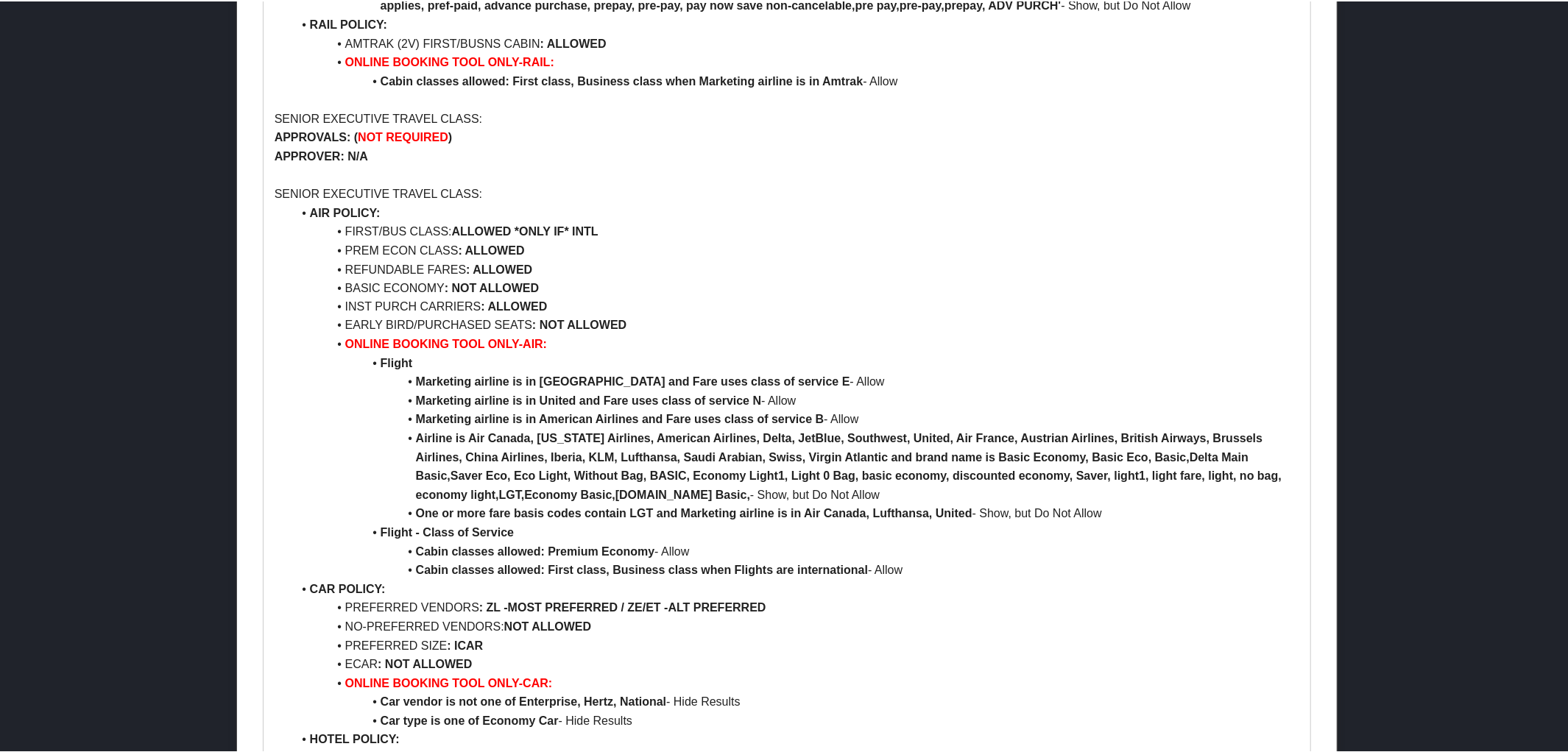
scroll to position [1856, 0]
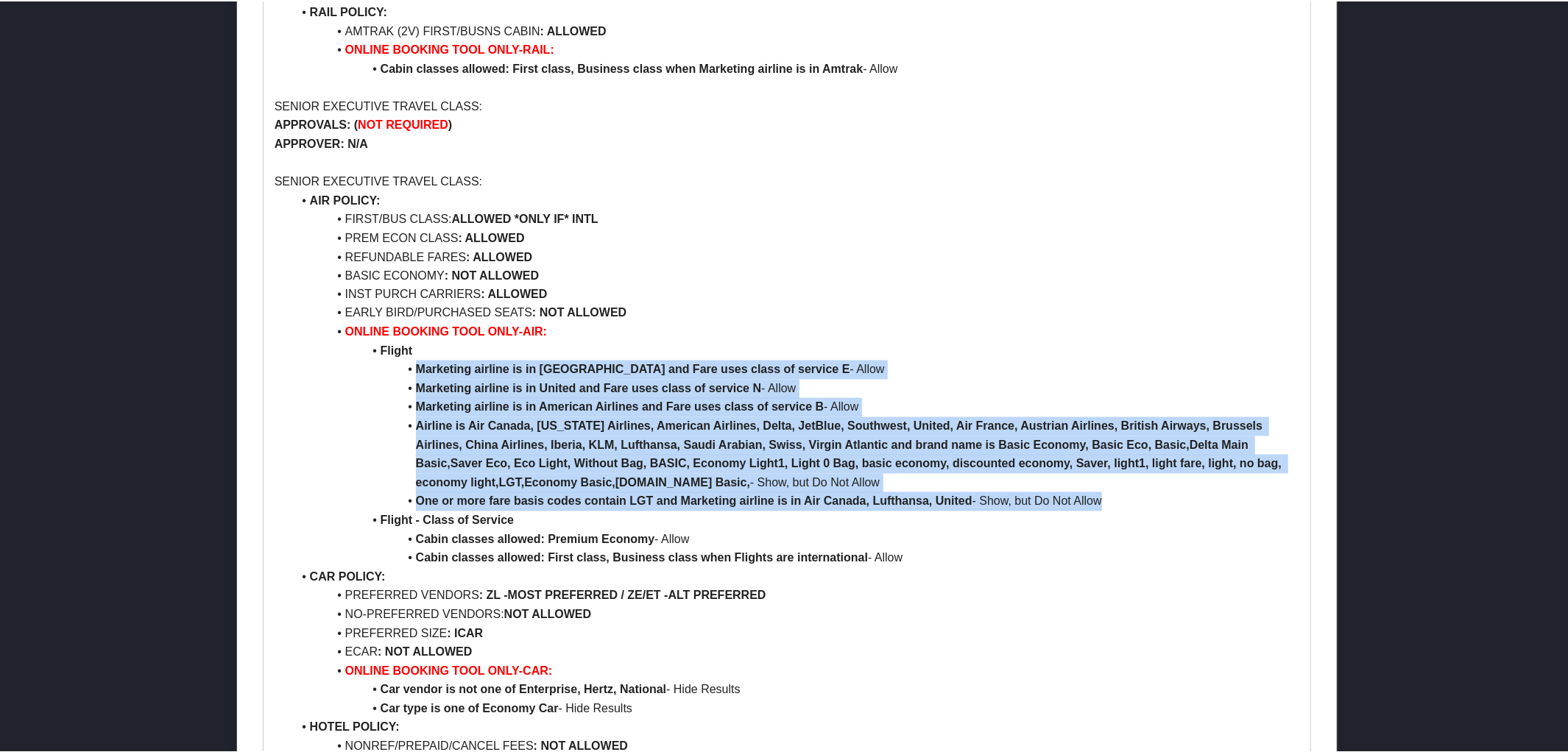
drag, startPoint x: 411, startPoint y: 370, endPoint x: 1120, endPoint y: 500, distance: 720.8
click at [1120, 500] on ul "AIR POLICY: FIRST/BUS CLASS: ALLOWED *ONLY IF* INTL PREM ECON CLASS : ALLOWED R…" at bounding box center [788, 548] width 1026 height 716
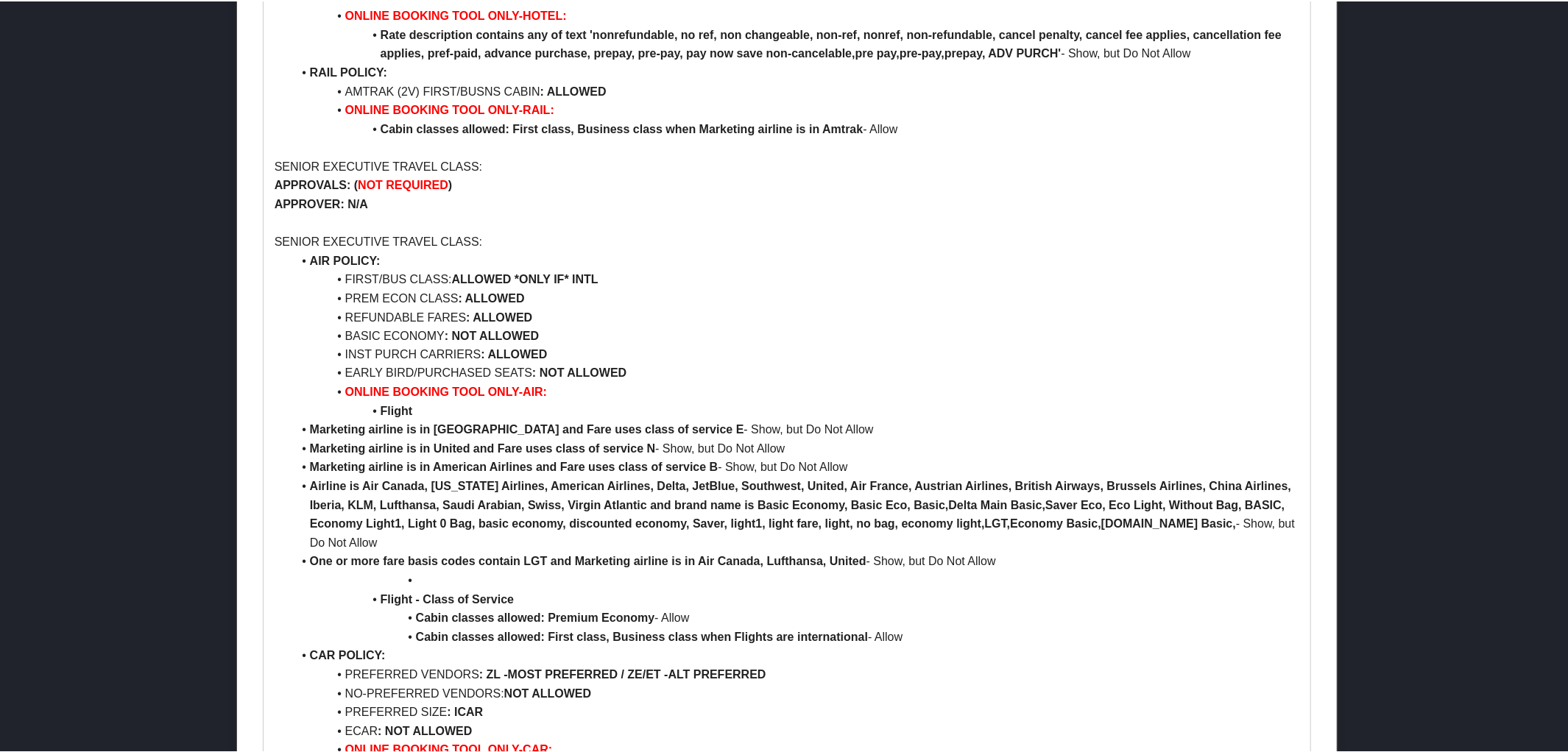
scroll to position [1805, 0]
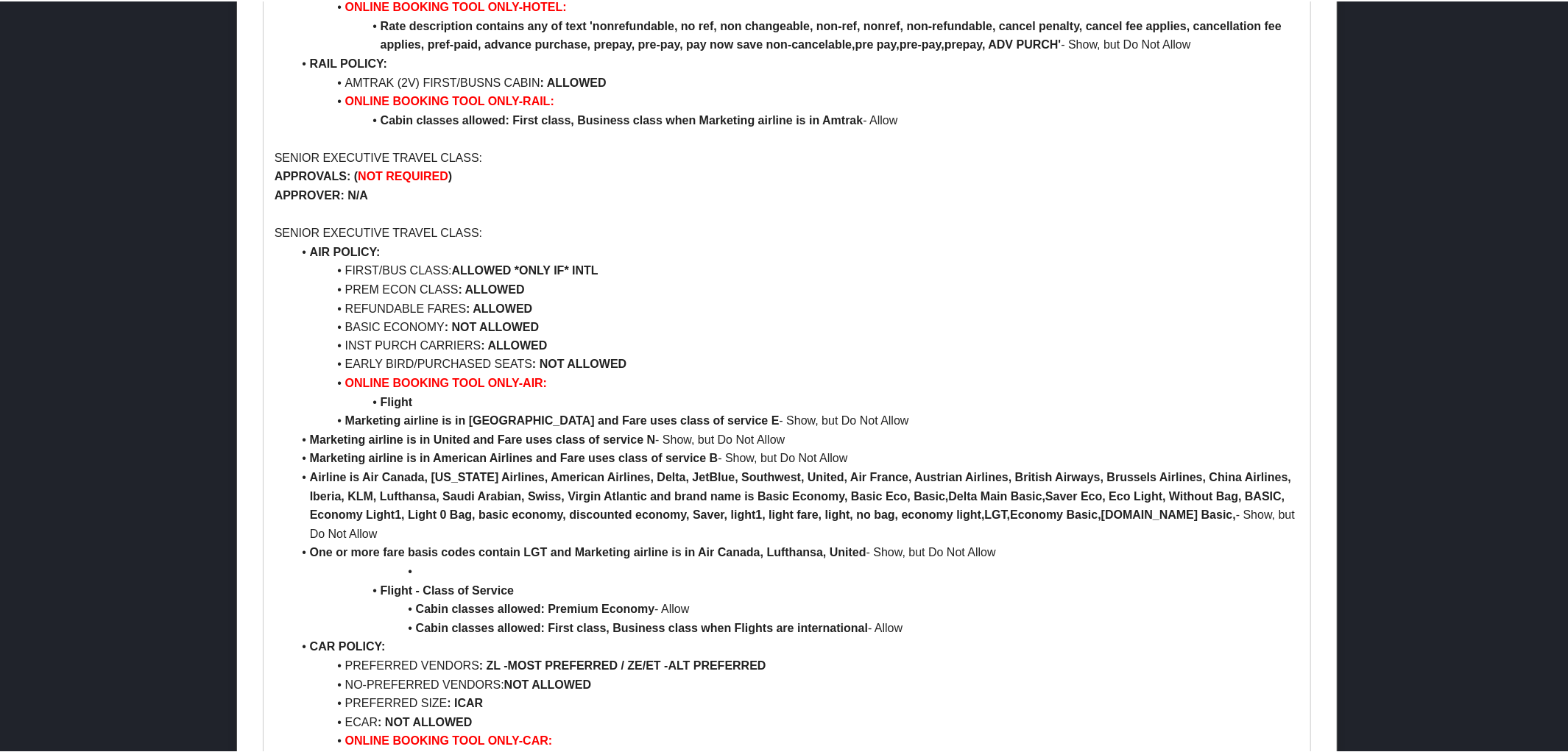
click at [308, 415] on li "Marketing airline is in Delta and Fare uses class of service E - Show, but Do N…" at bounding box center [797, 420] width 1008 height 19
click at [308, 436] on li "Marketing airline is in United and Fare uses class of service N - Show, but Do …" at bounding box center [797, 439] width 1008 height 19
click at [308, 461] on li "Marketing airline is in American Airlines and Fare uses class of service B - Sh…" at bounding box center [797, 457] width 1008 height 19
click at [310, 481] on li "Airline is Air Canada, Alaska Airlines, American Airlines, Delta, JetBlue, Sout…" at bounding box center [797, 505] width 1008 height 75
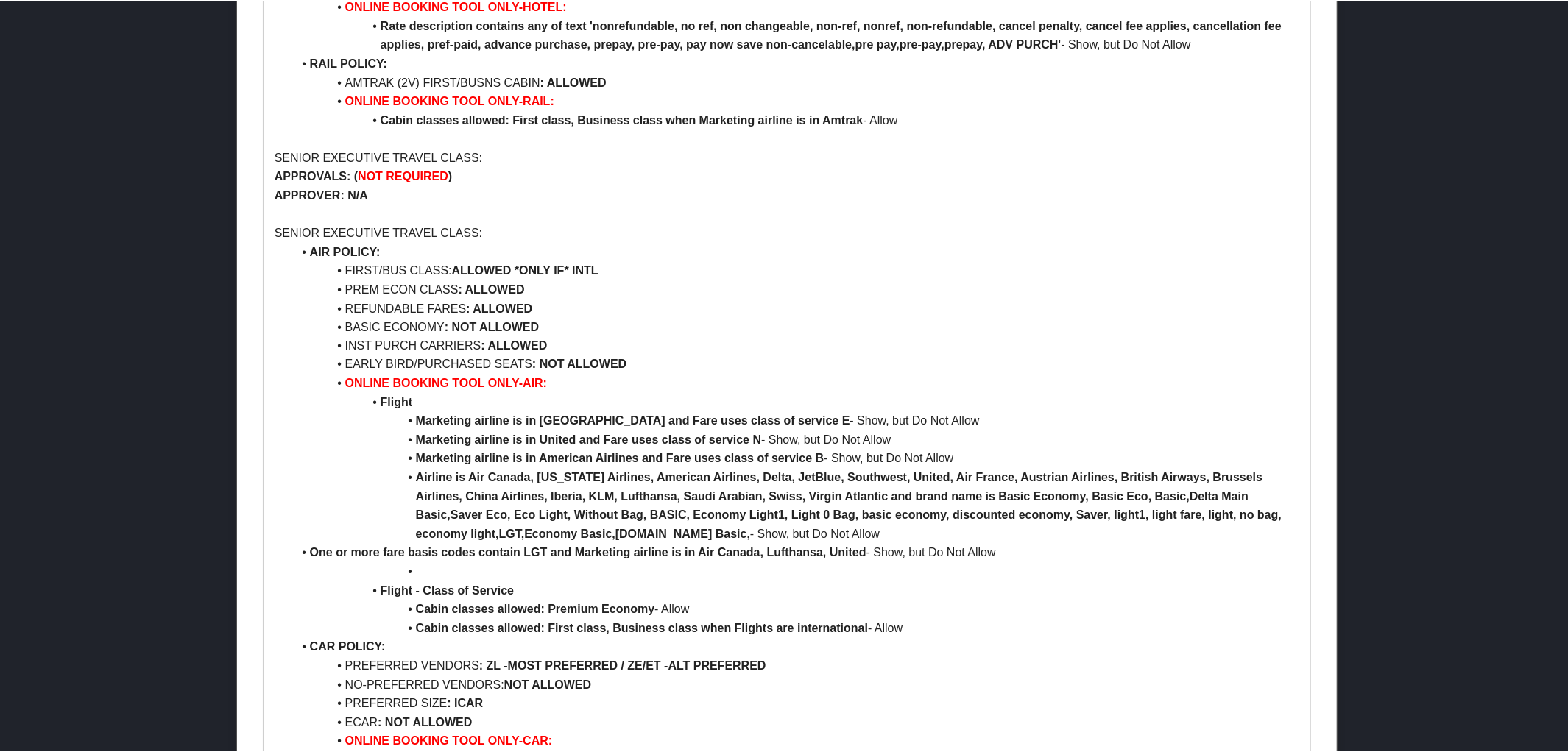
click at [308, 552] on li "One or more fare basis codes contain LGT and Marketing airline is in Air Canada…" at bounding box center [797, 552] width 1008 height 19
click at [414, 574] on li at bounding box center [797, 571] width 1008 height 19
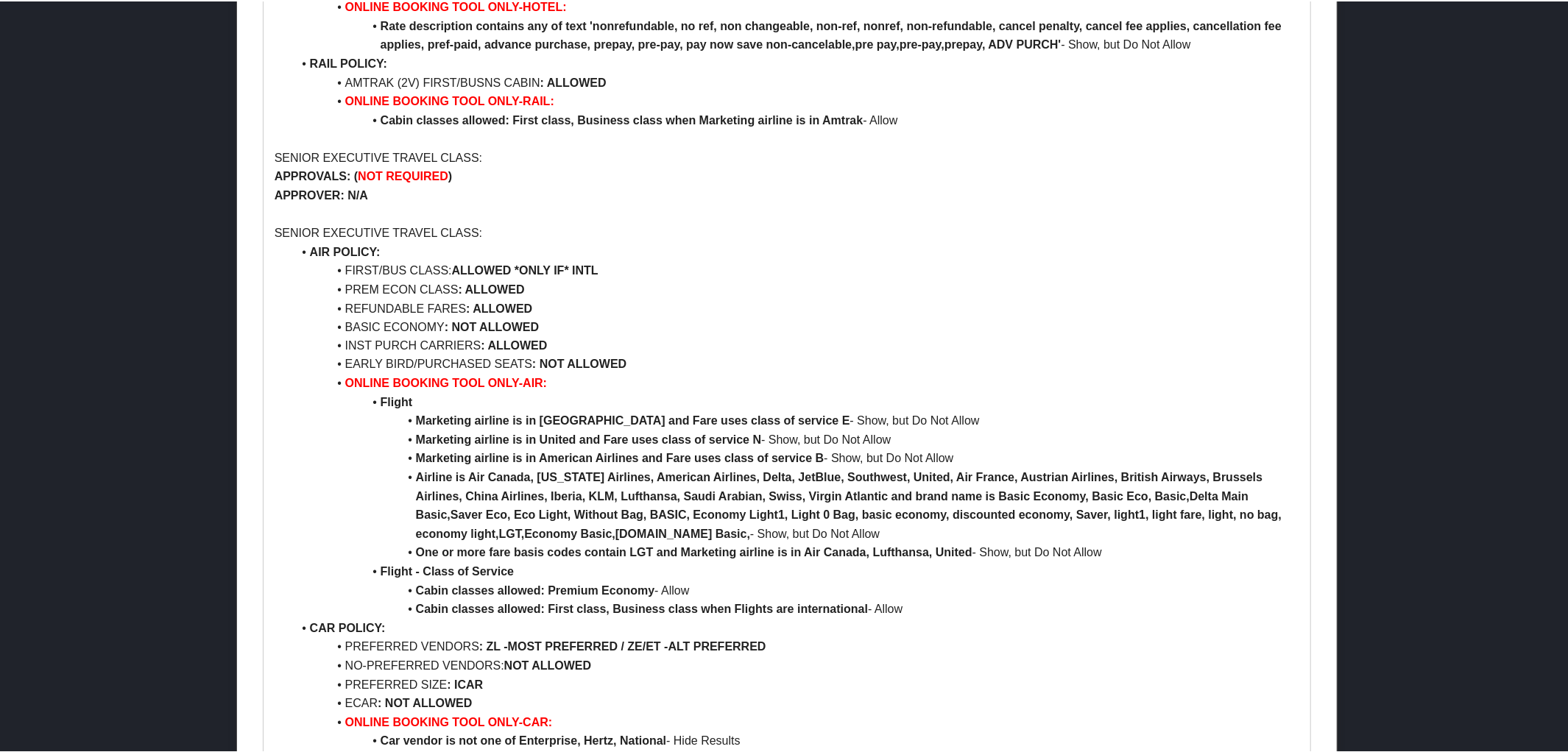
click at [568, 367] on strong ": NOT ALLOWED" at bounding box center [579, 363] width 94 height 13
click at [406, 270] on li "FIRST/BUS CLASS: ALLOWED *ONLY IF* INTL" at bounding box center [797, 270] width 1008 height 19
click at [689, 266] on li "FIRST/BUS/PREM ECON CLASS: ALLOWED *ONLY IF* INTL" at bounding box center [797, 270] width 1008 height 19
drag, startPoint x: 339, startPoint y: 289, endPoint x: 585, endPoint y: 288, distance: 246.0
click at [585, 288] on li "PREM ECON CLASS : ALLOWED" at bounding box center [797, 289] width 1008 height 19
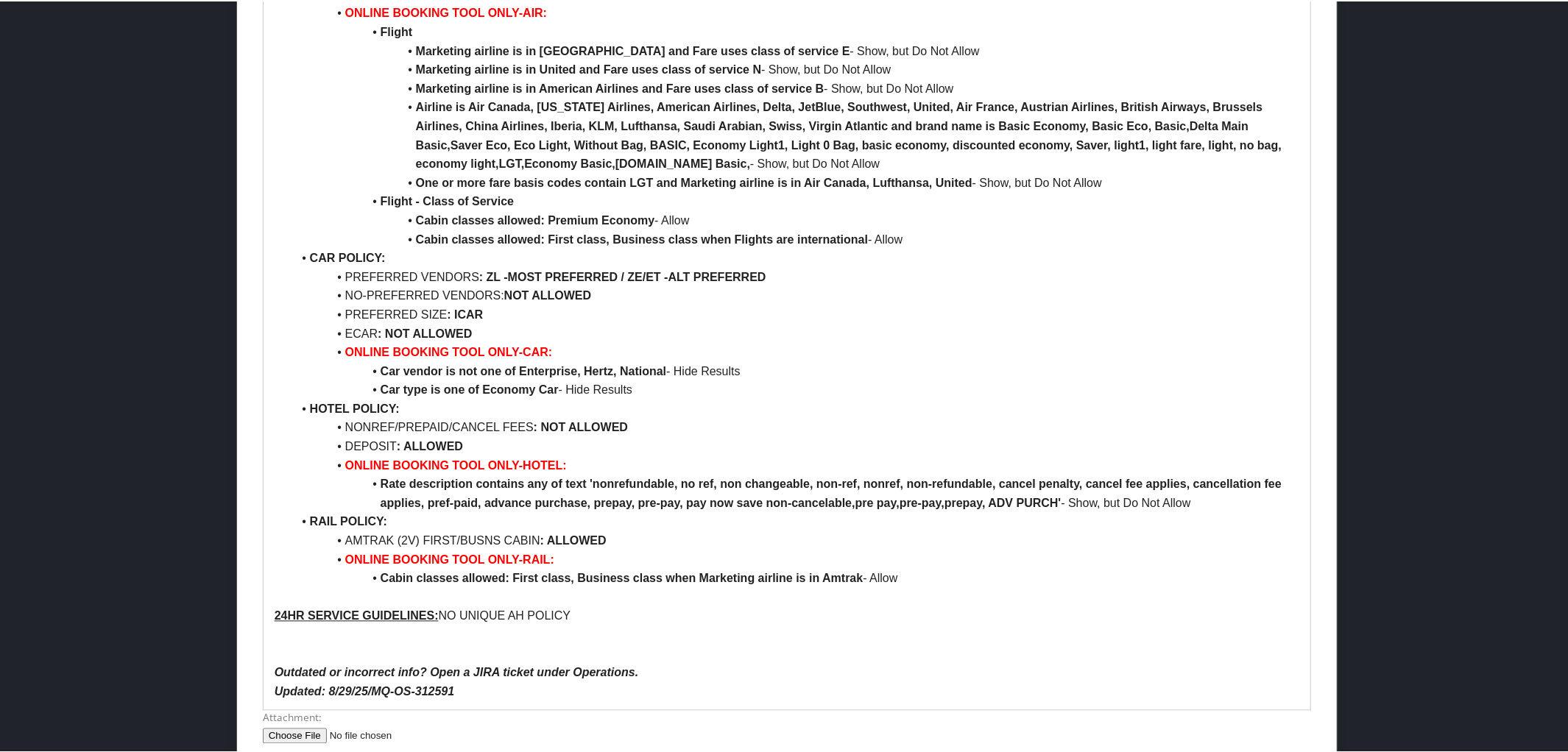
scroll to position [2244, 0]
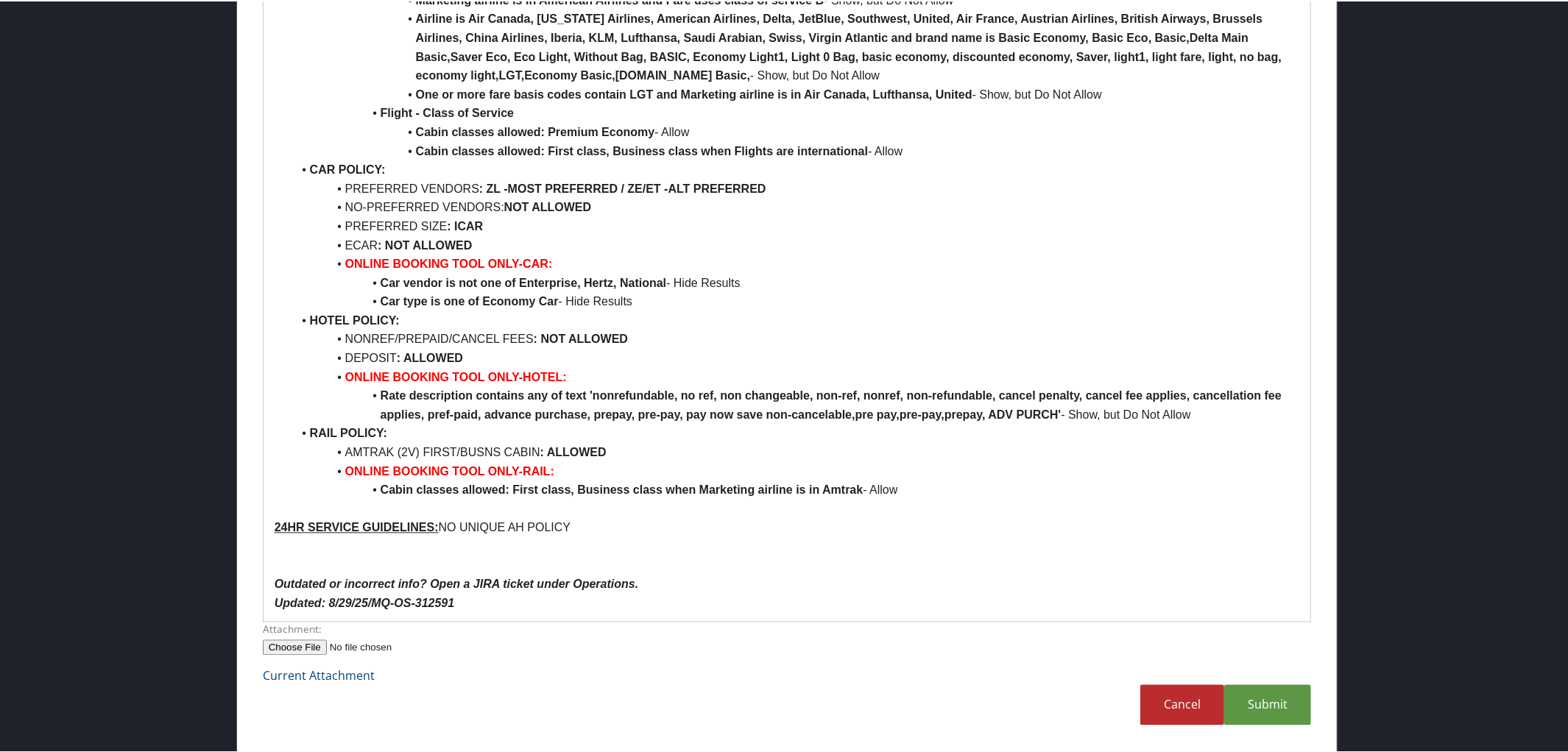
click at [580, 526] on p "24HR SERVICE GUIDELINES: NO UNIQUE AH POLICY" at bounding box center [788, 526] width 1026 height 19
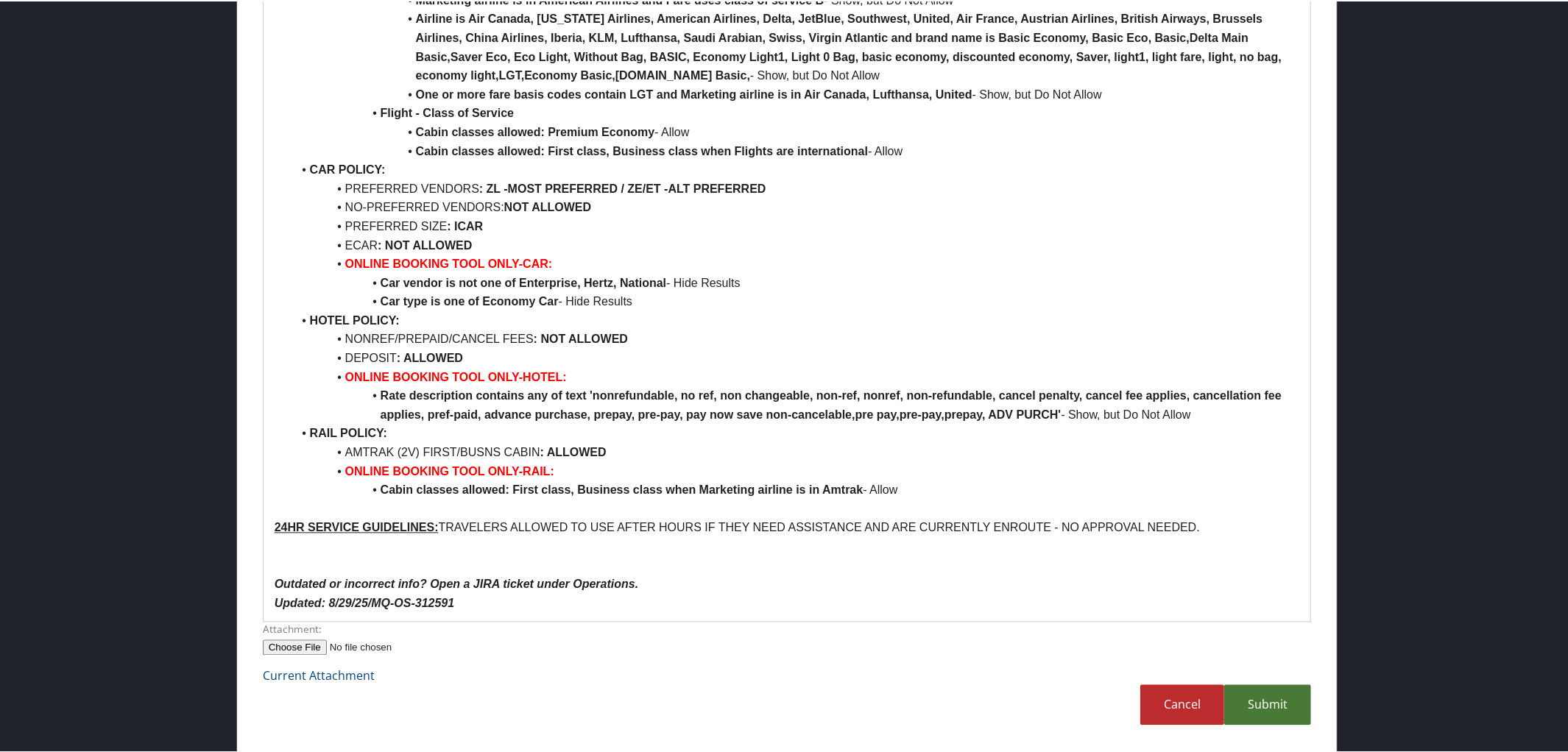
click at [1267, 700] on link "Submit" at bounding box center [1267, 703] width 87 height 41
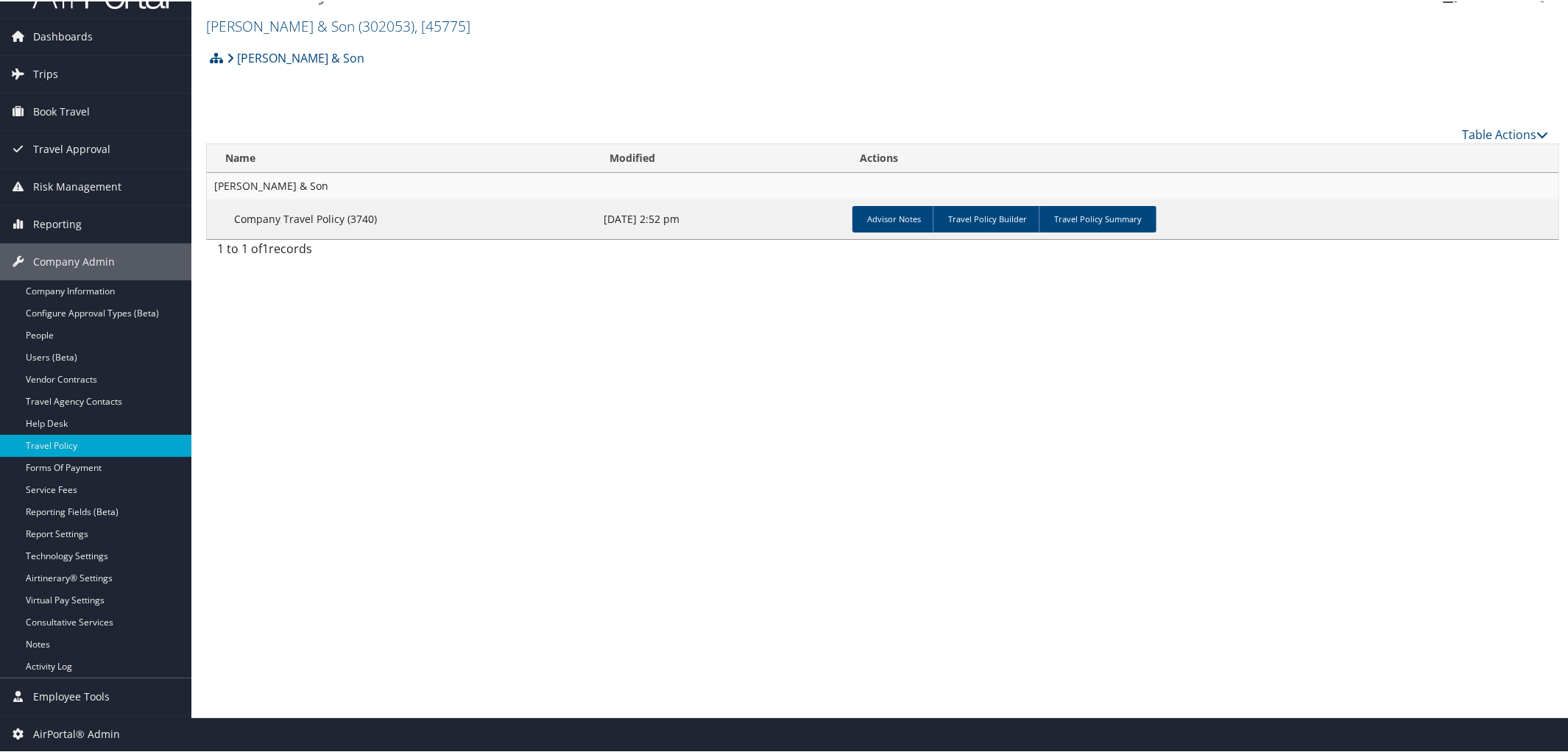
scroll to position [35, 0]
click at [1093, 215] on link "Travel Policy Summary" at bounding box center [1098, 219] width 118 height 27
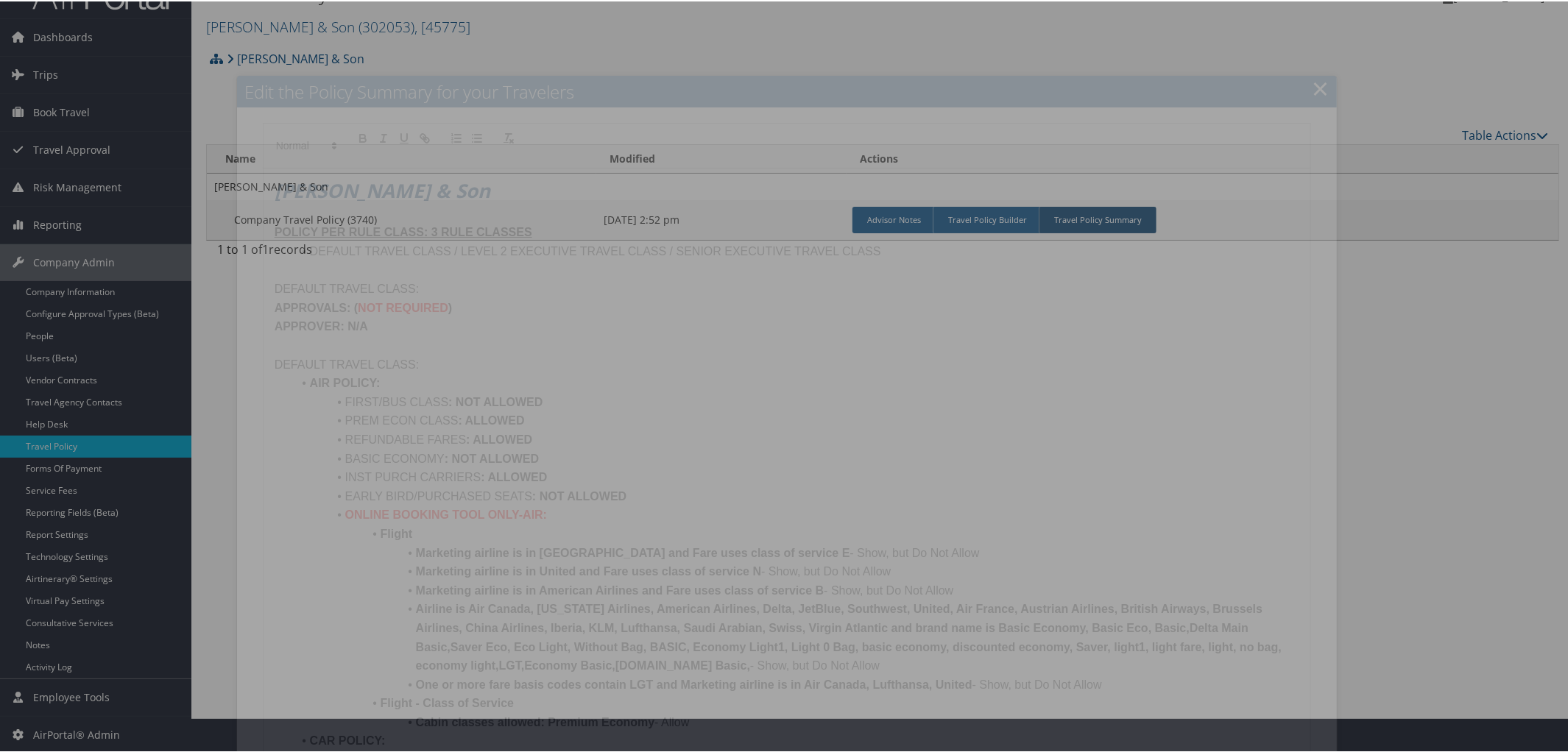
scroll to position [2244, 0]
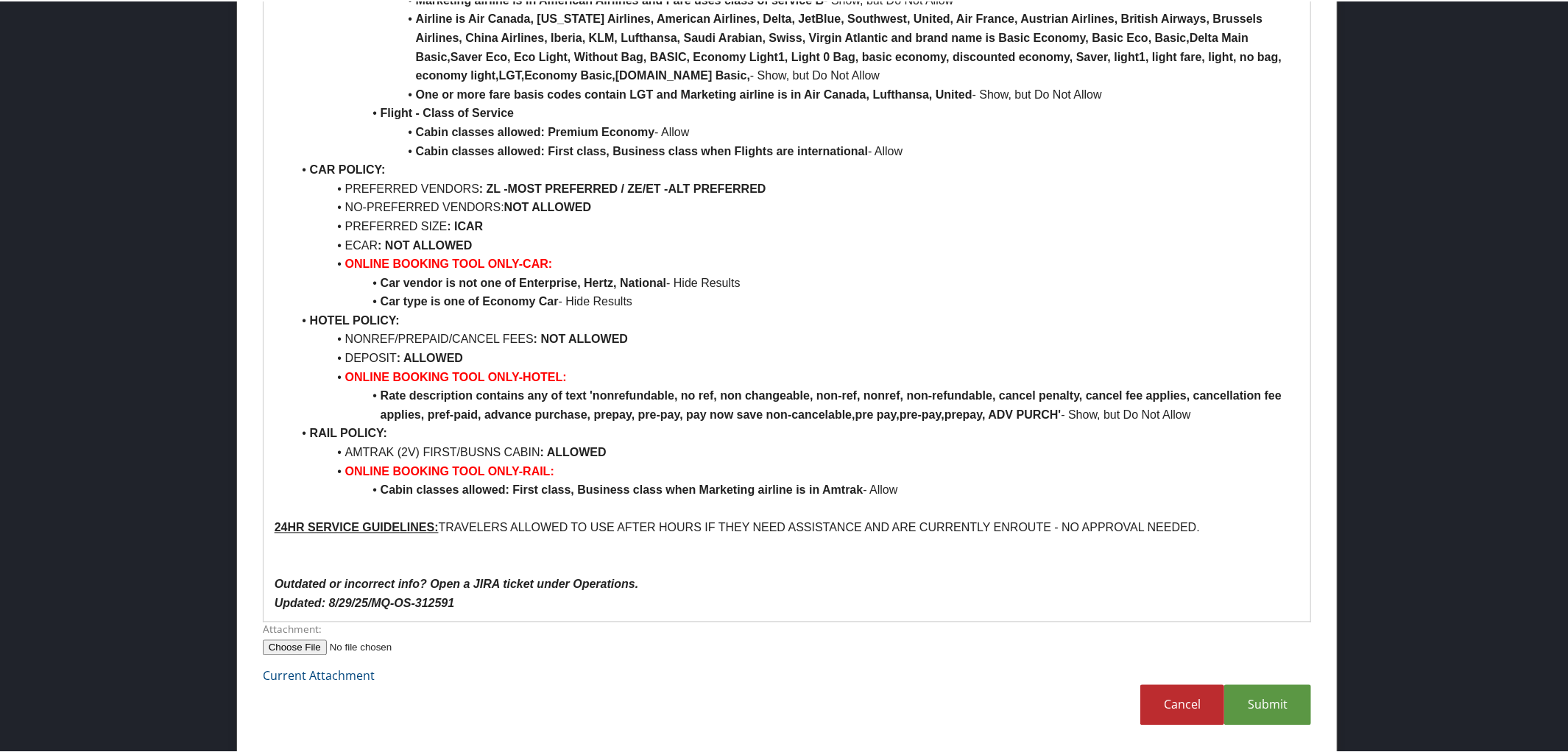
click at [844, 583] on p "Outdated or incorrect info? Open a JIRA ticket under Operations." at bounding box center [788, 583] width 1026 height 19
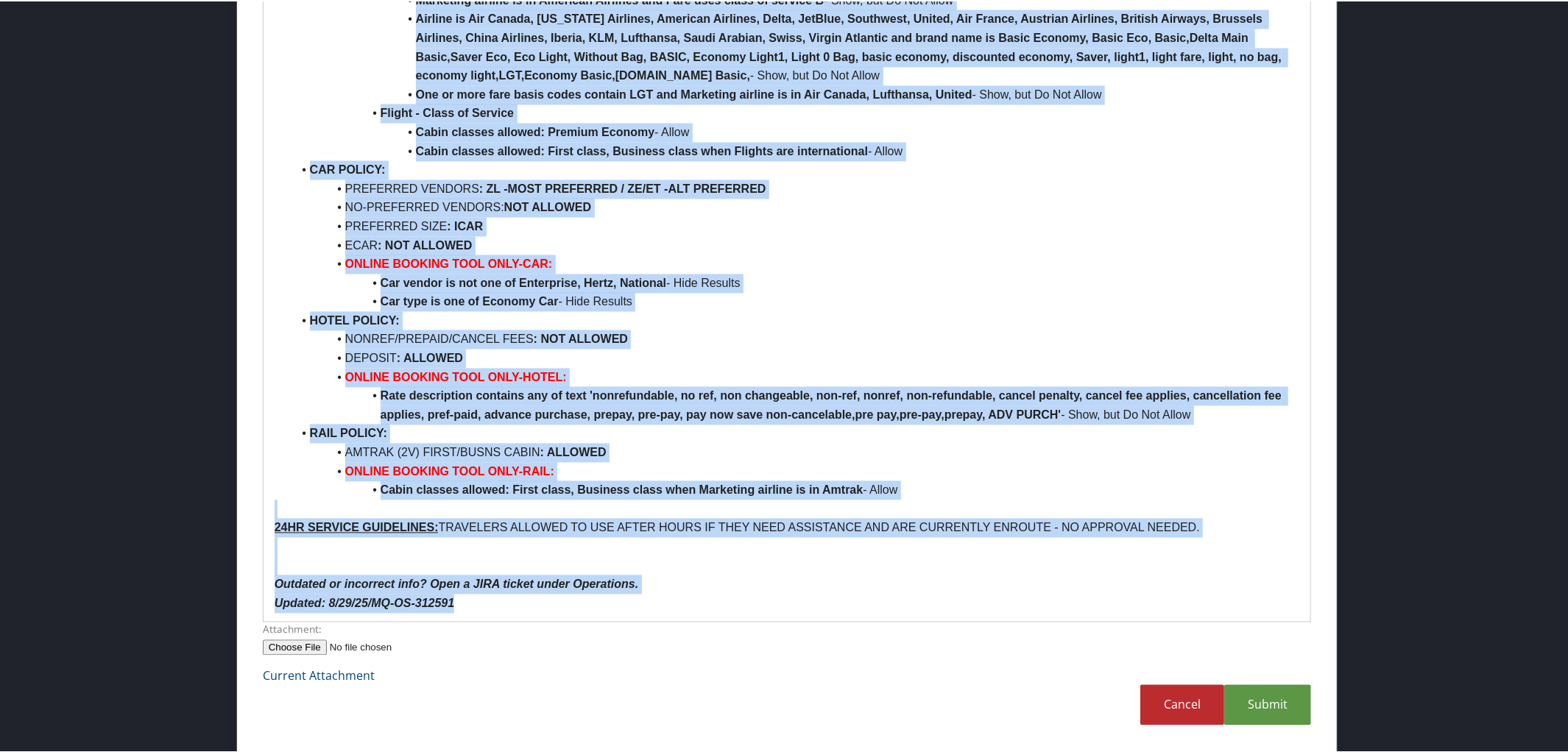
copy div "CH Guenther & Son POLICY PER RULE CLASS: 3 RULE CLASSES DEFAULT TRAVEL CLASS / …"
click at [1244, 594] on p "Updated: 8/29/25/MQ-OS-312591" at bounding box center [788, 602] width 1026 height 19
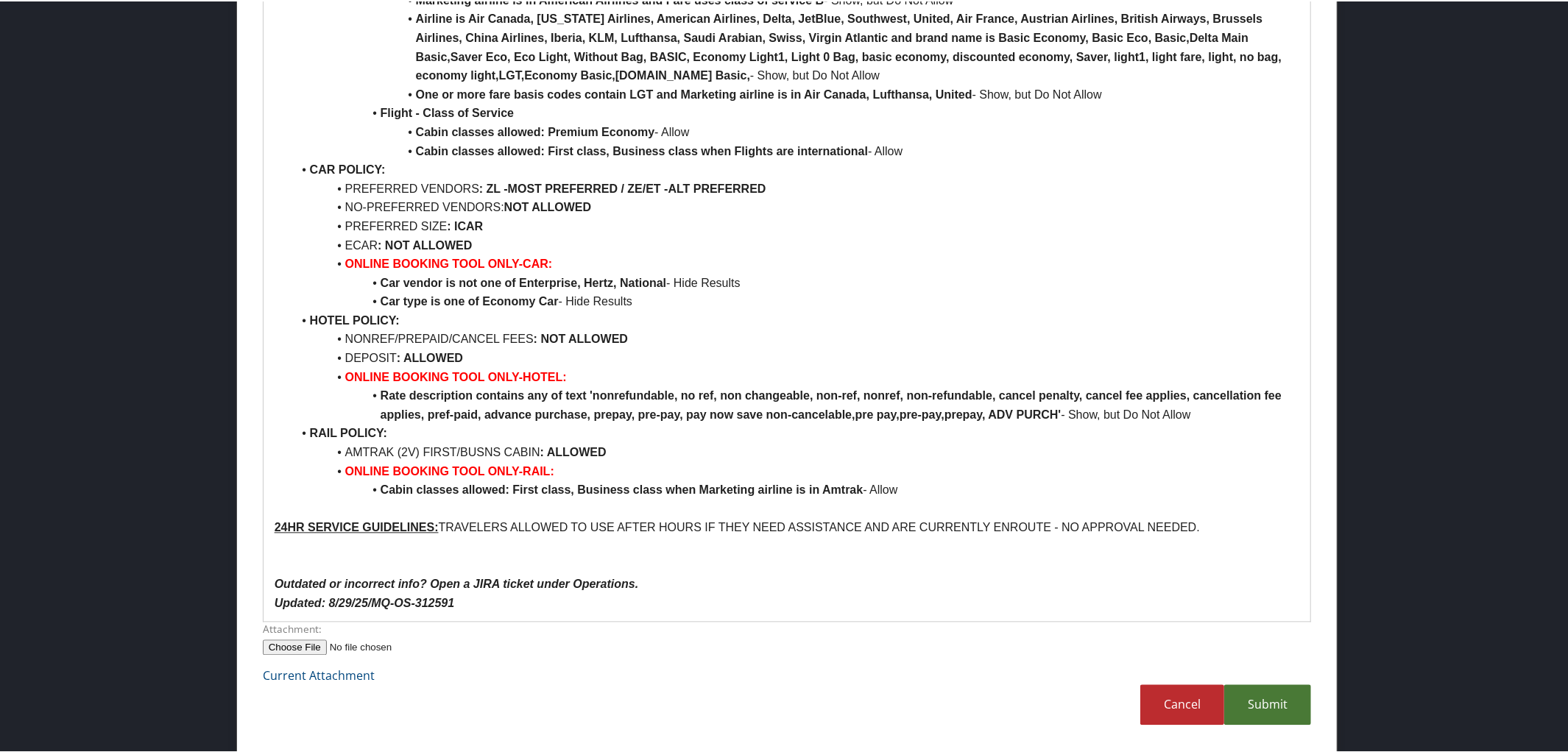
click at [1251, 707] on link "Submit" at bounding box center [1267, 703] width 87 height 41
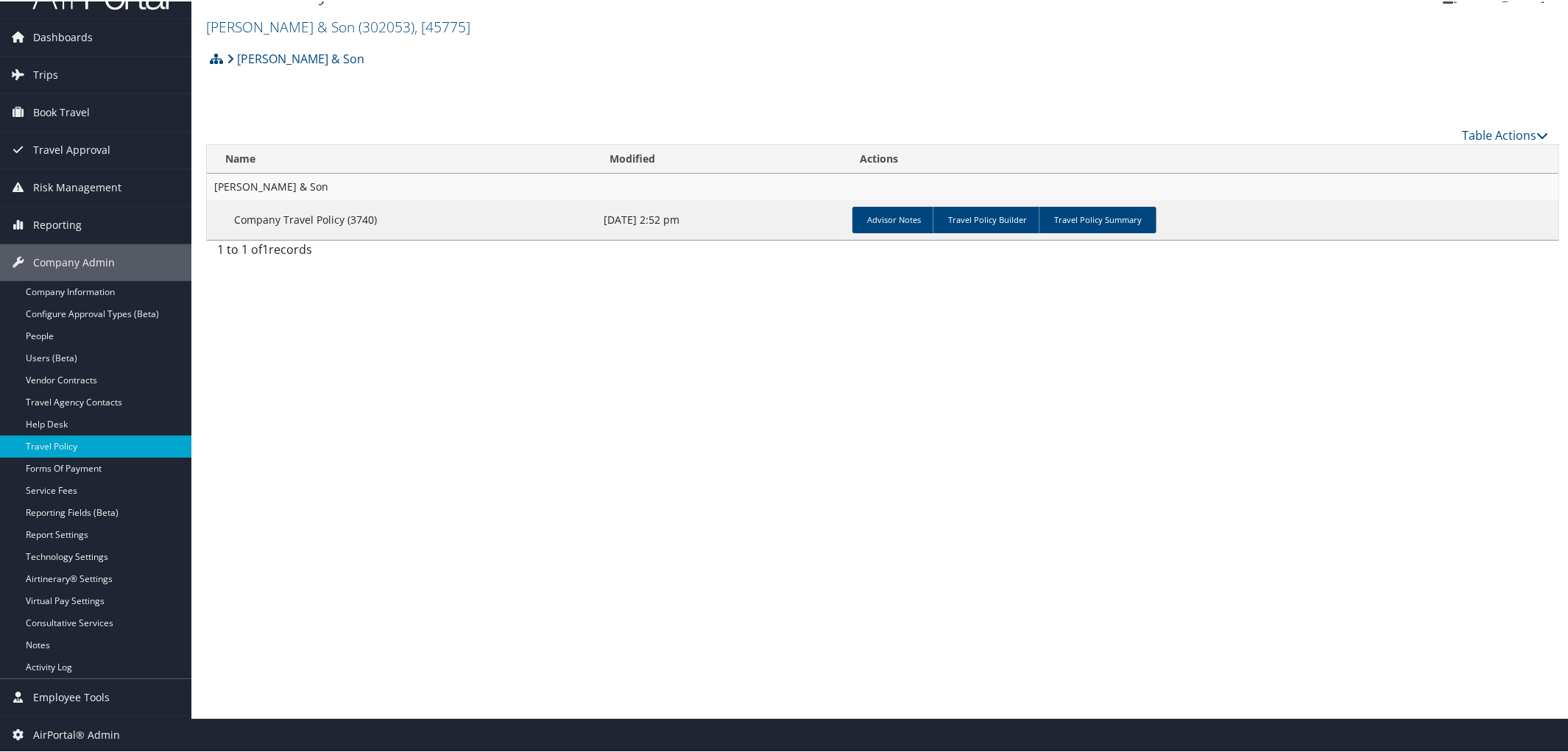
scroll to position [0, 0]
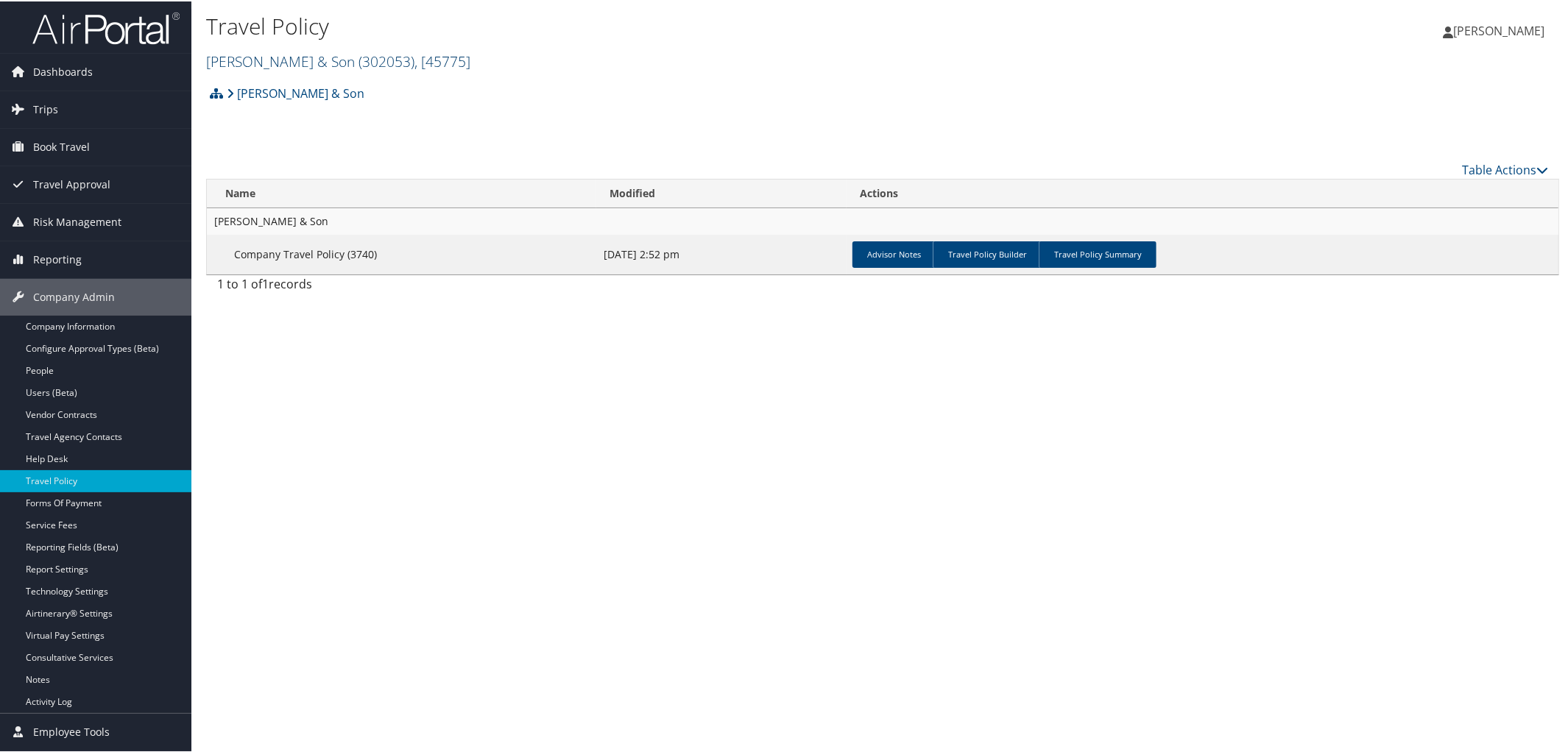
click at [284, 52] on link "[PERSON_NAME] & Son ( 302053 ) , [ 45775 ]" at bounding box center [338, 60] width 265 height 20
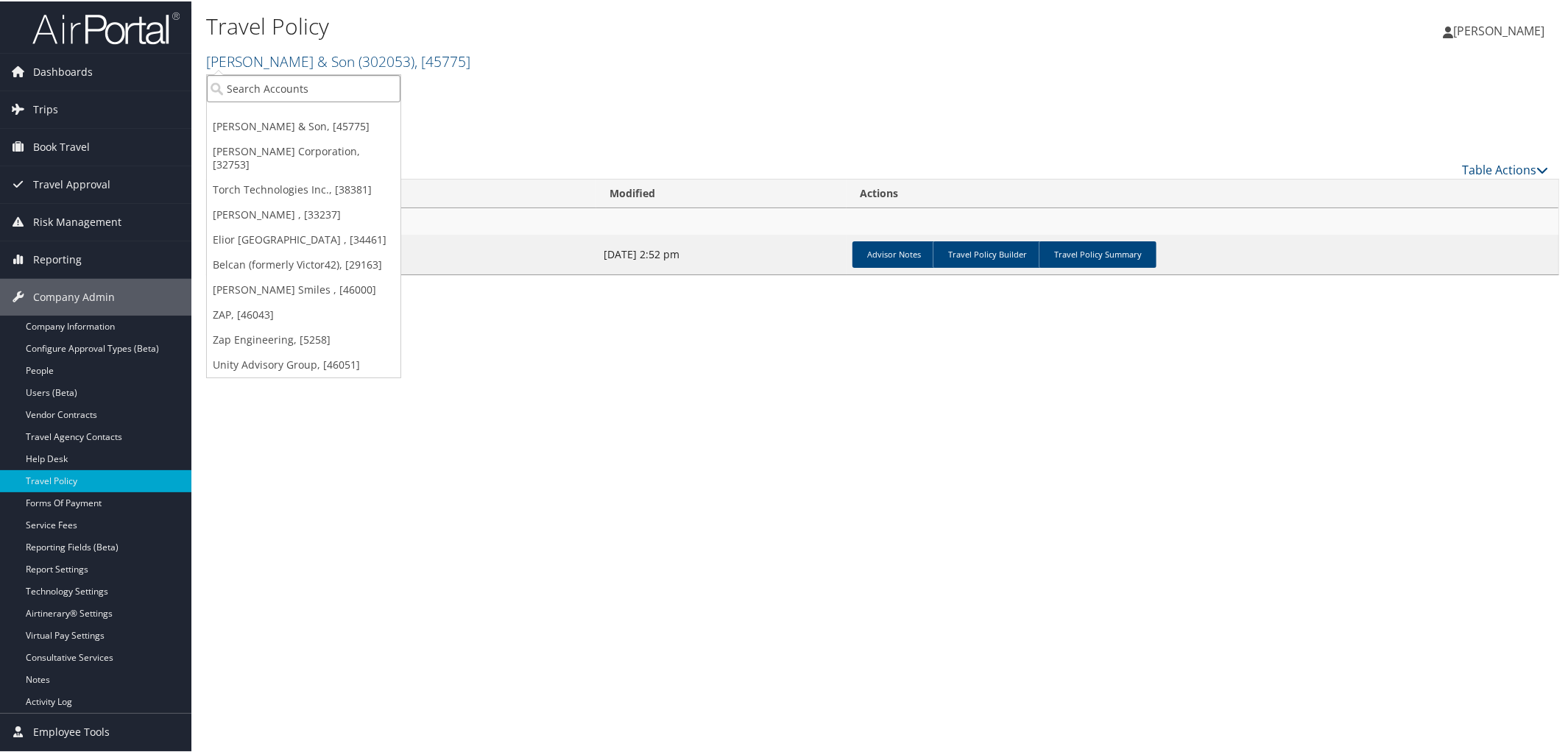
click at [285, 80] on input "search" at bounding box center [304, 87] width 194 height 27
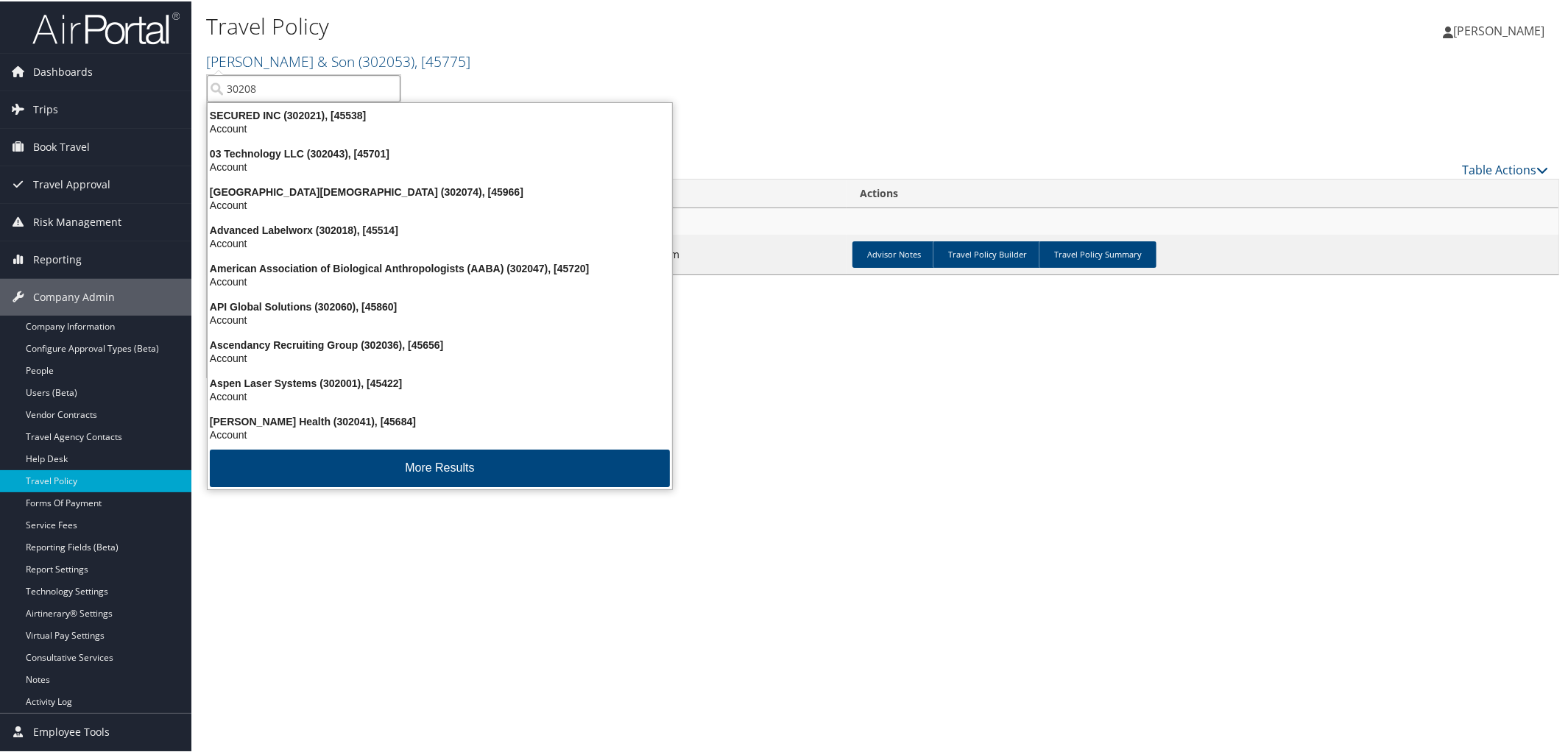
type input "302085"
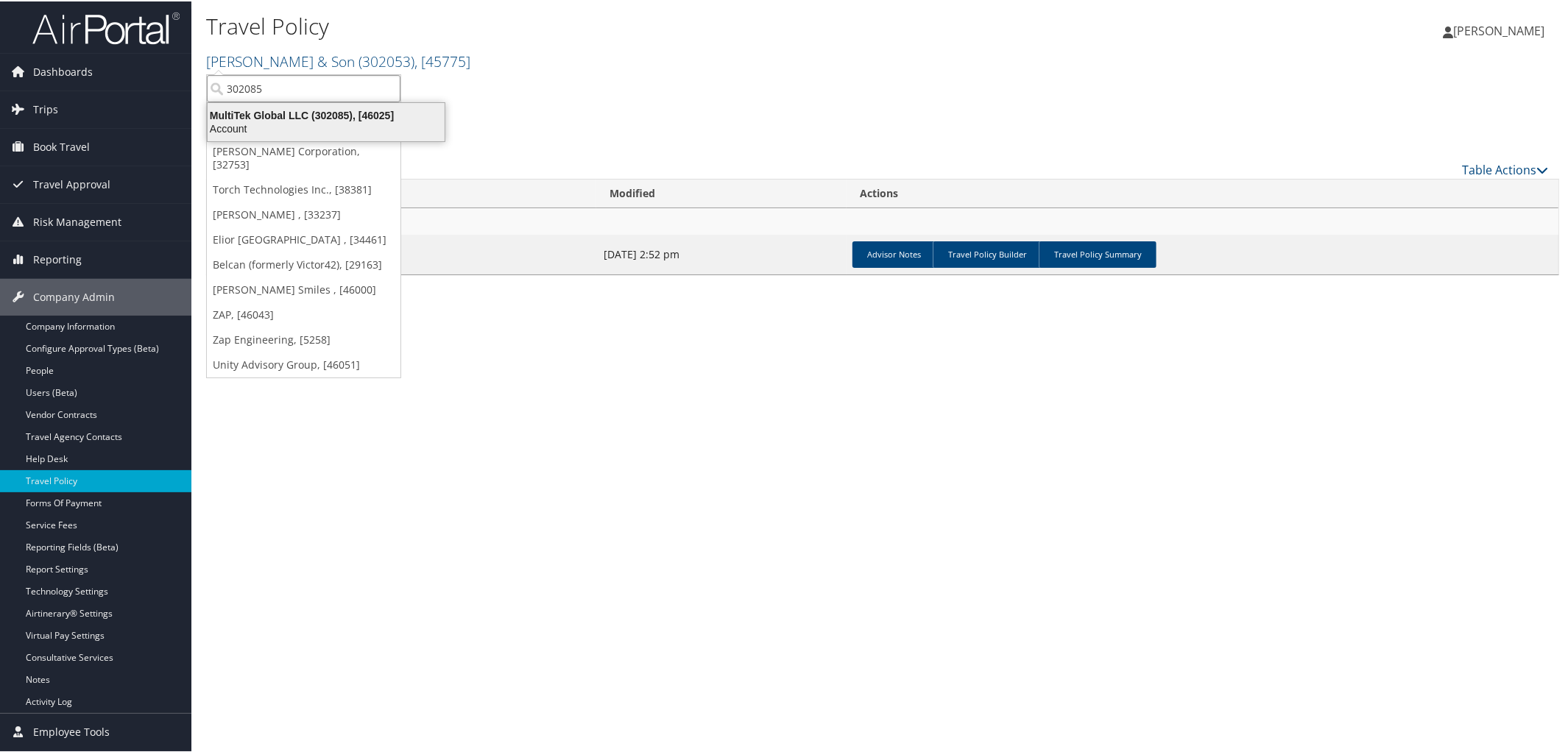
click at [295, 112] on div "MultiTek Global LLC (302085), [46025]" at bounding box center [326, 114] width 255 height 13
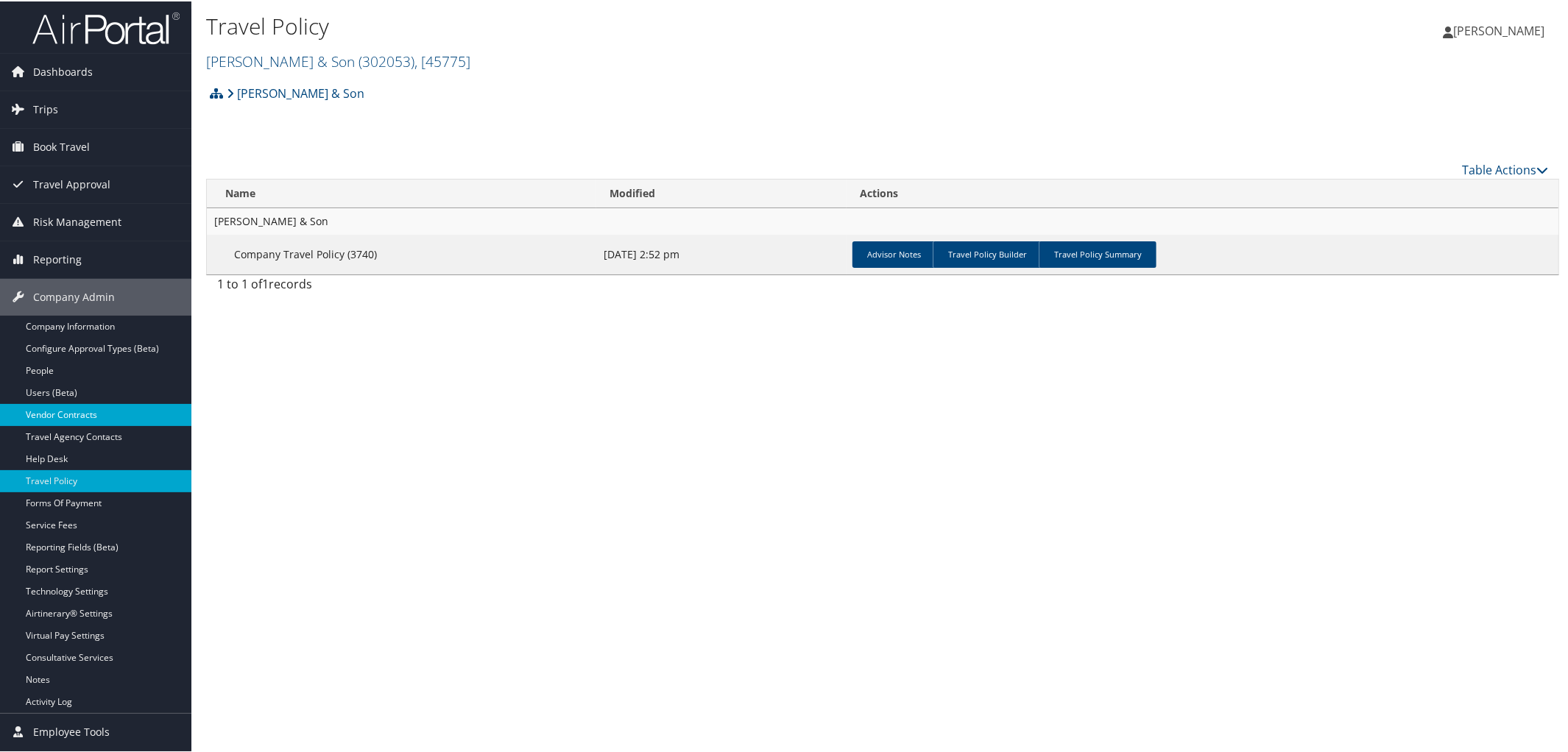
click at [67, 410] on link "Vendor Contracts" at bounding box center [96, 413] width 192 height 22
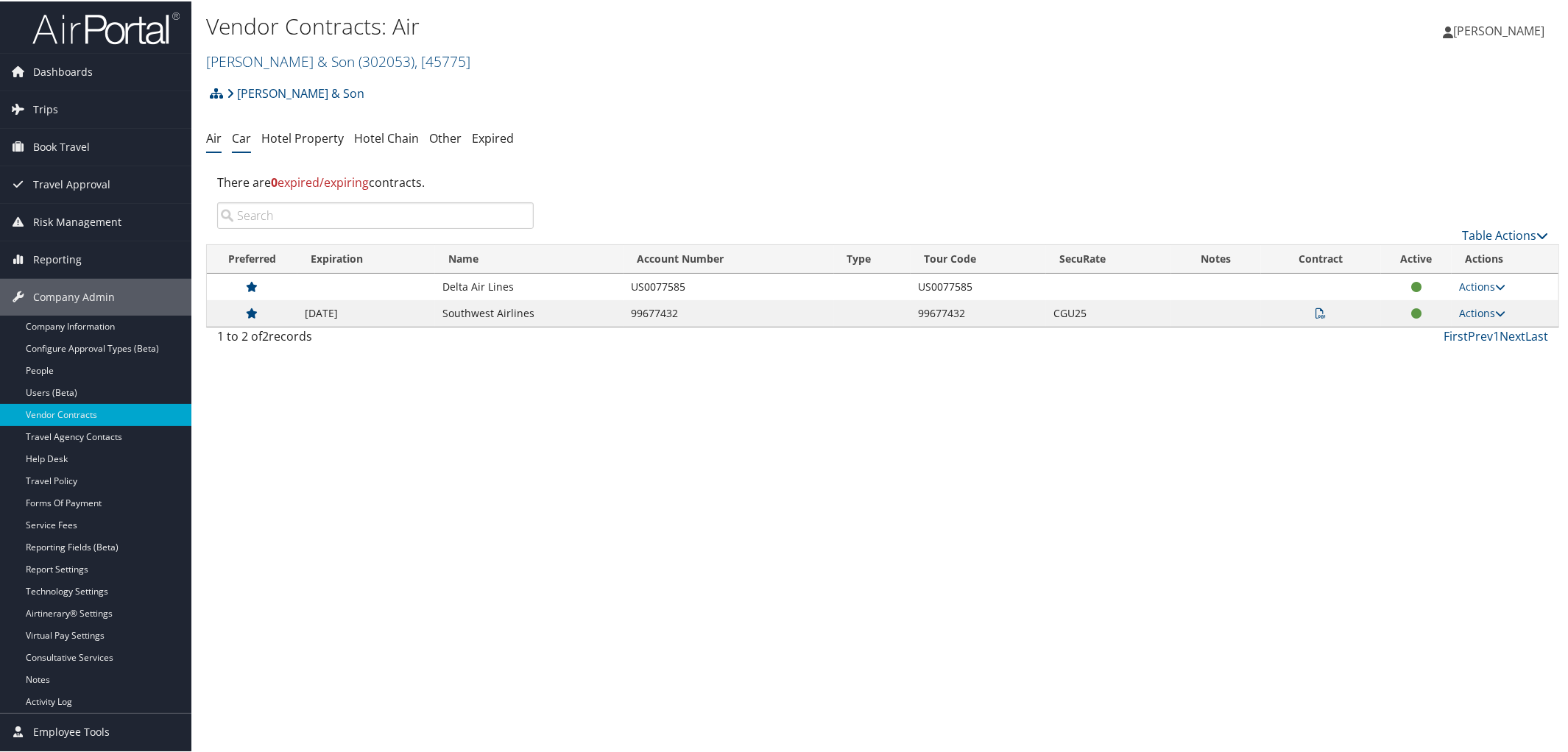
click at [237, 141] on link "Car" at bounding box center [242, 137] width 19 height 16
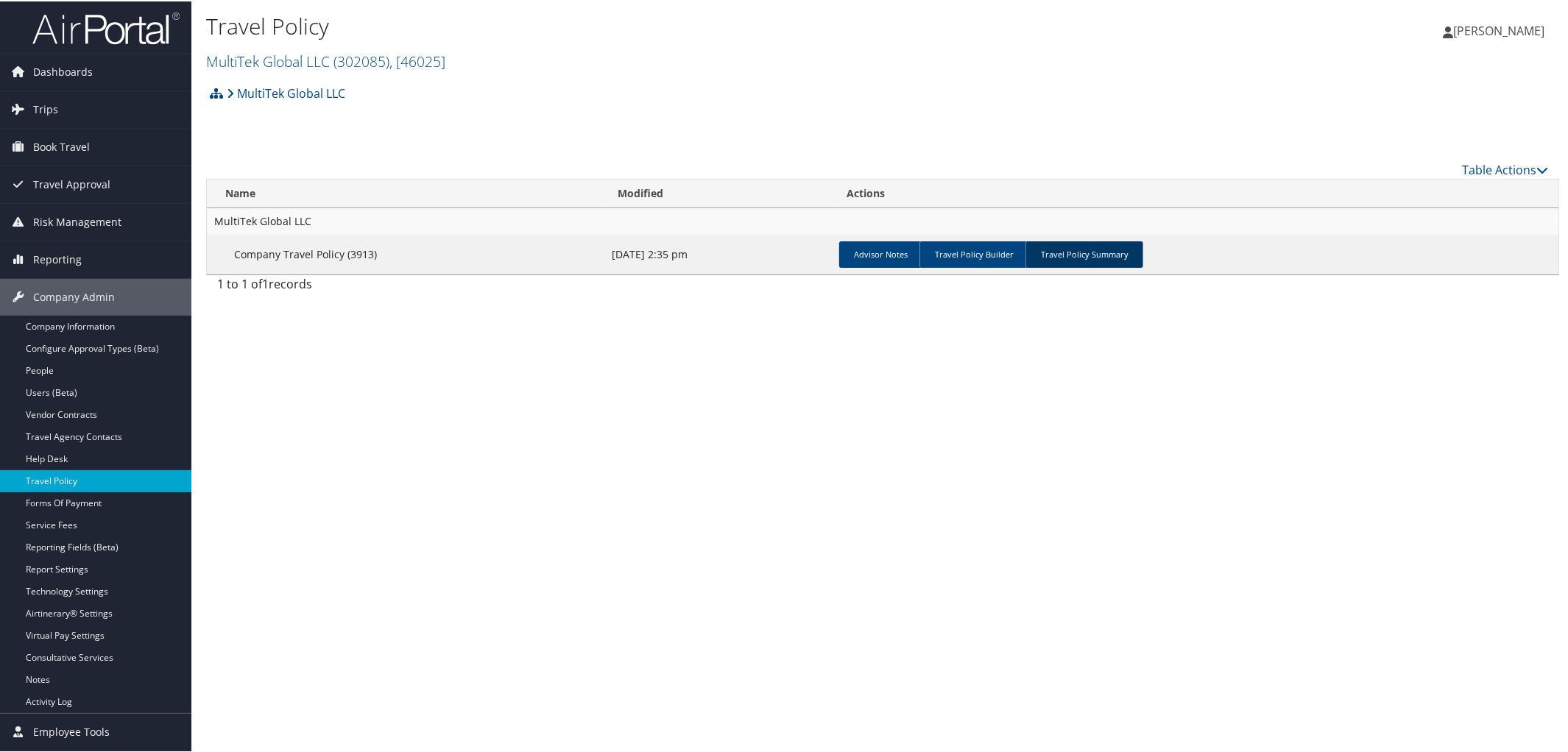
click at [1077, 240] on link "Travel Policy Summary" at bounding box center [1085, 253] width 118 height 27
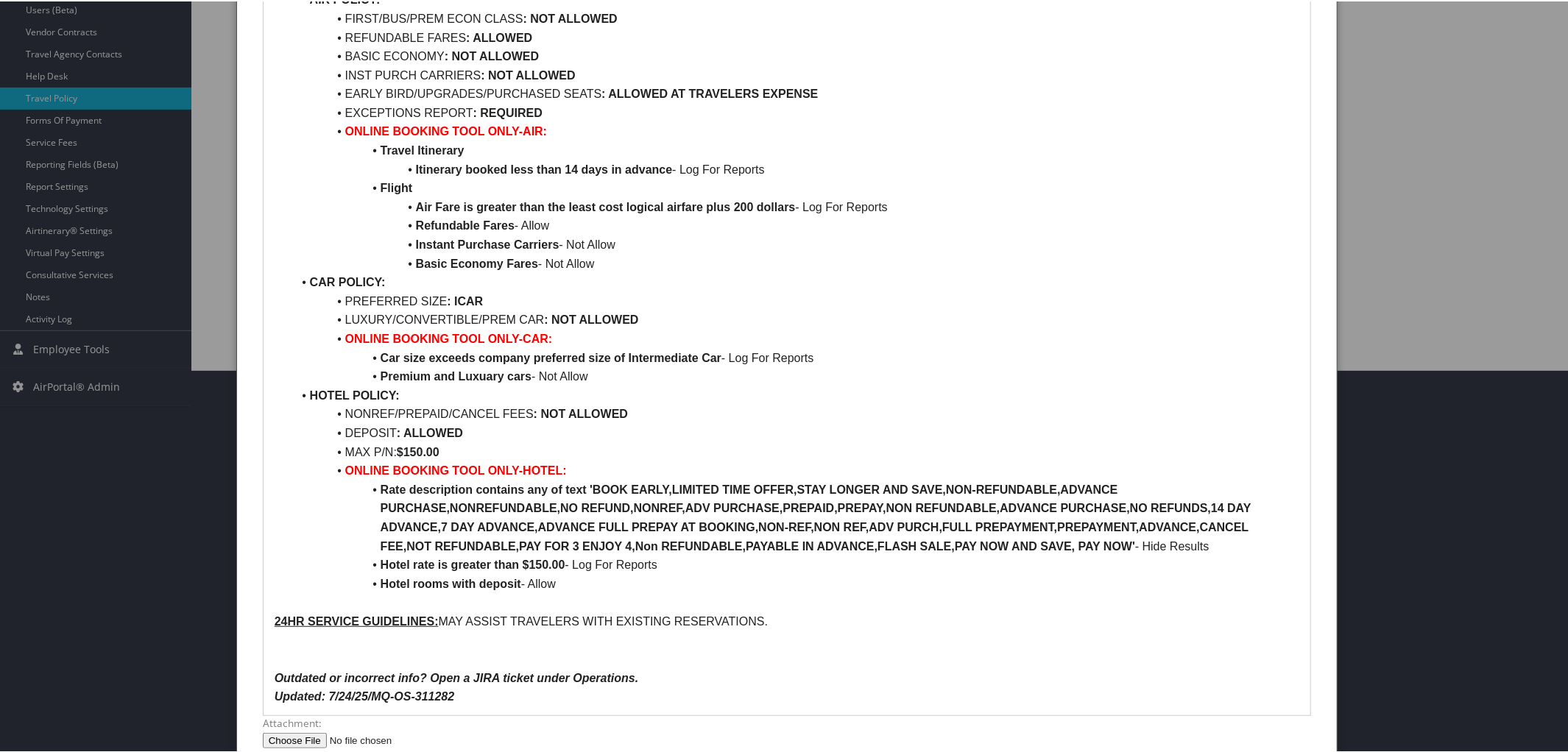
scroll to position [385, 0]
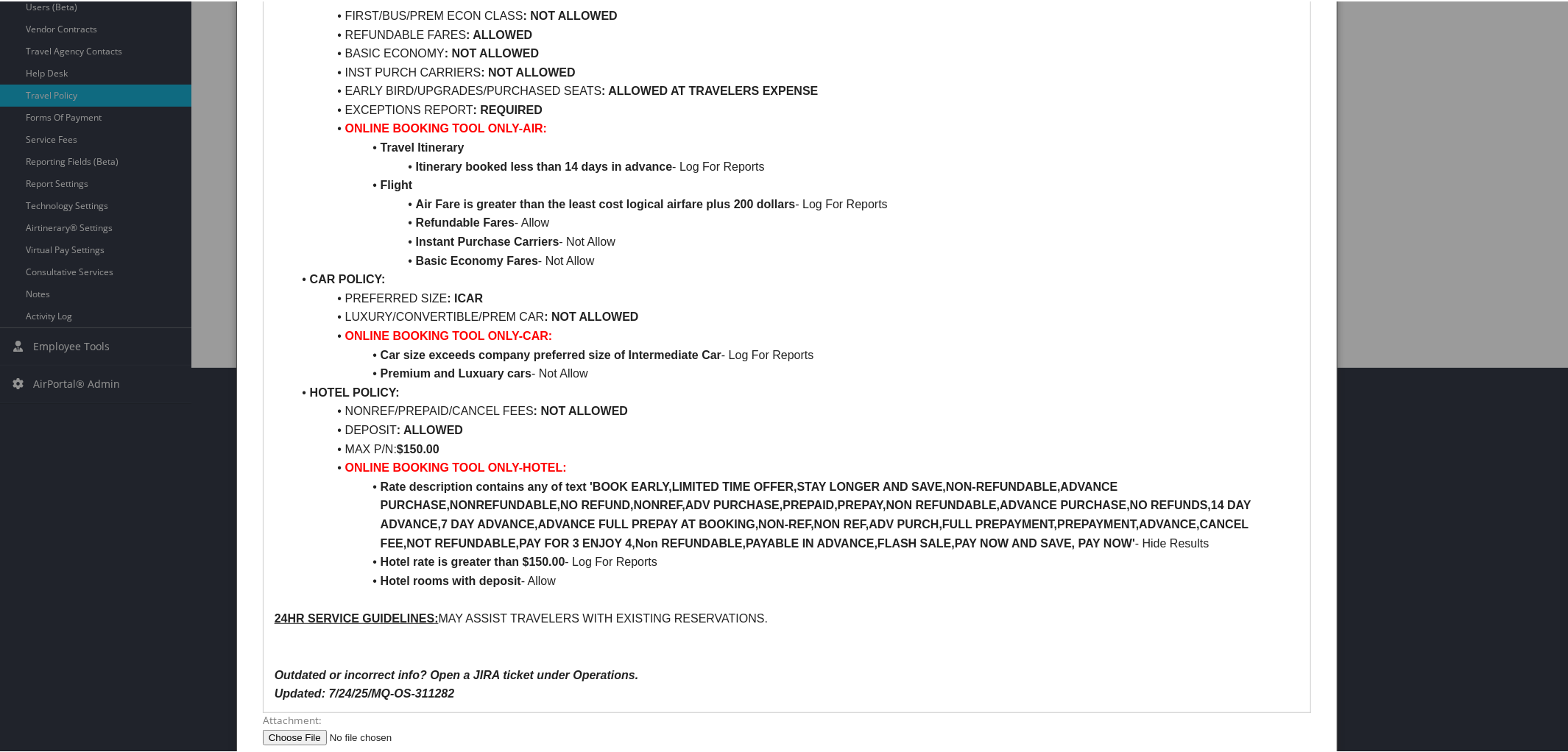
click at [545, 563] on strong "Hotel rate is greater than $150.00" at bounding box center [472, 560] width 185 height 13
click at [424, 454] on li "MAX P/N: $150.00" at bounding box center [797, 448] width 1008 height 19
click at [458, 693] on p "Updated: 7/24/25/MQ-OS-311282" at bounding box center [788, 692] width 1026 height 19
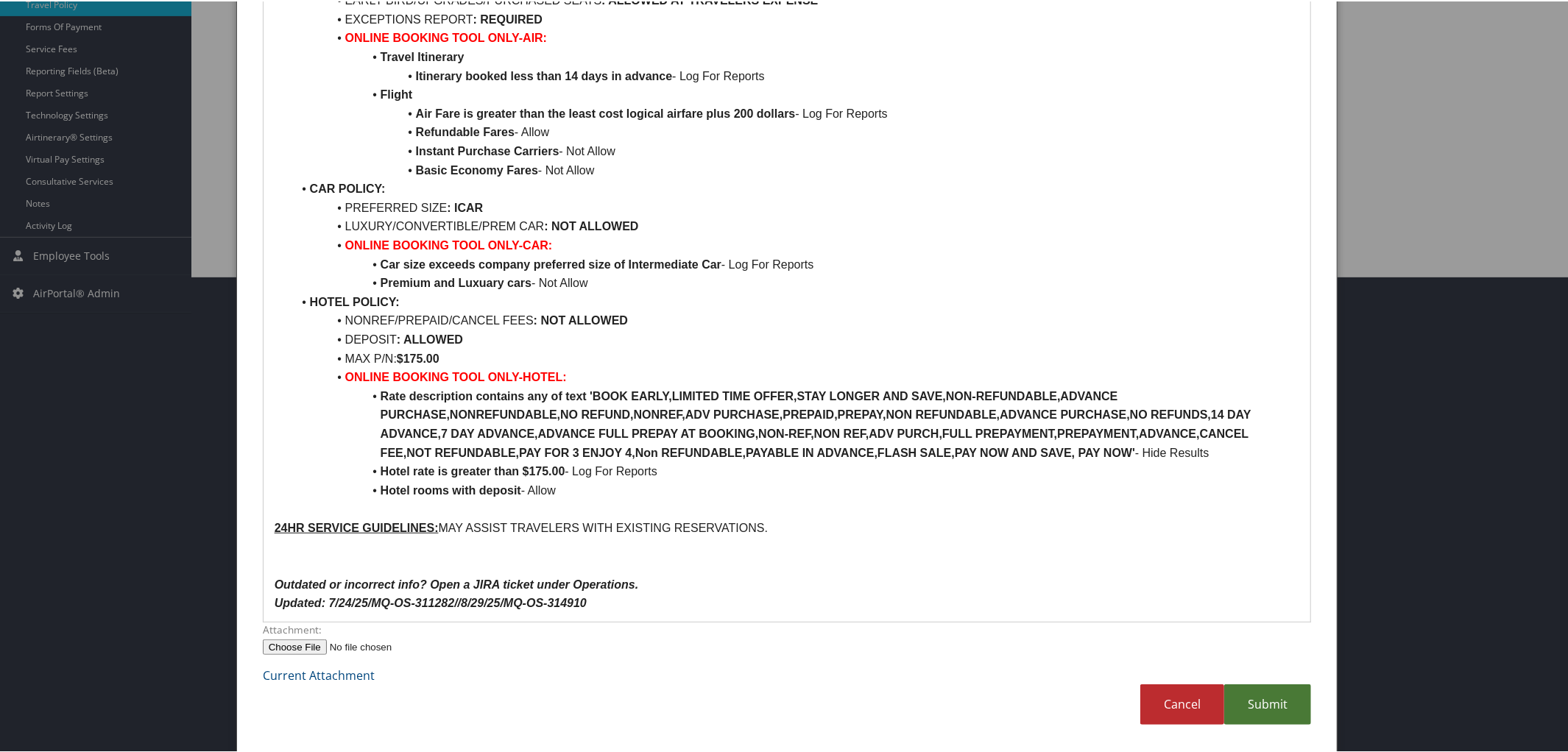
click at [1281, 691] on link "Submit" at bounding box center [1267, 703] width 87 height 41
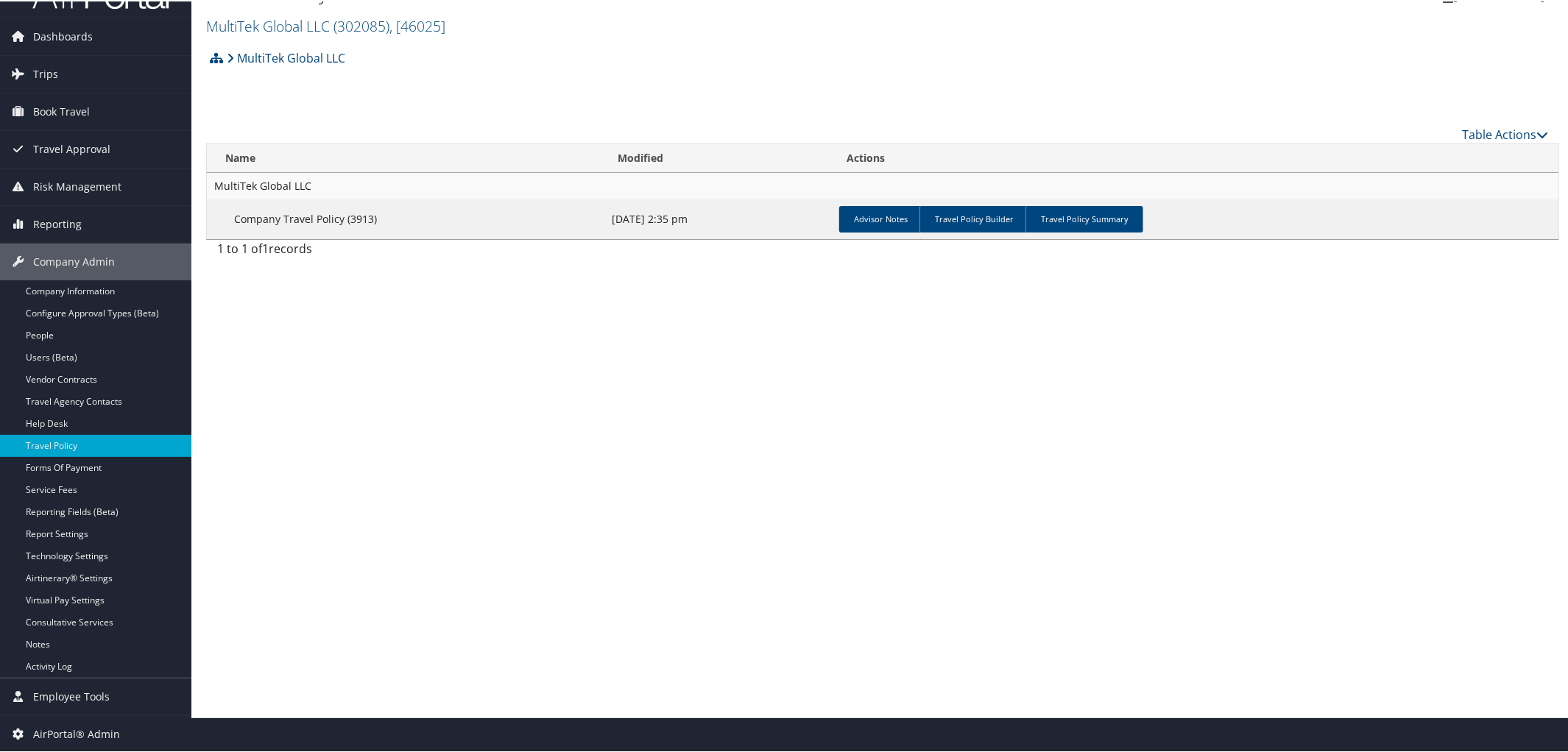
scroll to position [35, 0]
click at [1076, 234] on td "Advisor Notes Travel Policy Builder Travel Policy Summary" at bounding box center [1196, 219] width 725 height 40
click at [1071, 219] on link "Travel Policy Summary" at bounding box center [1085, 219] width 118 height 27
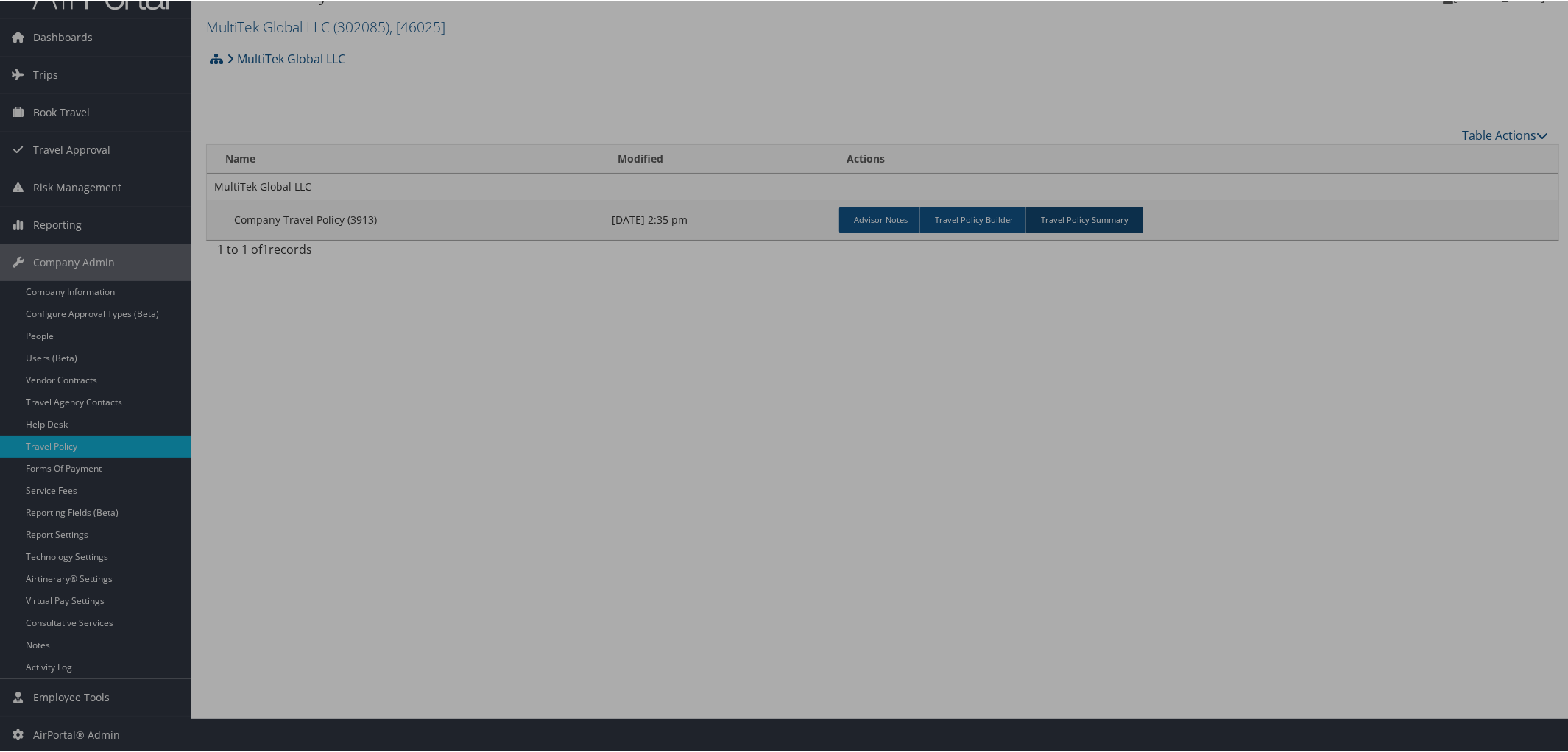
scroll to position [476, 0]
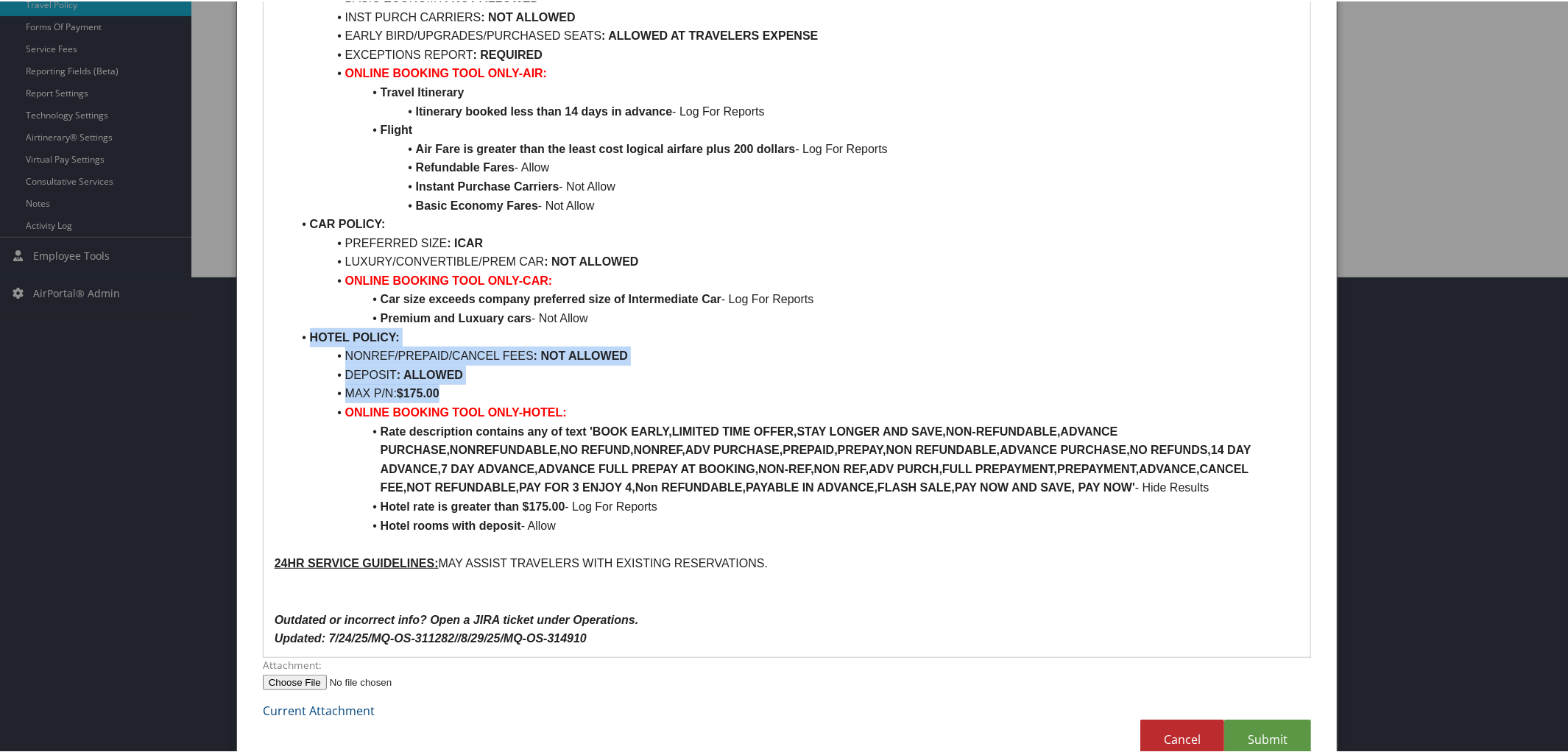
drag, startPoint x: 305, startPoint y: 338, endPoint x: 487, endPoint y: 384, distance: 187.7
click at [487, 384] on ul "AIR POLICY: FIRST/BUS/PREM ECON CLASS : NOT ALLOWED REFUNDABLE FARES : ALLOWED …" at bounding box center [788, 232] width 1026 height 602
copy ul "HOTEL POLICY: NONREF/PREPAID/CANCEL FEES : NOT ALLOWED DEPOSIT : ALLOWED MAX P/…"
click at [487, 384] on li "MAX P/N: $175.00" at bounding box center [797, 392] width 1008 height 19
drag, startPoint x: 379, startPoint y: 502, endPoint x: 700, endPoint y: 502, distance: 321.0
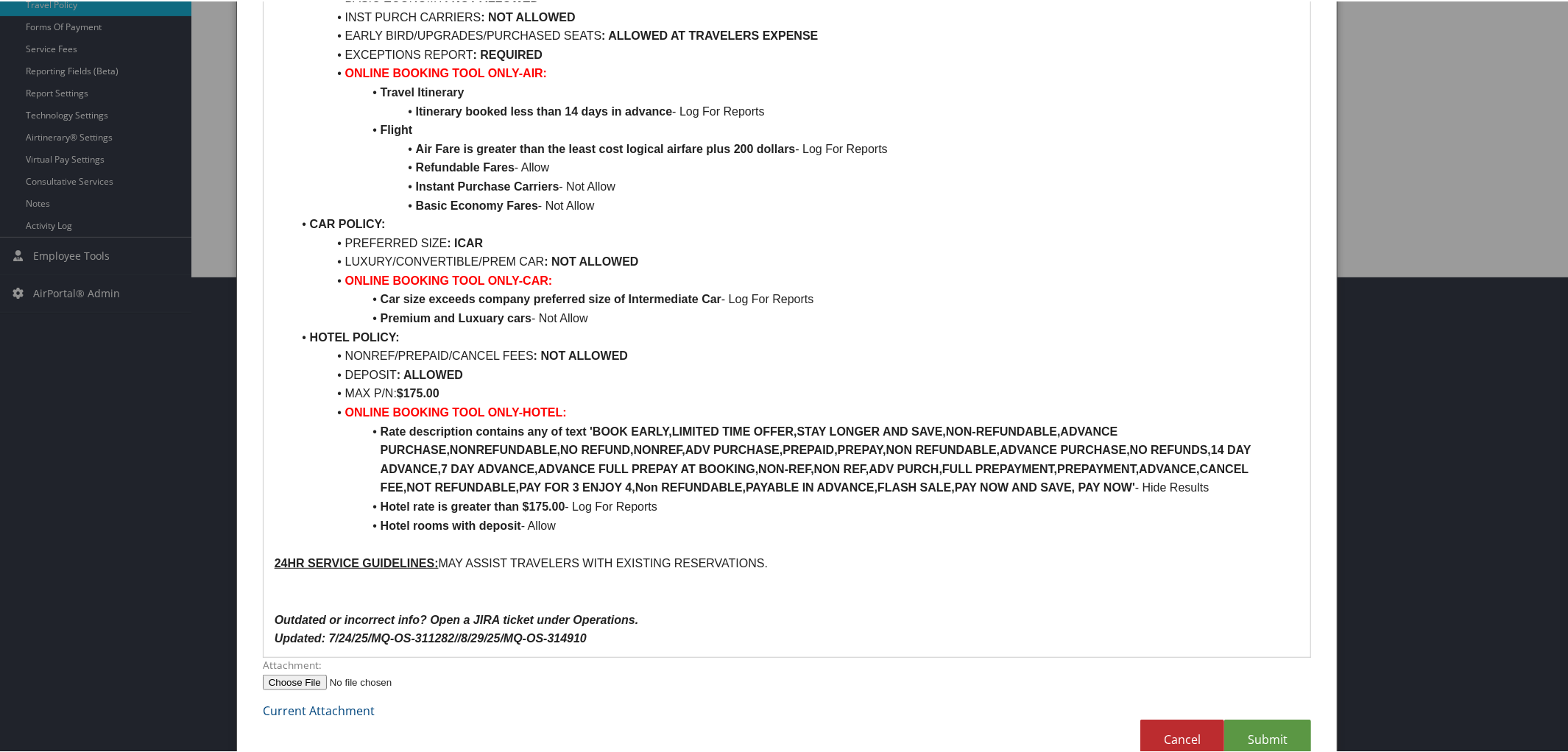
click at [700, 502] on li "Hotel rate is greater than $175.00 - Log For Reports" at bounding box center [797, 505] width 1008 height 19
copy li "Hotel rate is greater than $175.00 - Log For Reports"
click at [1290, 728] on link "Submit" at bounding box center [1267, 738] width 87 height 41
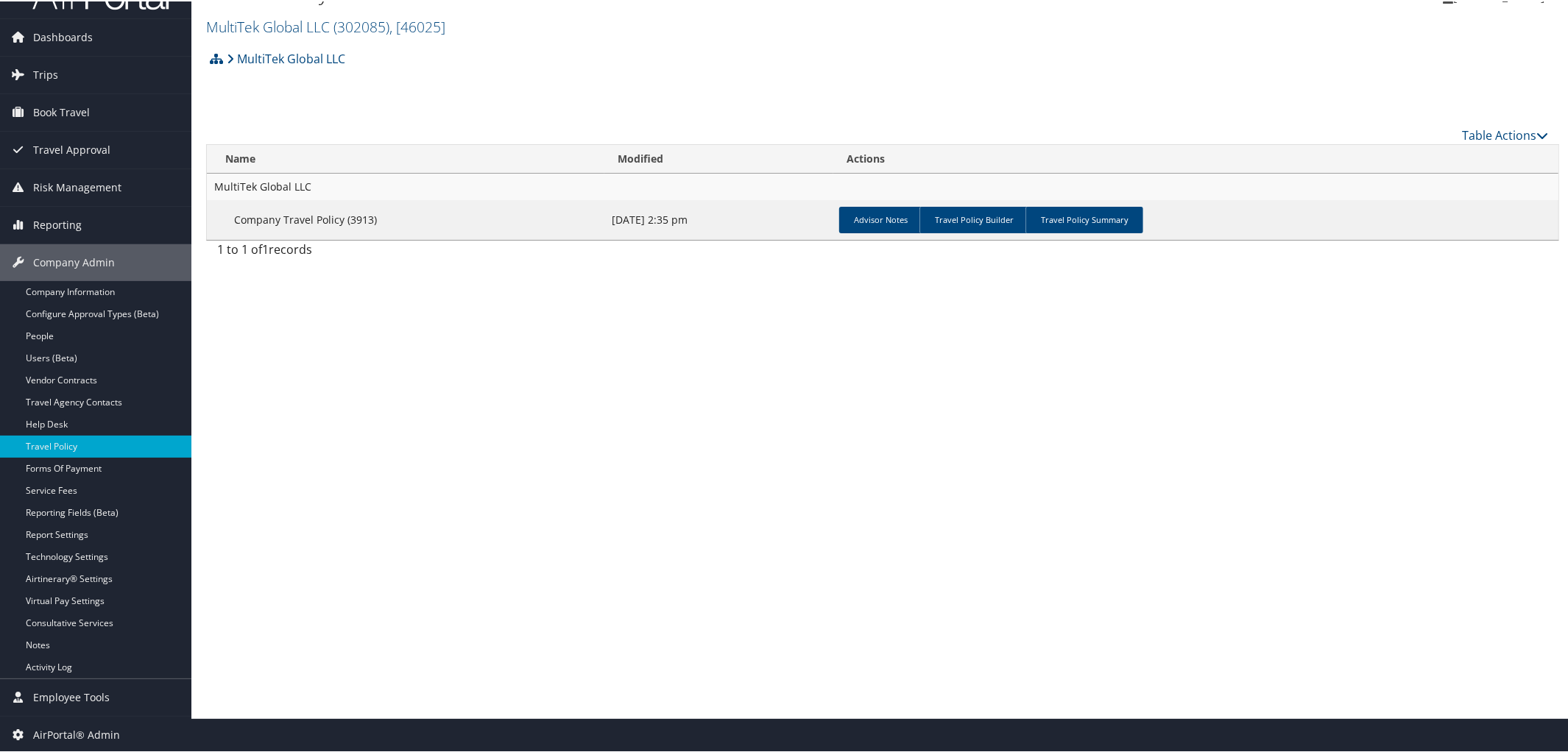
scroll to position [0, 0]
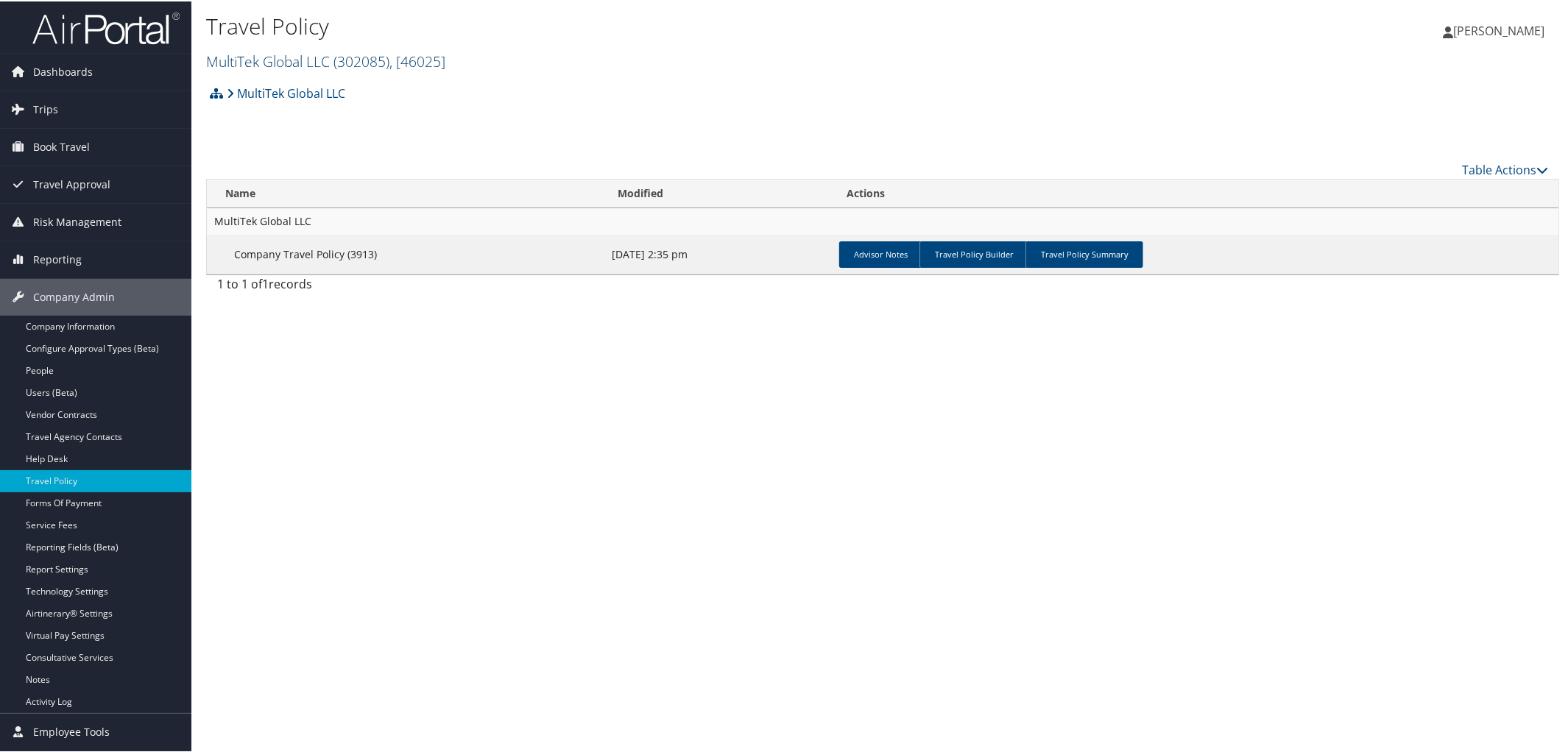
click at [308, 60] on link "MultiTek Global LLC ( 302085 ) , [ 46025 ]" at bounding box center [326, 60] width 239 height 20
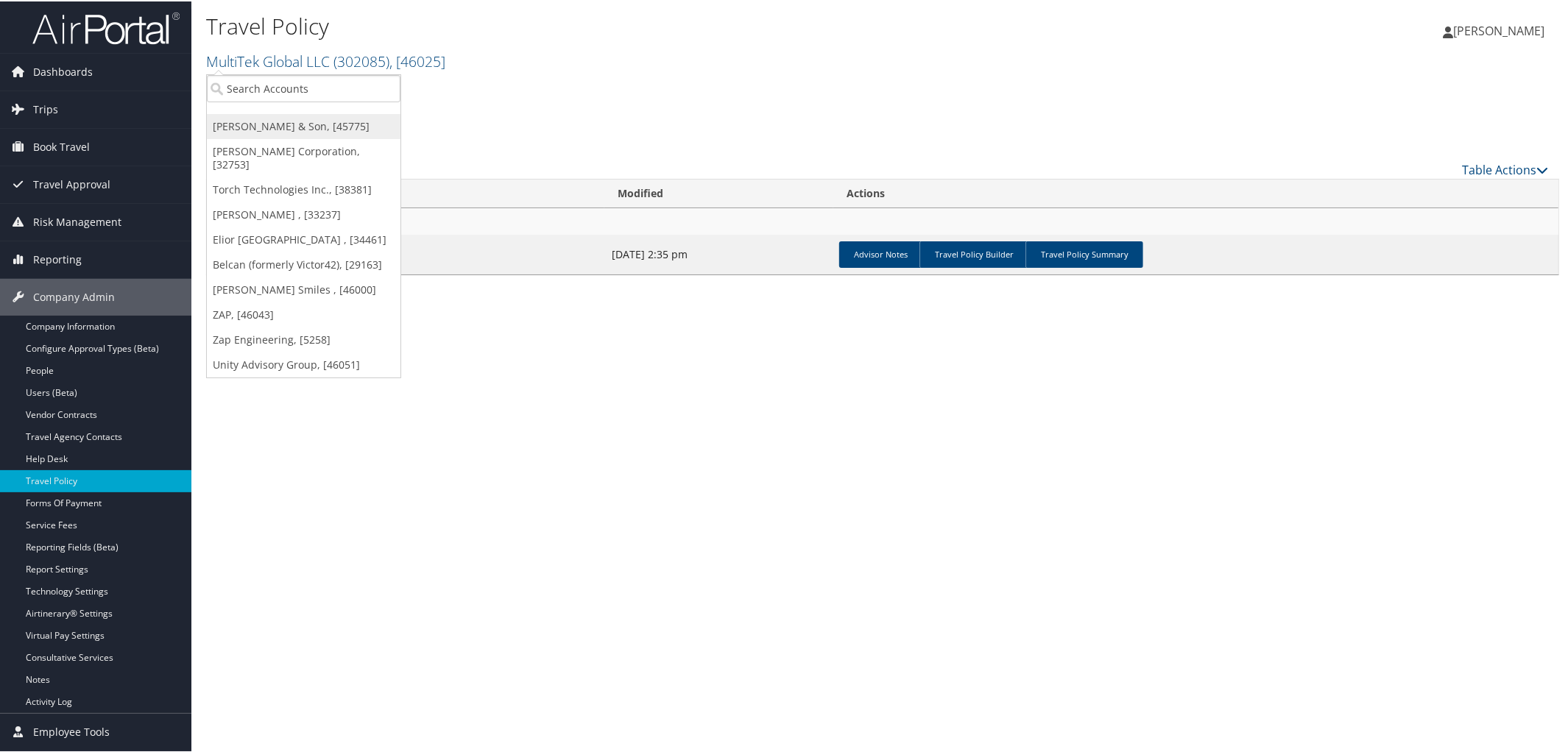
click at [287, 119] on link "CH Guenther & Son, [45775]" at bounding box center [304, 125] width 194 height 25
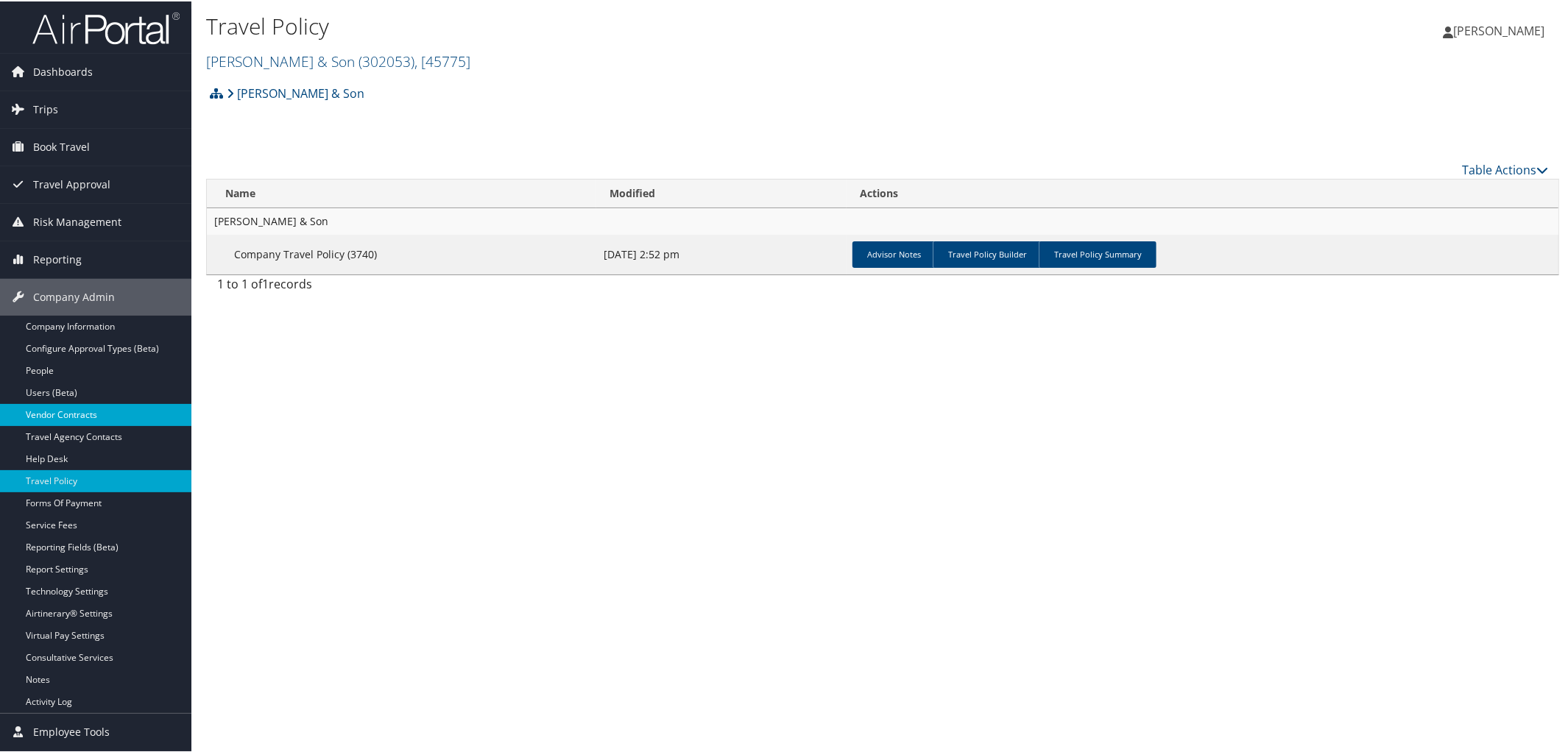
click at [53, 406] on link "Vendor Contracts" at bounding box center [96, 413] width 192 height 22
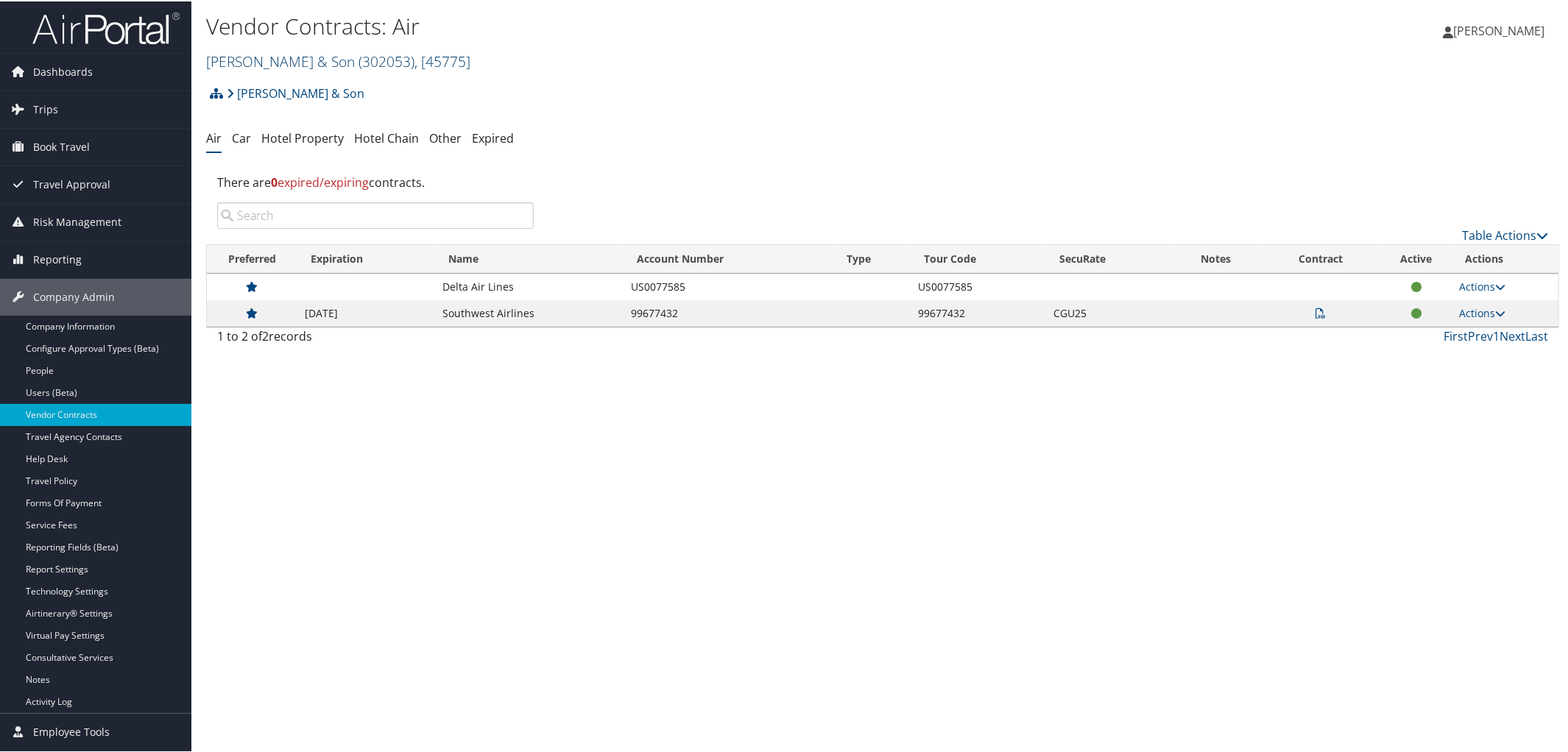
click at [315, 63] on link "[PERSON_NAME] & Son ( 302053 ) , [ 45775 ]" at bounding box center [338, 60] width 265 height 20
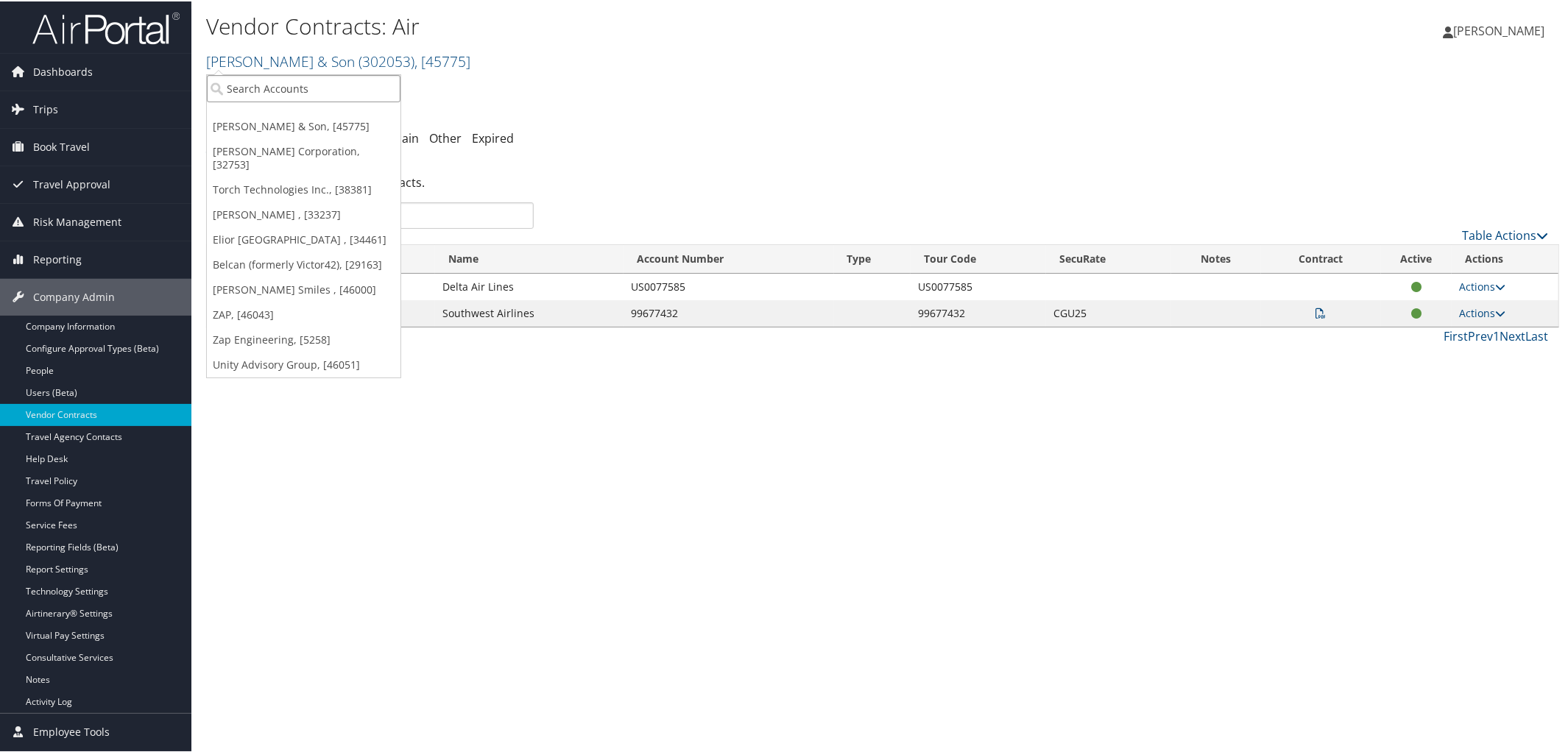
click at [305, 88] on input "search" at bounding box center [304, 87] width 194 height 27
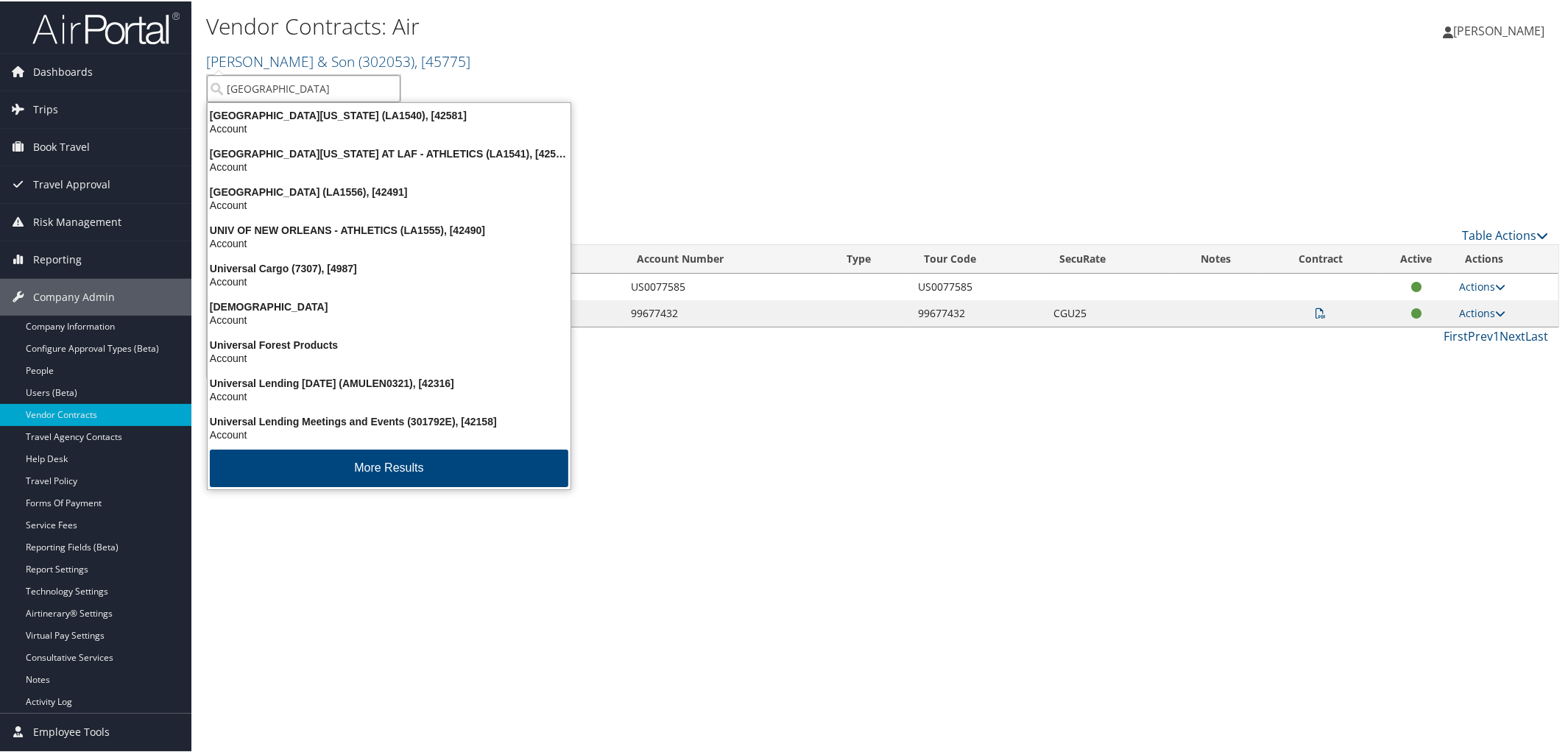
type input "University of Washing"
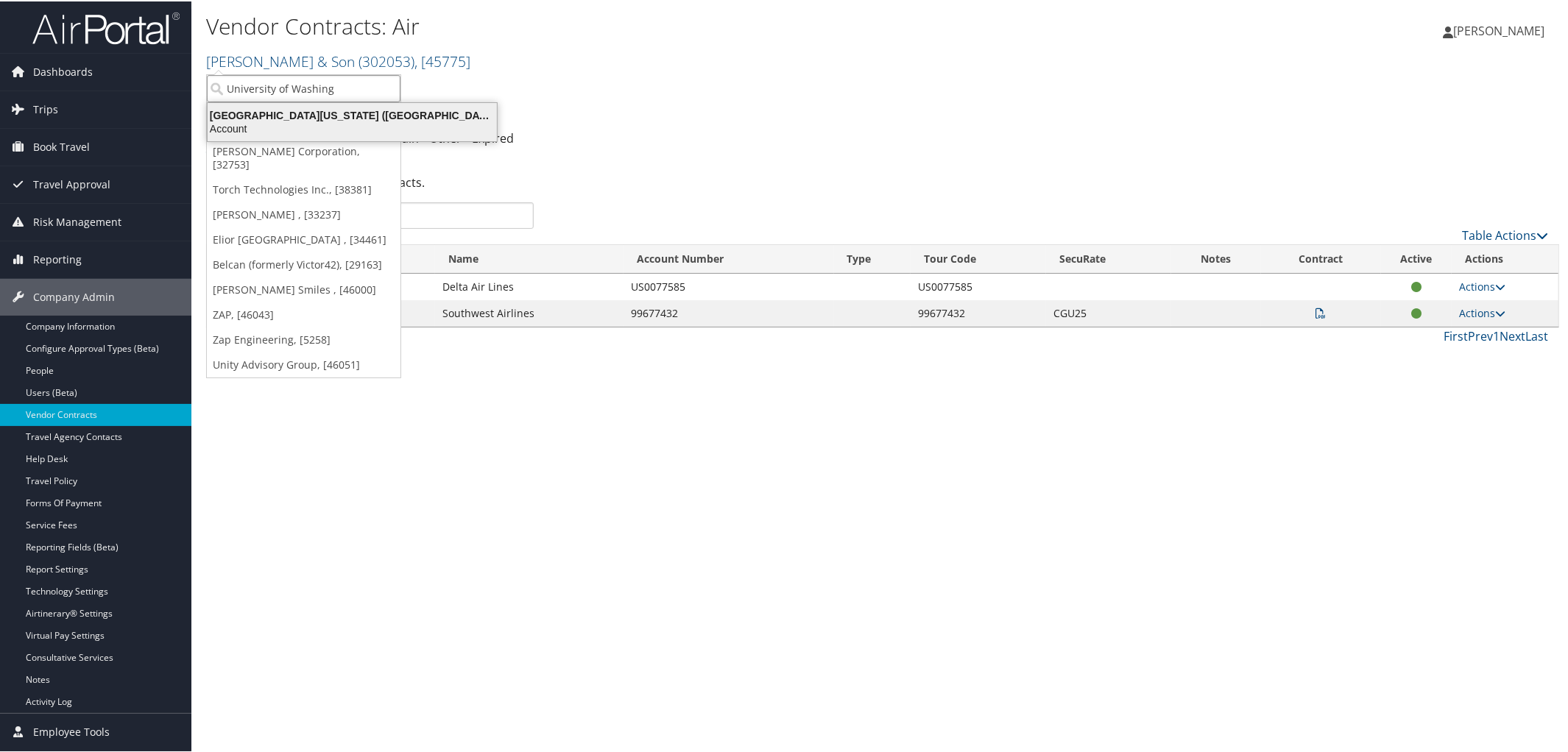
click at [310, 121] on div "Account" at bounding box center [352, 127] width 307 height 13
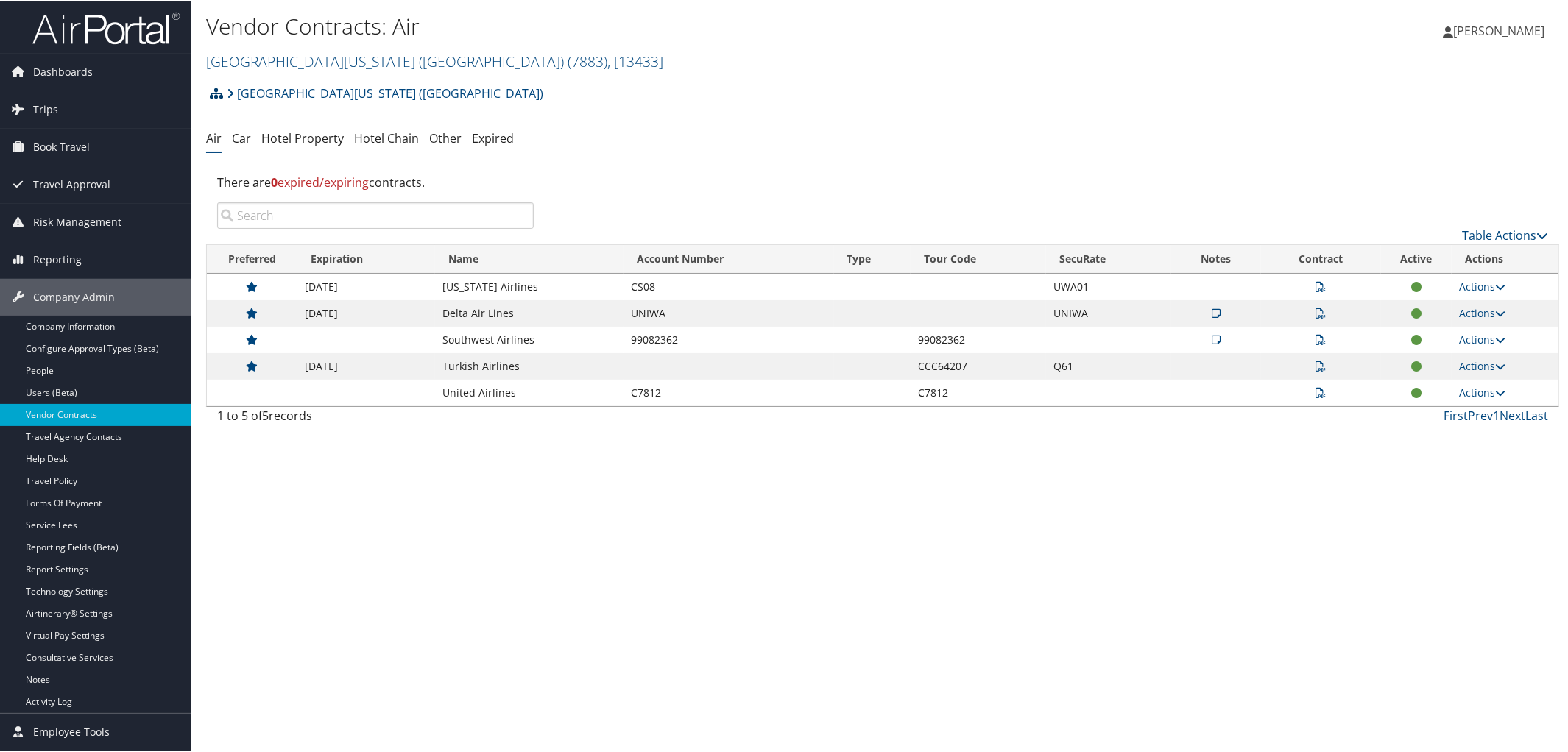
click at [214, 99] on link at bounding box center [217, 92] width 13 height 29
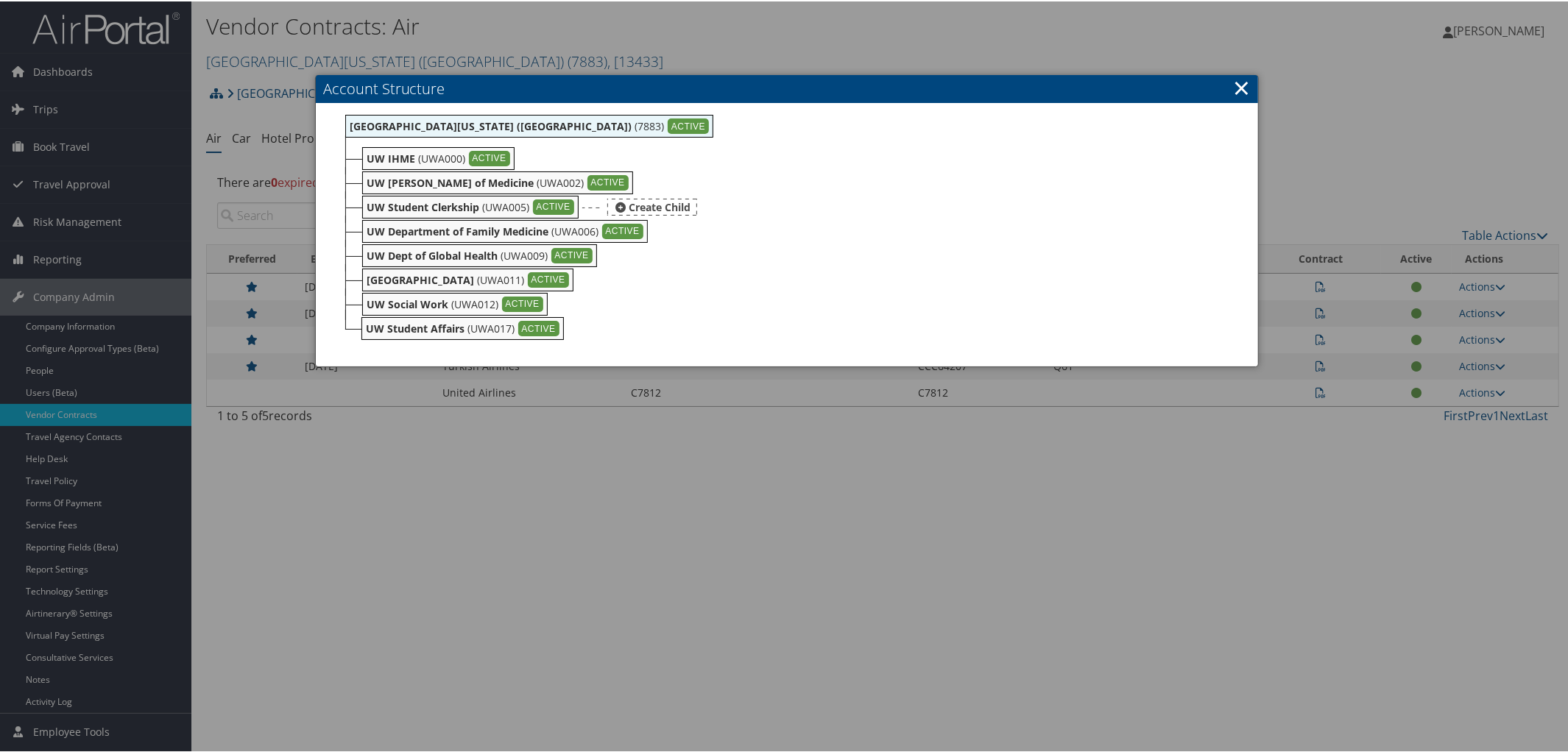
click at [559, 203] on div "ACTIVE" at bounding box center [553, 206] width 41 height 16
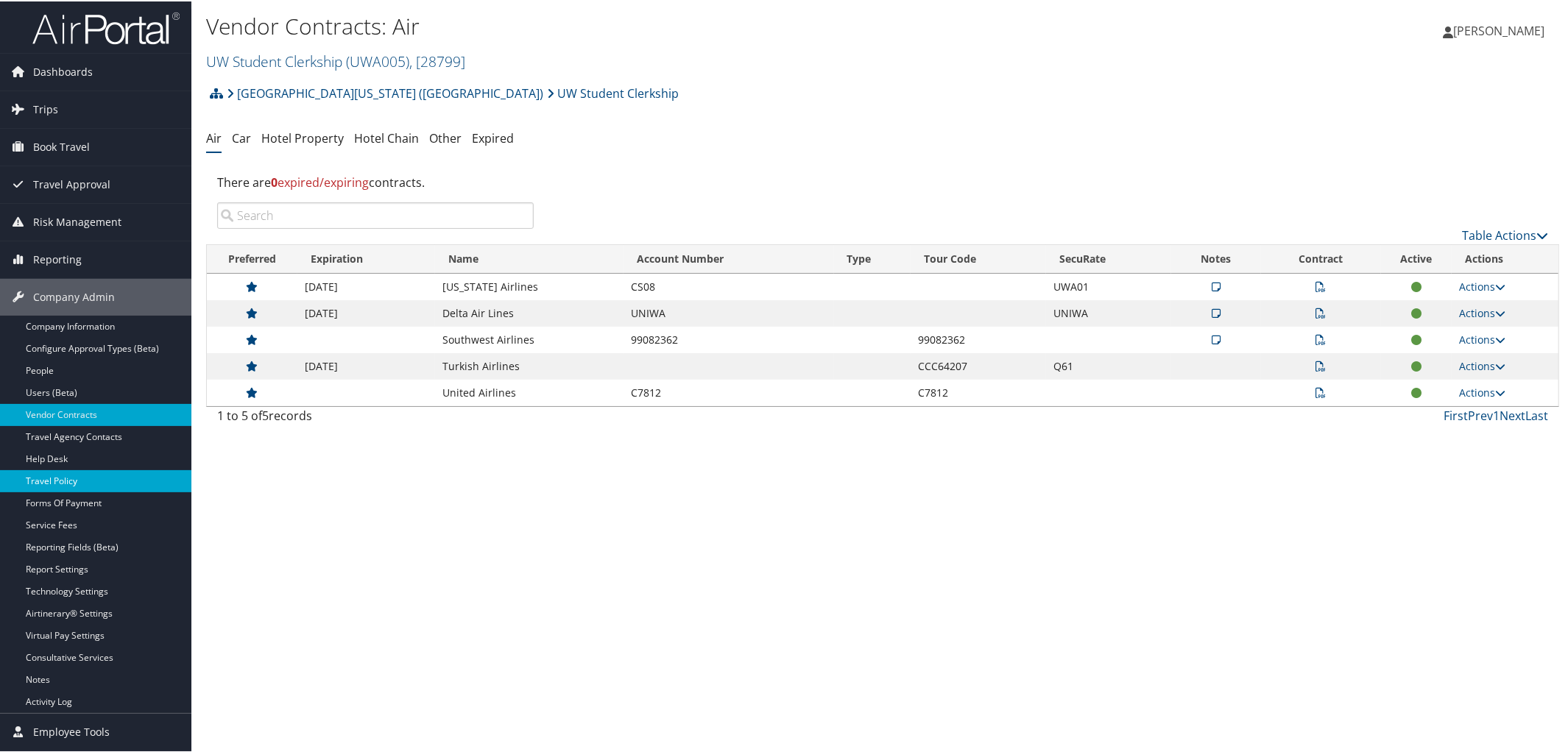
click at [79, 479] on link "Travel Policy" at bounding box center [96, 479] width 192 height 22
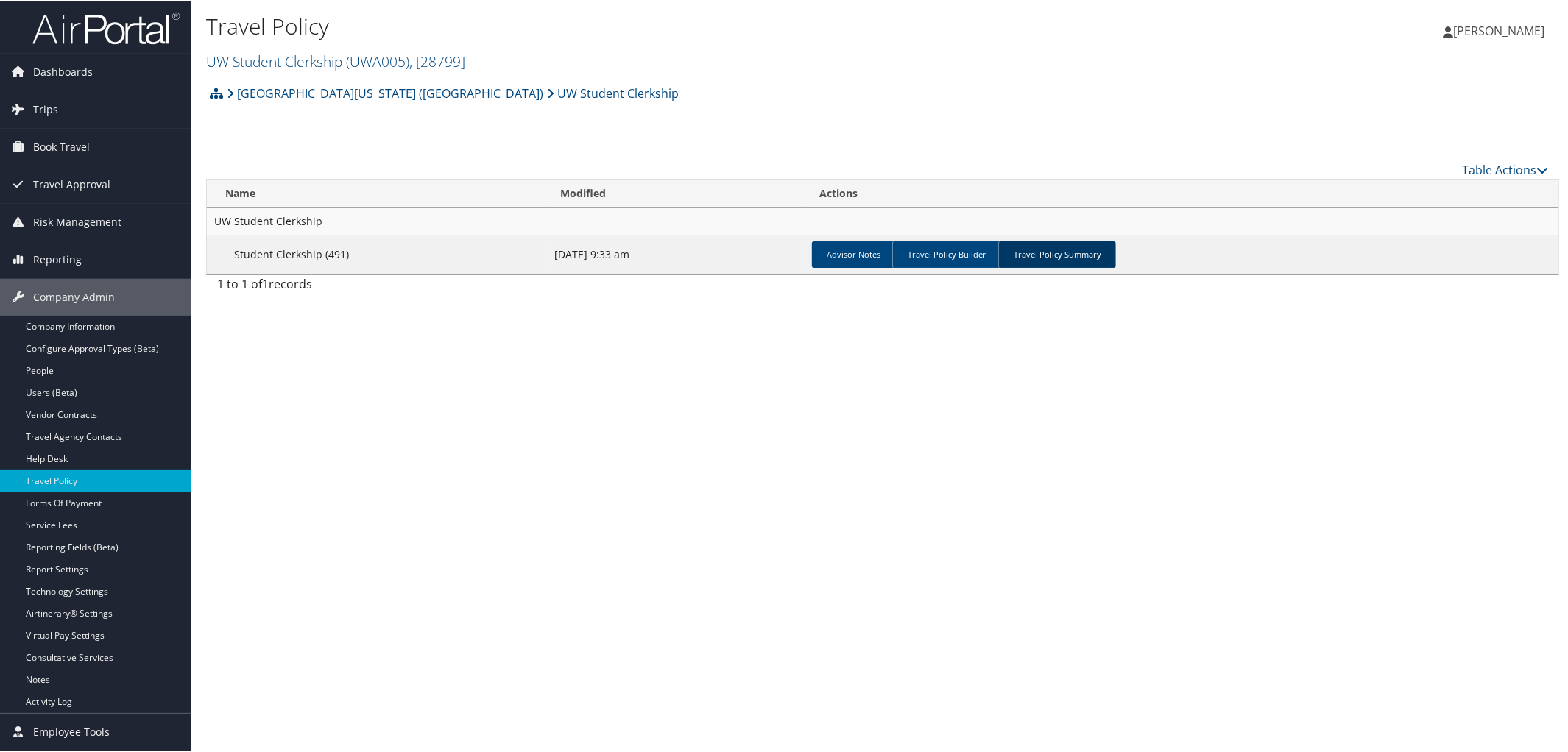
click at [1077, 250] on link "Travel Policy Summary" at bounding box center [1057, 253] width 118 height 27
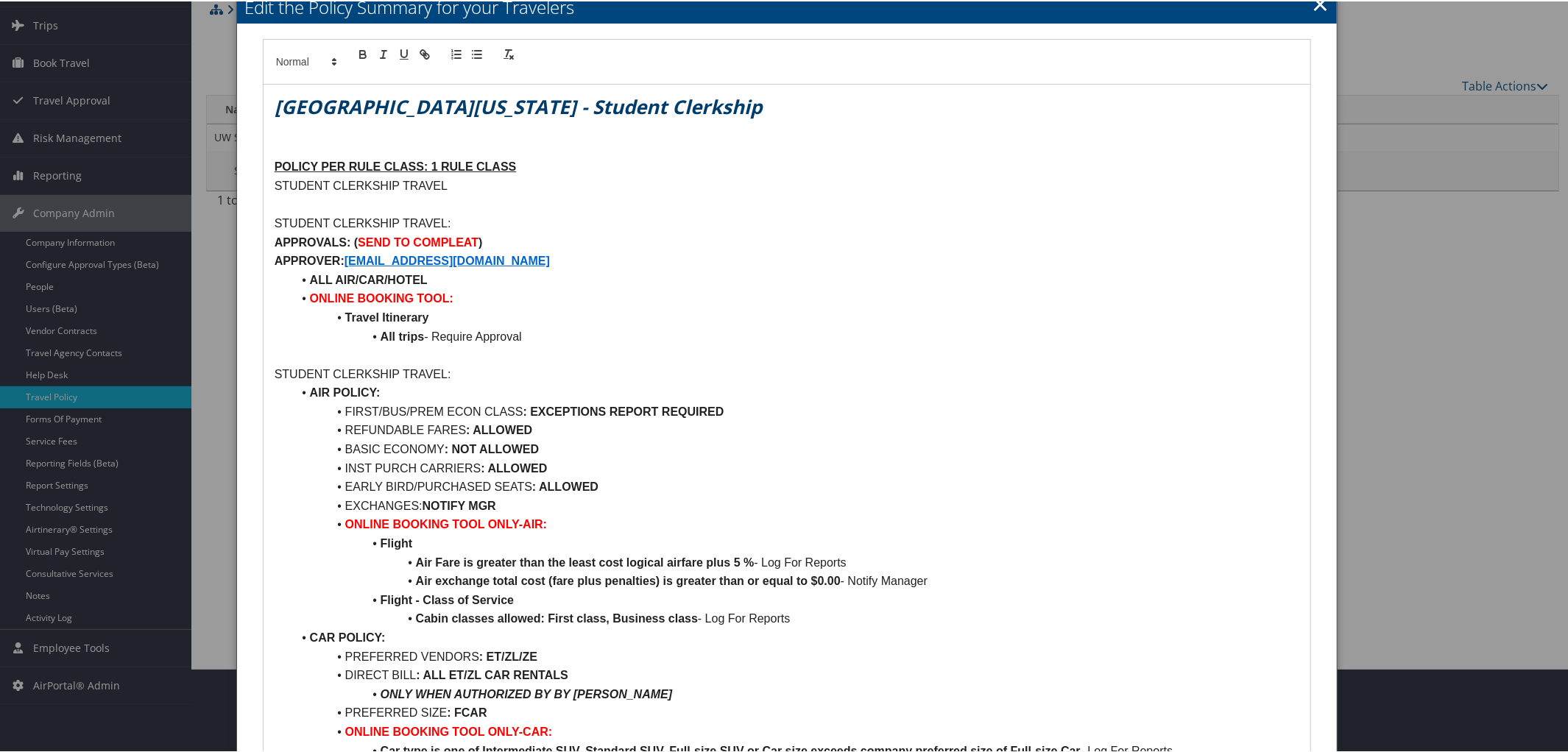
scroll to position [88, 0]
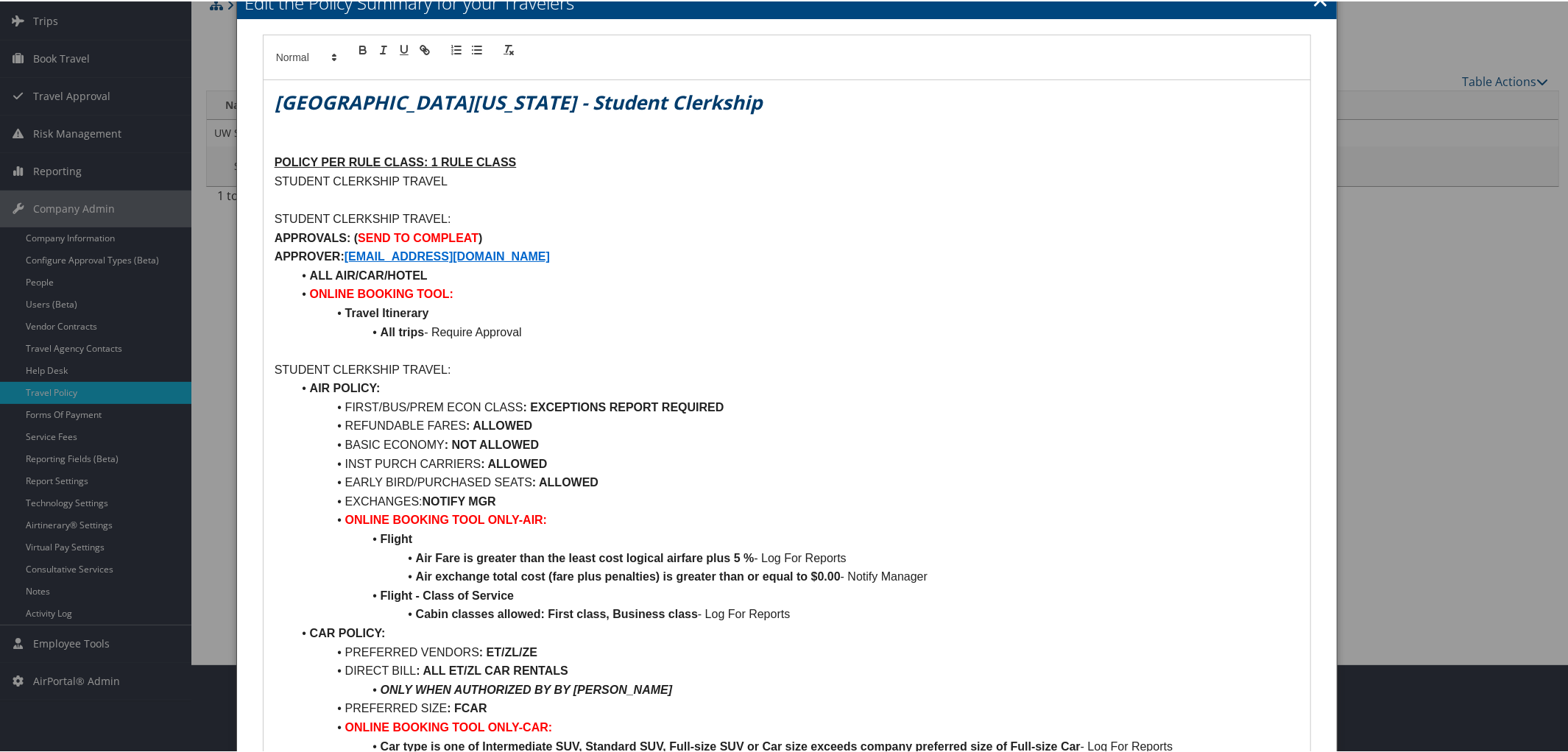
click at [406, 252] on strong "[EMAIL_ADDRESS][DOMAIN_NAME]" at bounding box center [447, 255] width 206 height 13
click at [487, 284] on link at bounding box center [492, 282] width 35 height 11
type input "mailto:SUMMERSR@UW.EDU"
click at [498, 284] on link at bounding box center [497, 283] width 34 height 11
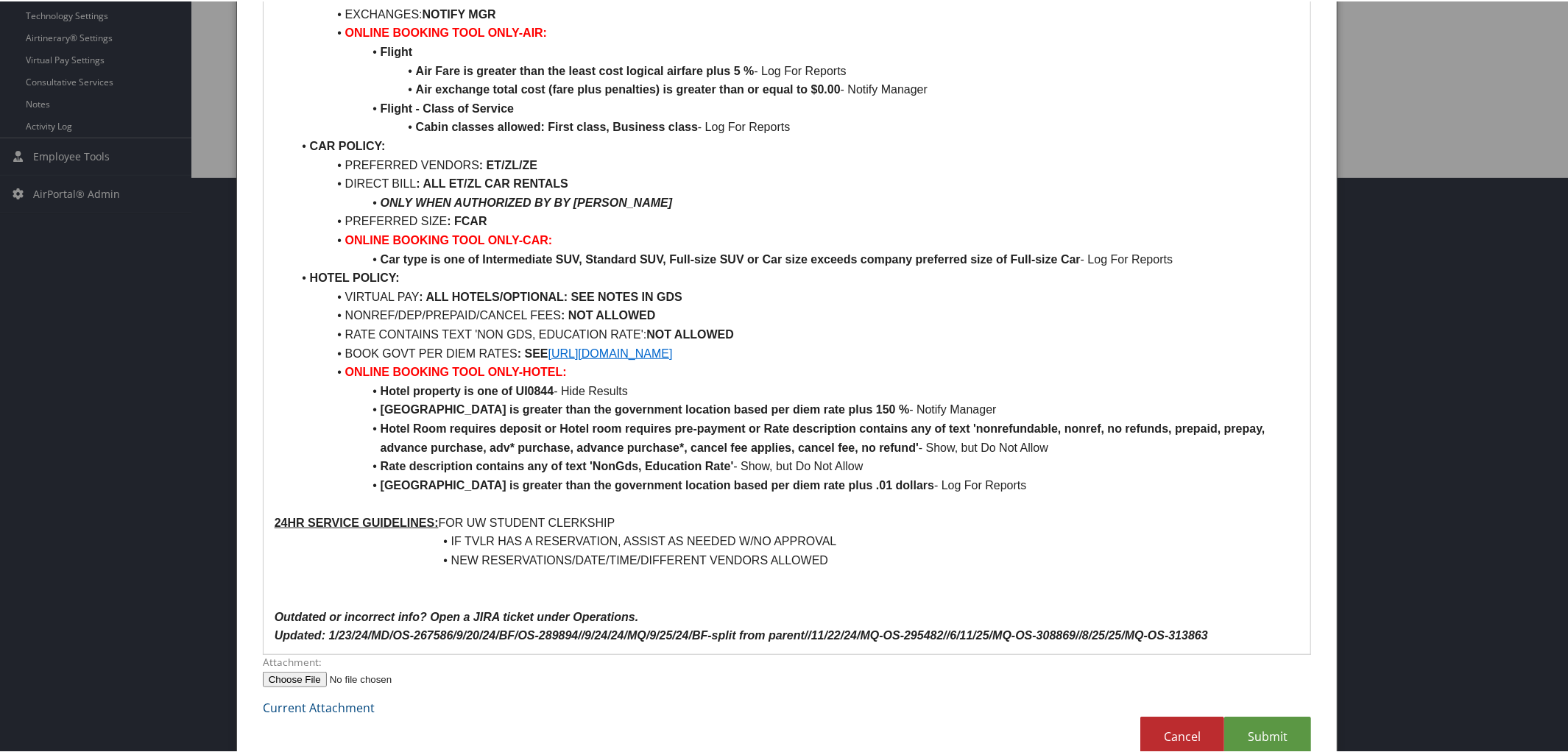
scroll to position [608, 0]
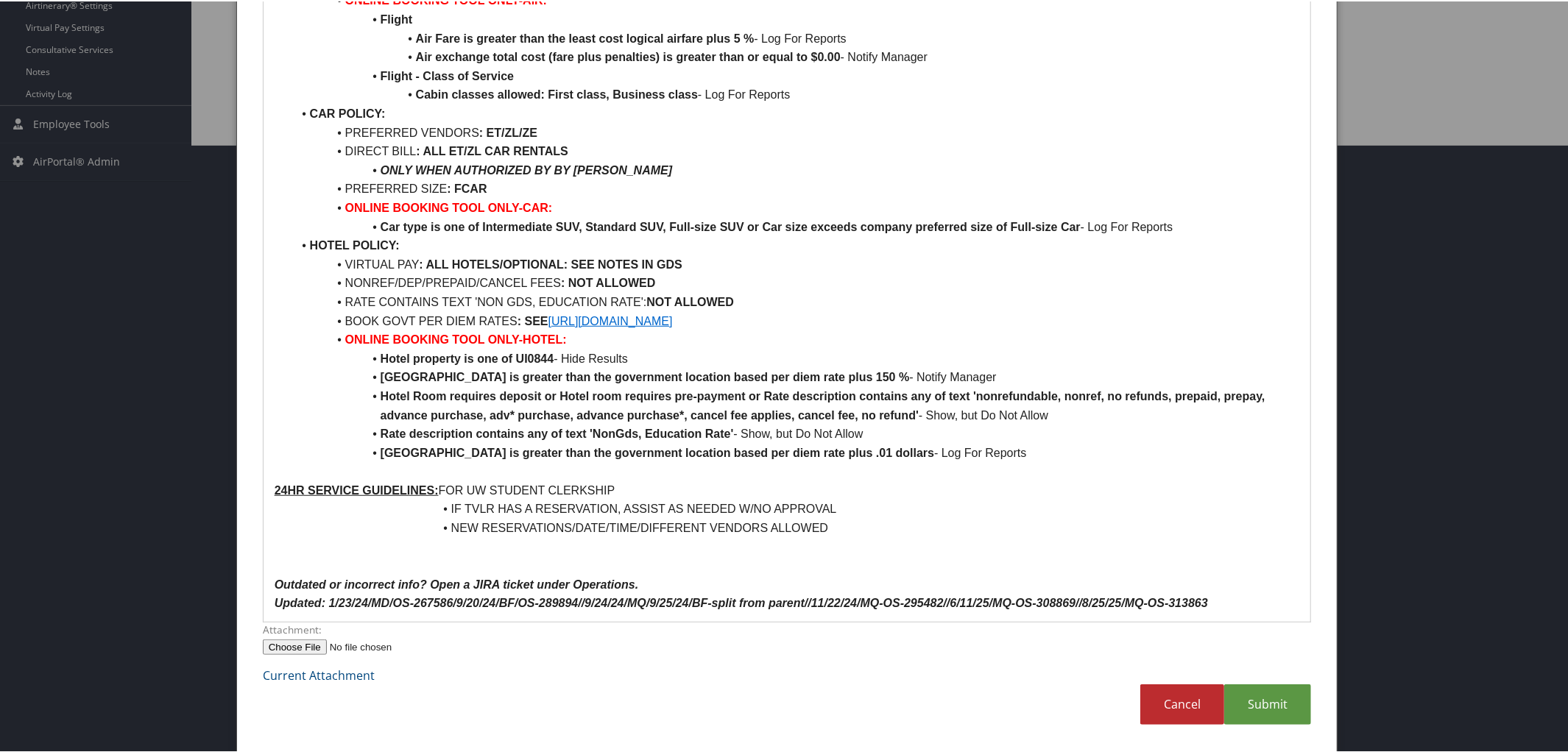
click at [1221, 593] on p "Updated: 1/23/24/MD/OS-267586/9/20/24/BF/OS-289894//9/24/24/MQ/9/25/24/BF-split…" at bounding box center [788, 602] width 1026 height 19
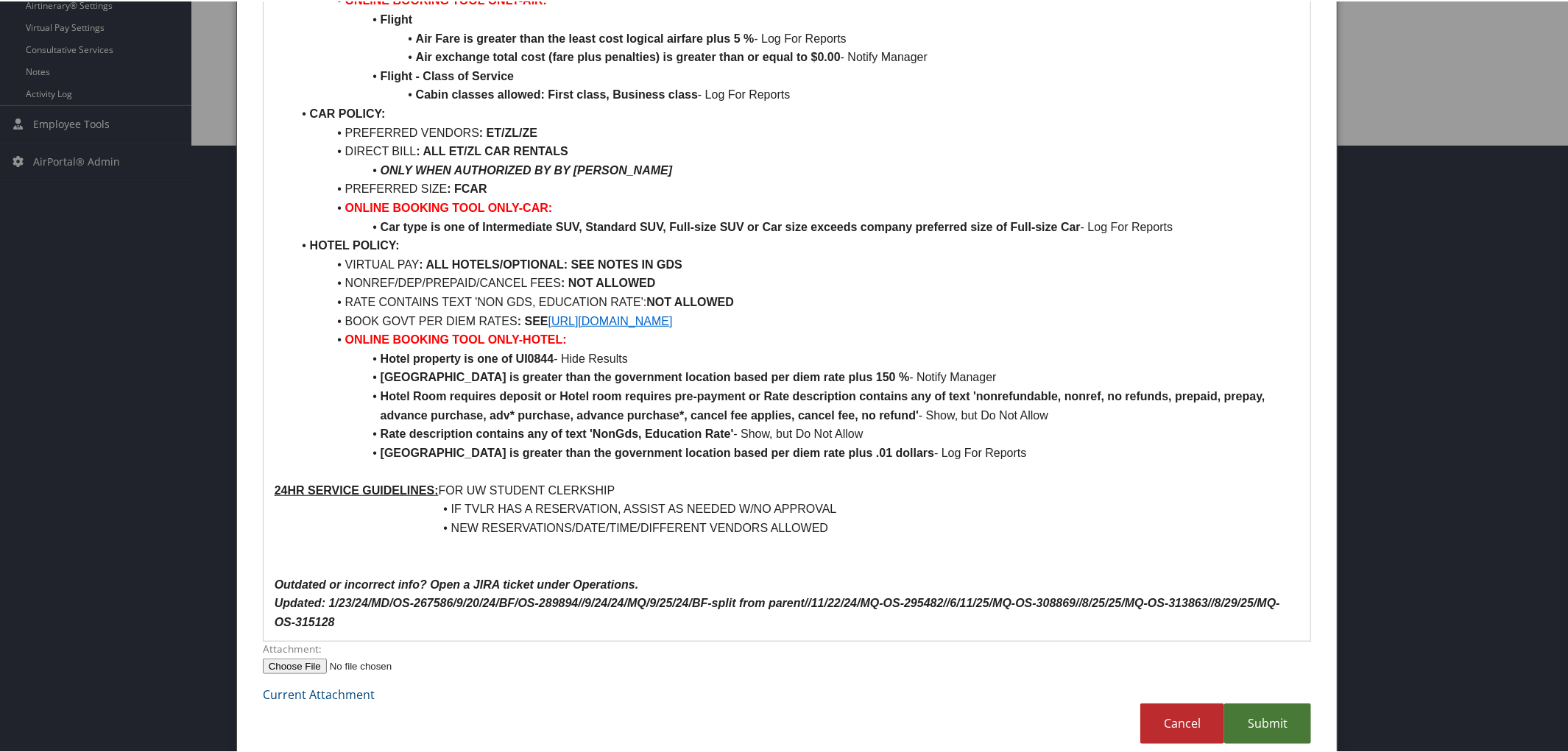
click at [1261, 721] on link "Submit" at bounding box center [1267, 722] width 87 height 41
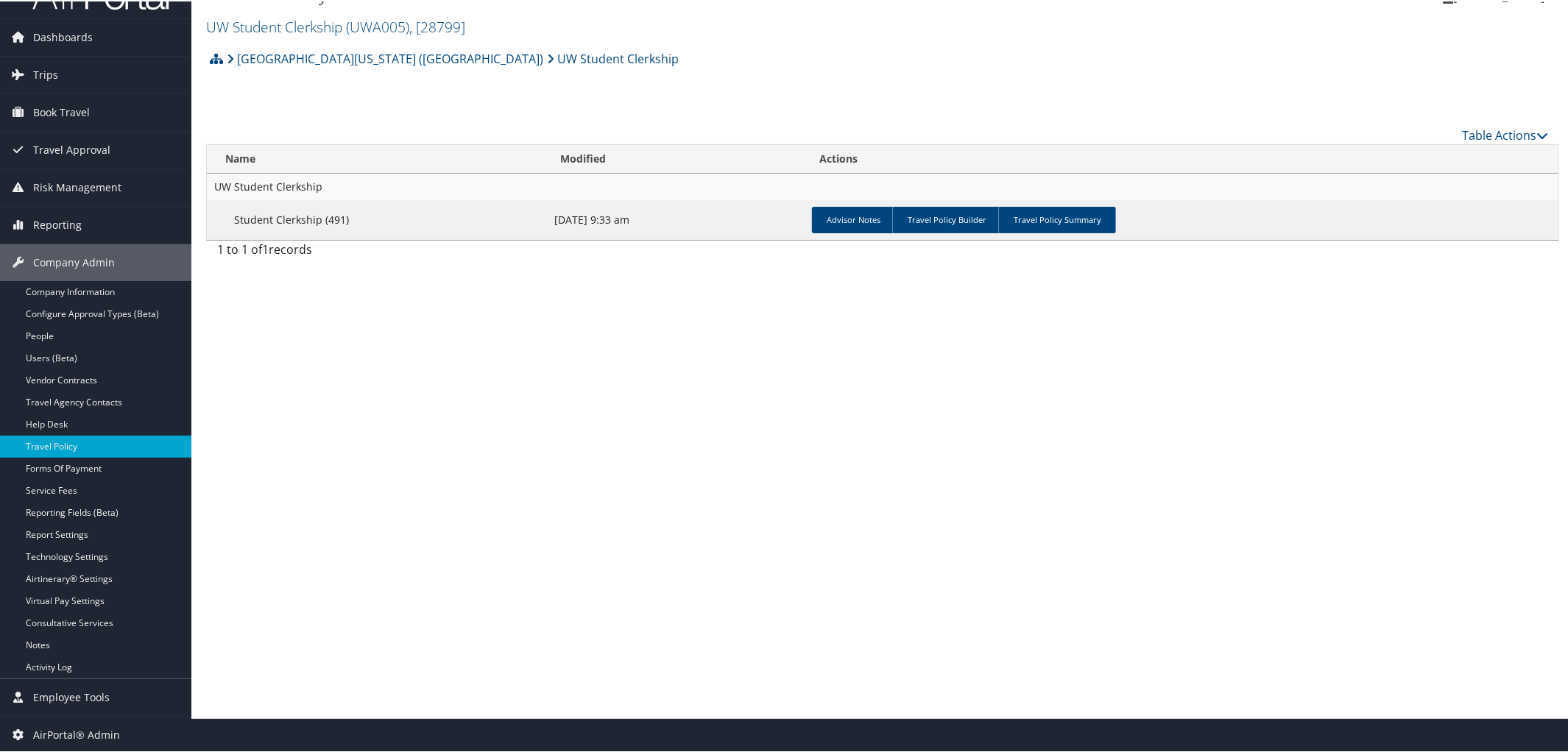
scroll to position [0, 0]
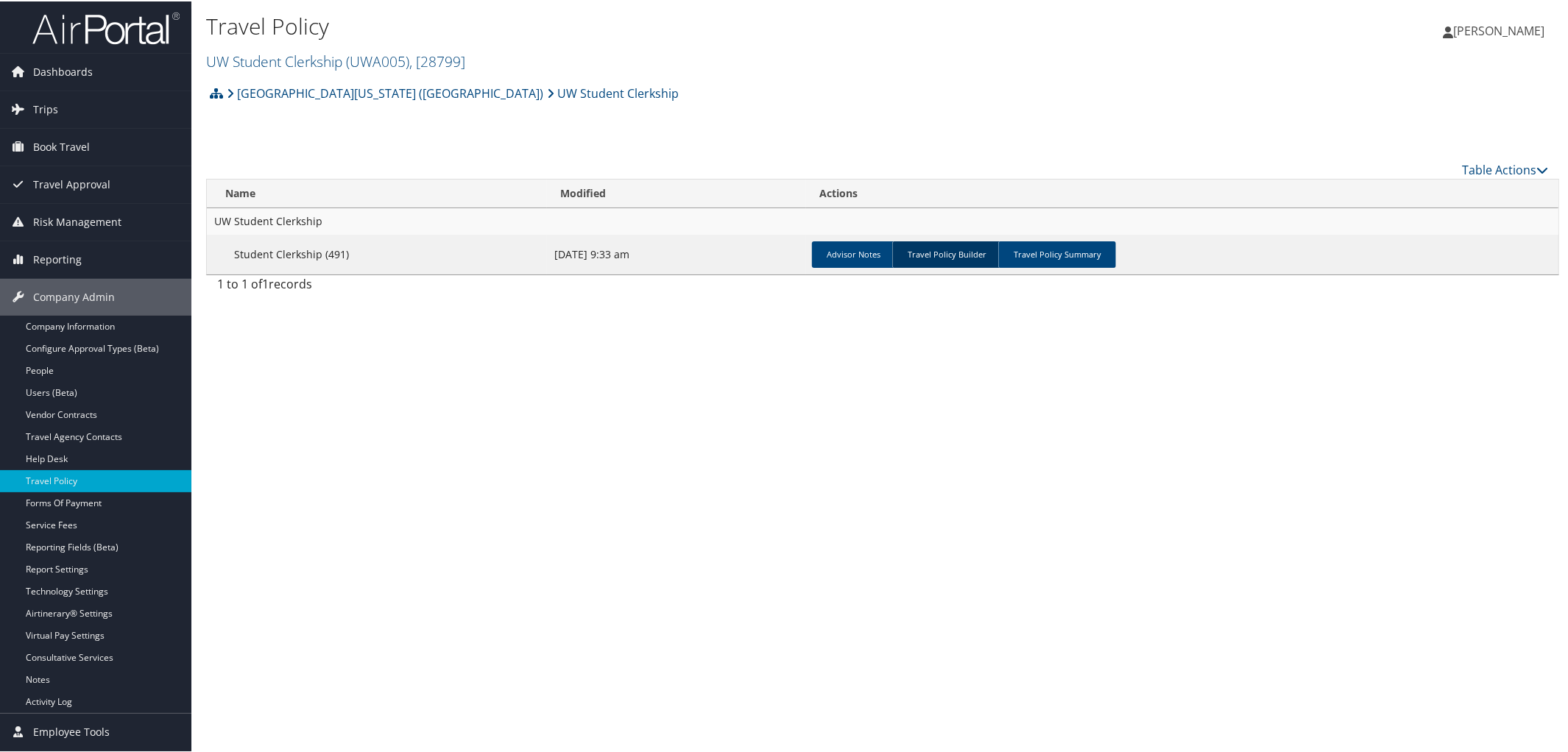
click at [947, 248] on link "Travel Policy Builder" at bounding box center [947, 253] width 109 height 27
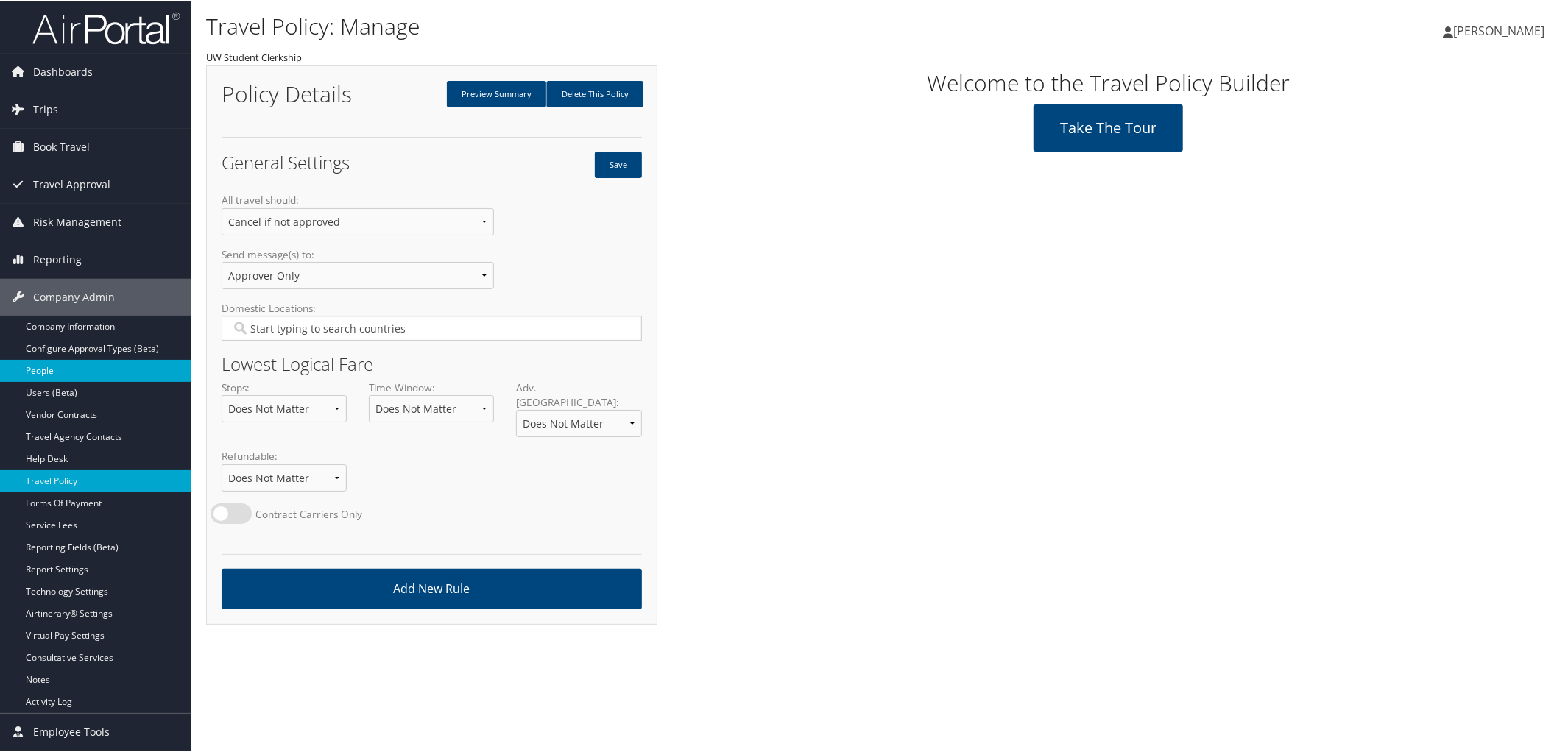
click at [53, 373] on link "People" at bounding box center [96, 370] width 192 height 22
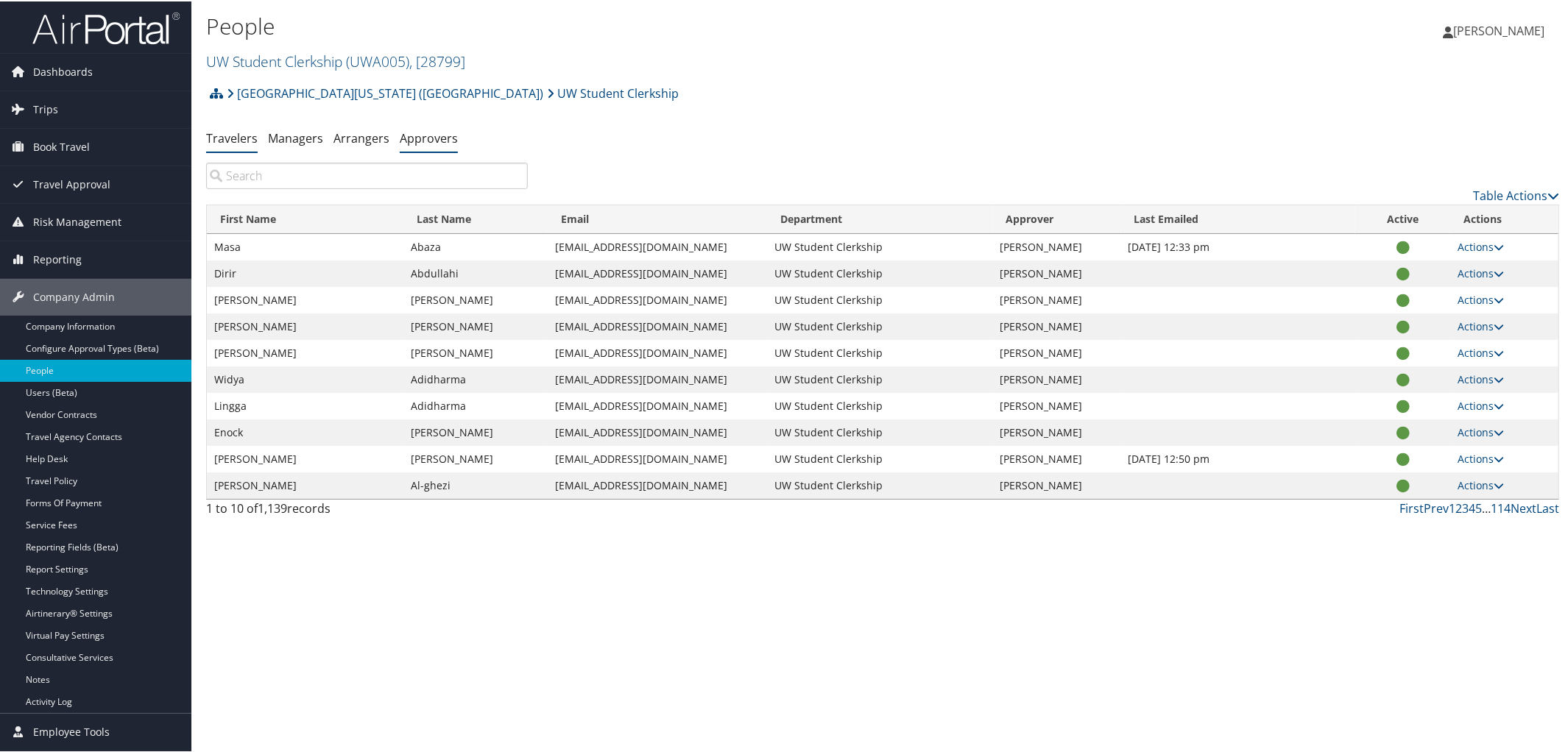
click at [439, 138] on link "Approvers" at bounding box center [428, 137] width 58 height 16
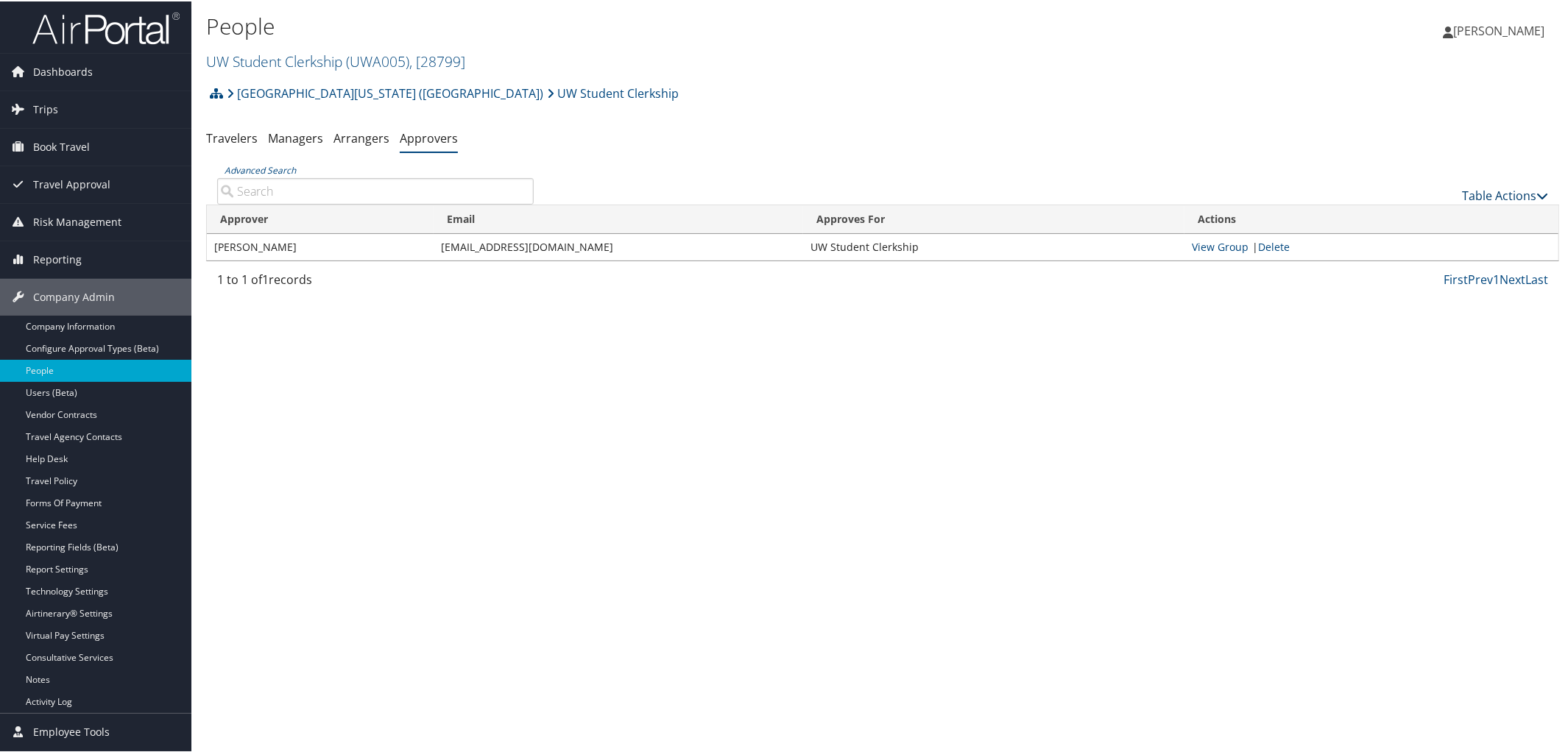
click at [1536, 194] on icon at bounding box center [1542, 194] width 12 height 12
click at [1431, 214] on link "Add An Approver" at bounding box center [1455, 217] width 194 height 25
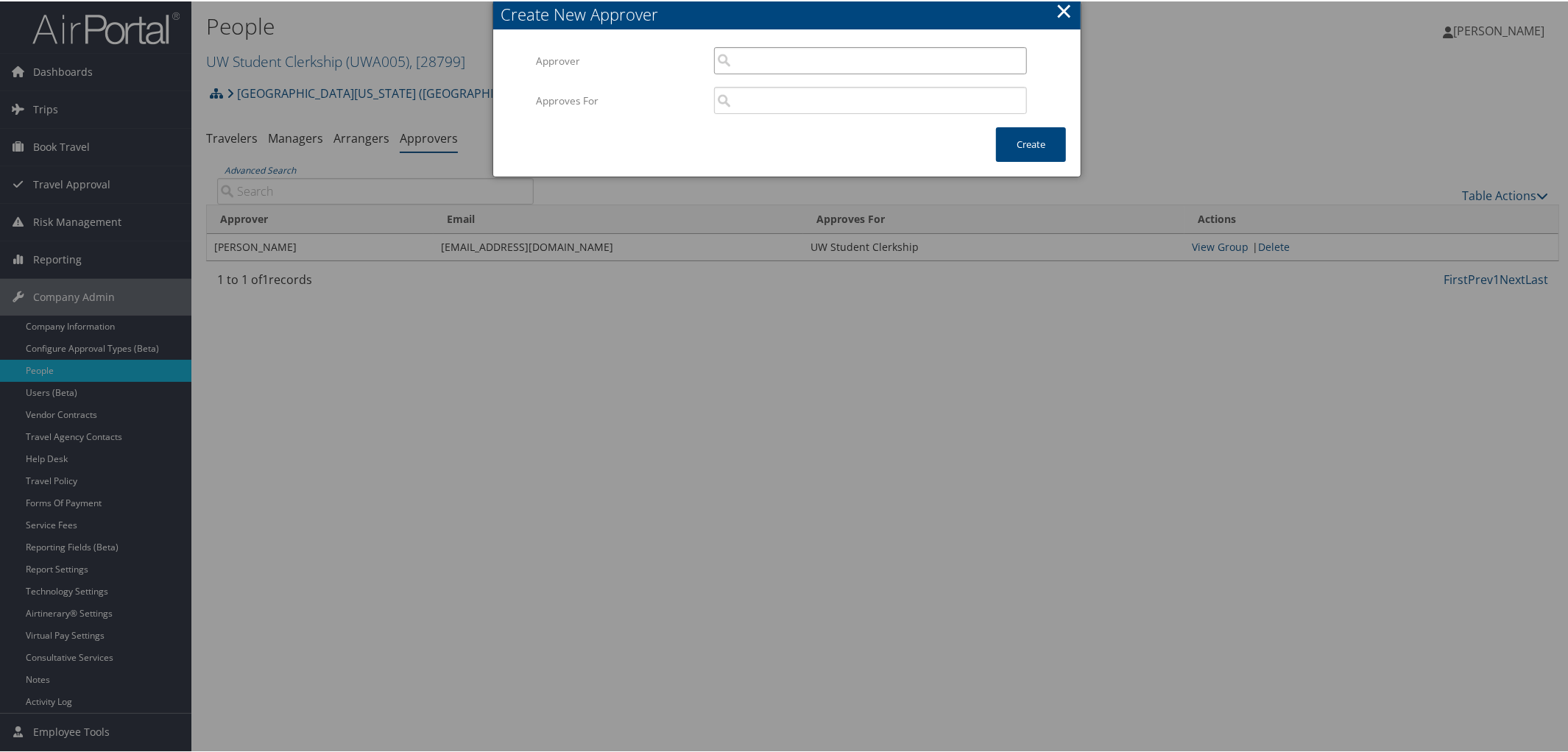
click at [823, 60] on input "search" at bounding box center [870, 59] width 313 height 27
click at [837, 85] on div "Miranda Olsen (miranda2@uw.edu)" at bounding box center [871, 87] width 307 height 15
type input "[PERSON_NAME]"
click at [881, 85] on input "search" at bounding box center [870, 99] width 313 height 27
click at [839, 134] on div "Division" at bounding box center [871, 141] width 307 height 15
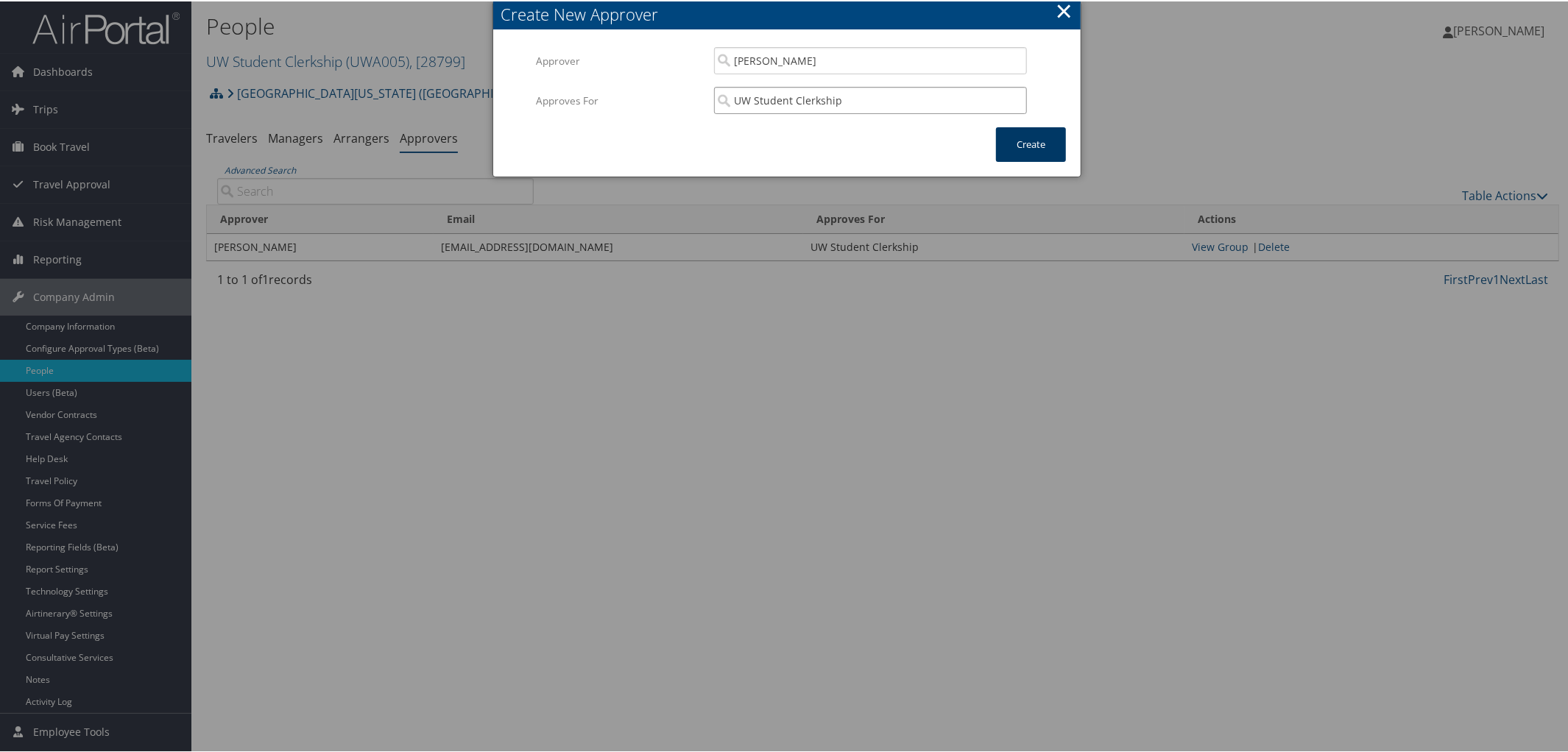
type input "UW Student Clerkship"
click at [1035, 136] on button "Create" at bounding box center [1031, 143] width 70 height 35
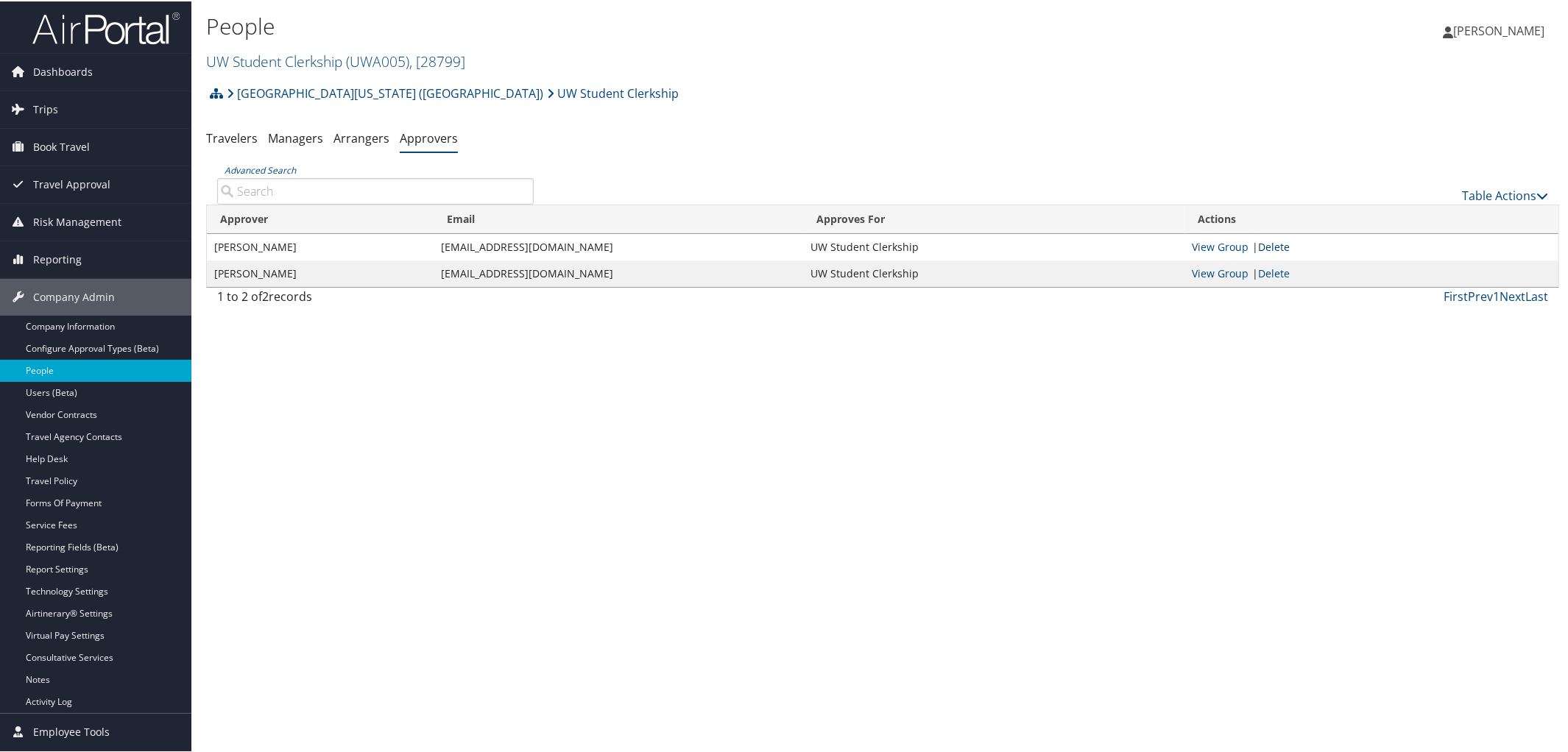
click at [1271, 245] on link "Delete" at bounding box center [1273, 245] width 32 height 14
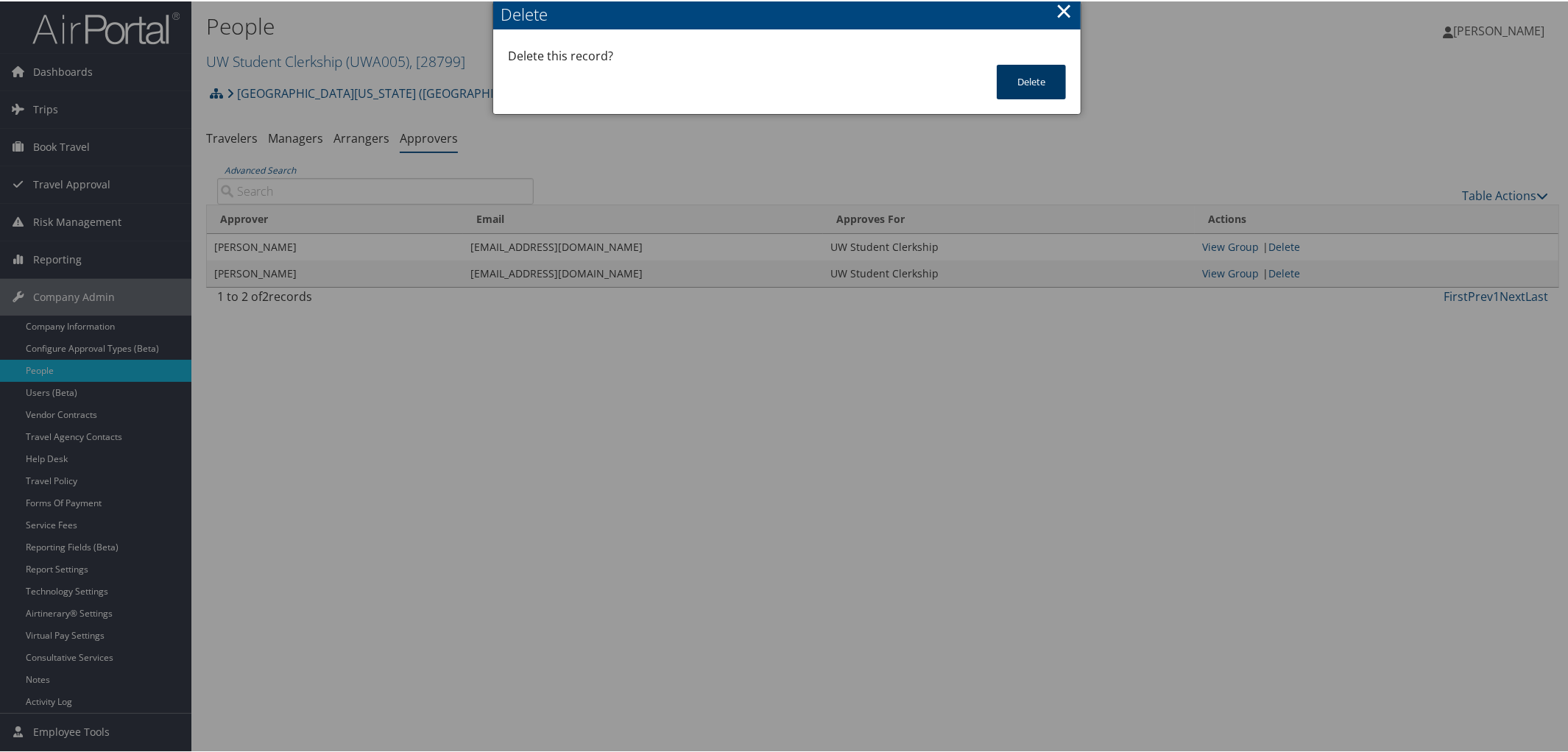
click at [1026, 73] on button "Delete" at bounding box center [1032, 80] width 69 height 35
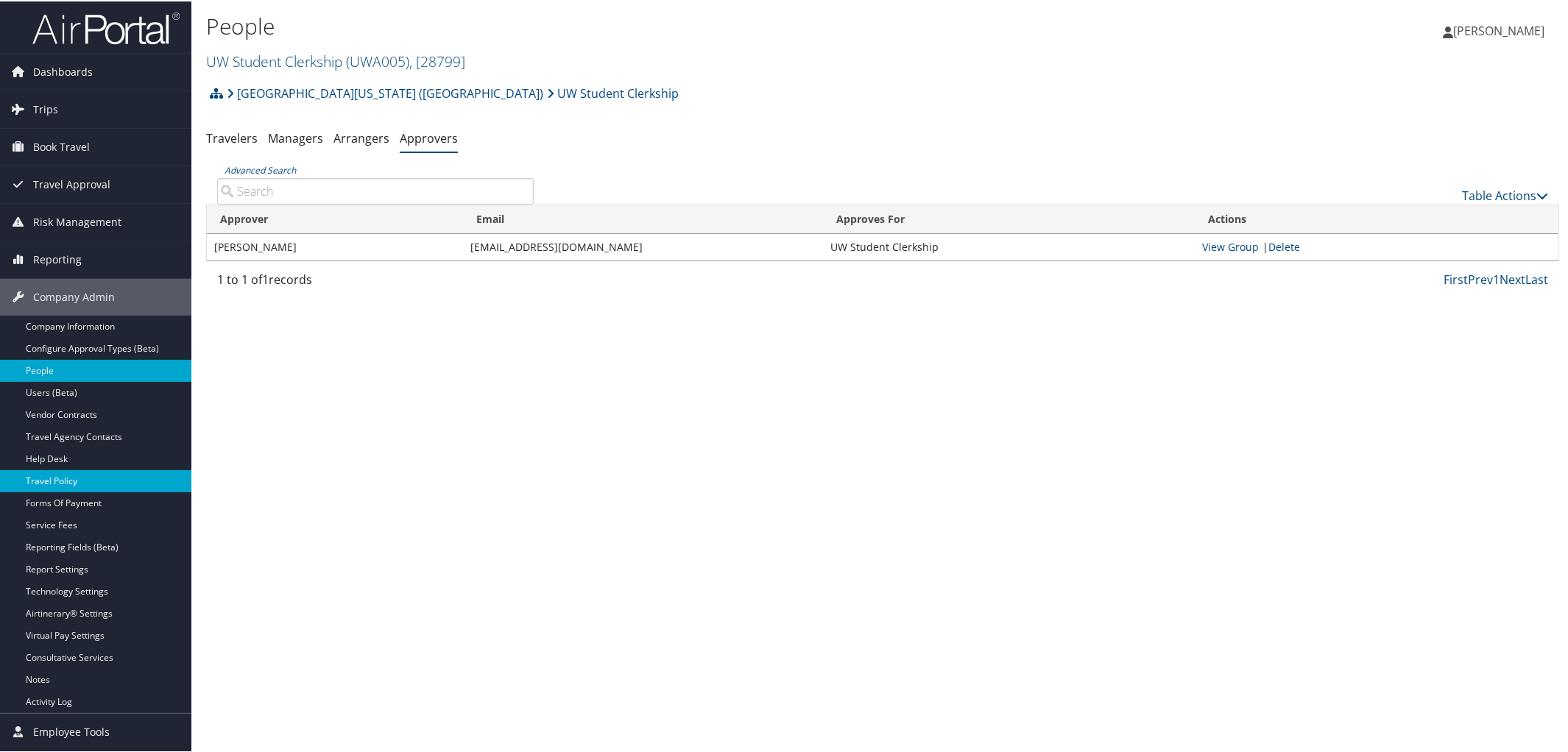
click at [77, 471] on link "Travel Policy" at bounding box center [96, 479] width 192 height 22
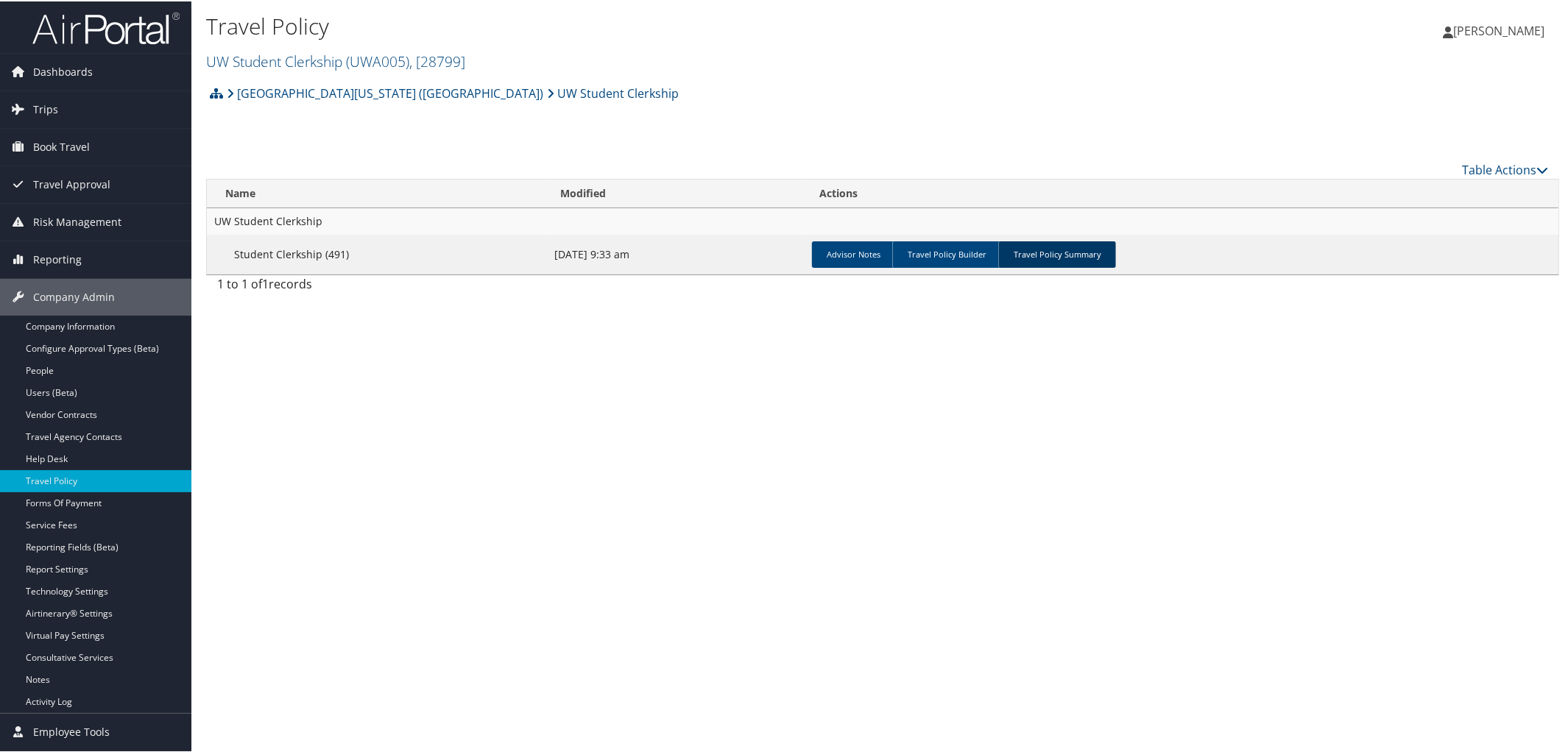
click at [1039, 257] on link "Travel Policy Summary" at bounding box center [1057, 253] width 118 height 27
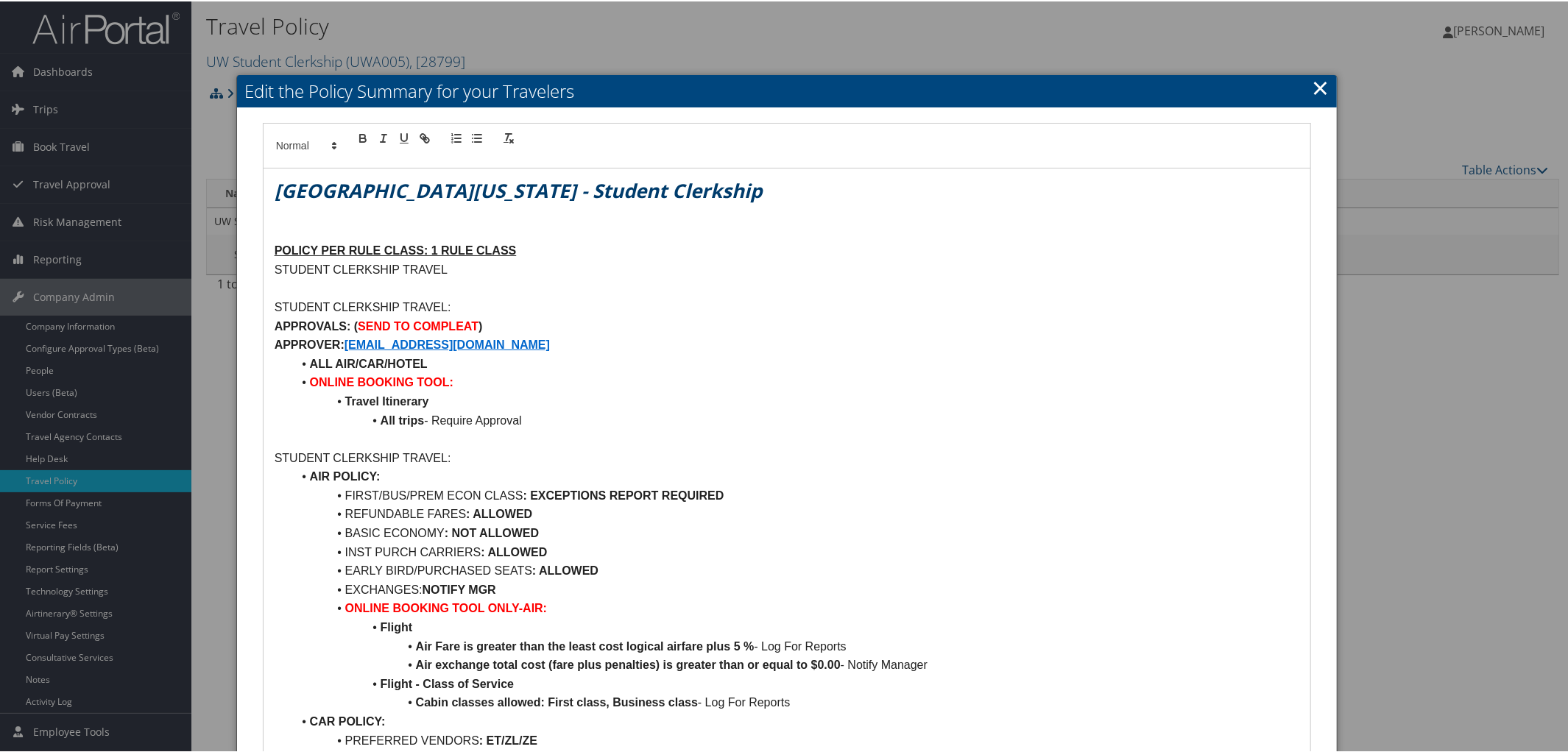
click at [1320, 91] on link "×" at bounding box center [1320, 86] width 17 height 29
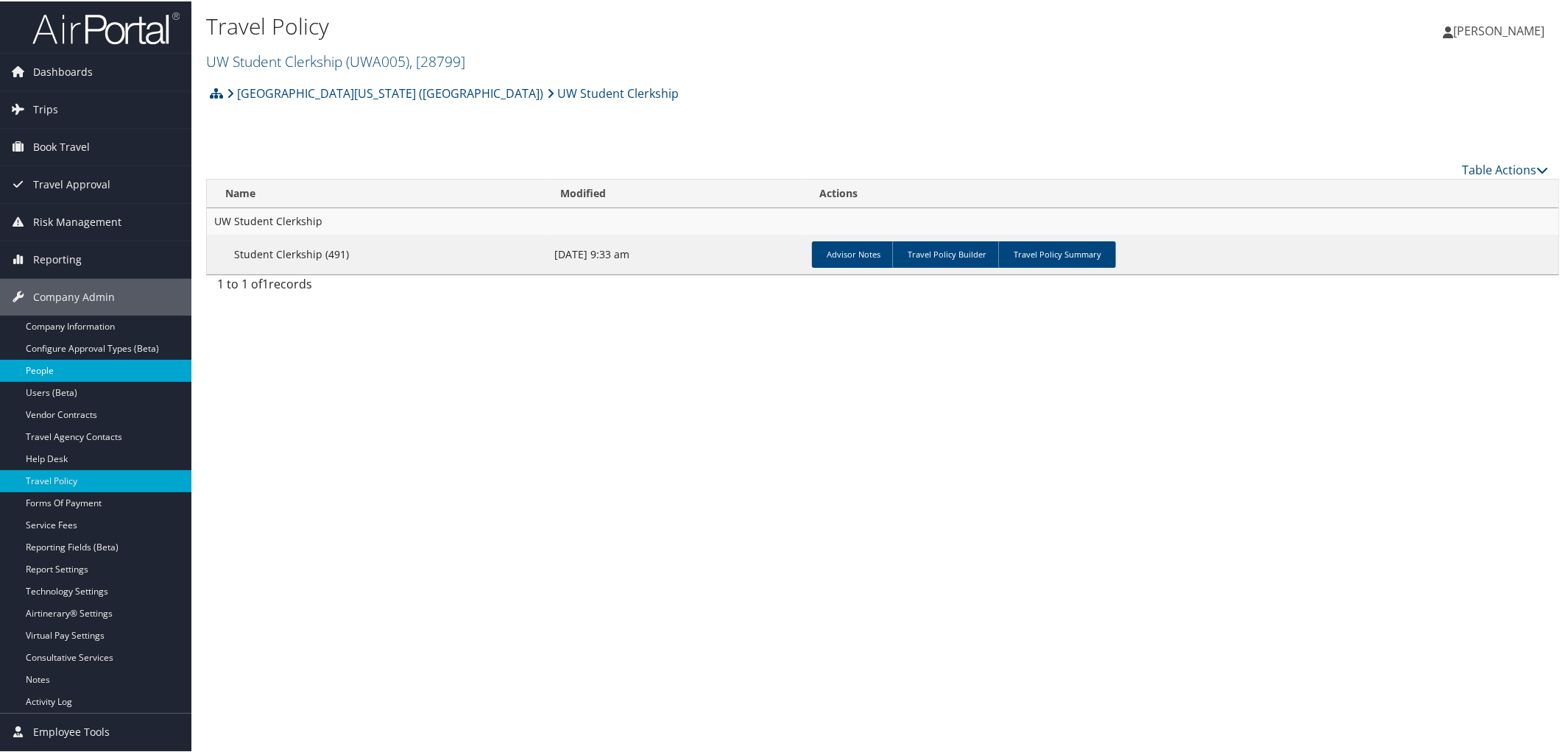
click at [64, 365] on link "People" at bounding box center [96, 370] width 192 height 22
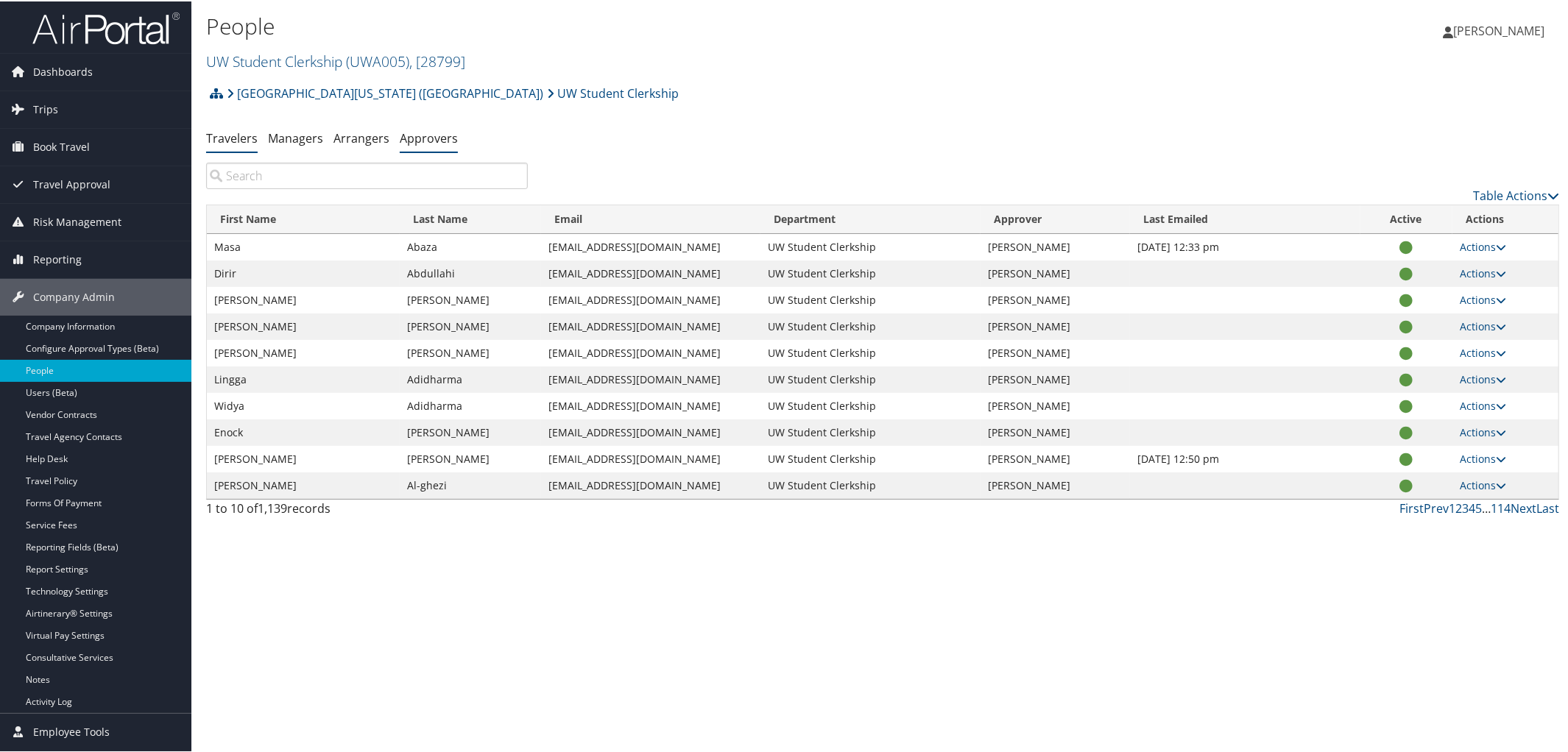
click at [415, 138] on link "Approvers" at bounding box center [428, 137] width 58 height 16
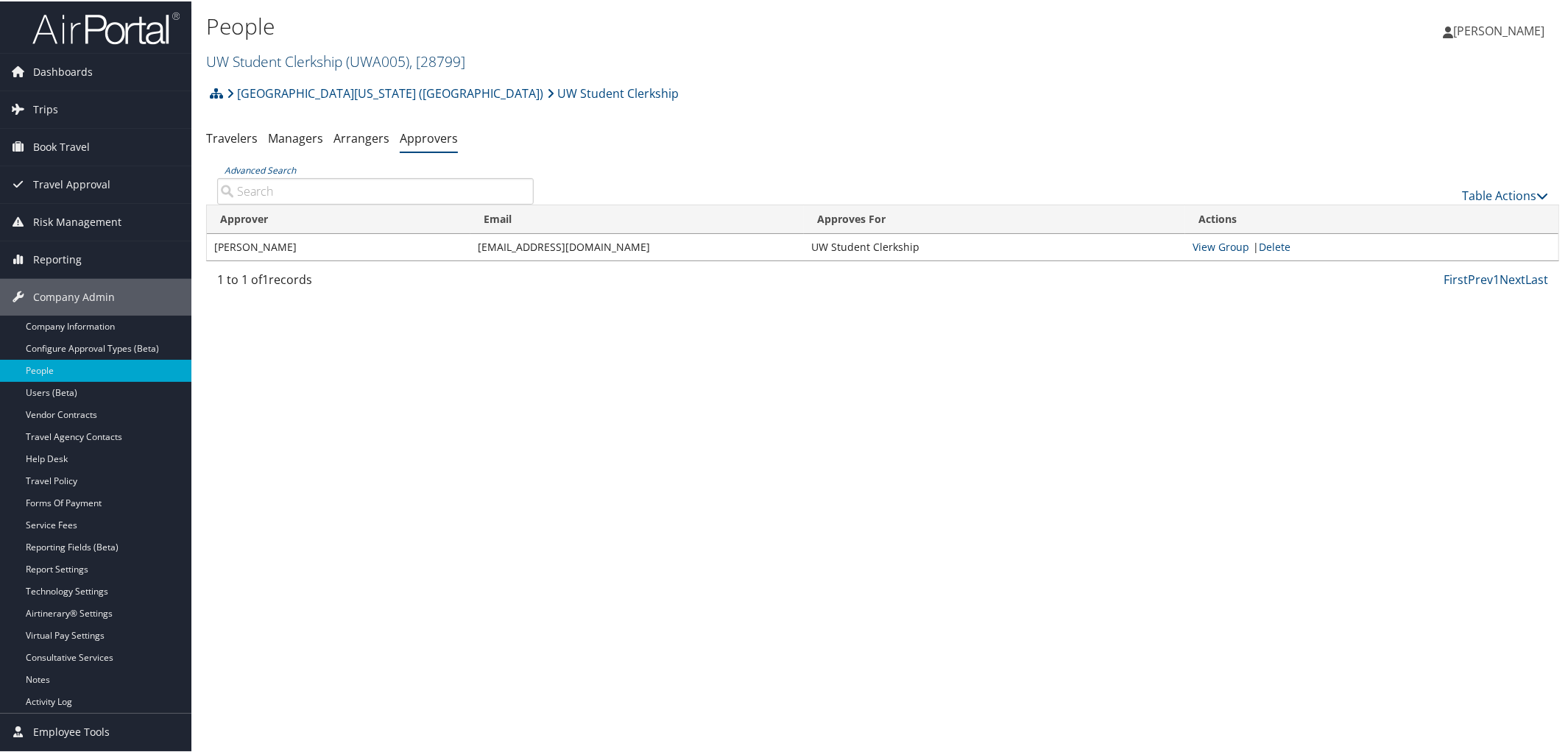
click at [314, 57] on link "UW Student Clerkship ( UWA005 ) , [ 28799 ]" at bounding box center [336, 60] width 259 height 20
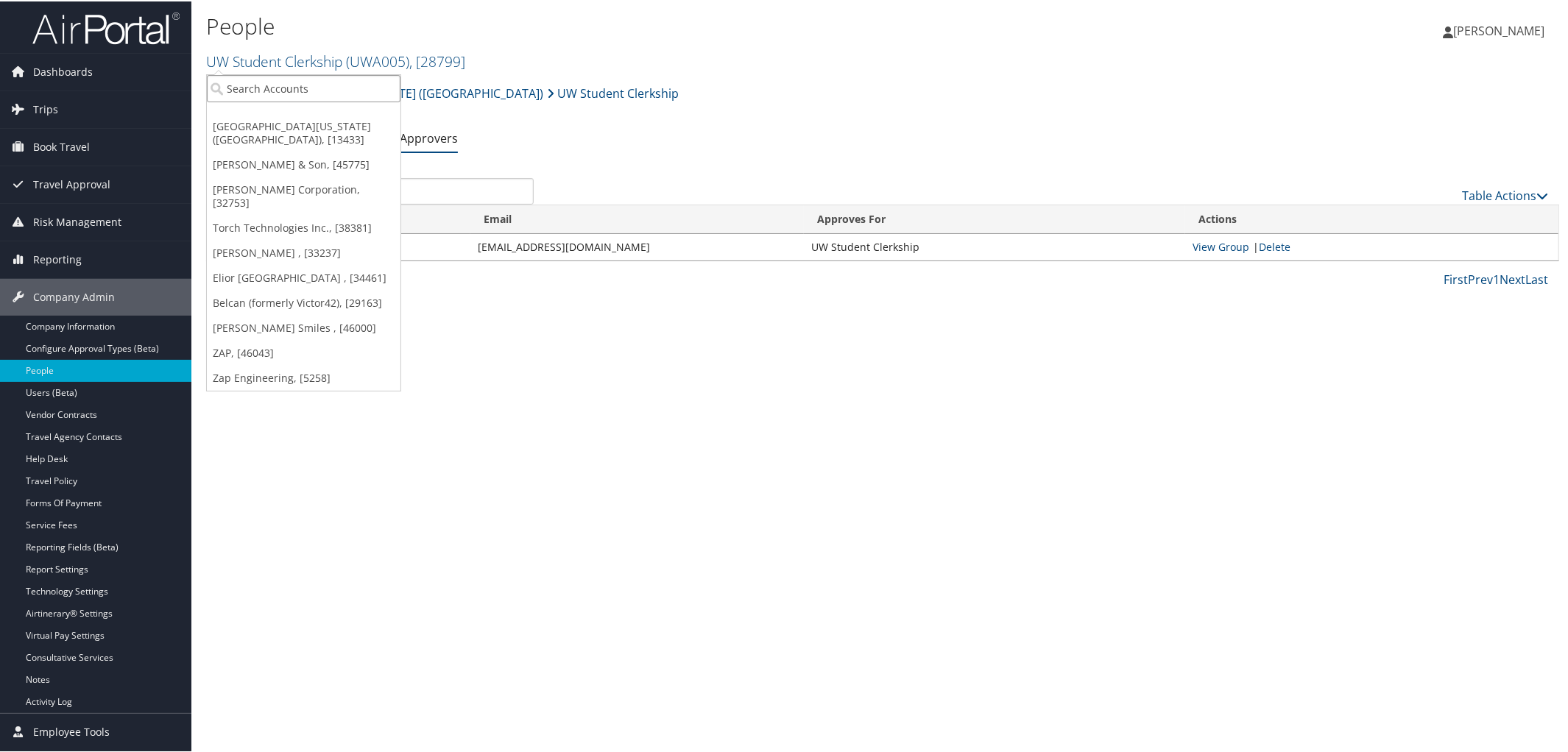
click at [338, 83] on input "search" at bounding box center [304, 87] width 194 height 27
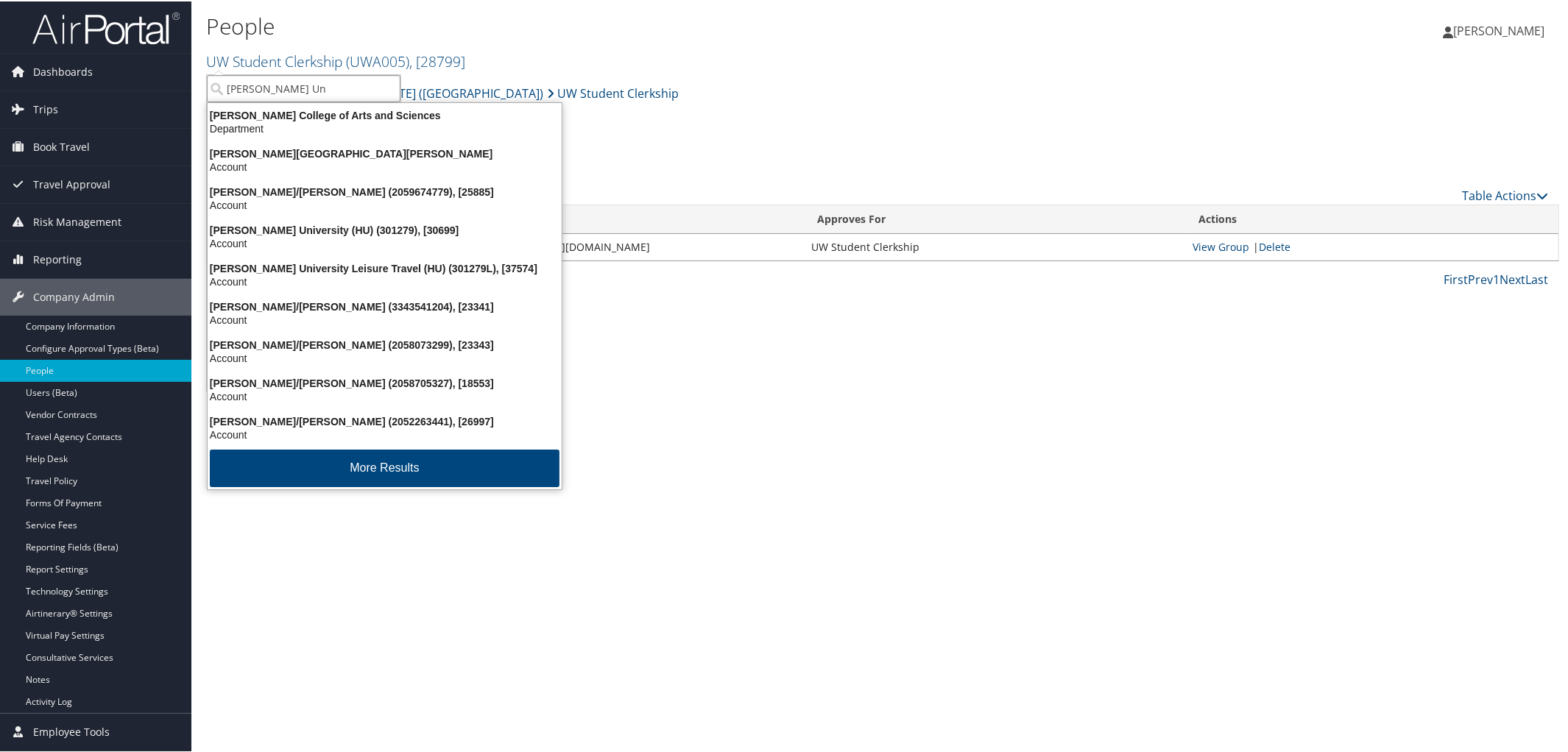
type input "HOward Uni"
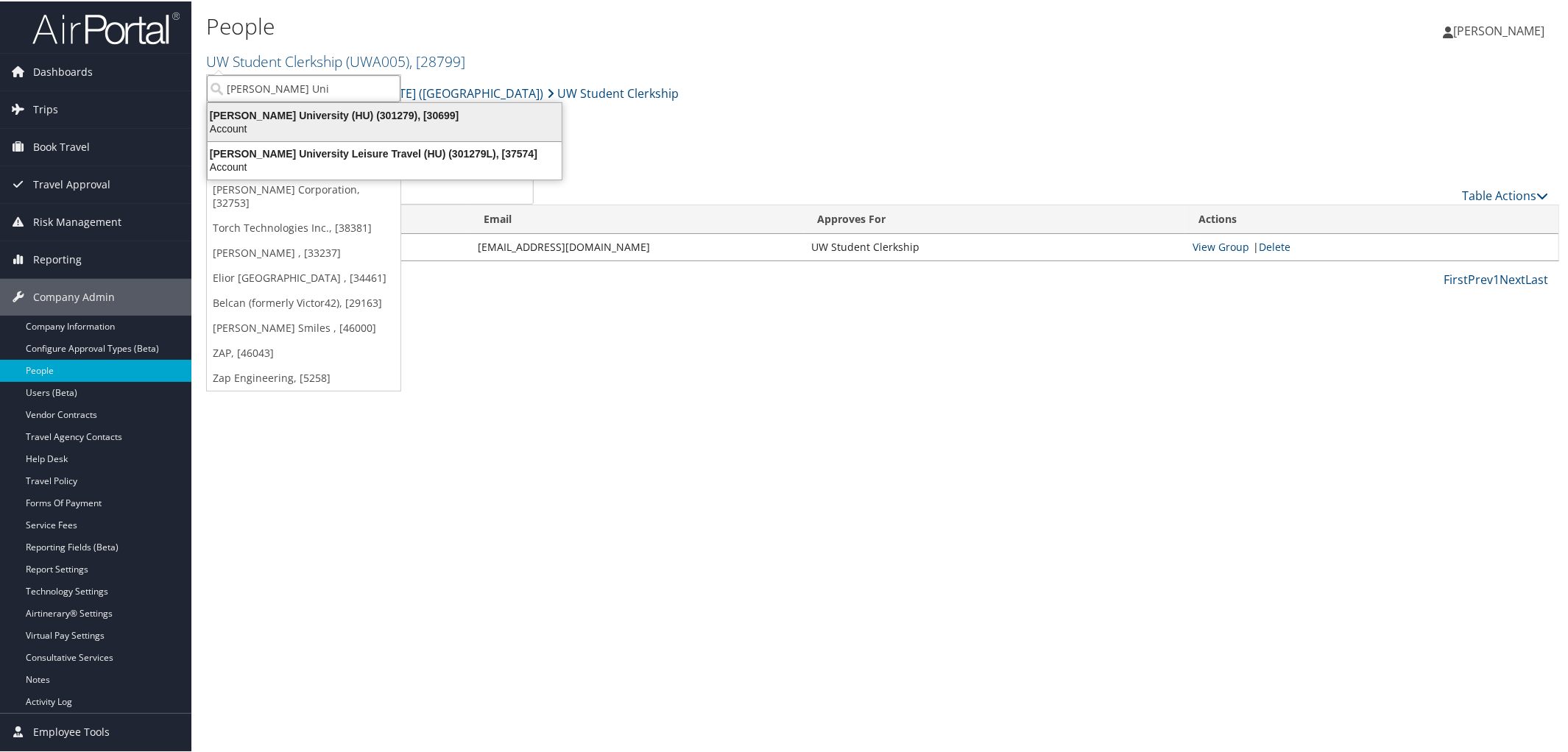
click at [339, 108] on div "Howard University (HU) (301279), [30699]" at bounding box center [385, 114] width 372 height 13
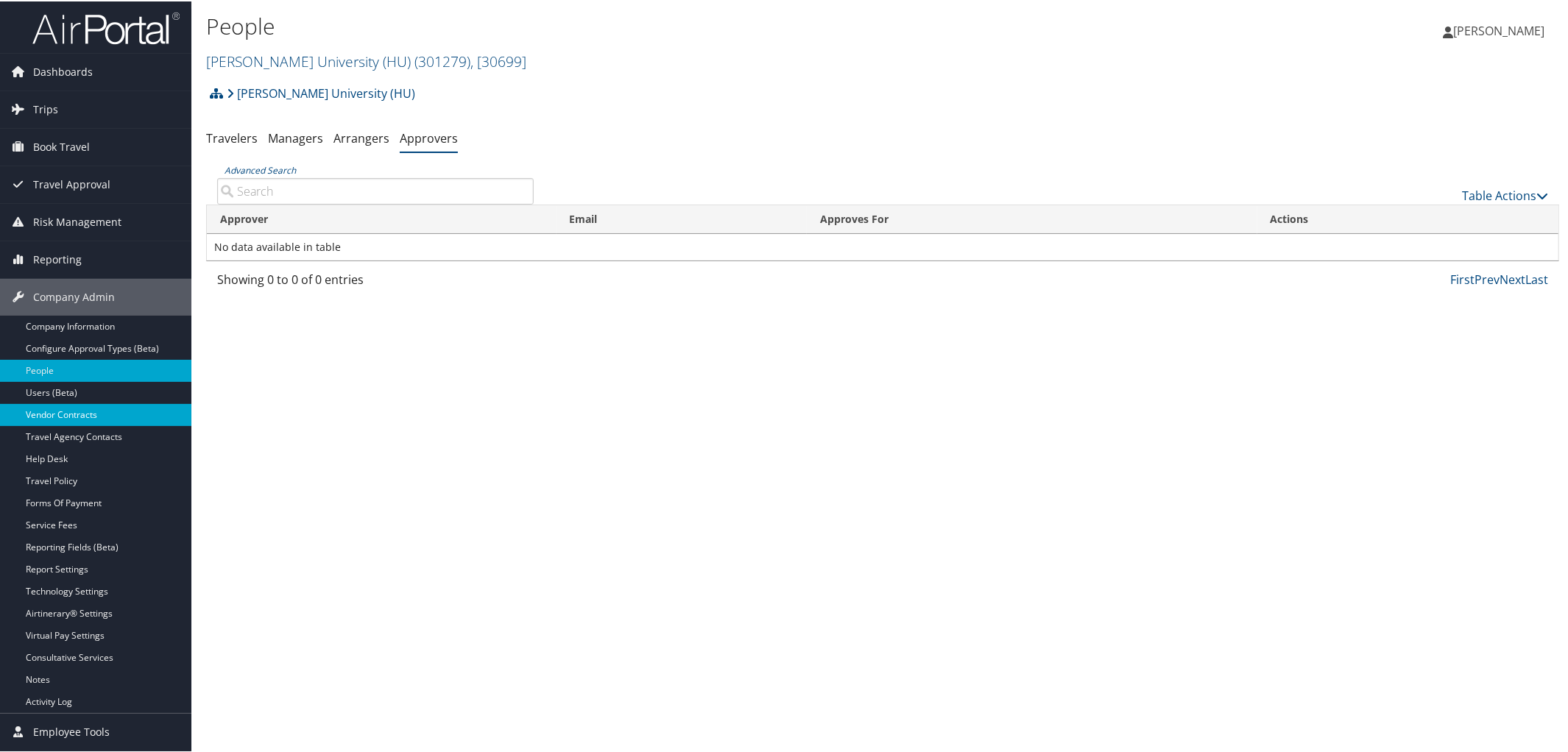
click at [91, 407] on link "Vendor Contracts" at bounding box center [96, 413] width 192 height 22
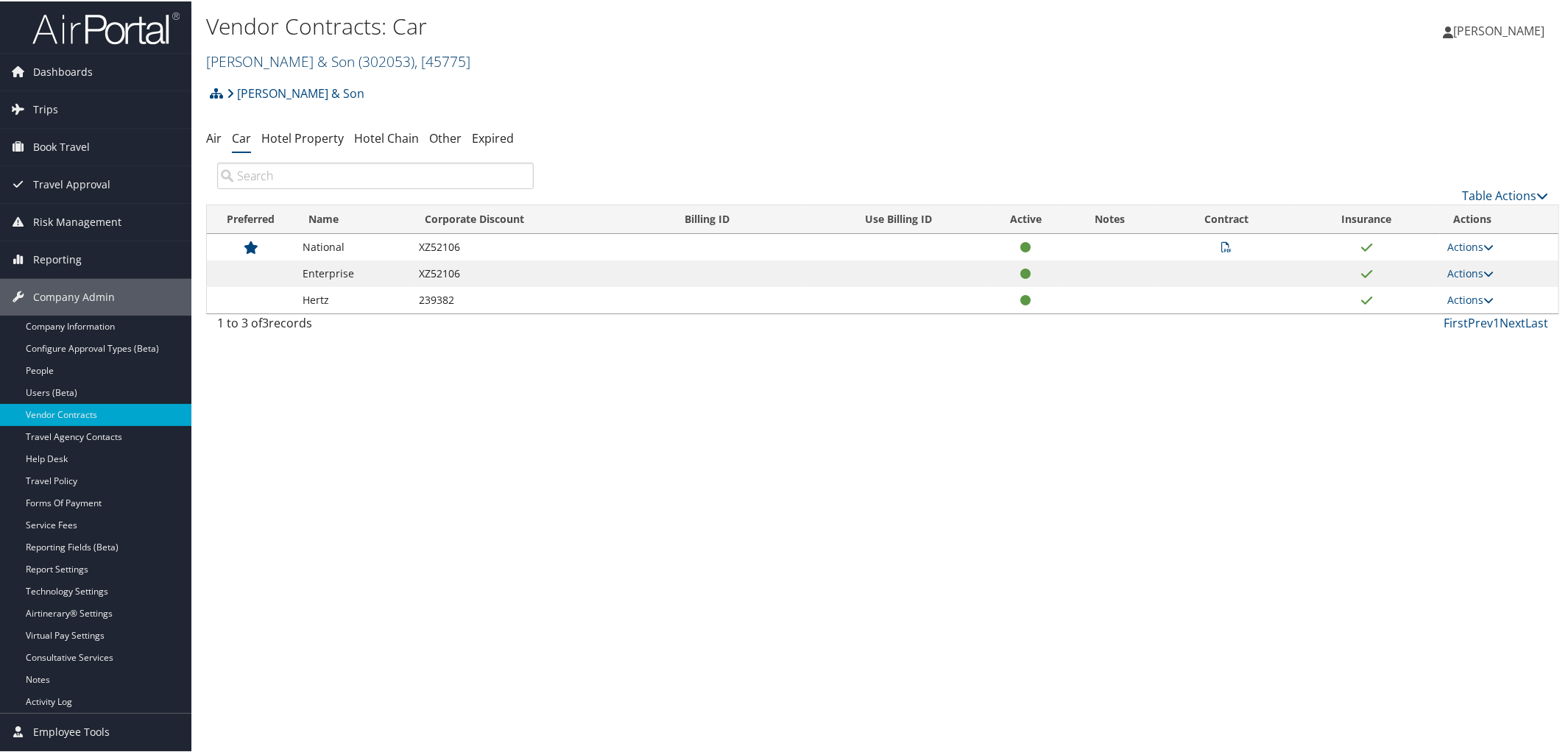
click at [292, 60] on link "[PERSON_NAME] & Son ( 302053 ) , [ 45775 ]" at bounding box center [338, 60] width 265 height 20
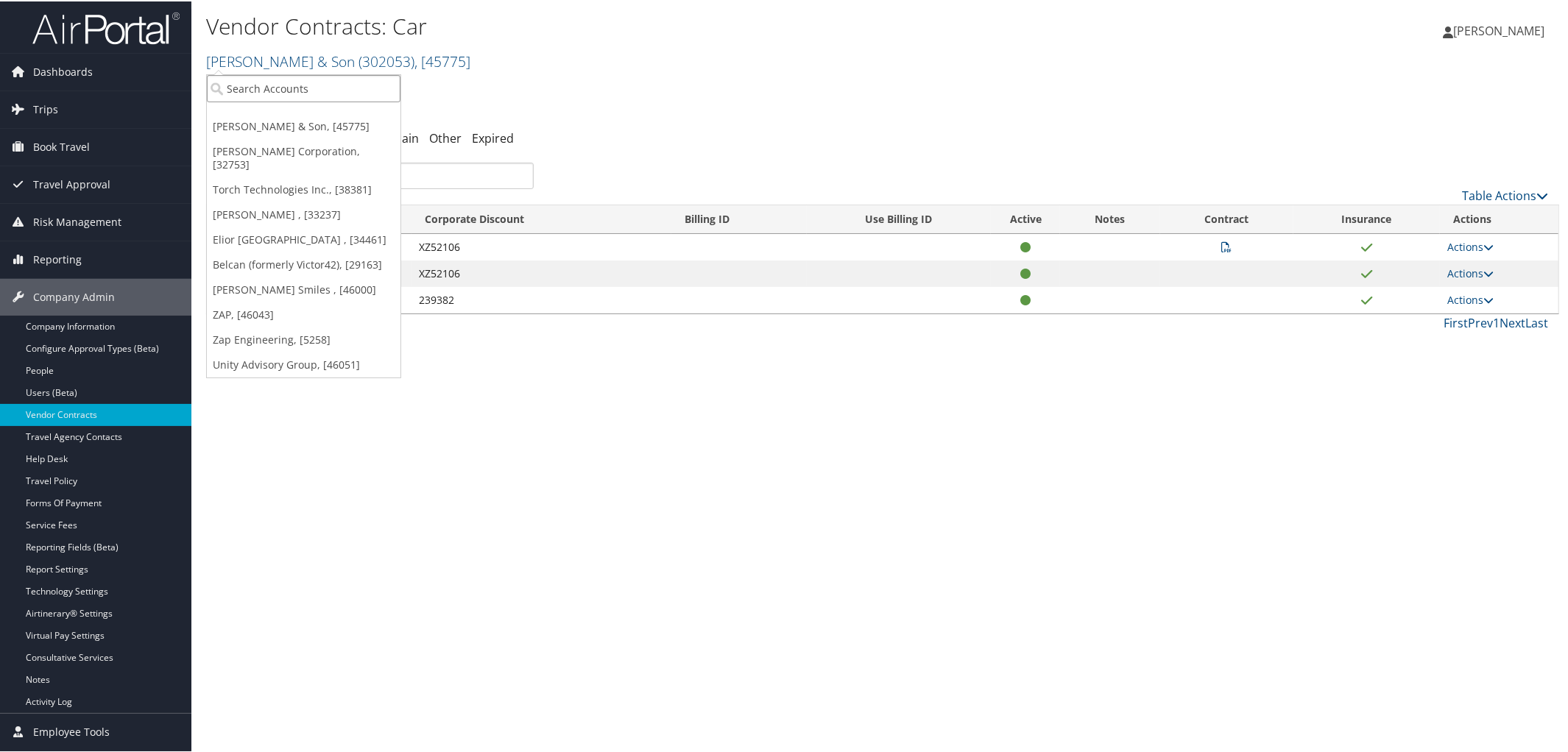
click at [295, 84] on input "search" at bounding box center [304, 87] width 194 height 27
type input "HO"
